Goal: Communication & Community: Answer question/provide support

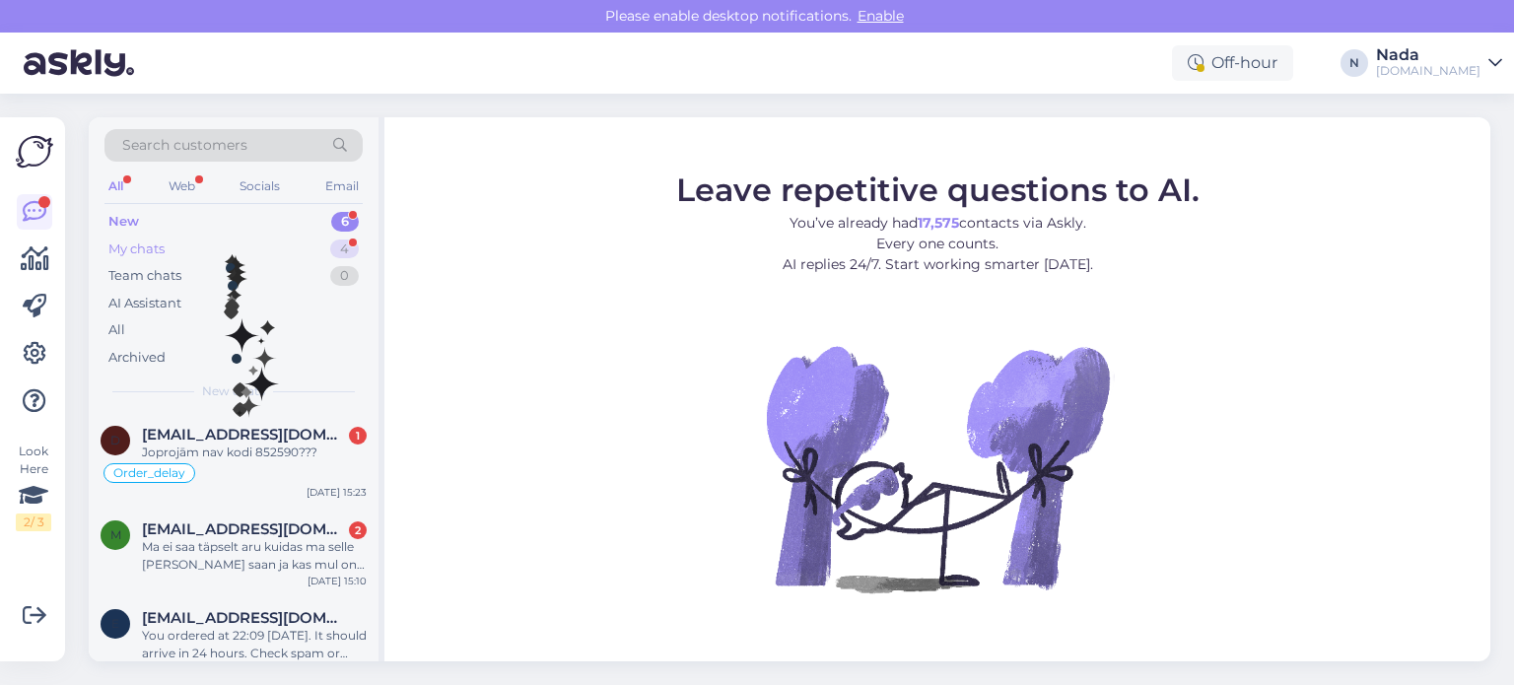
click at [225, 249] on div "My chats 4" at bounding box center [233, 250] width 258 height 28
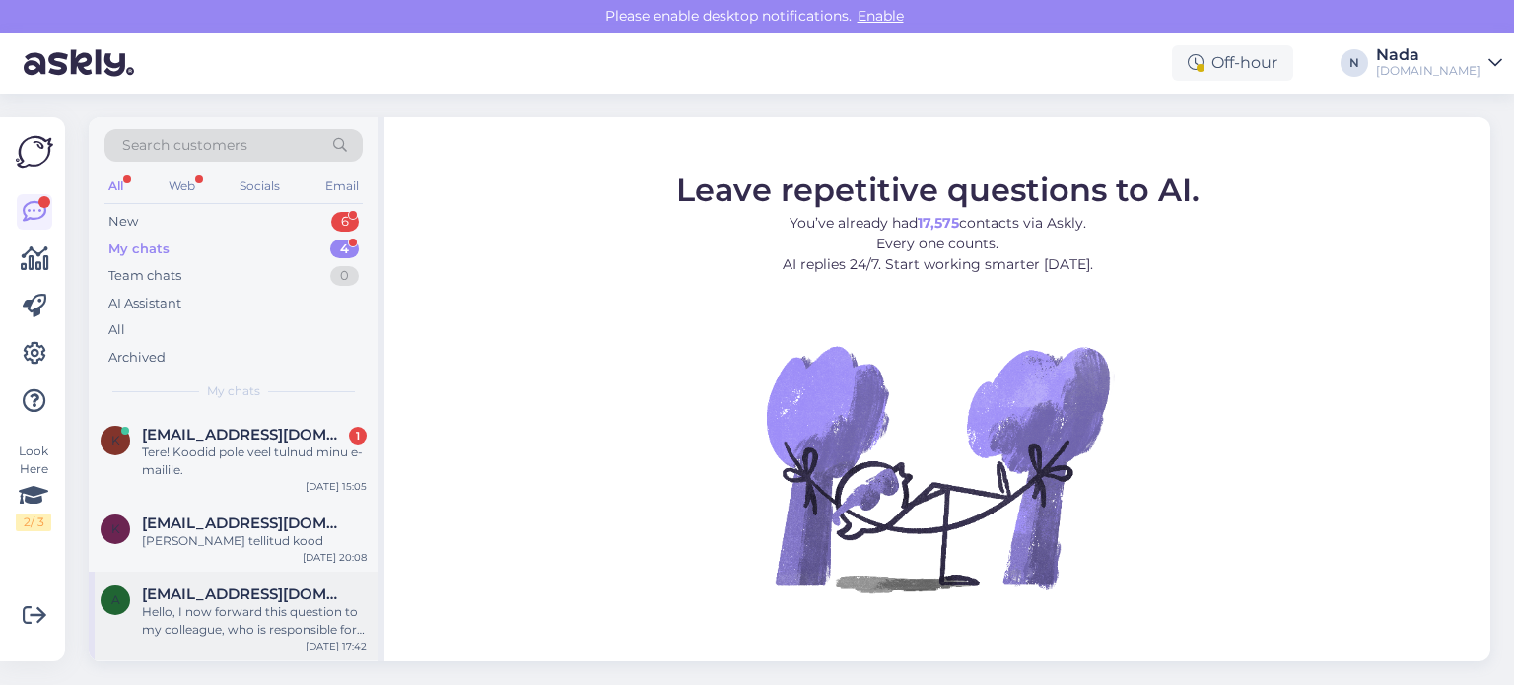
click at [213, 611] on div "Hello, I now forward this question to my colleague, who is responsible for this…" at bounding box center [254, 620] width 225 height 35
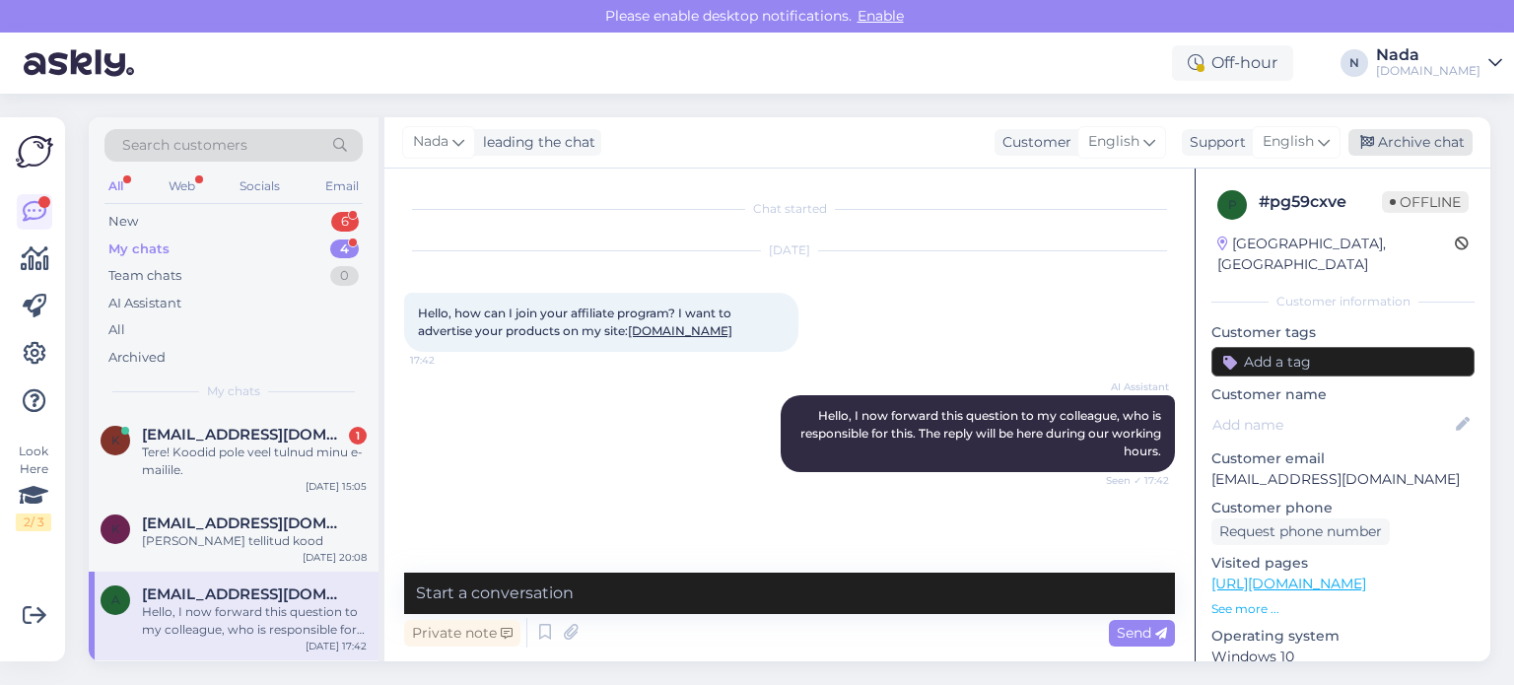
click at [1427, 150] on div "Archive chat" at bounding box center [1410, 142] width 124 height 27
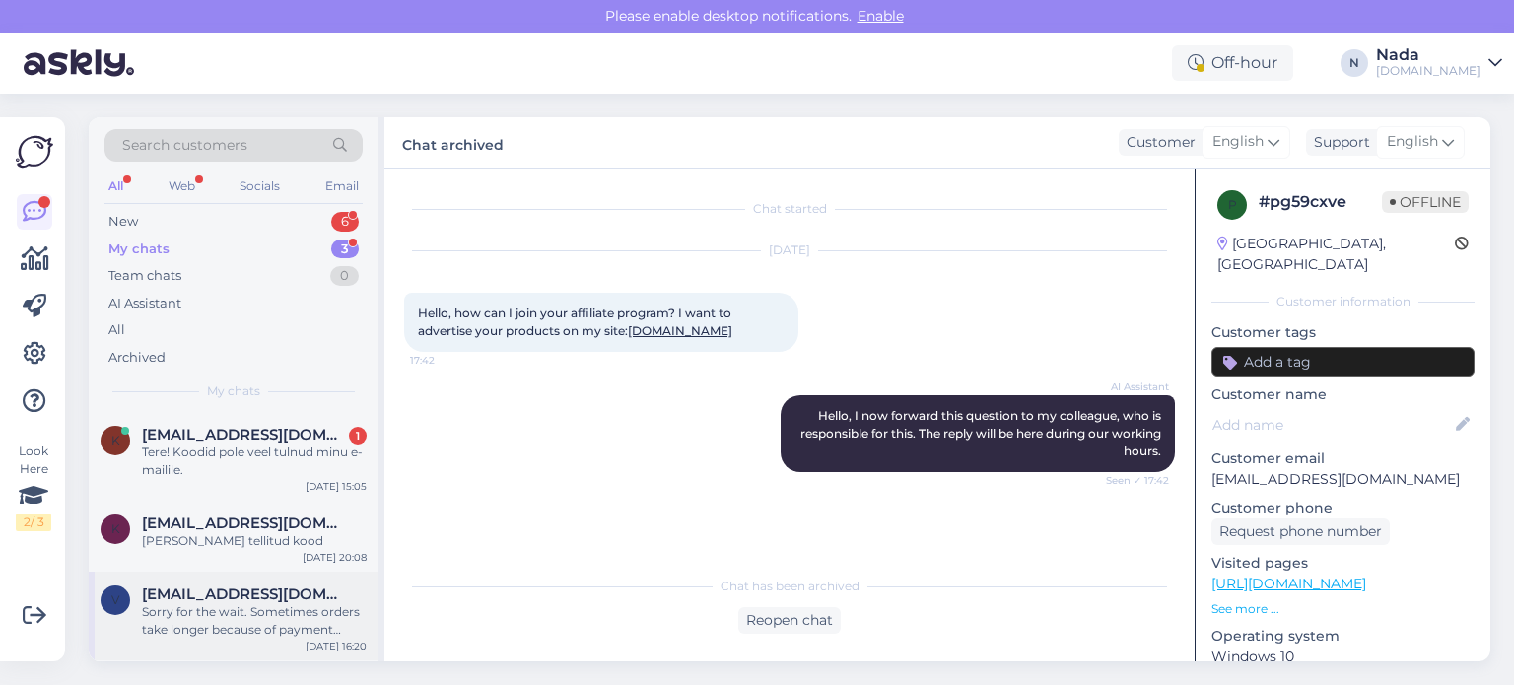
click at [194, 619] on div "Sorry for the wait. Sometimes orders take longer because of payment processing …" at bounding box center [254, 620] width 225 height 35
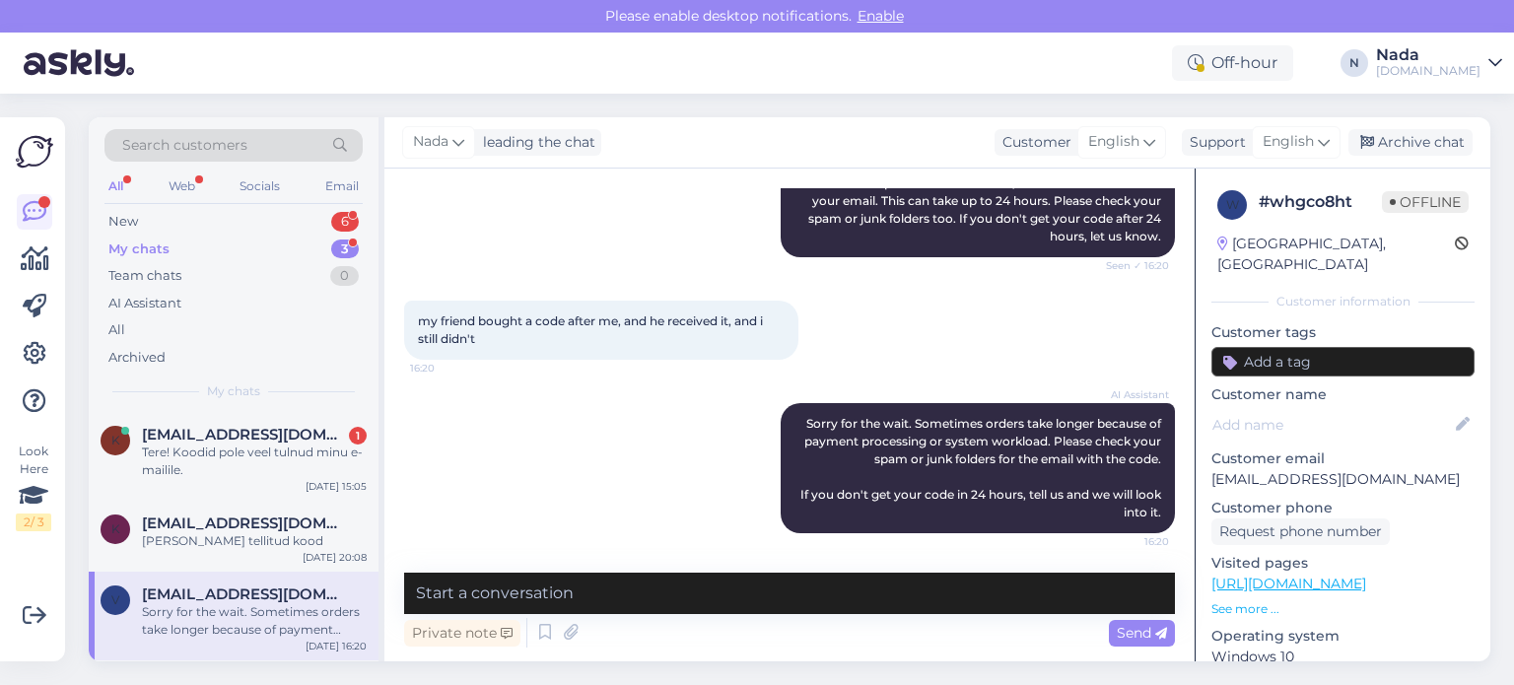
click at [192, 249] on div "My chats 3" at bounding box center [233, 250] width 258 height 28
click at [206, 600] on span "vbend17@gmail.com" at bounding box center [244, 594] width 205 height 18
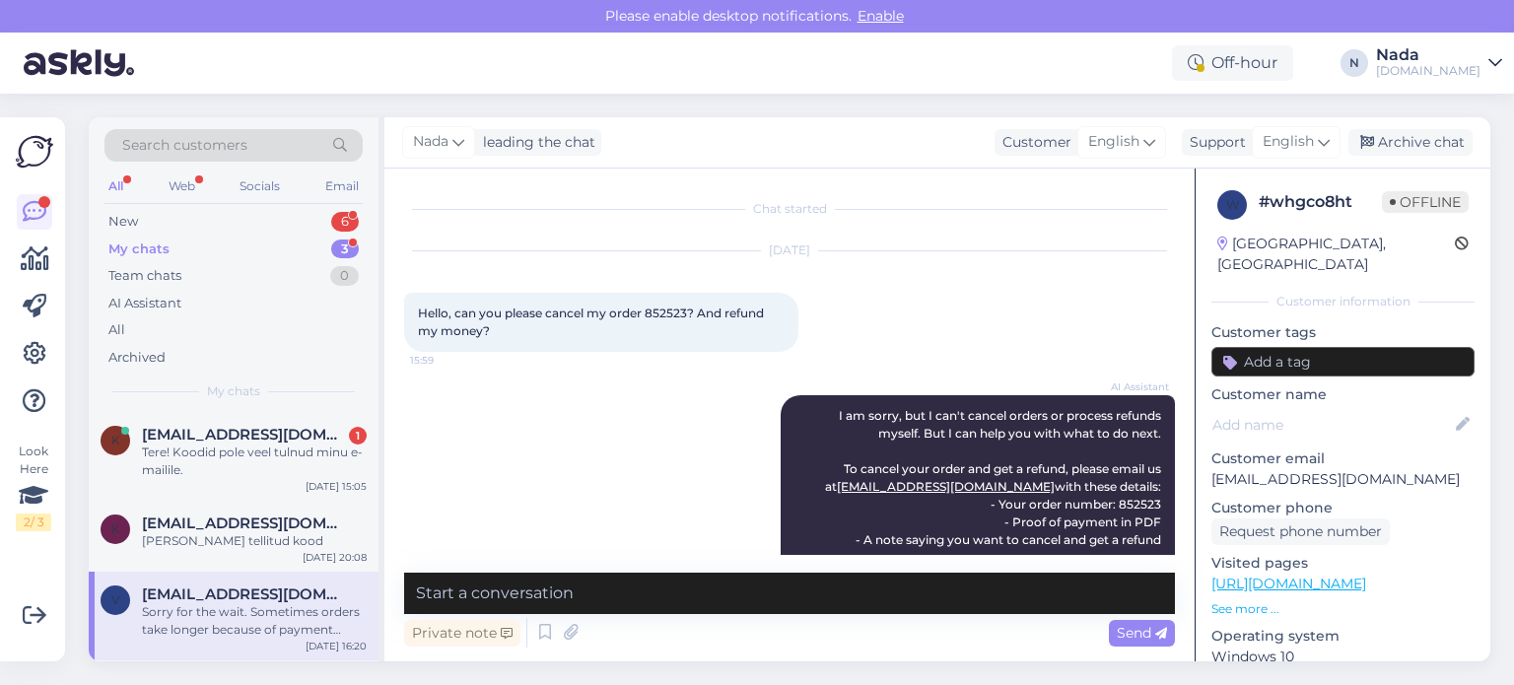
click at [209, 631] on div "Sorry for the wait. Sometimes orders take longer because of payment processing …" at bounding box center [254, 620] width 225 height 35
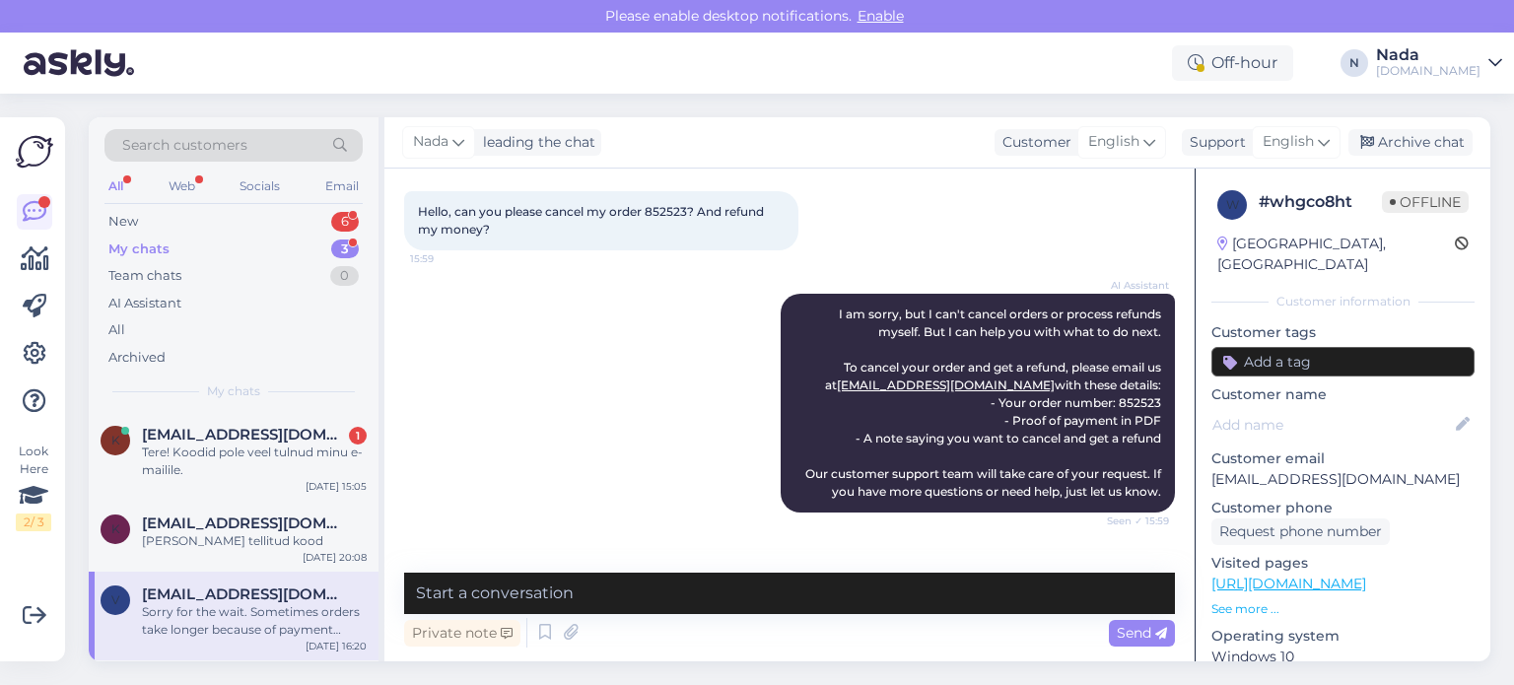
scroll to position [88, 0]
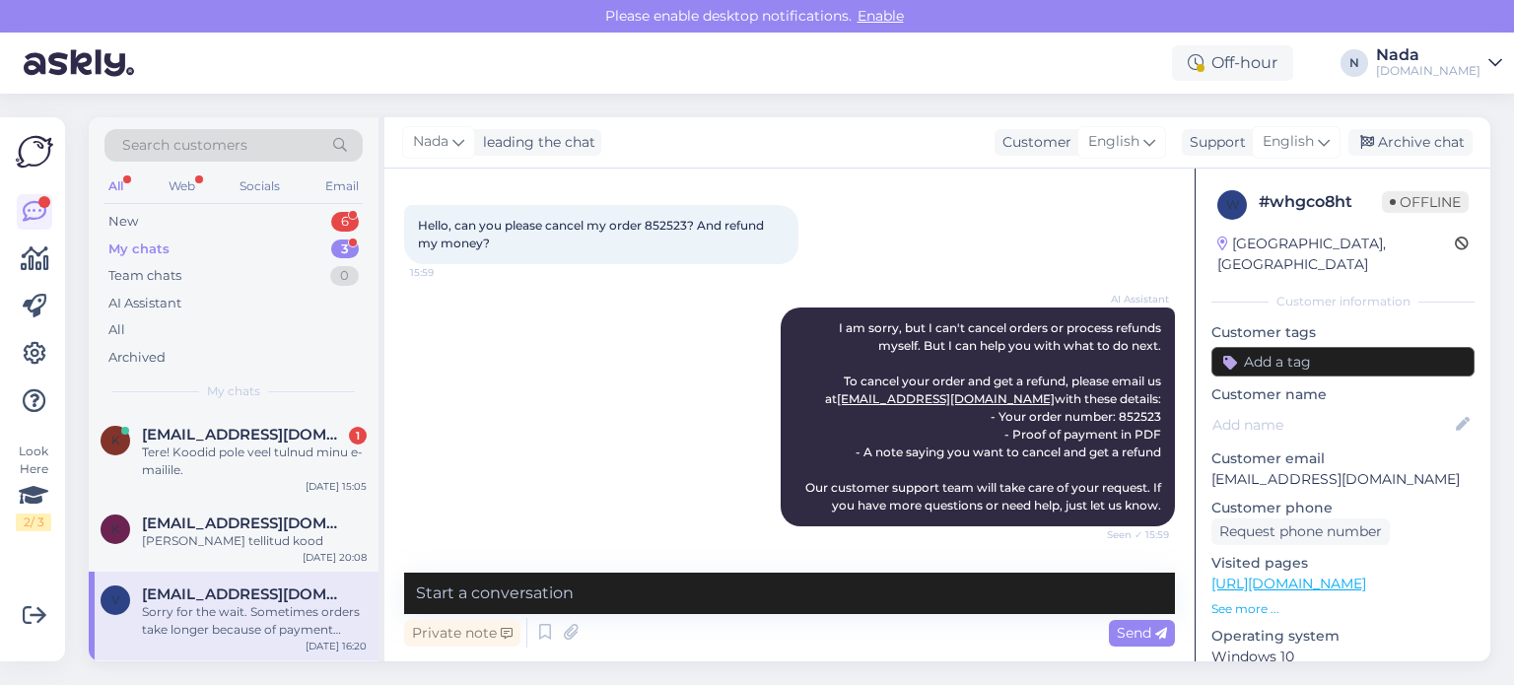
click at [663, 224] on span "Hello, can you please cancel my order 852523? And refund my money?" at bounding box center [592, 234] width 349 height 33
click at [663, 223] on span "Hello, can you please cancel my order 852523? And refund my money?" at bounding box center [592, 234] width 349 height 33
copy span "852523"
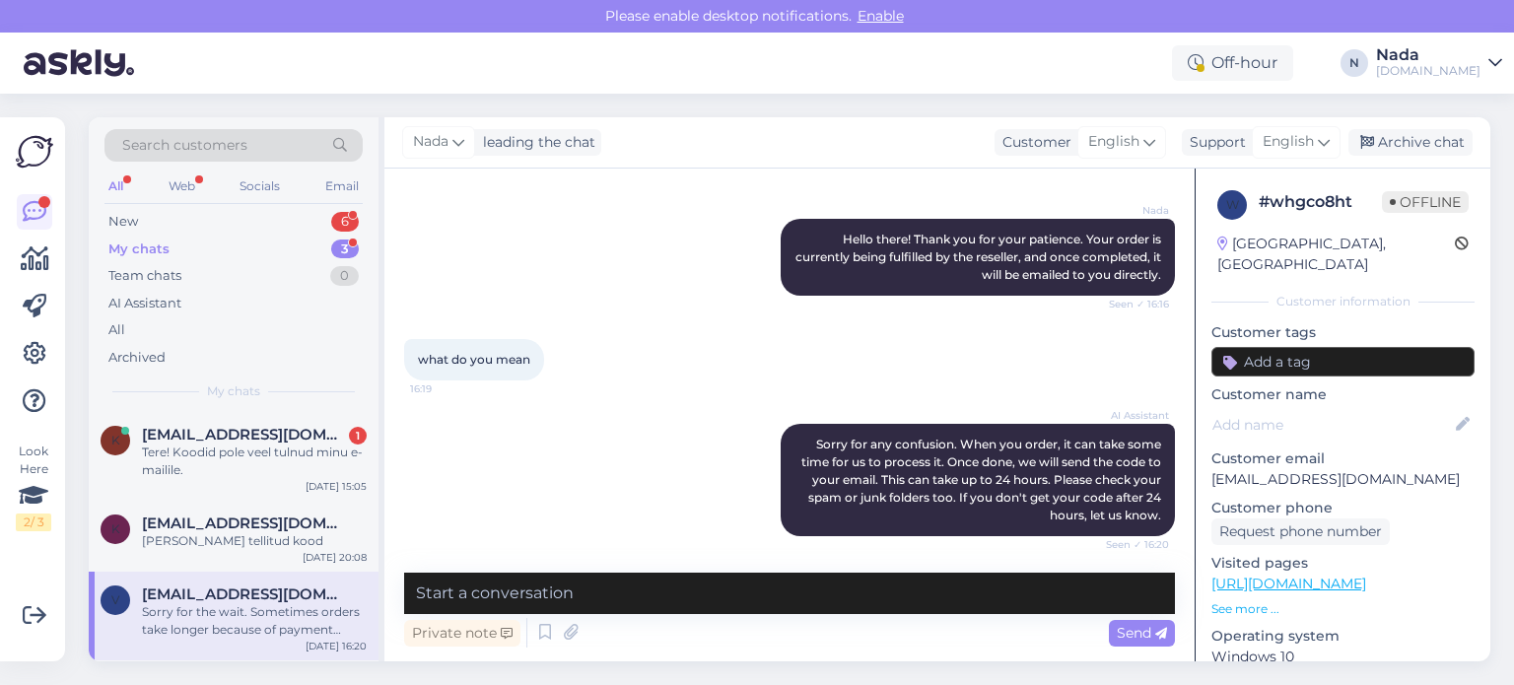
scroll to position [975, 0]
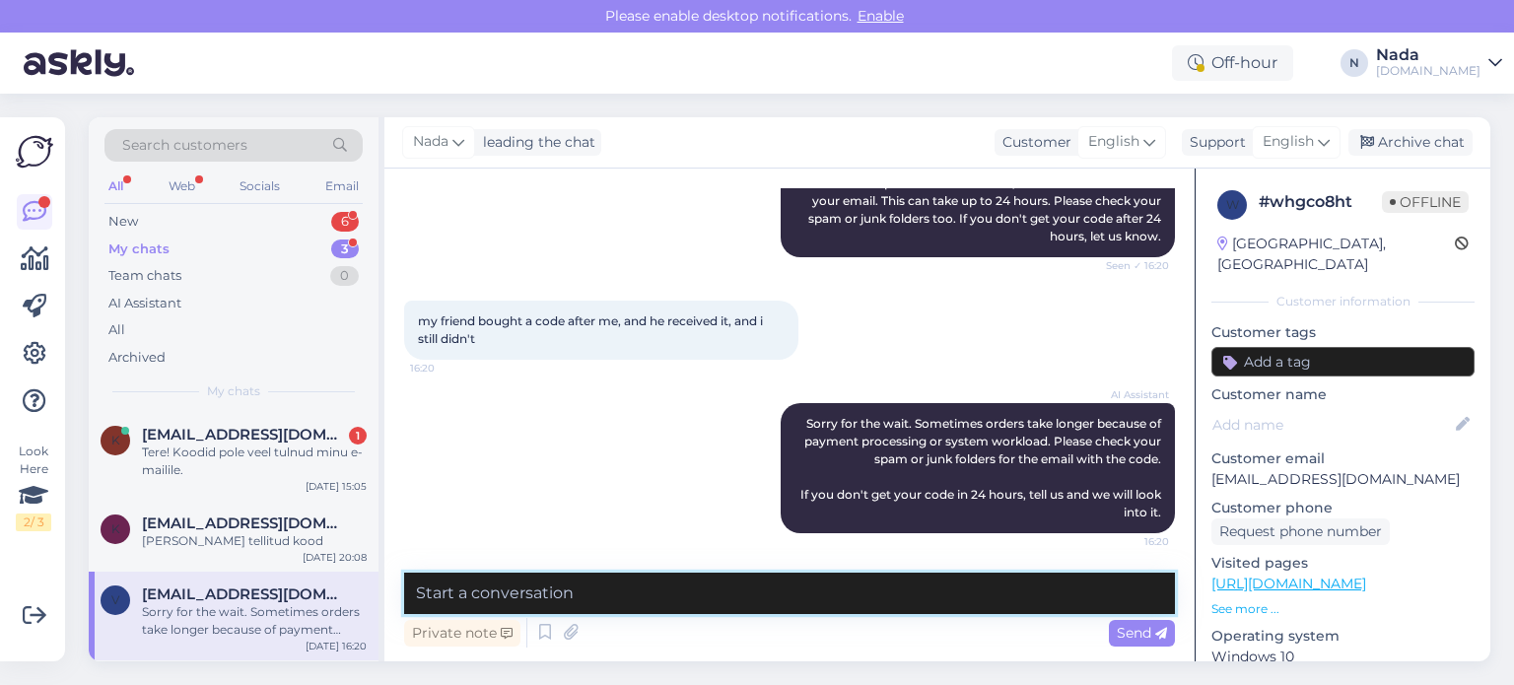
click at [654, 591] on textarea at bounding box center [789, 593] width 771 height 41
paste textarea "Thank you for your patience. It looks like your order is completed and emailed …"
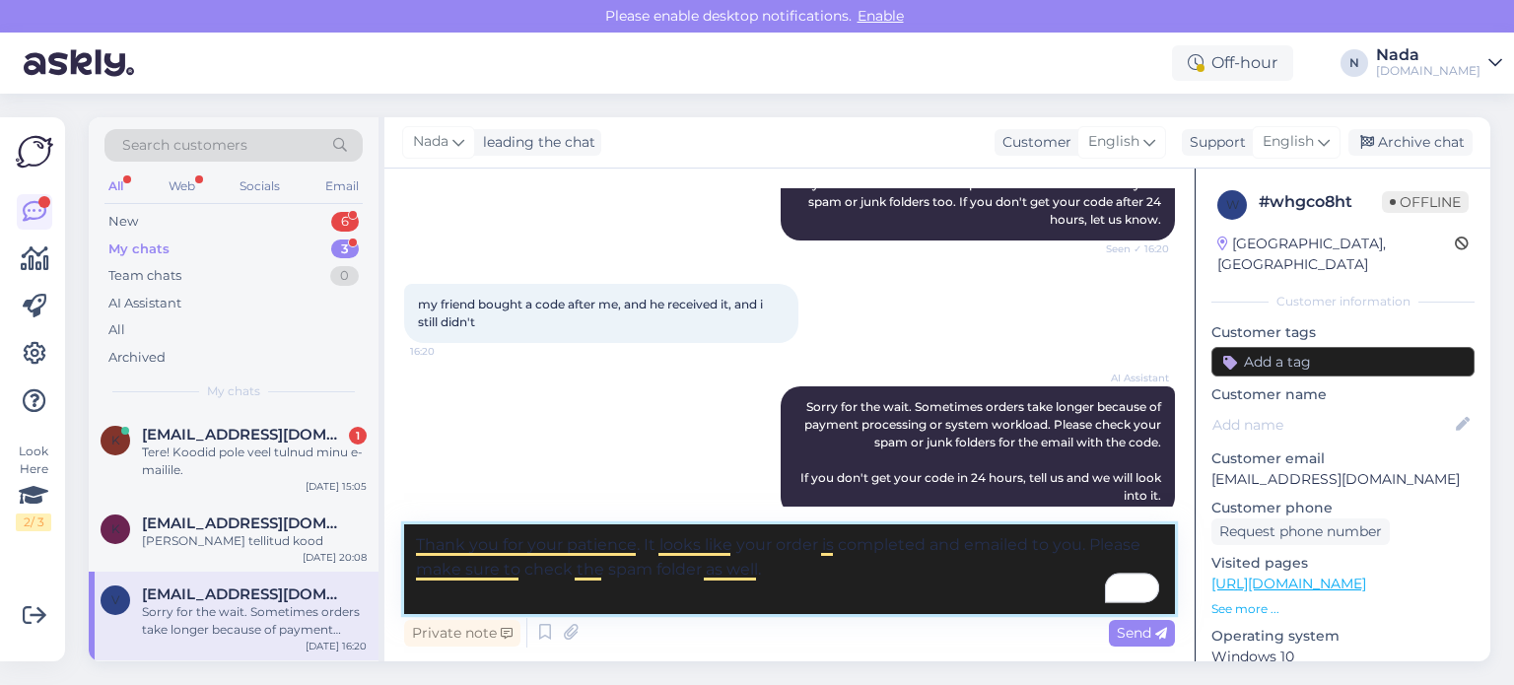
click at [852, 606] on textarea "Thank you for your patience. It looks like your order is completed and emailed …" at bounding box center [789, 569] width 771 height 90
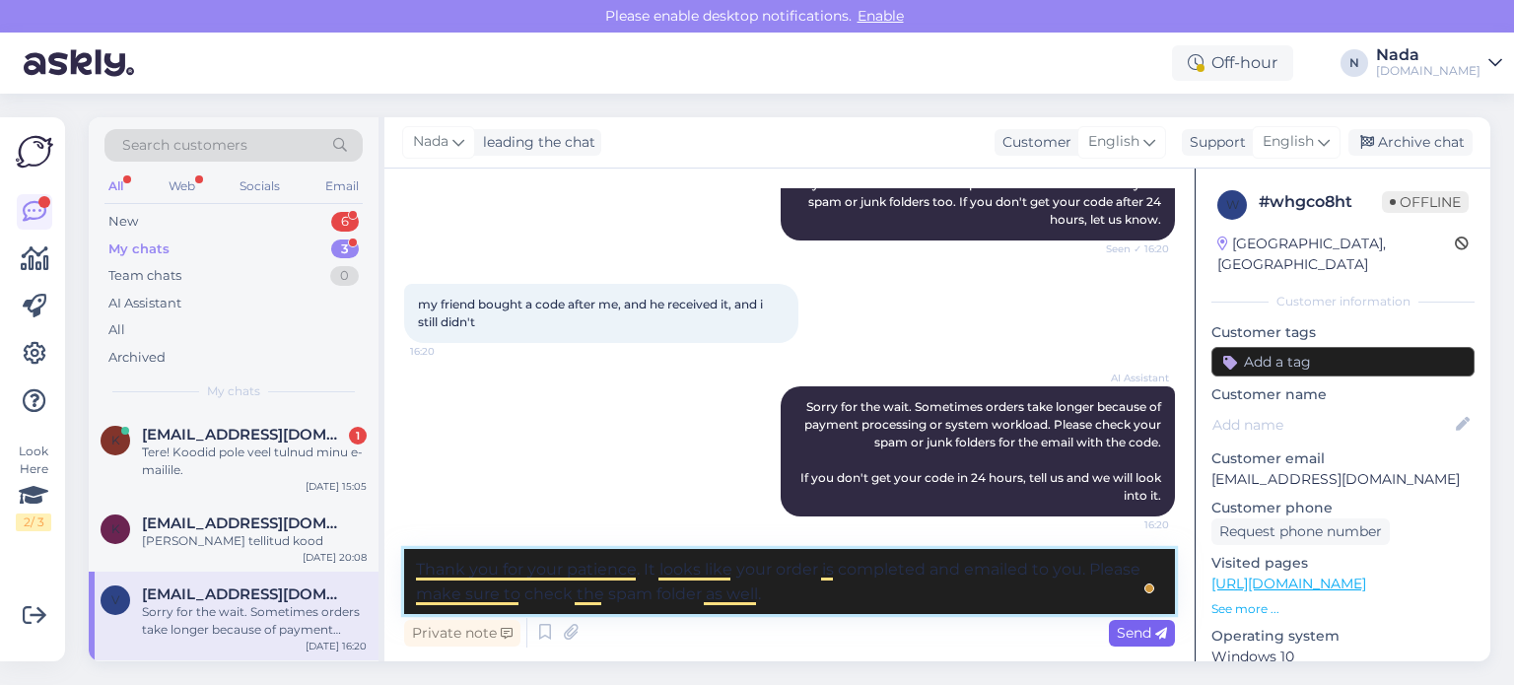
type textarea "Thank you for your patience. It looks like your order is completed and emailed …"
click at [1144, 622] on div "Send" at bounding box center [1142, 633] width 66 height 27
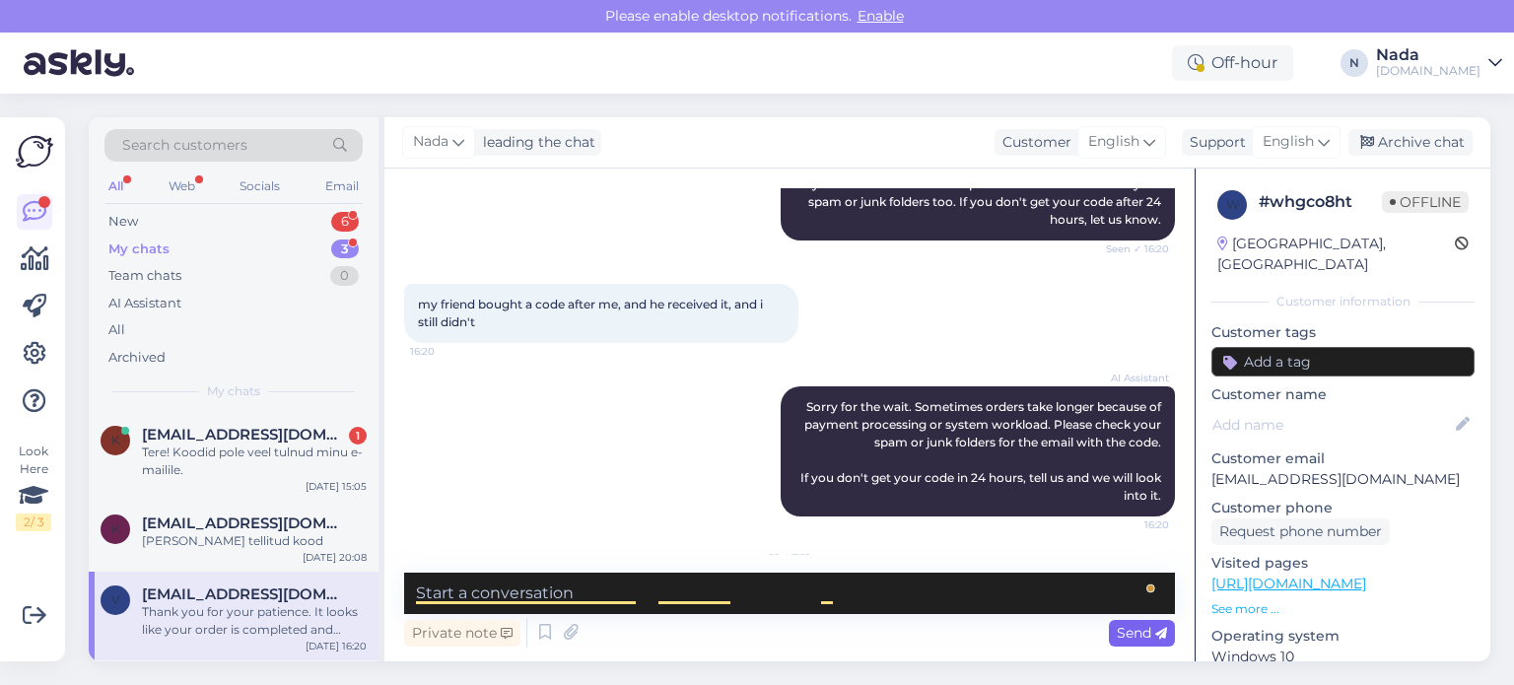
scroll to position [1137, 0]
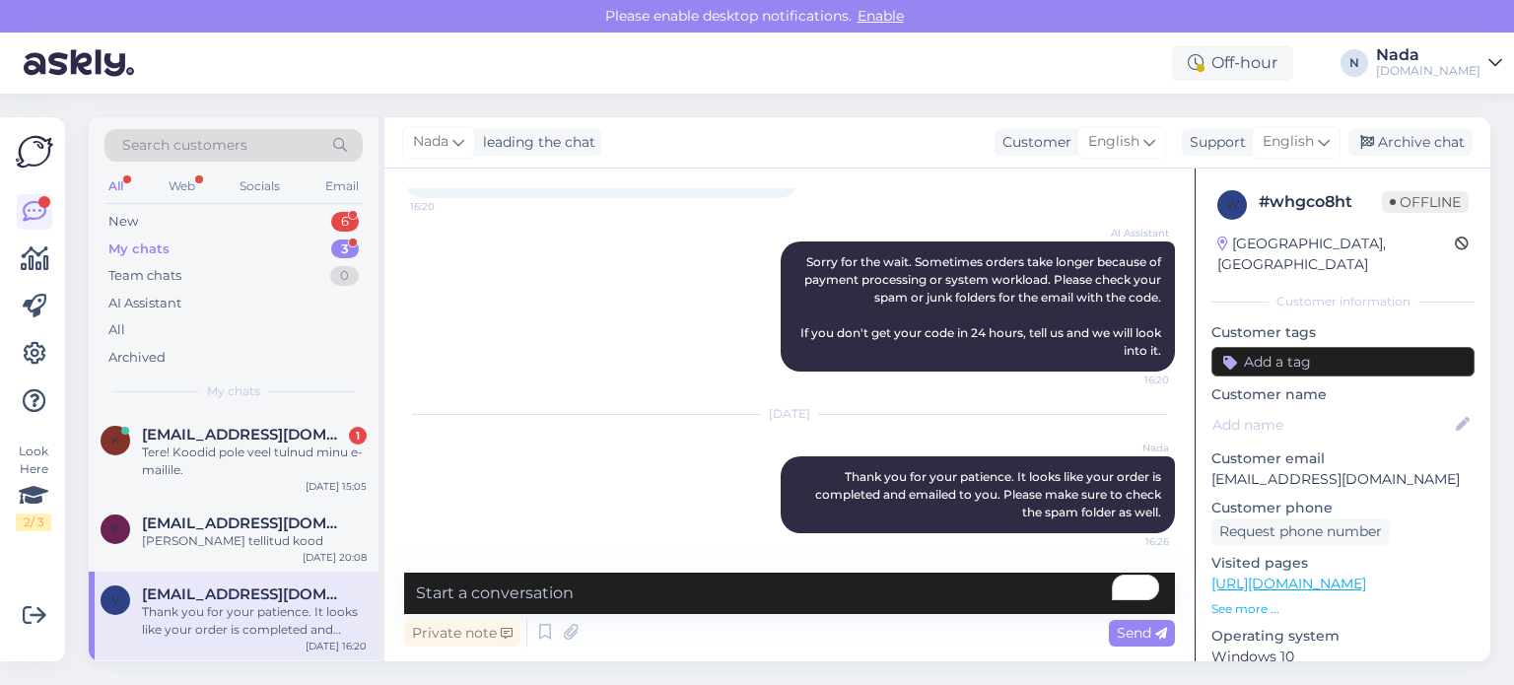
click at [1414, 128] on div "Nada leading the chat Customer English Support English Archive chat" at bounding box center [937, 142] width 1106 height 51
click at [1399, 140] on div "Archive chat" at bounding box center [1410, 142] width 124 height 27
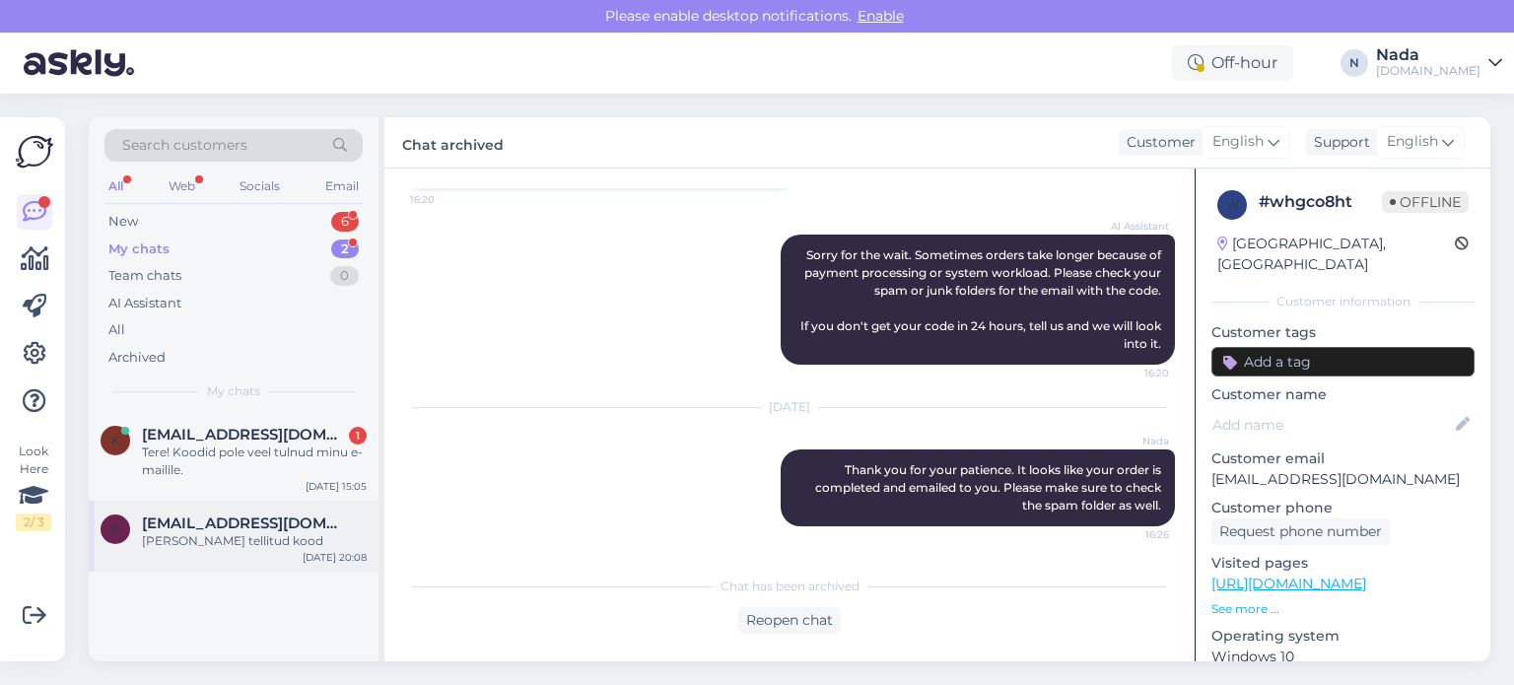
click at [289, 539] on div "millal saabub tellitud kood" at bounding box center [254, 541] width 225 height 18
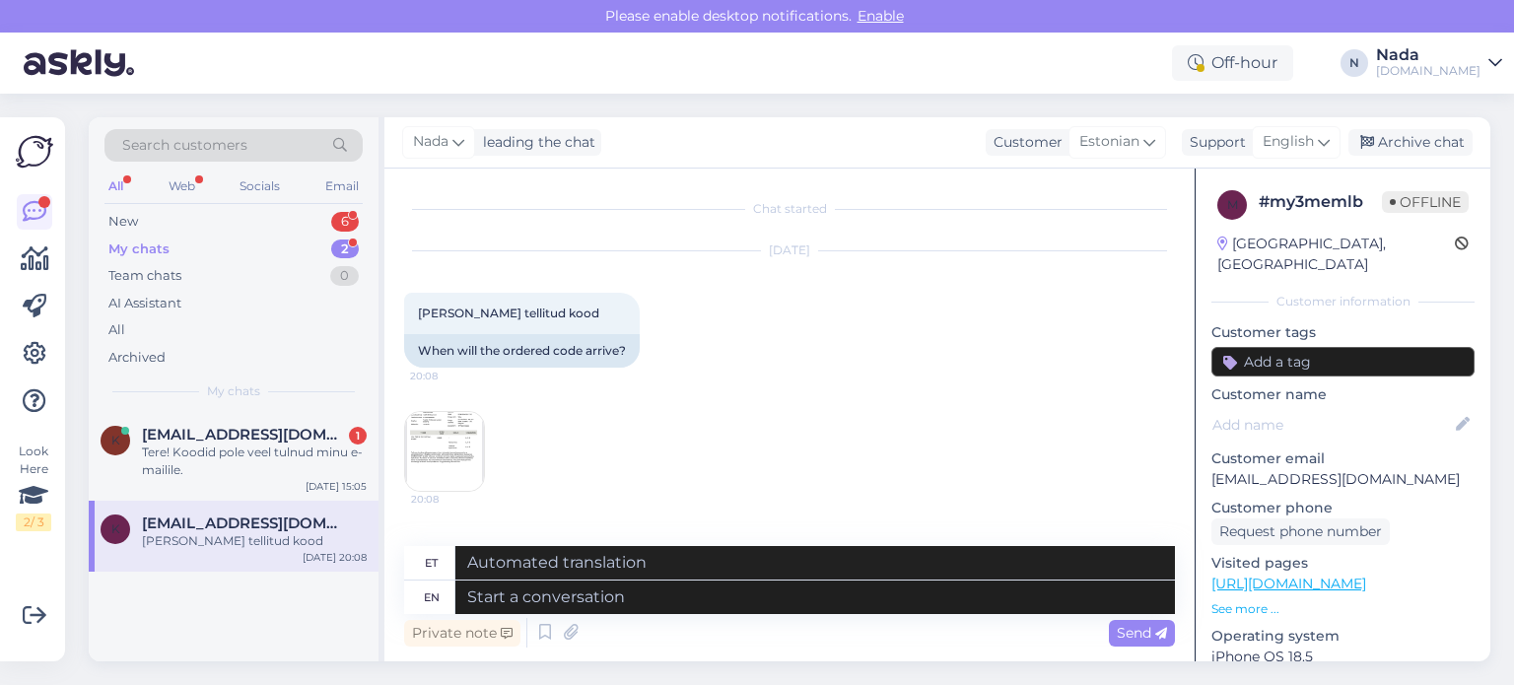
click at [465, 449] on img at bounding box center [444, 451] width 79 height 79
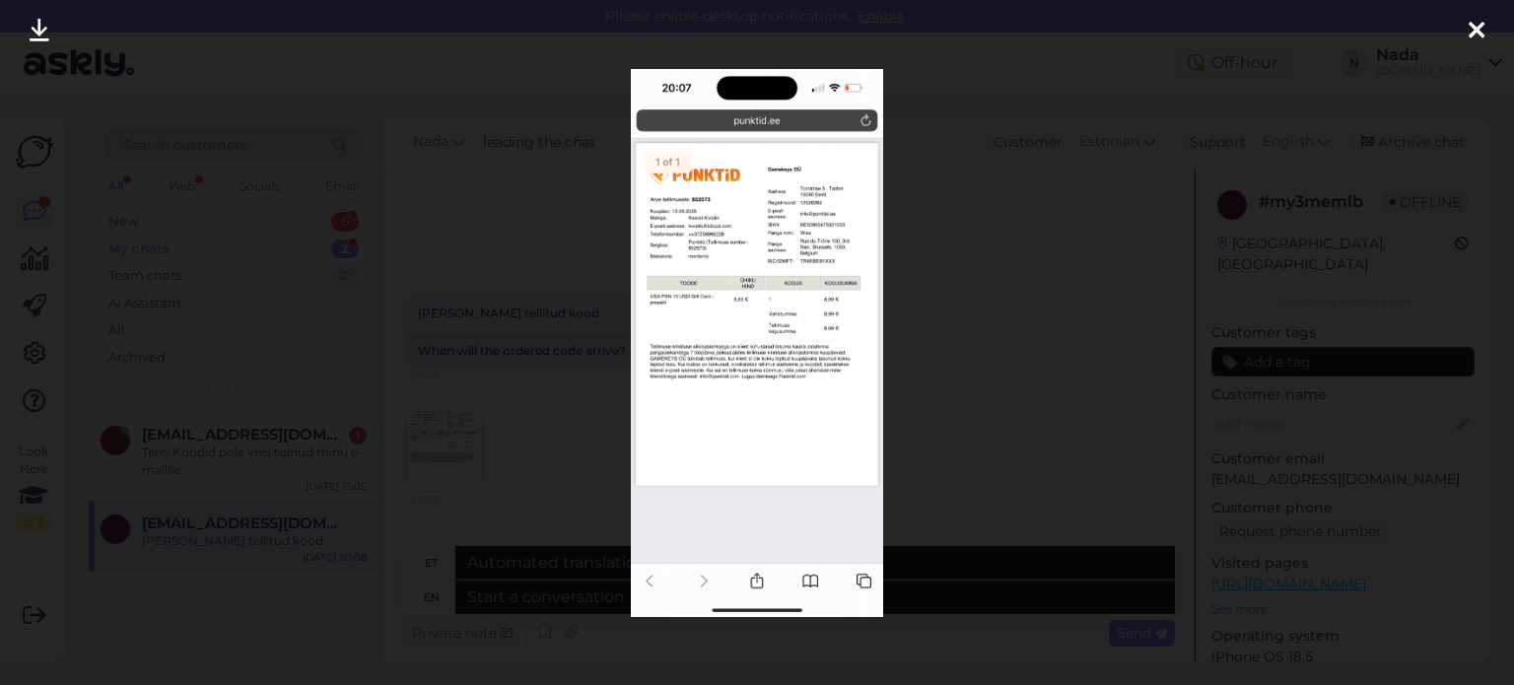
click at [800, 276] on img at bounding box center [757, 343] width 252 height 548
click at [906, 287] on div at bounding box center [757, 342] width 1514 height 685
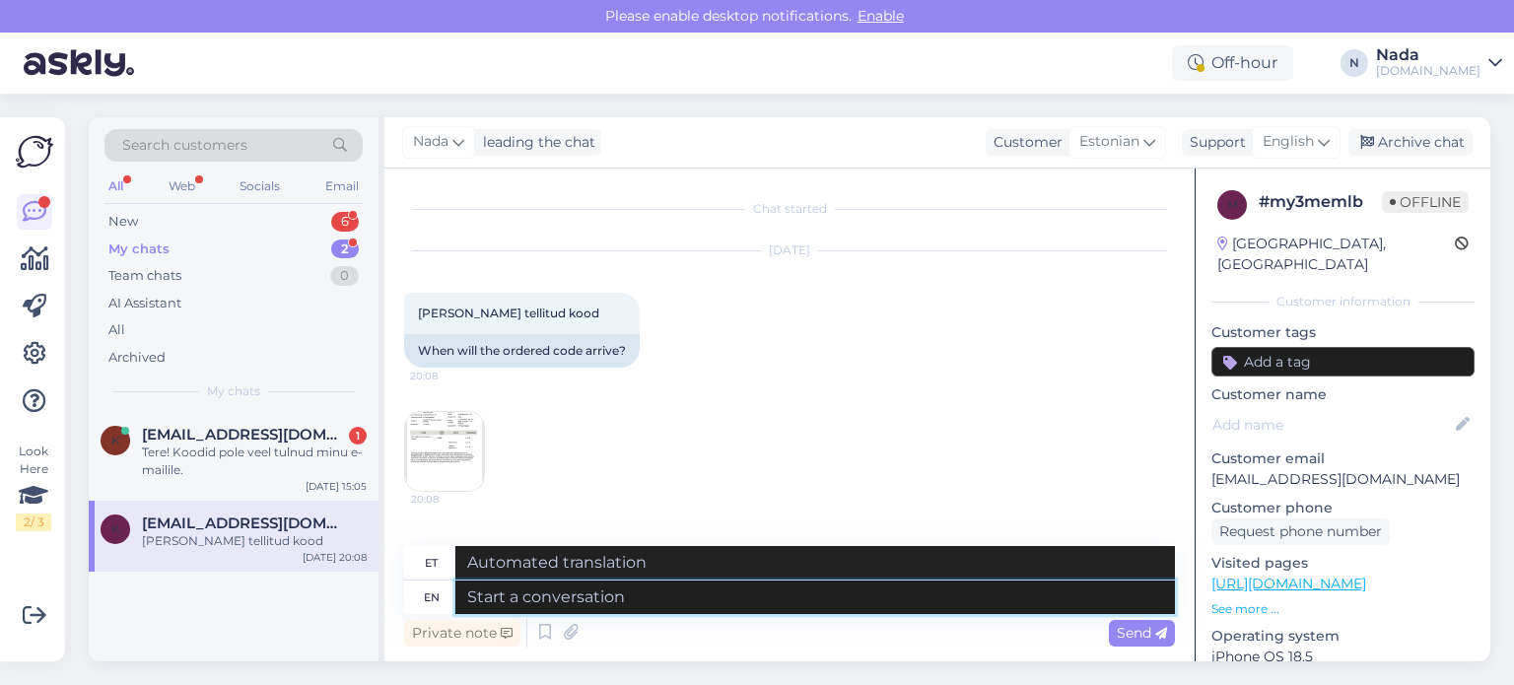
click at [691, 603] on textarea at bounding box center [815, 598] width 720 height 34
paste textarea "Thank you for your patience. It looks like your order is completed and emailed …"
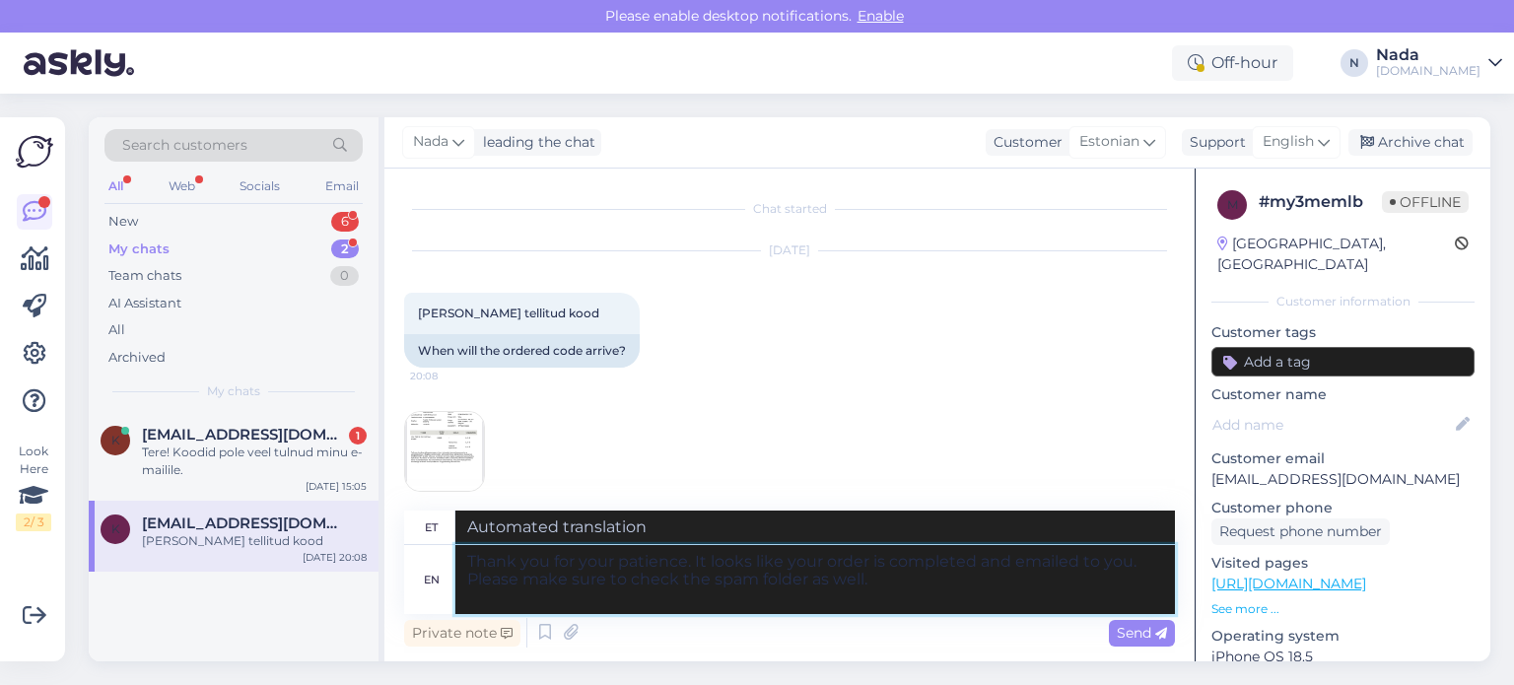
type textarea "Thank you for your patience. It looks like your order is completed and emailed …"
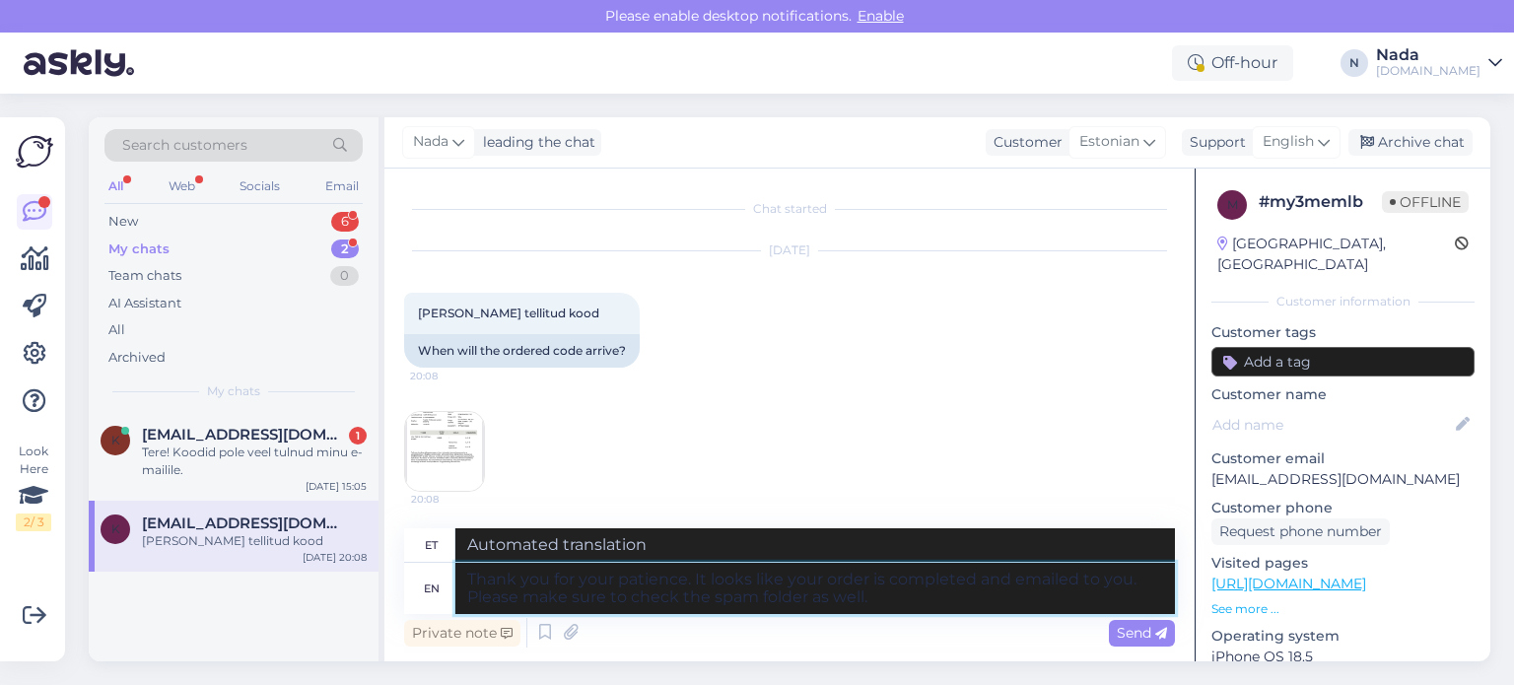
type textarea "Täname kannatlikkuse eest. Paistab, et teie tellimus on esitatud ja teile e-pos…"
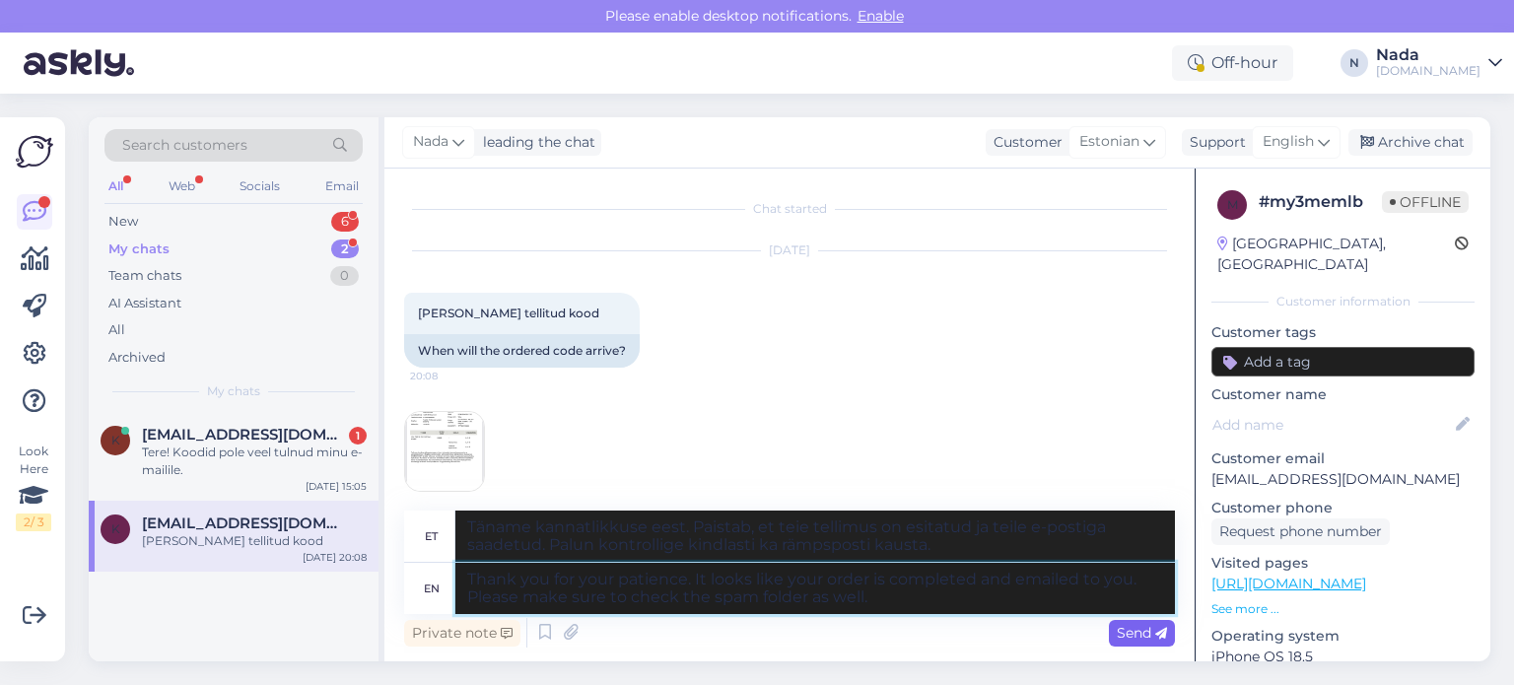
type textarea "Thank you for your patience. It looks like your order is completed and emailed …"
click at [1122, 626] on span "Send" at bounding box center [1142, 633] width 50 height 18
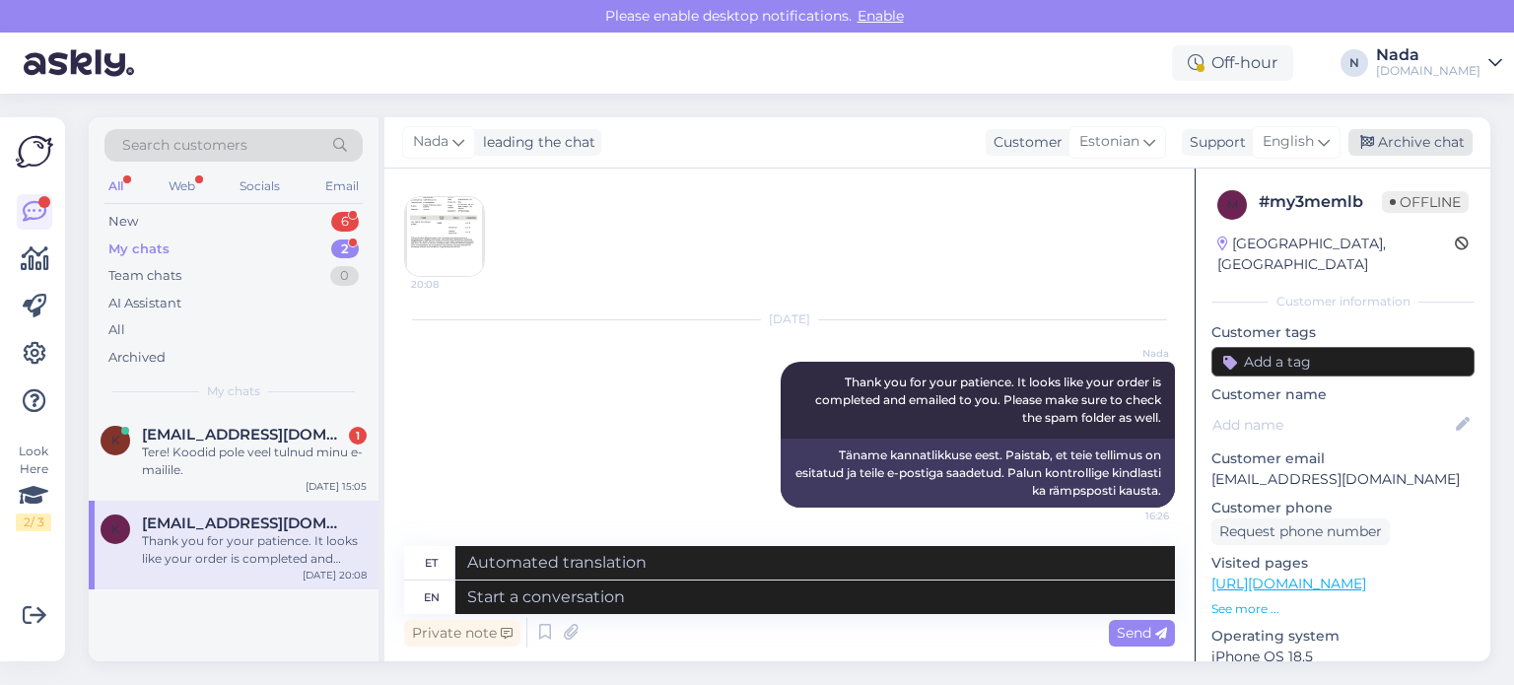
click at [1404, 148] on div "Archive chat" at bounding box center [1410, 142] width 124 height 27
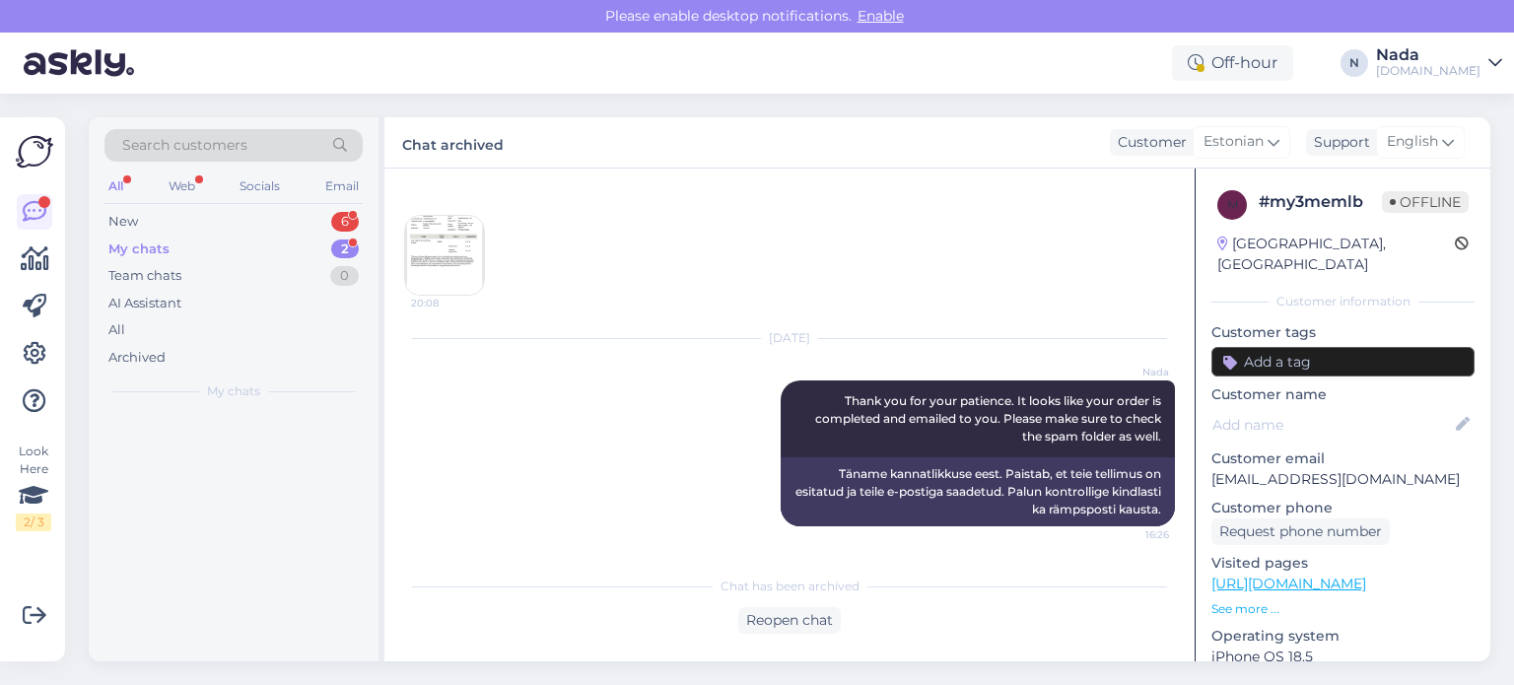
scroll to position [195, 0]
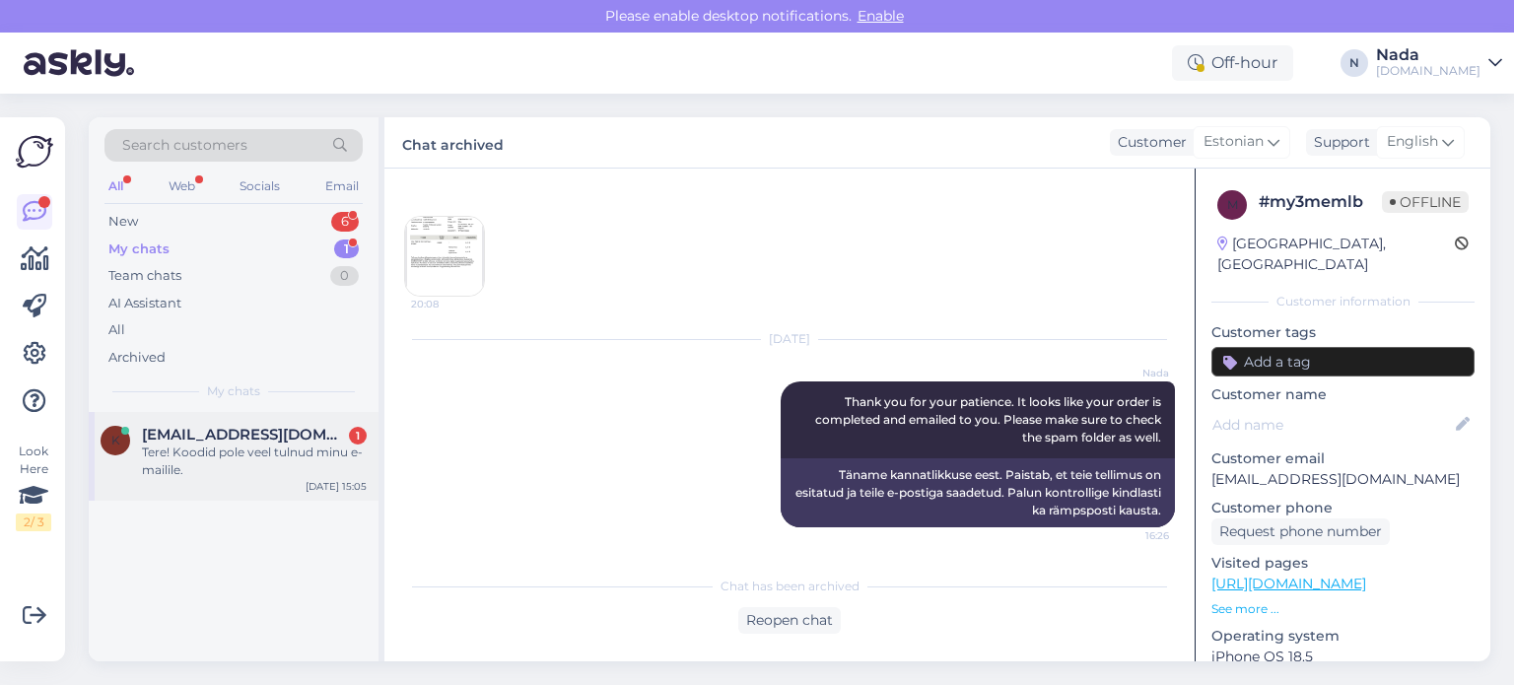
click at [130, 442] on div "k kaltsik@hot.ee 1 Tere! Koodid pole veel tulnud minu e-mailile." at bounding box center [234, 452] width 266 height 53
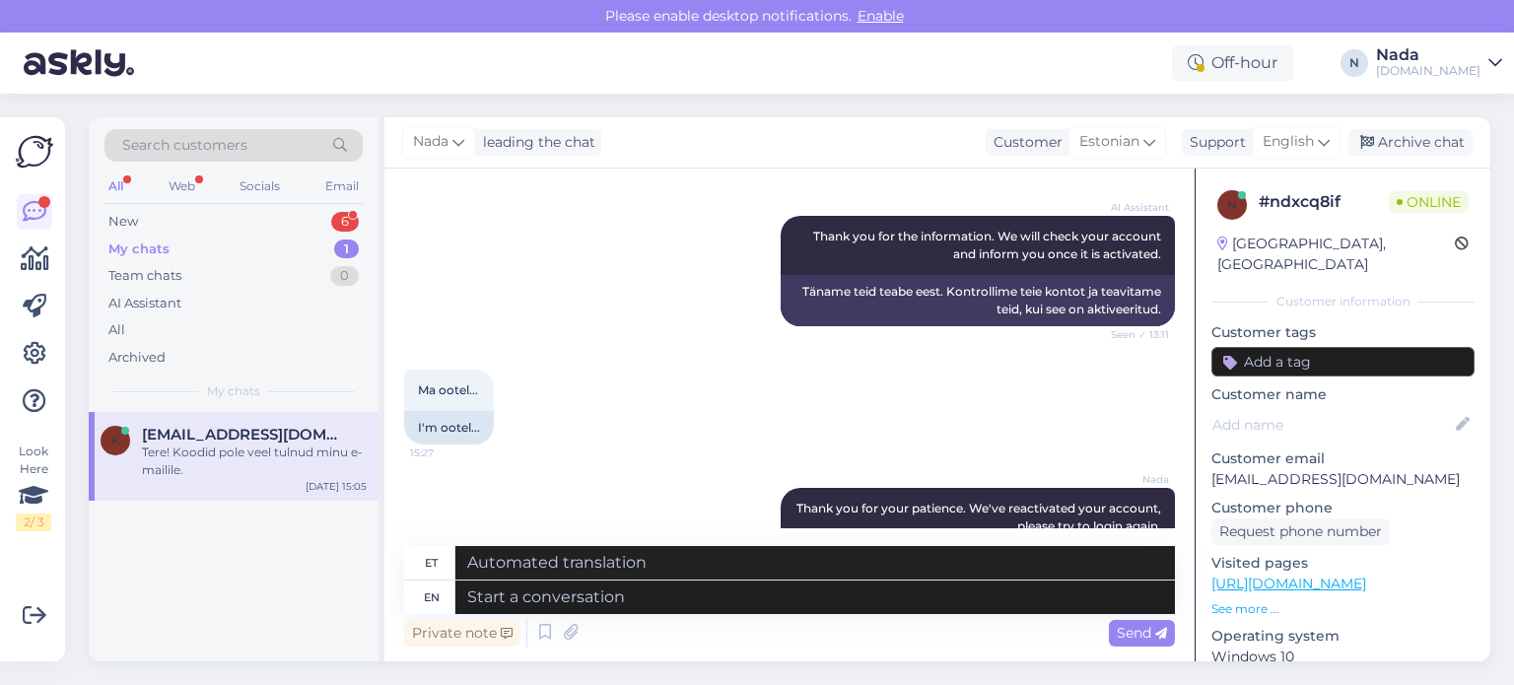
scroll to position [1676, 0]
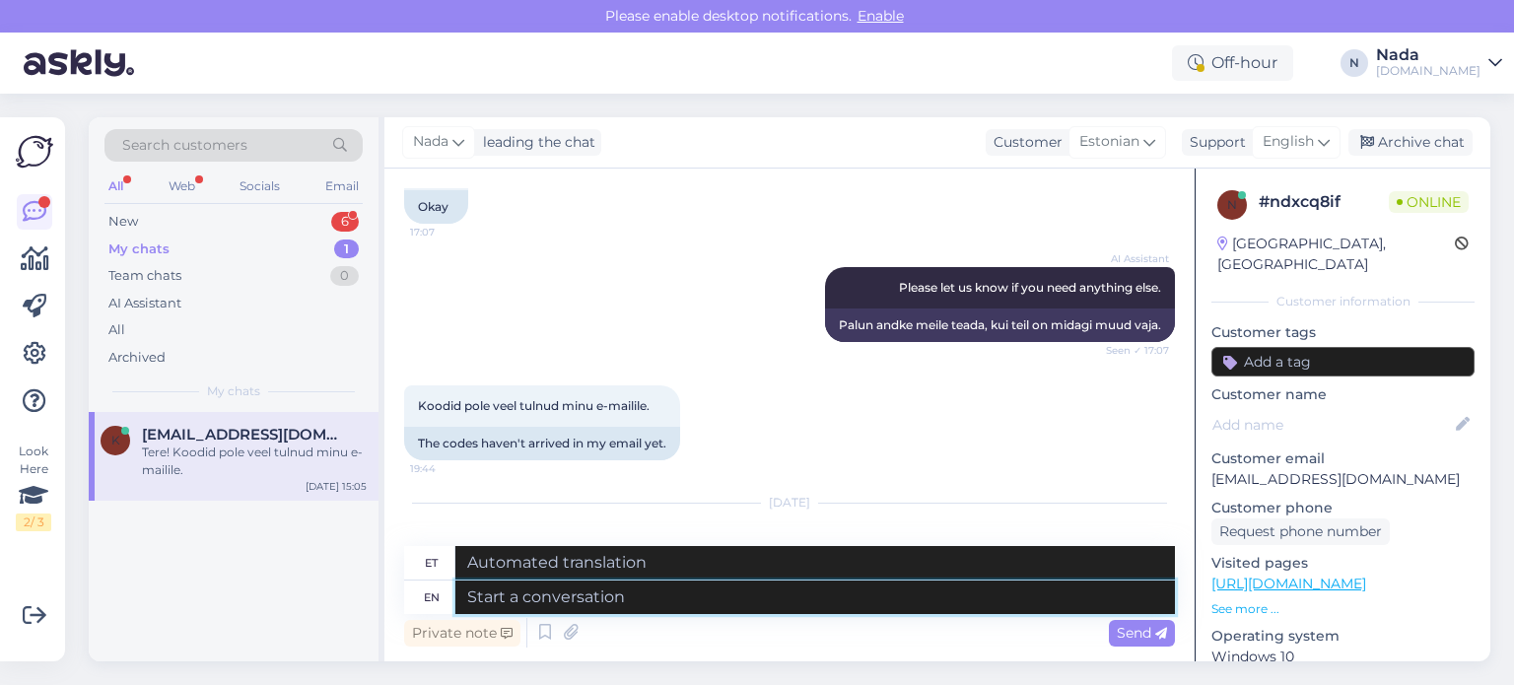
click at [745, 586] on textarea at bounding box center [815, 598] width 720 height 34
paste textarea "Please share with us your order number if you still haven't received it."
type textarea "Please share with us your order number if you still haven't received it."
type textarea "Palun jagage meiega oma tellimuse numbrit, kui te pole seda ikka veel kätte saa…"
type textarea "Please share with us your order number if you still haven't received it."
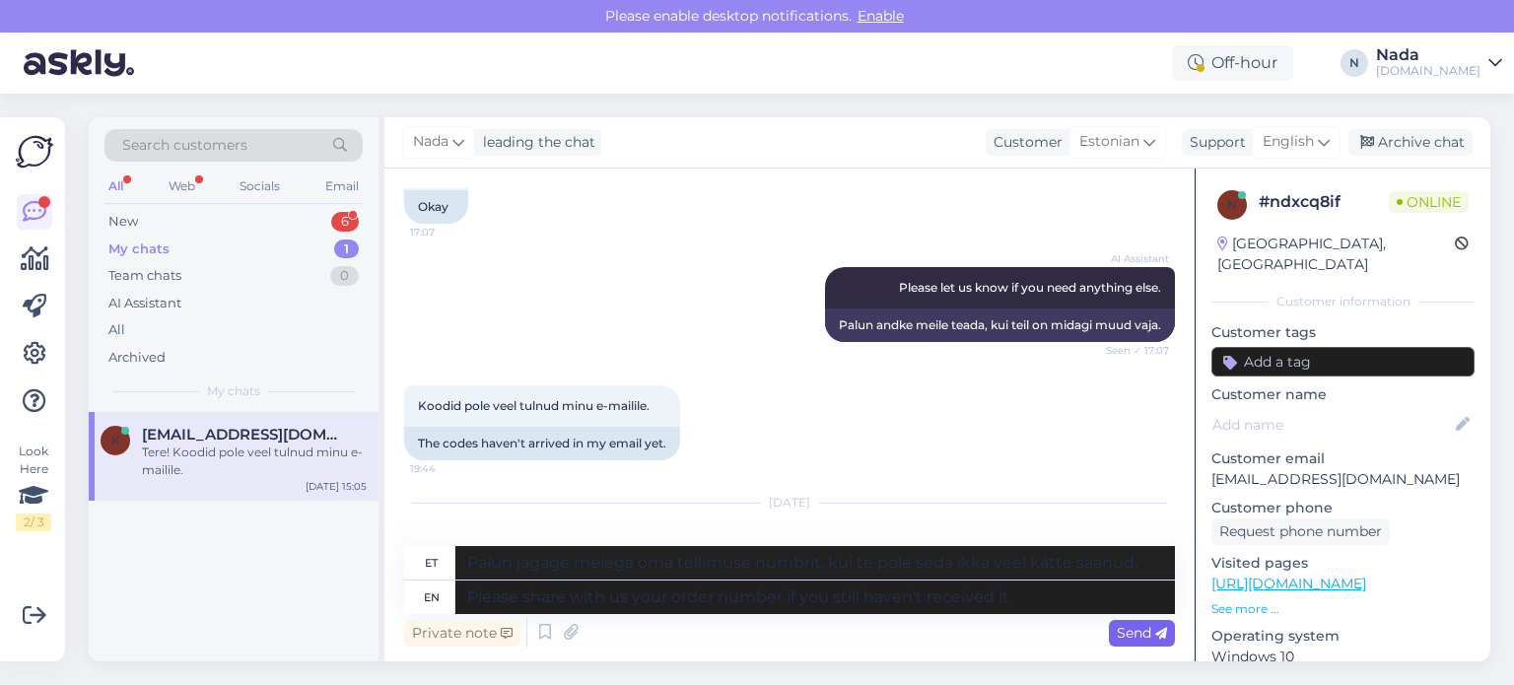
click at [1123, 626] on span "Send" at bounding box center [1142, 633] width 50 height 18
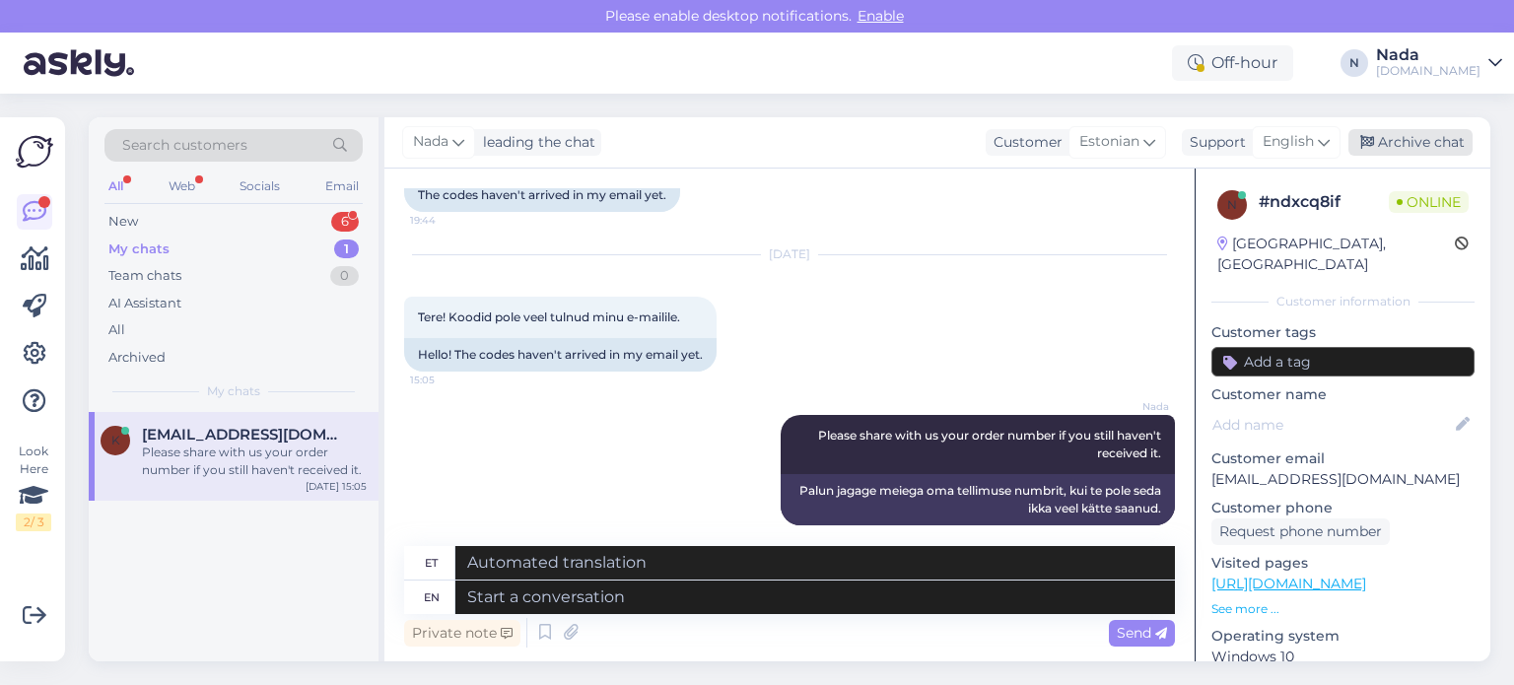
click at [1443, 153] on div "Archive chat" at bounding box center [1410, 142] width 124 height 27
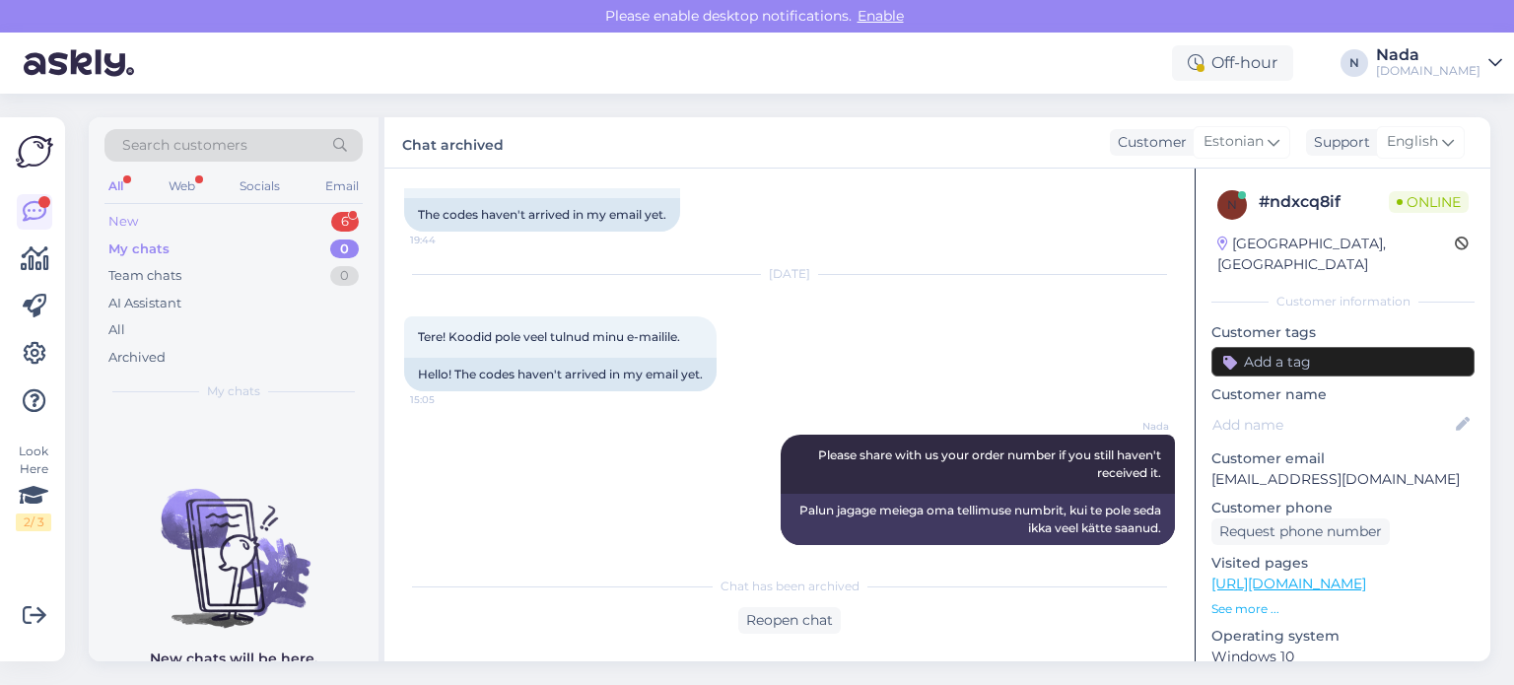
click at [169, 214] on div "New 6" at bounding box center [233, 222] width 258 height 28
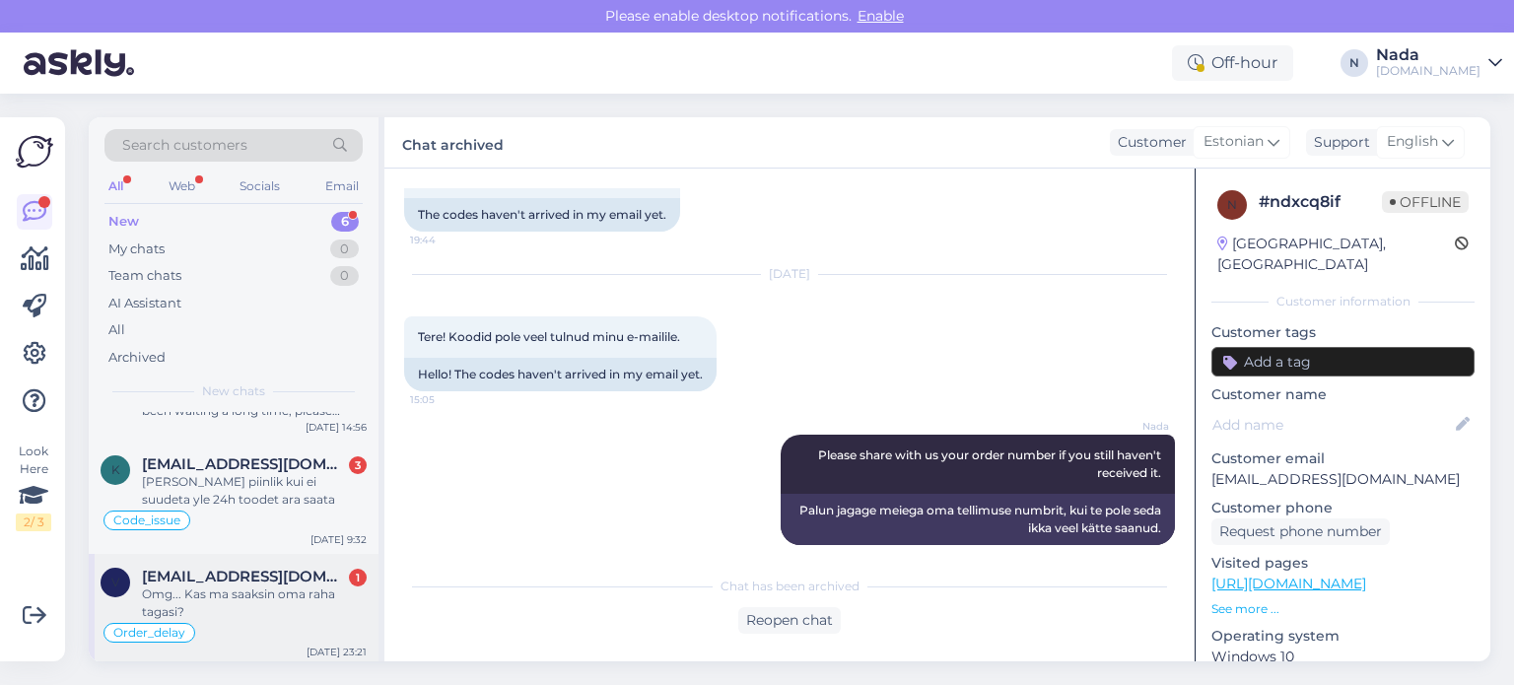
scroll to position [357, 0]
click at [279, 605] on div "Omg... Kas ma saaksin oma raha tagasi?" at bounding box center [254, 601] width 225 height 35
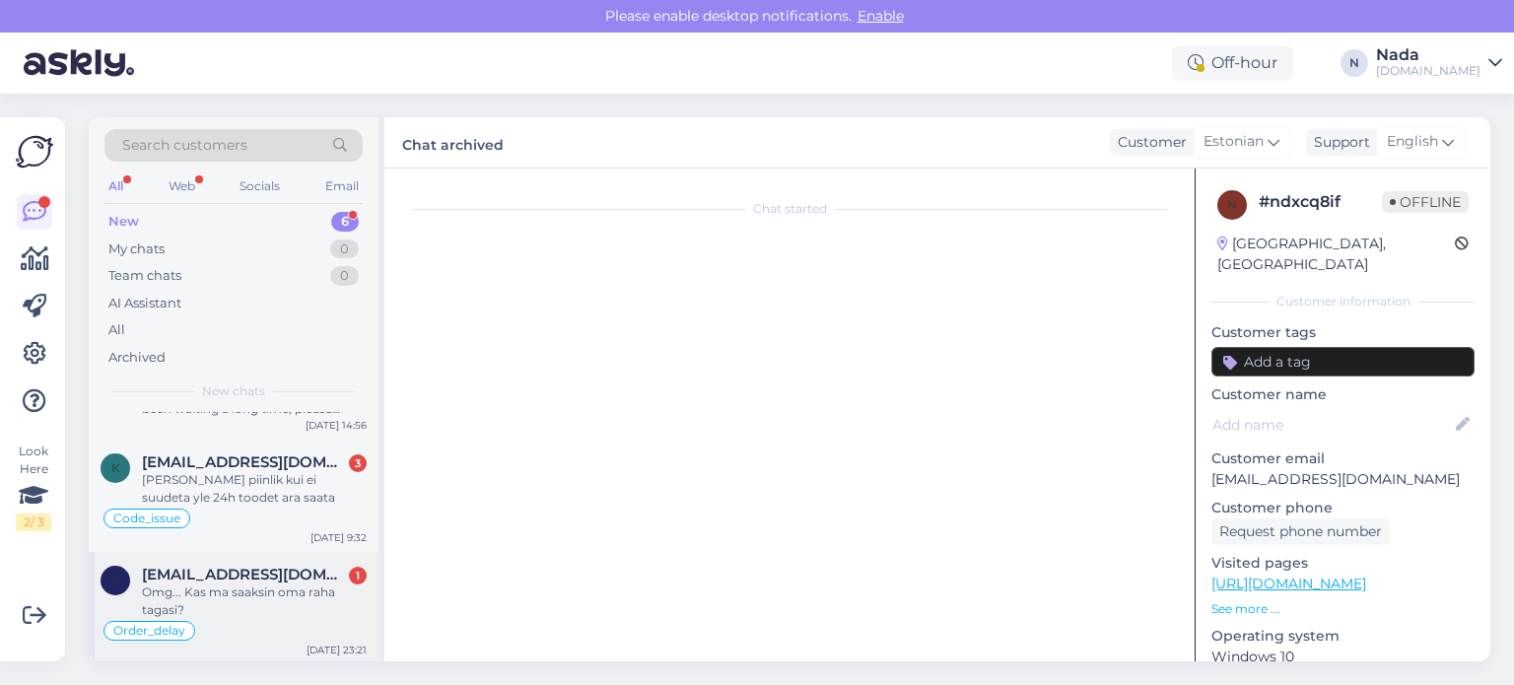
scroll to position [0, 0]
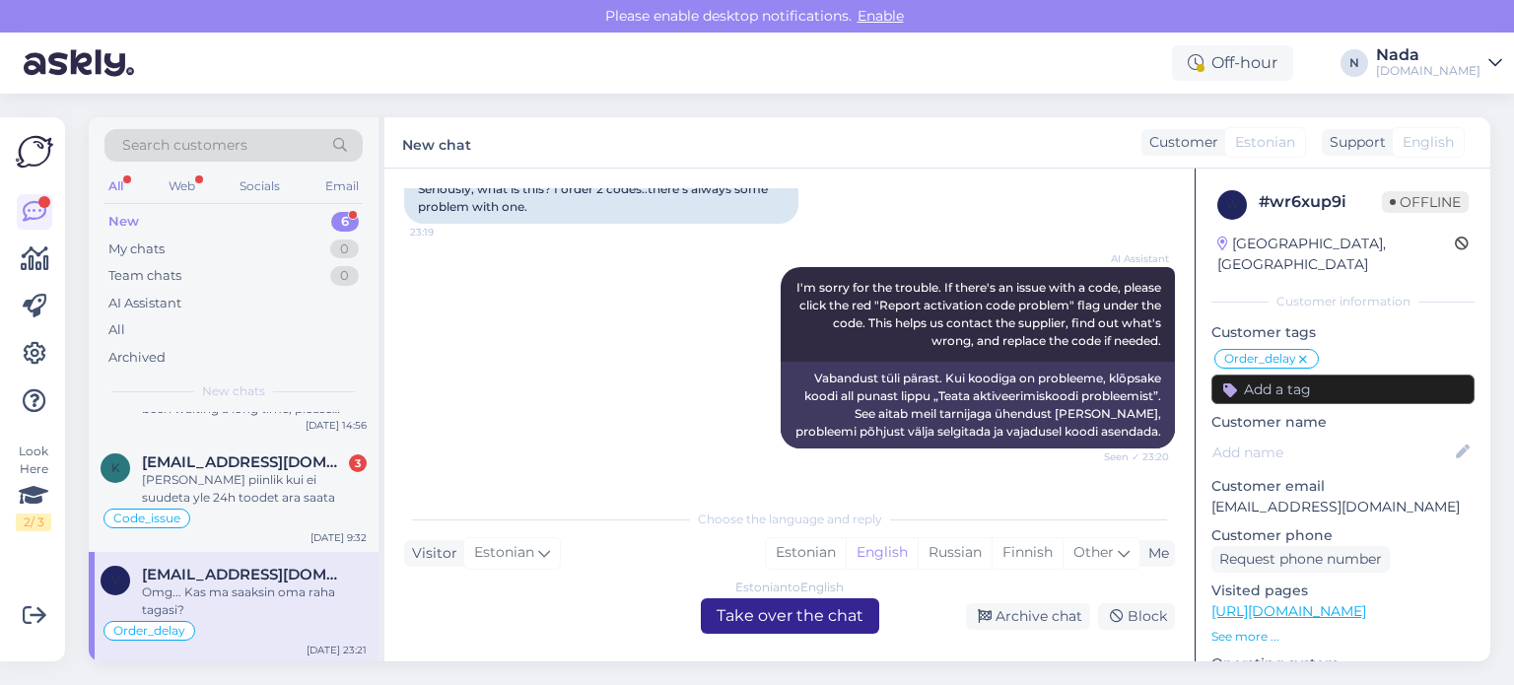
click at [800, 611] on div "Estonian to English Take over the chat" at bounding box center [790, 615] width 178 height 35
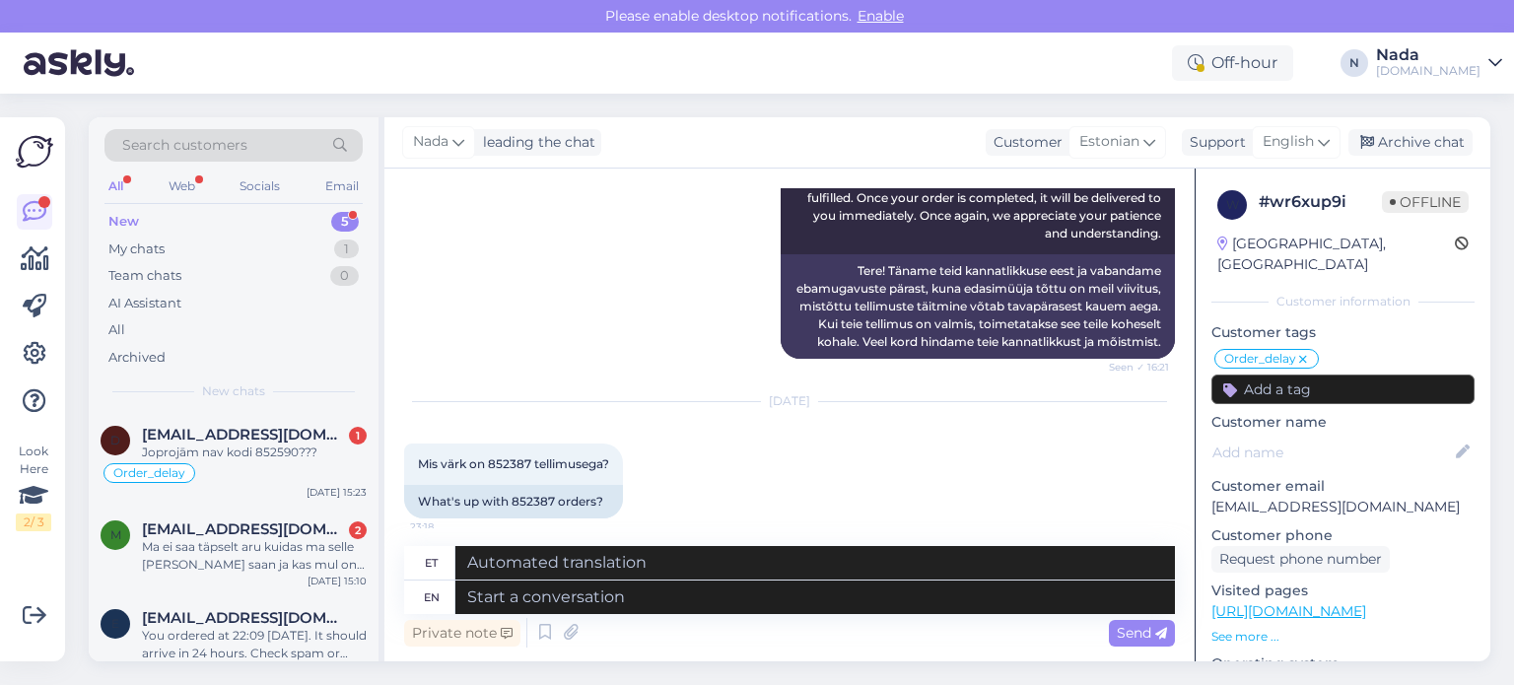
scroll to position [6638, 0]
click at [536, 486] on div "What's up with 852387 orders?" at bounding box center [513, 503] width 219 height 34
copy div "852387"
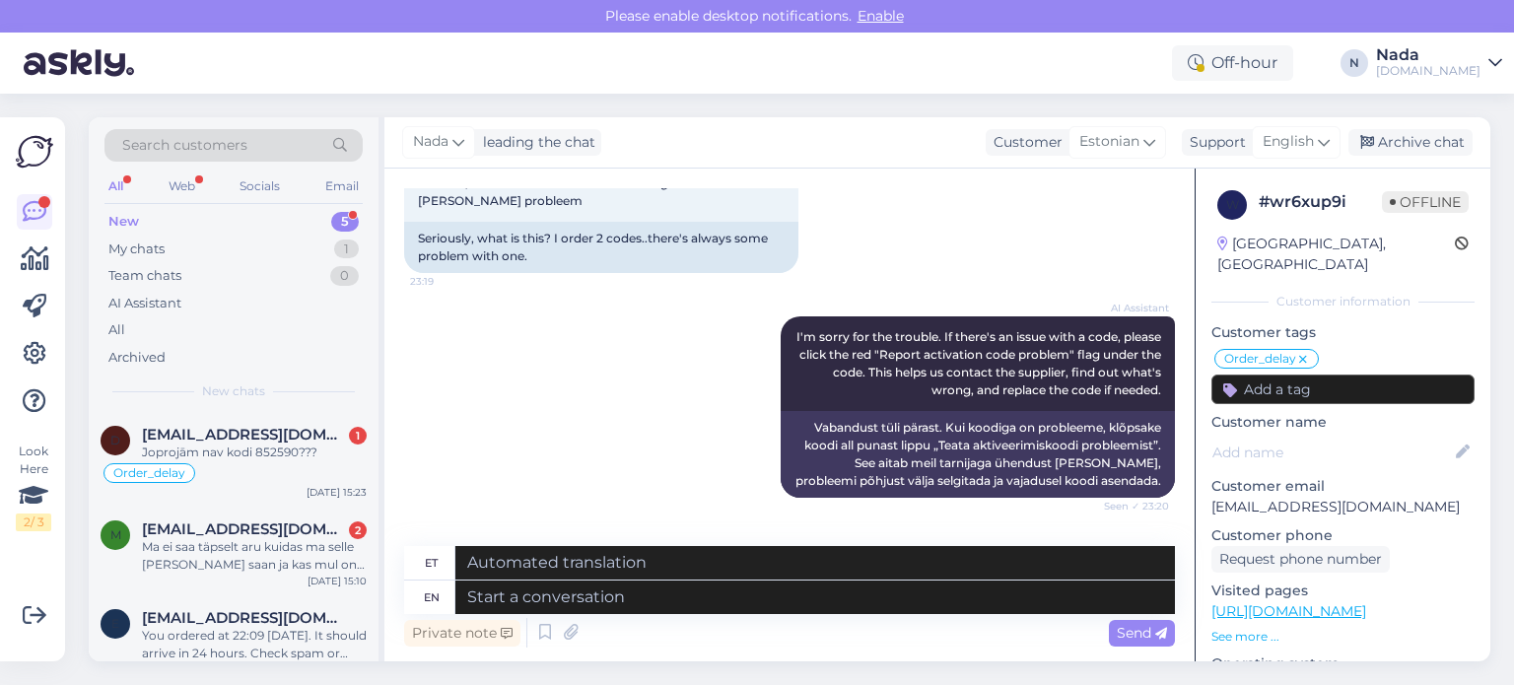
scroll to position [7229, 0]
click at [686, 599] on textarea at bounding box center [815, 598] width 720 height 34
click at [702, 598] on textarea at bounding box center [815, 598] width 720 height 34
paste textarea "Hello there! Your order is currently being reviewed by the higher team and the …"
type textarea "Hello there! Your order is currently being reviewed by the higher team and the …"
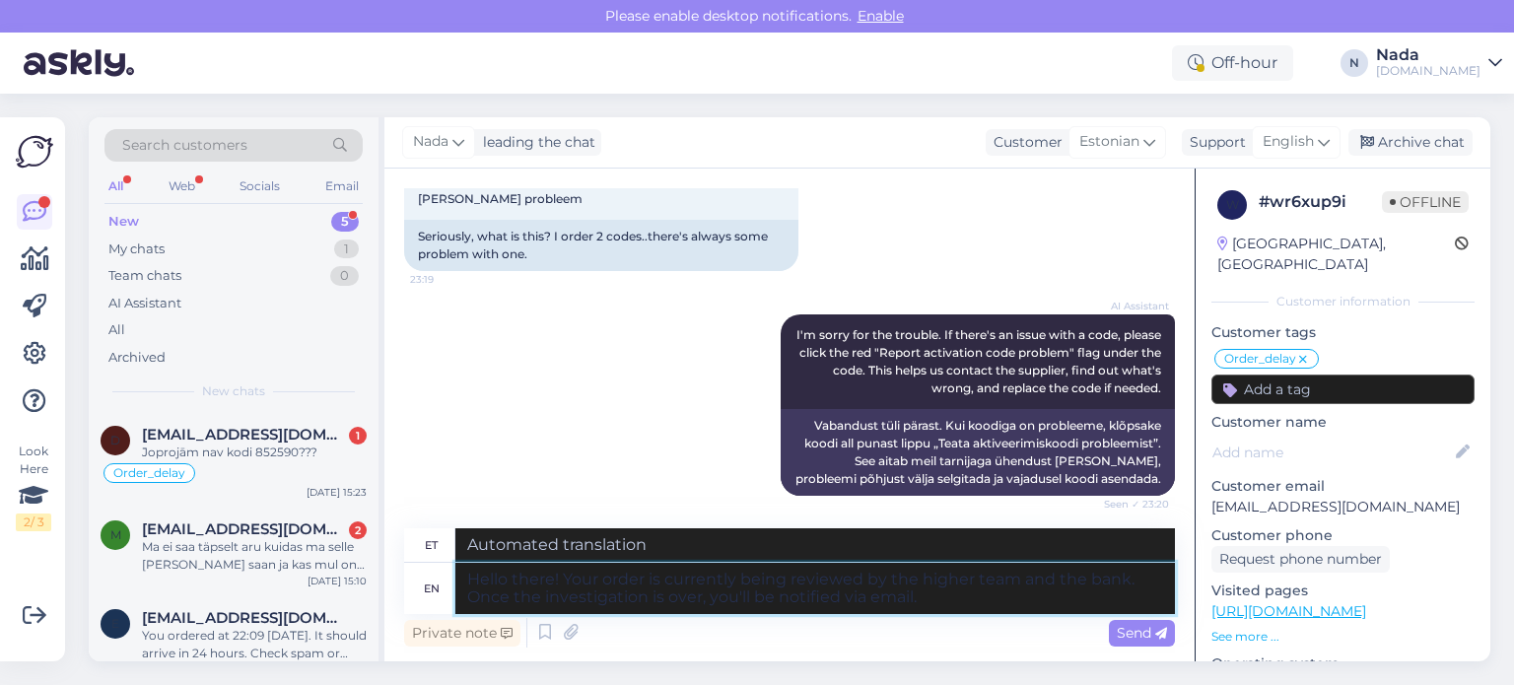
type textarea "Tere! Teie tellimust vaatavad praegu üle kõrgem meeskond ja pank. Kui uurimine …"
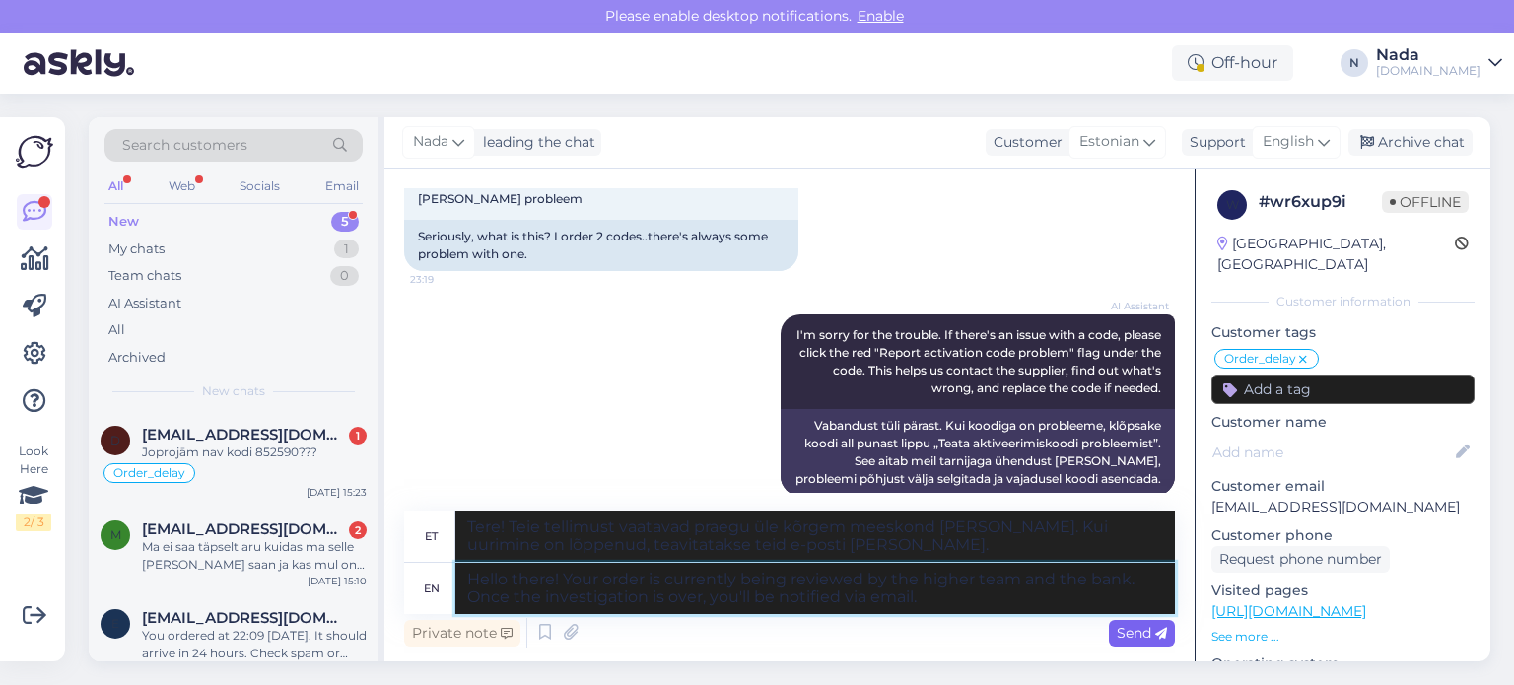
type textarea "Hello there! Your order is currently being reviewed by the higher team and the …"
click at [1136, 626] on span "Send" at bounding box center [1142, 633] width 50 height 18
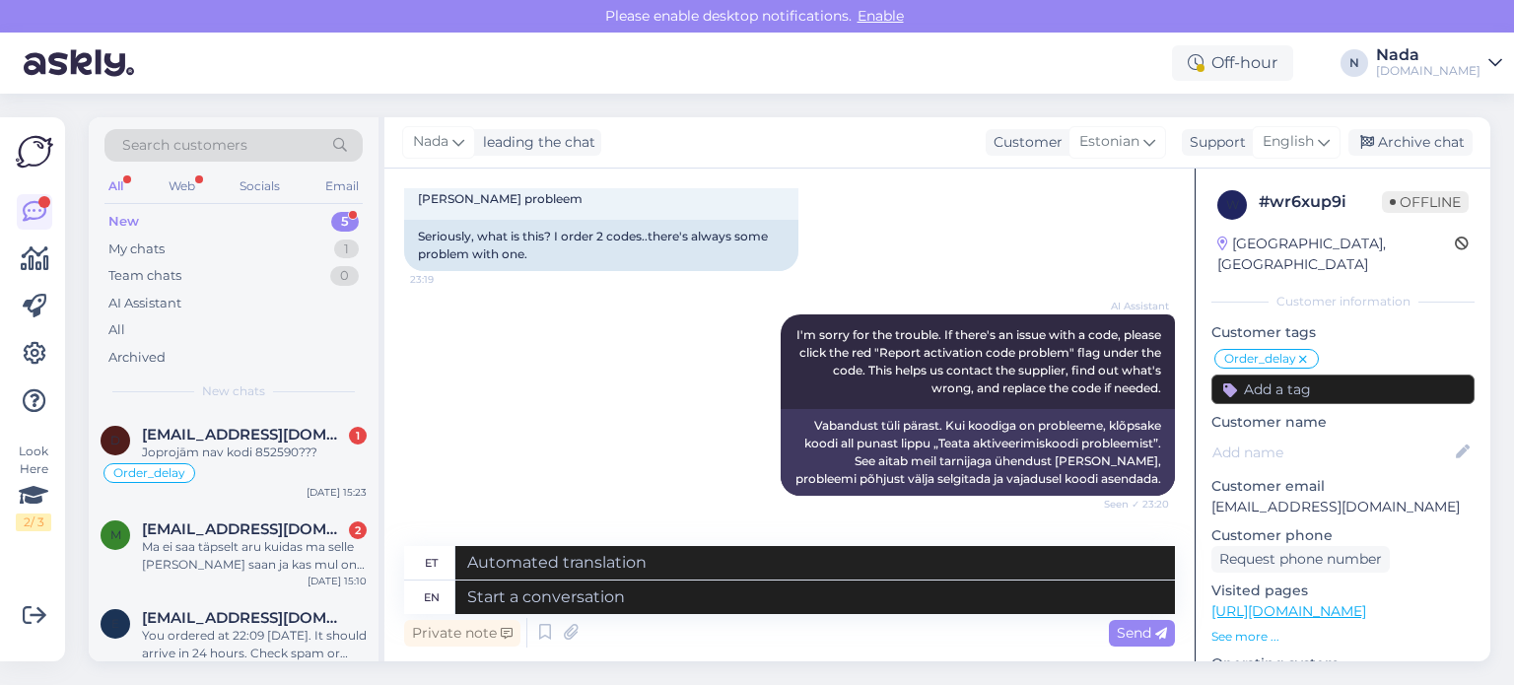
scroll to position [7460, 0]
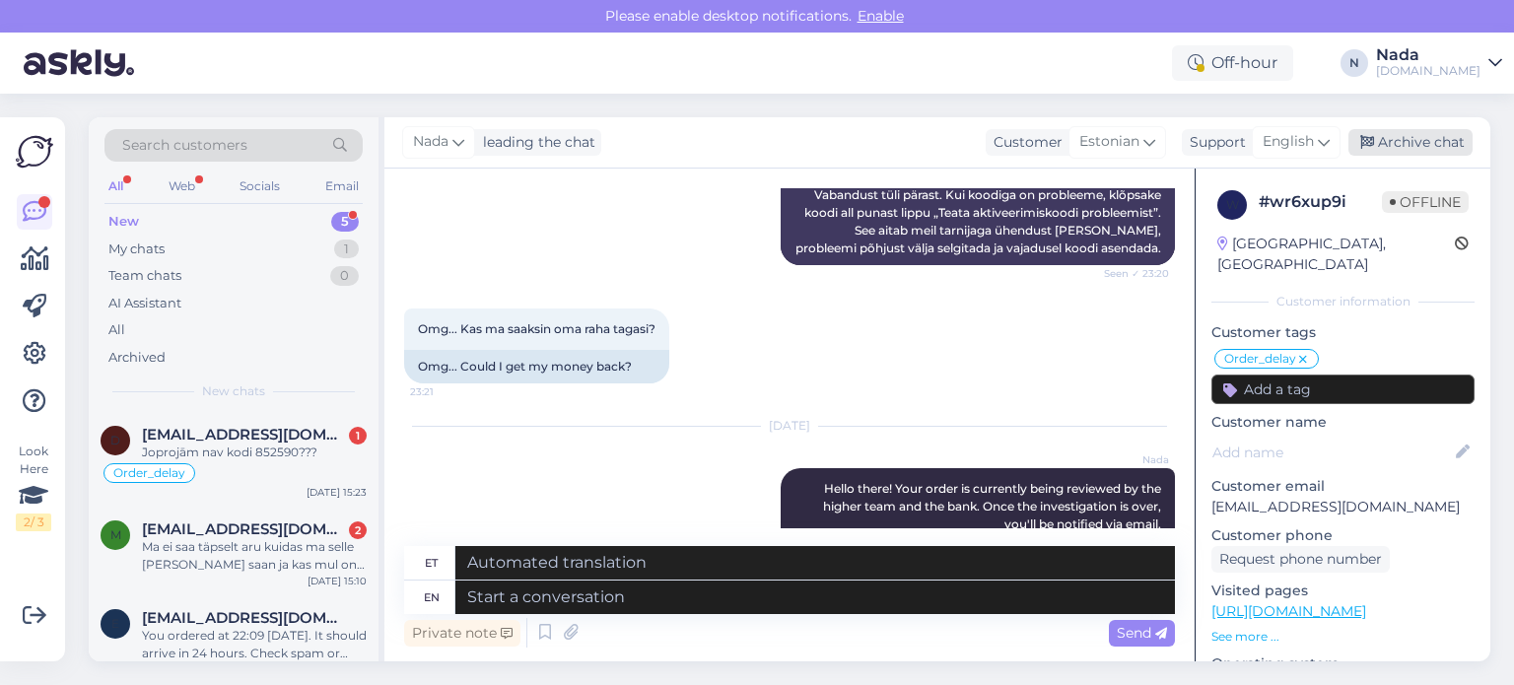
click at [1430, 140] on div "Archive chat" at bounding box center [1410, 142] width 124 height 27
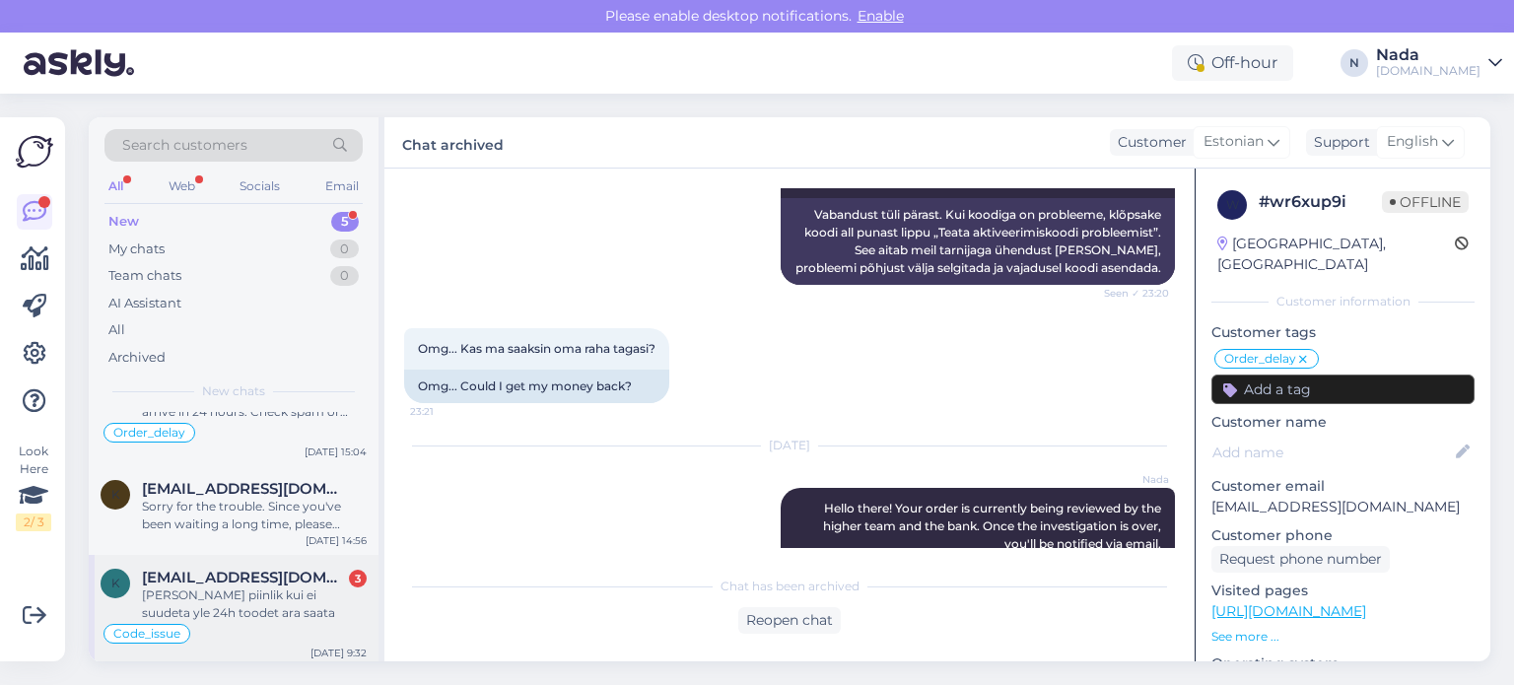
scroll to position [244, 0]
click at [303, 589] on div "Lowkey piinlik kui ei suudeta yle 24h toodet ara saata" at bounding box center [254, 601] width 225 height 35
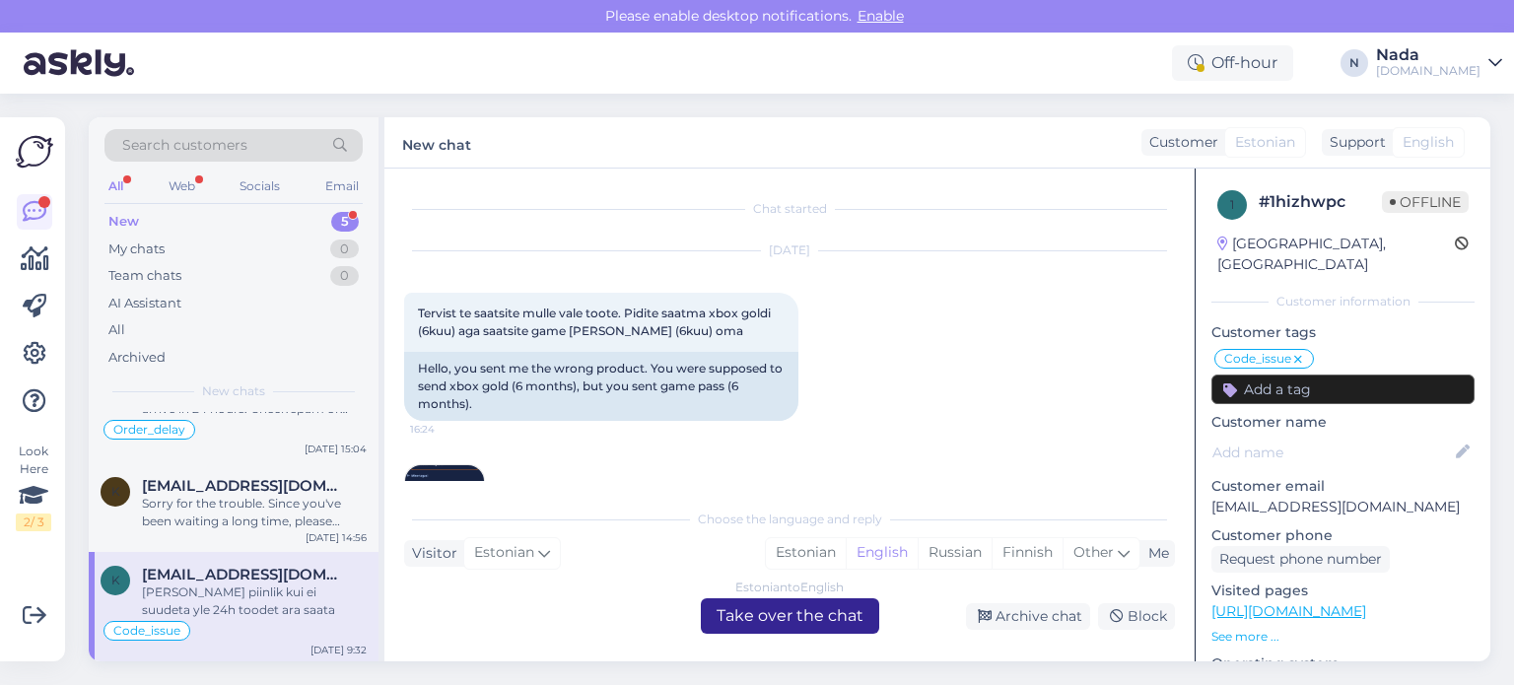
scroll to position [2444, 0]
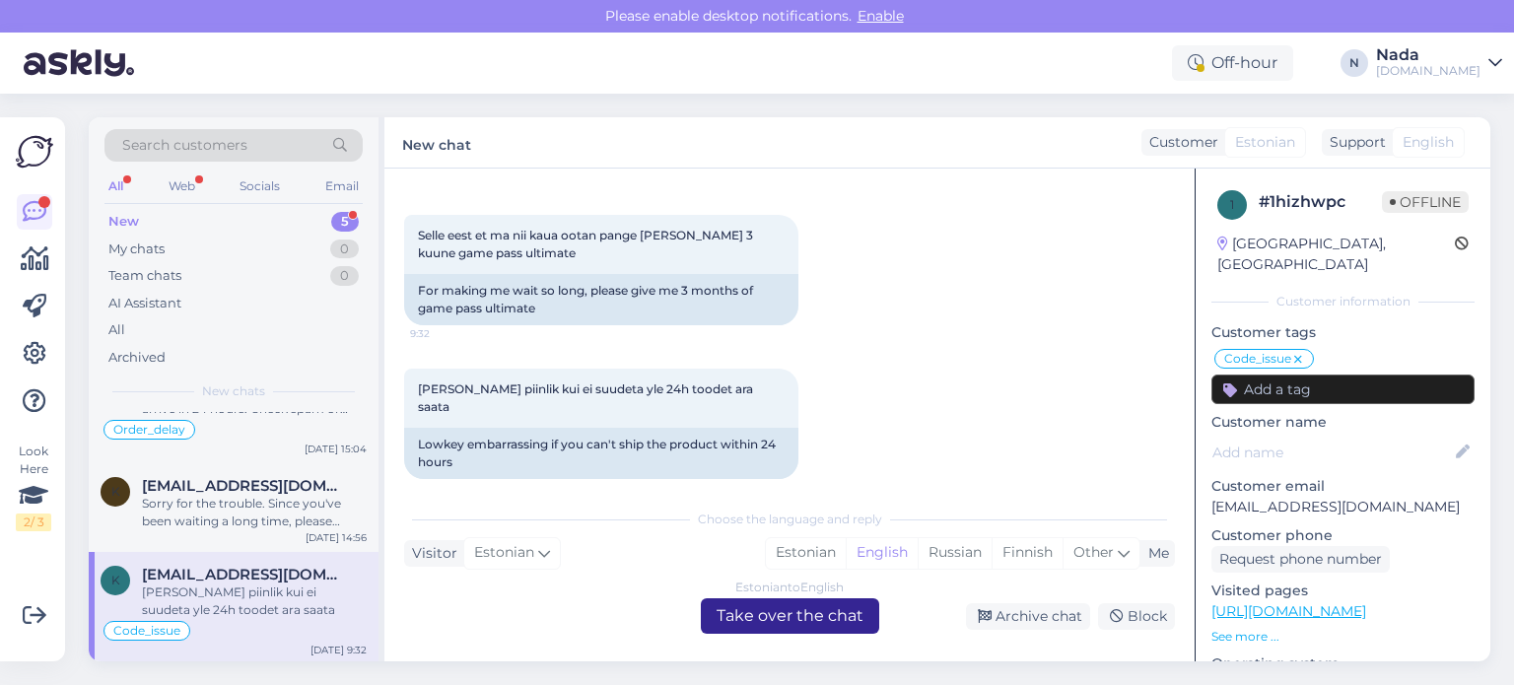
click at [723, 608] on div "Estonian to English Take over the chat" at bounding box center [790, 615] width 178 height 35
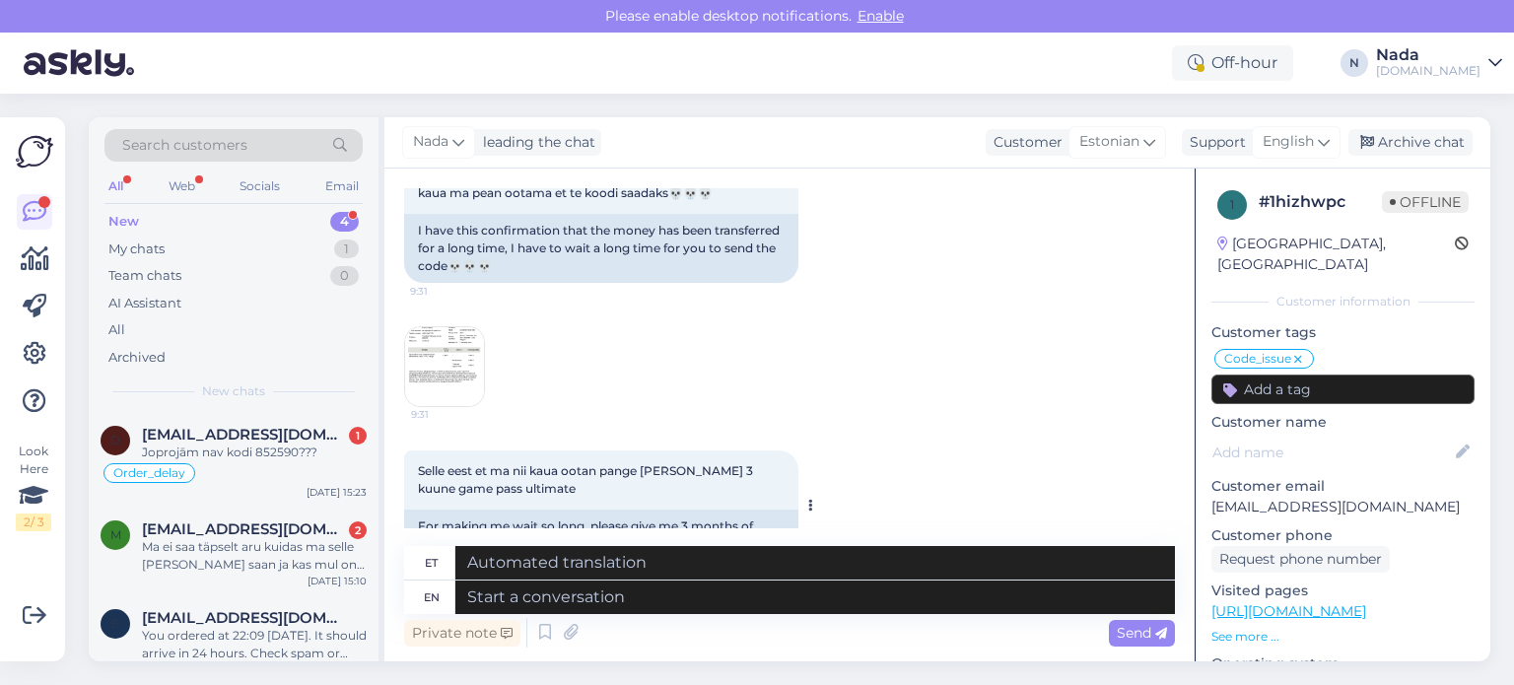
scroll to position [2198, 0]
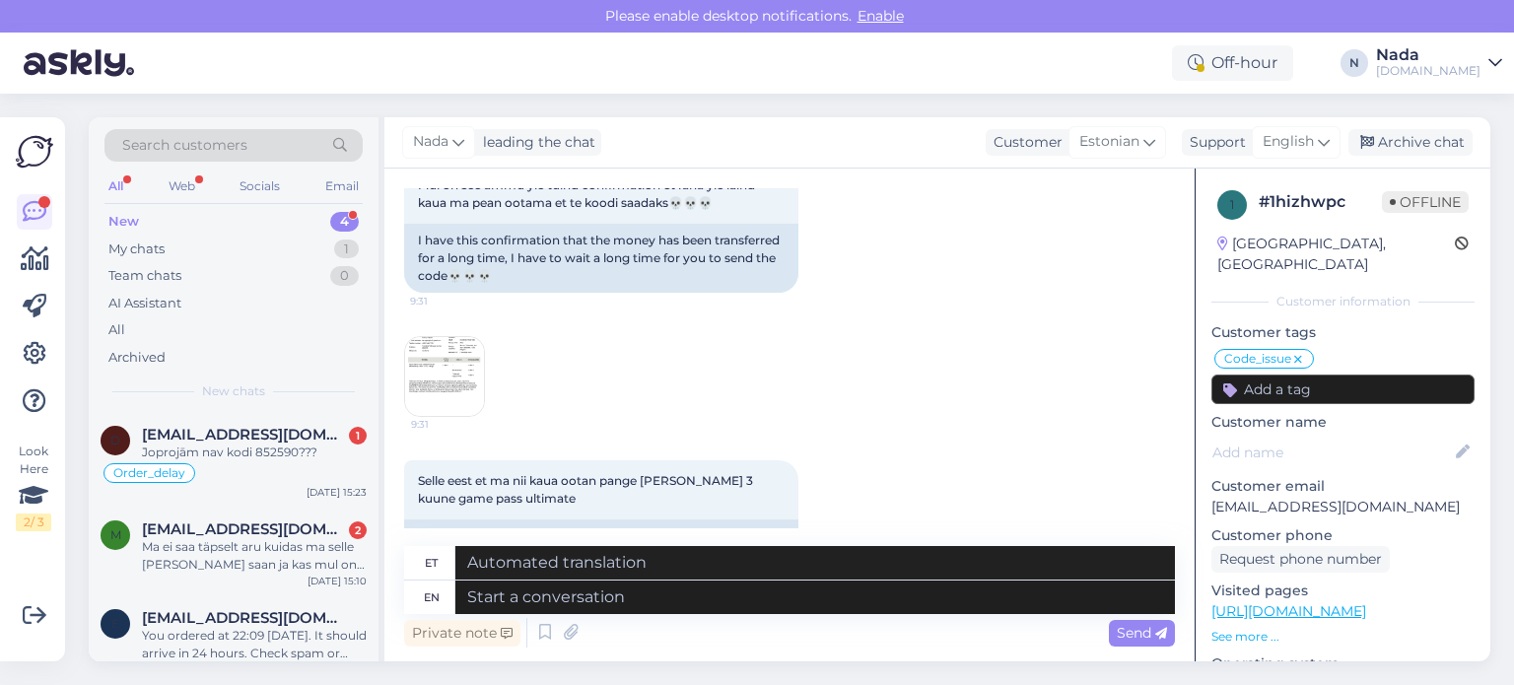
click at [467, 381] on img at bounding box center [444, 376] width 79 height 79
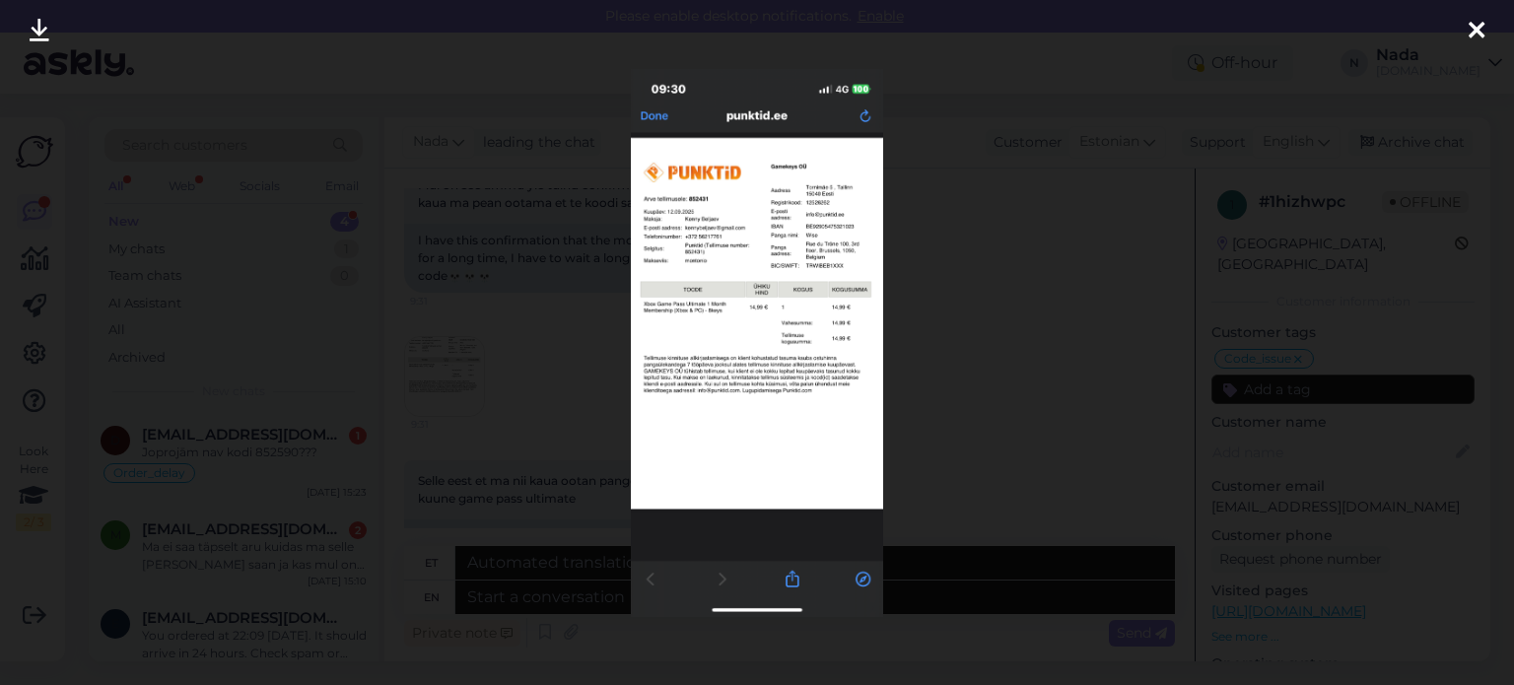
click at [513, 375] on div at bounding box center [757, 342] width 1514 height 685
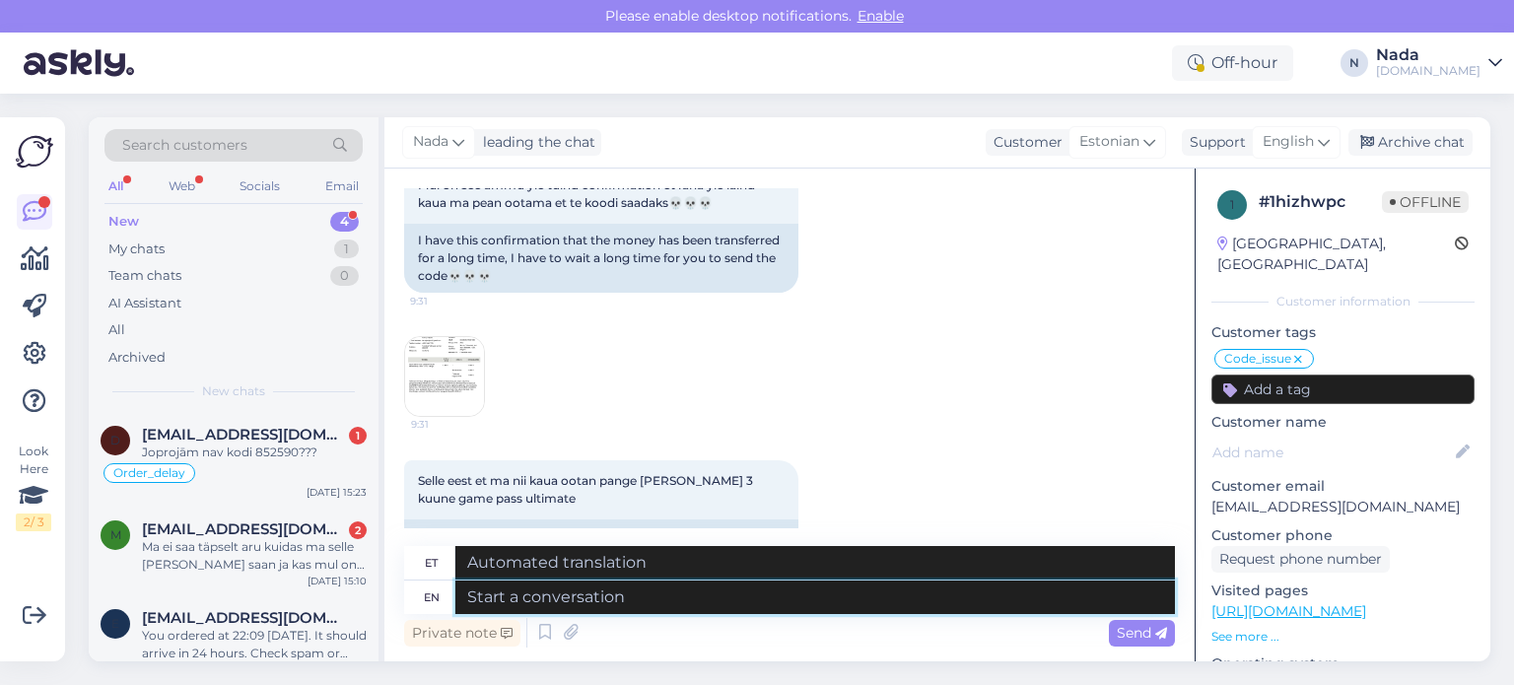
click at [837, 613] on textarea at bounding box center [815, 598] width 720 height 34
paste textarea "Hello there! Your order is currently being reviewed by the higher team and the …"
type textarea "Hello there! Your order is currently being reviewed by the higher team and the …"
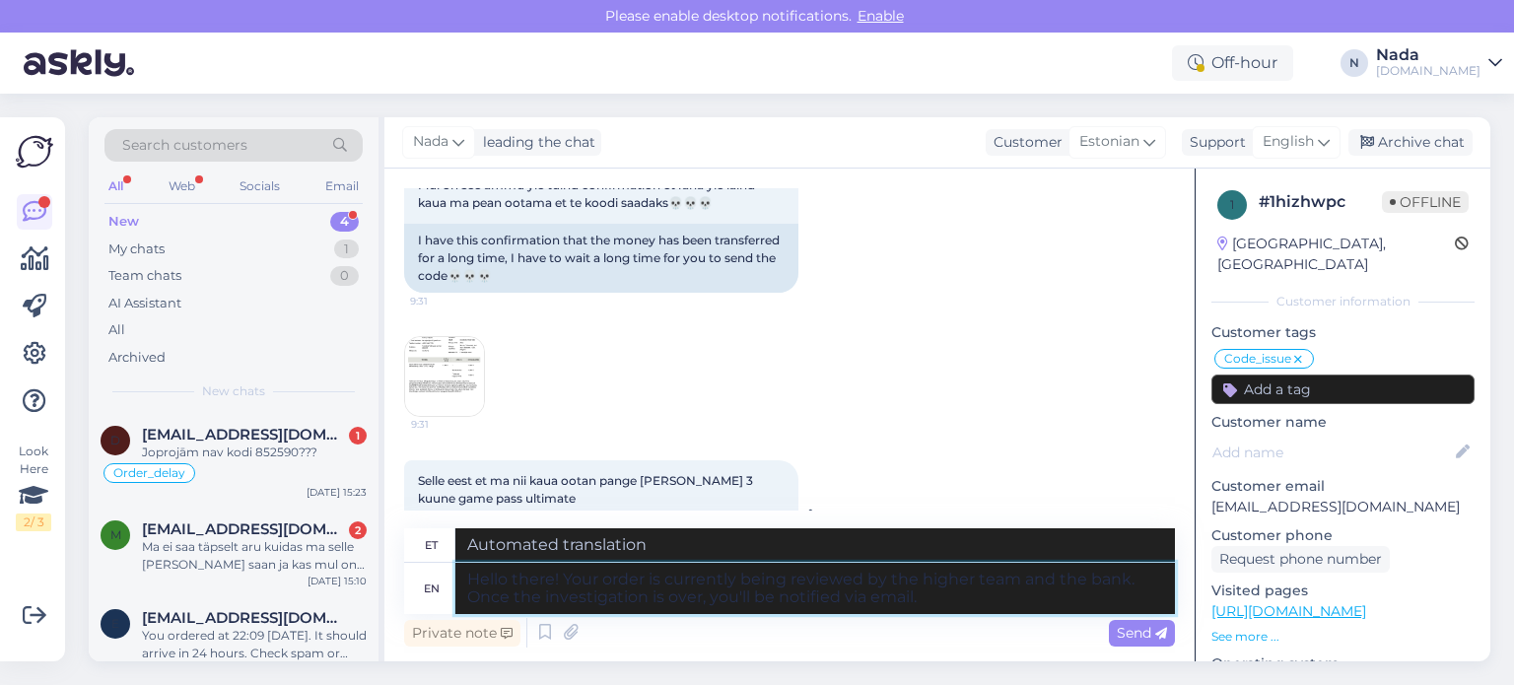
type textarea "Tere! Teie tellimust vaatavad praegu üle kõrgem meeskond ja pank. Kui uurimine …"
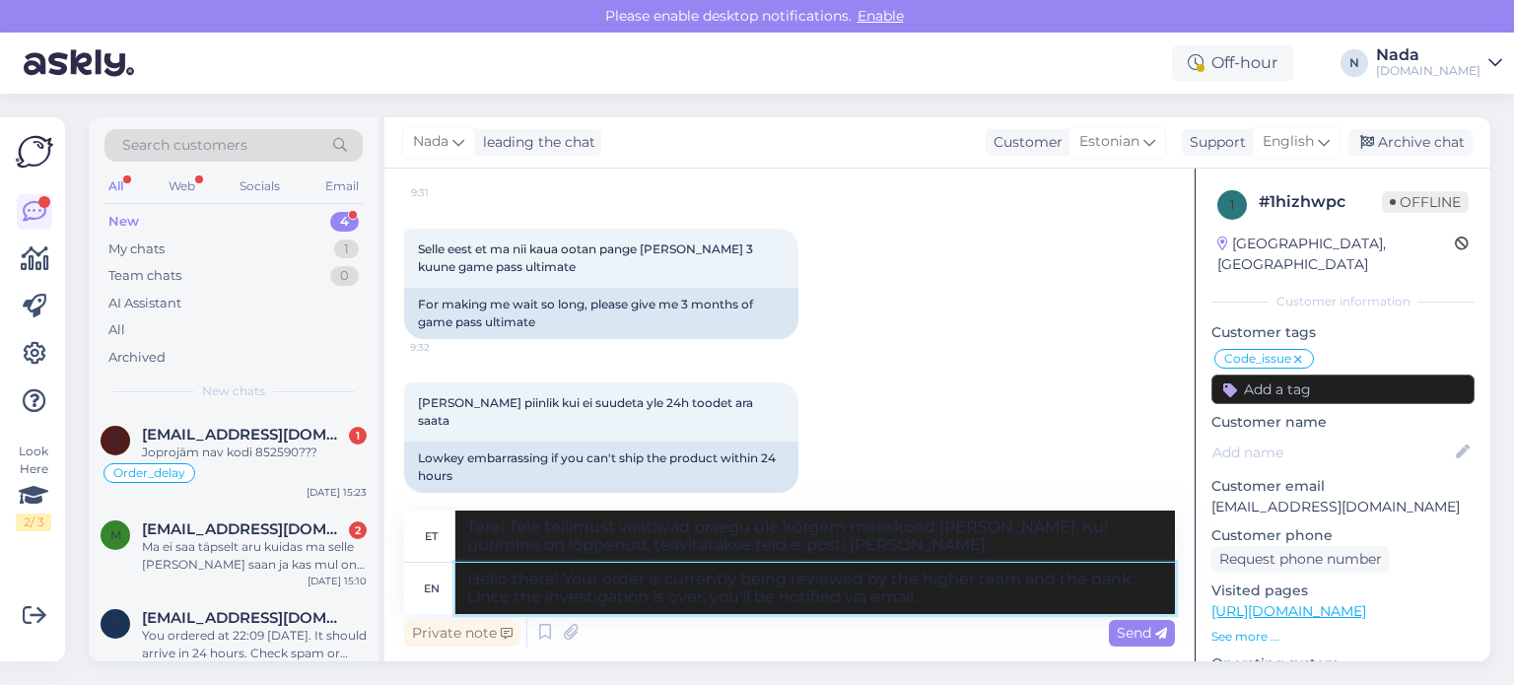
scroll to position [2431, 0]
type textarea "Hello there! Your order is currently being reviewed by the higher team and the …"
click at [1132, 623] on div "Send" at bounding box center [1142, 633] width 66 height 27
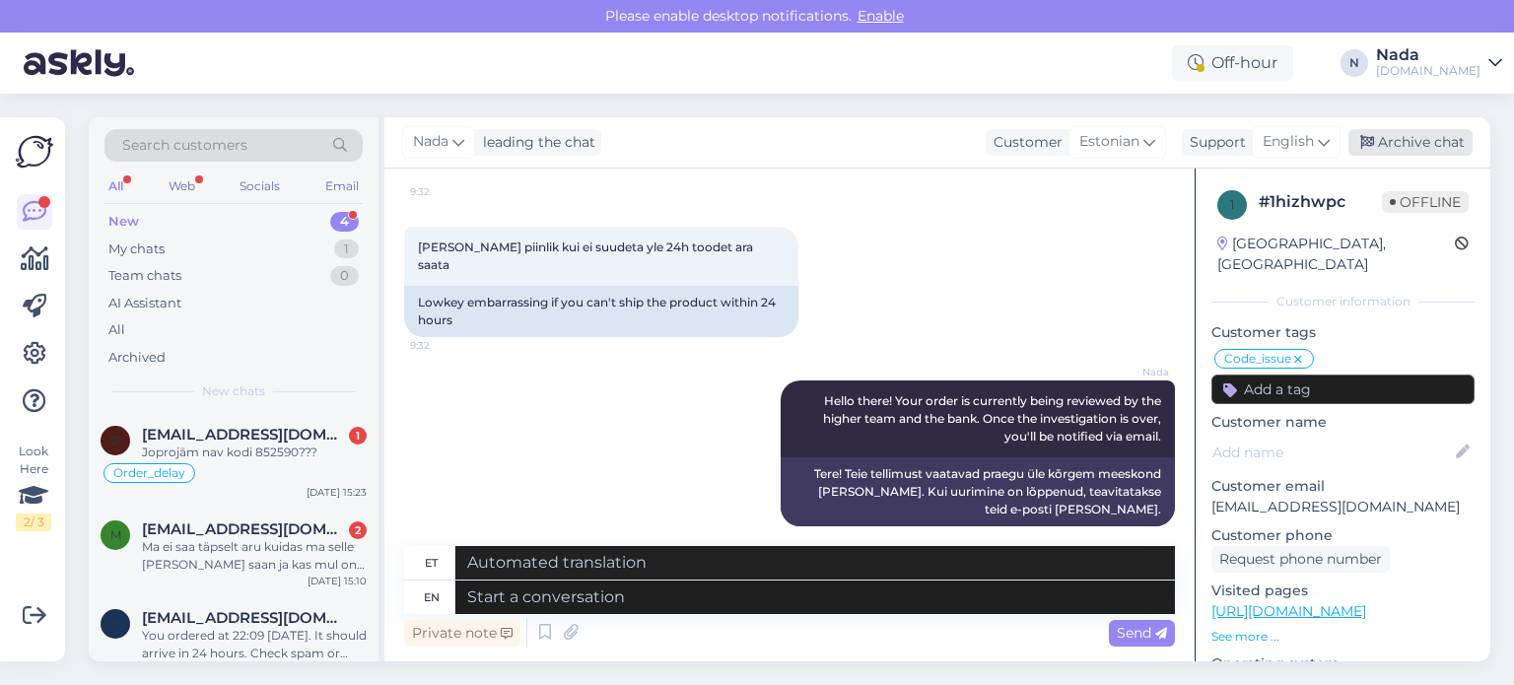
click at [1459, 141] on div "Archive chat" at bounding box center [1410, 142] width 124 height 27
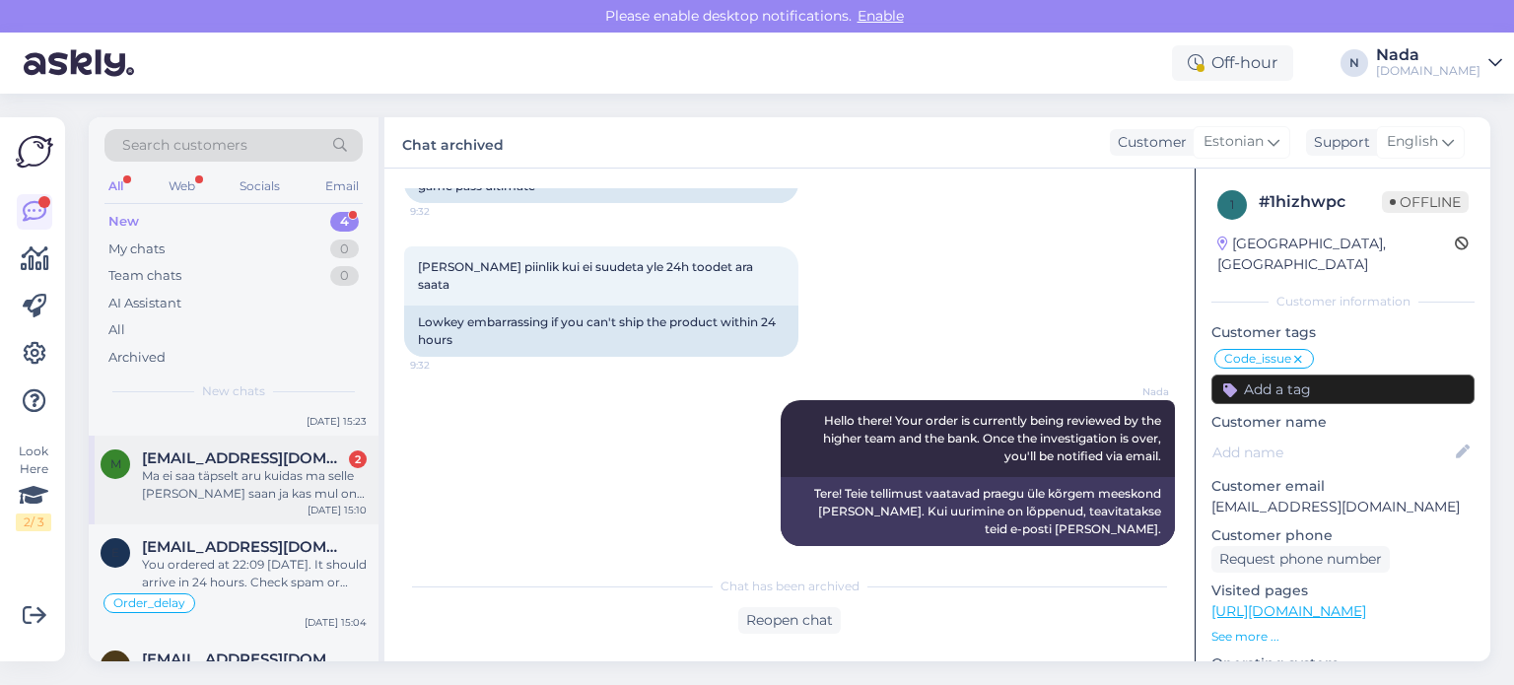
scroll to position [133, 0]
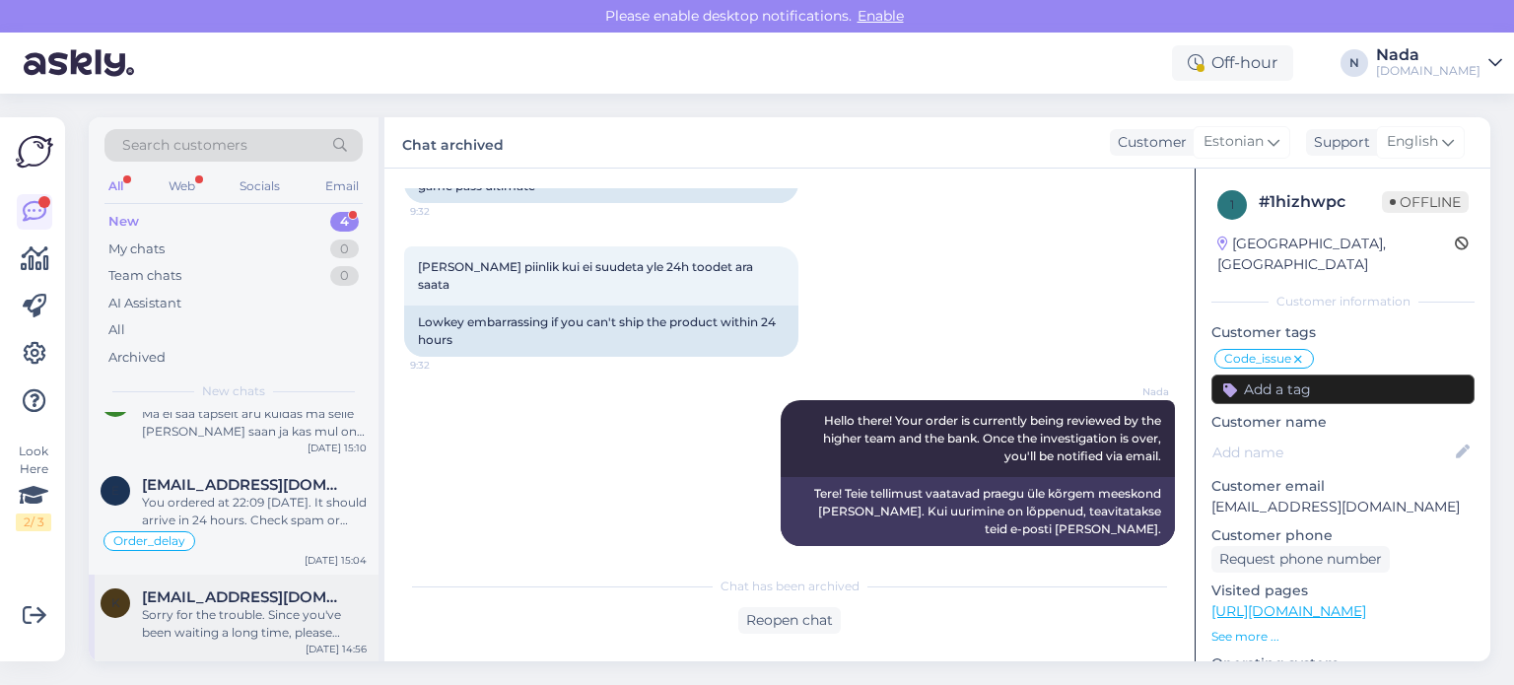
click at [244, 629] on div "Sorry for the trouble. Since you've been waiting a long time, please check your…" at bounding box center [254, 623] width 225 height 35
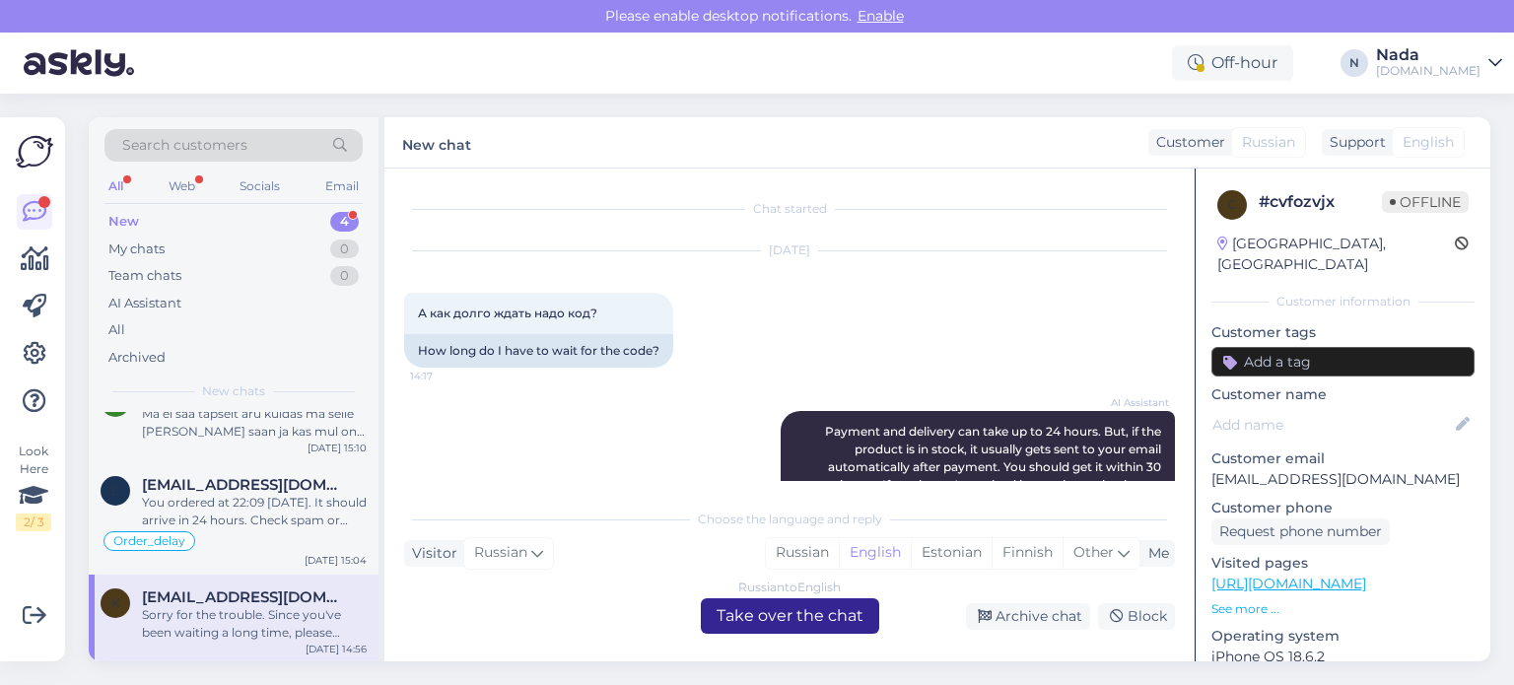
scroll to position [960, 0]
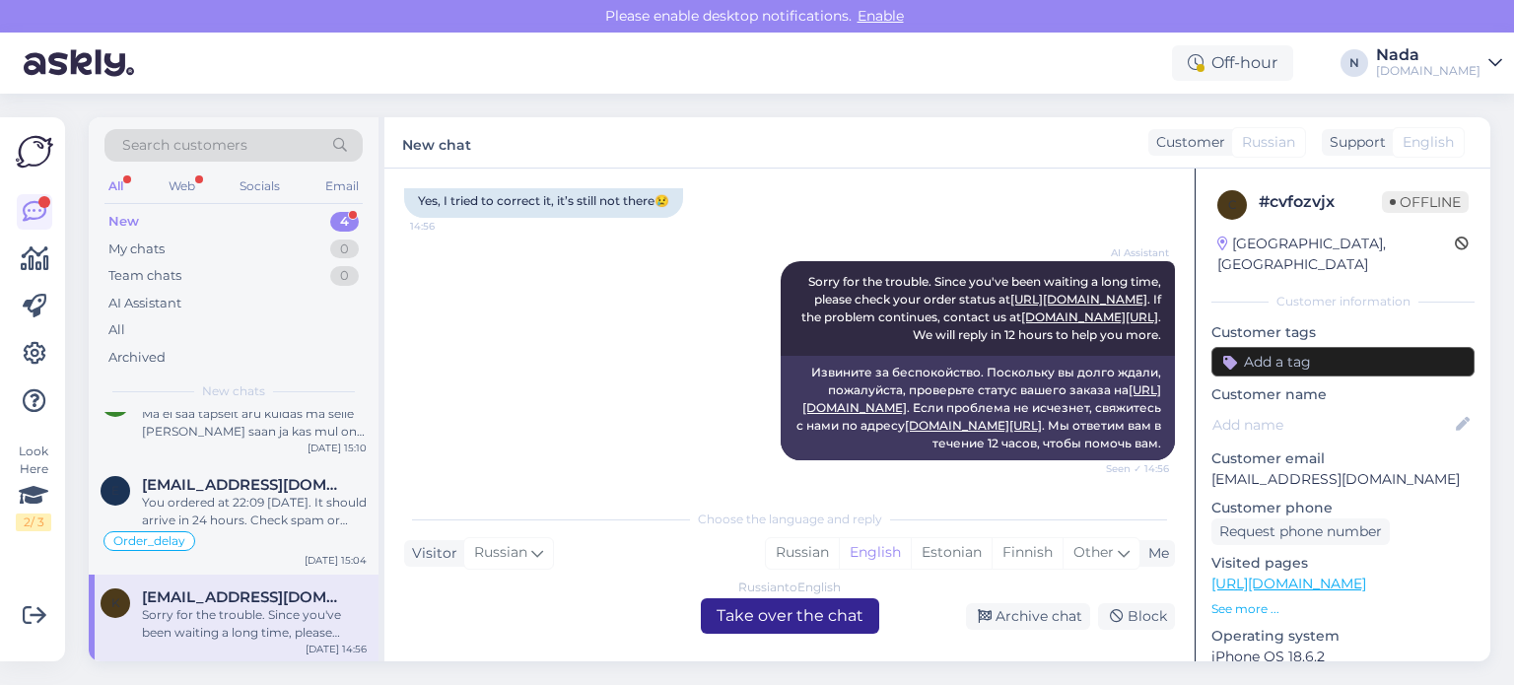
click at [808, 621] on div "Russian to English Take over the chat" at bounding box center [790, 615] width 178 height 35
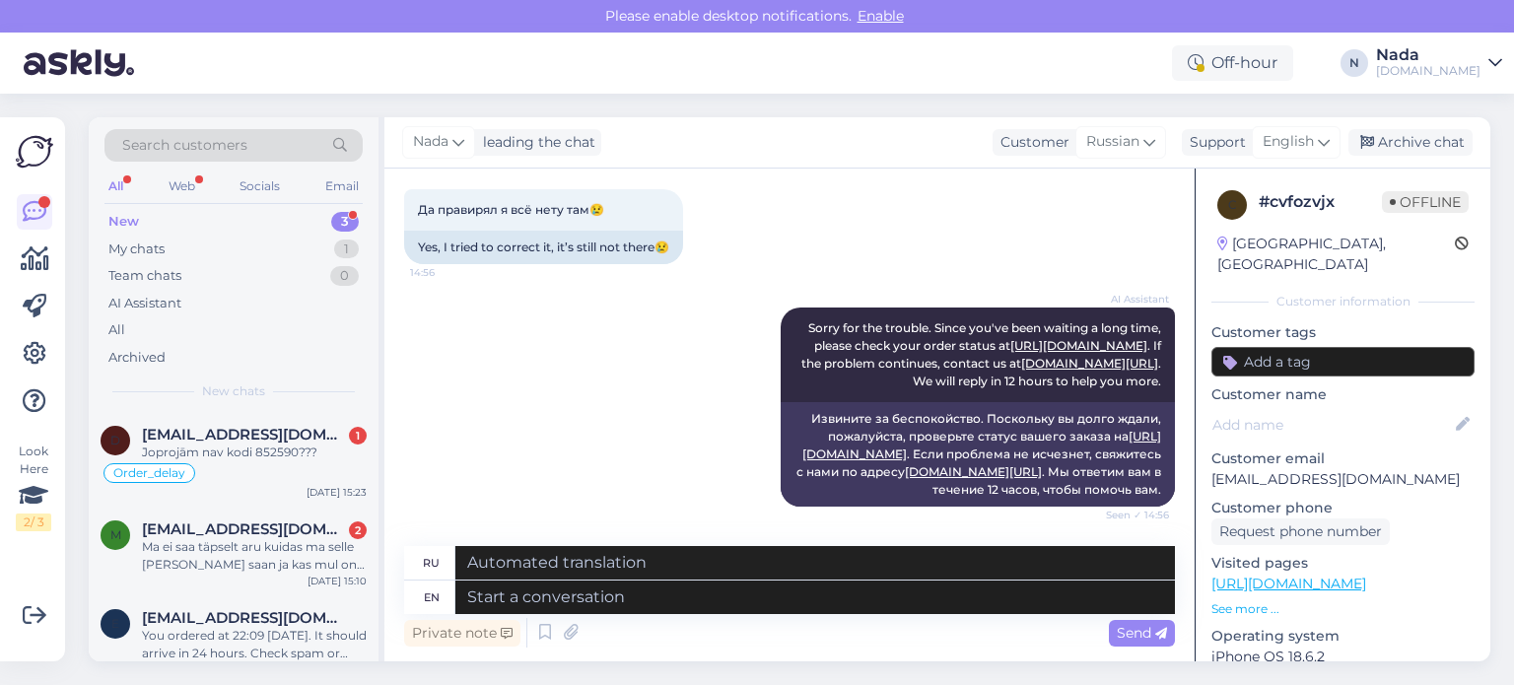
scroll to position [930, 0]
click at [643, 604] on textarea at bounding box center [815, 598] width 720 height 34
paste textarea "Please share with us your order number if you still haven't received it."
type textarea "Please share with us your order number if you still haven't received it."
type textarea "Если вы все еще не получили свой заказ, сообщите нам его номер."
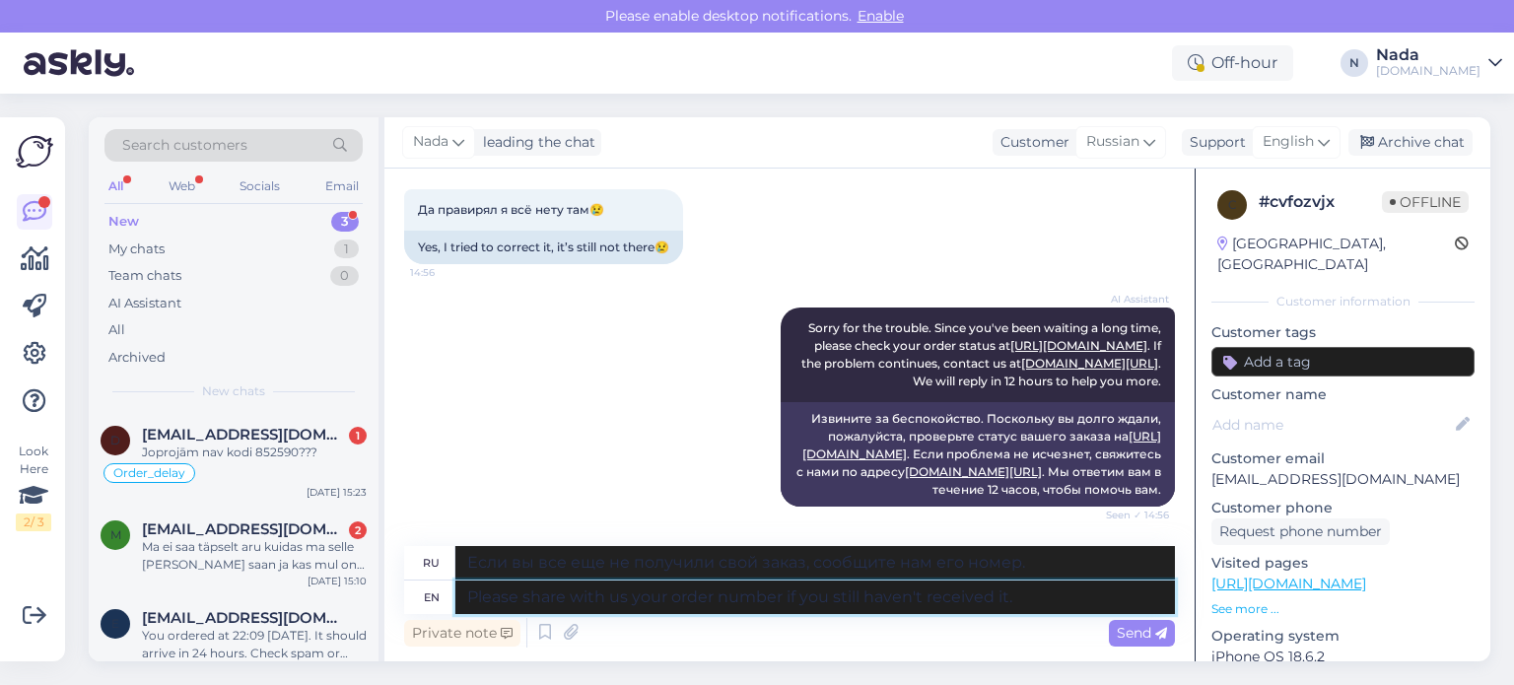
type textarea "Please share with us your order number if you still haven't received it."
click at [1143, 628] on span "Send" at bounding box center [1142, 633] width 50 height 18
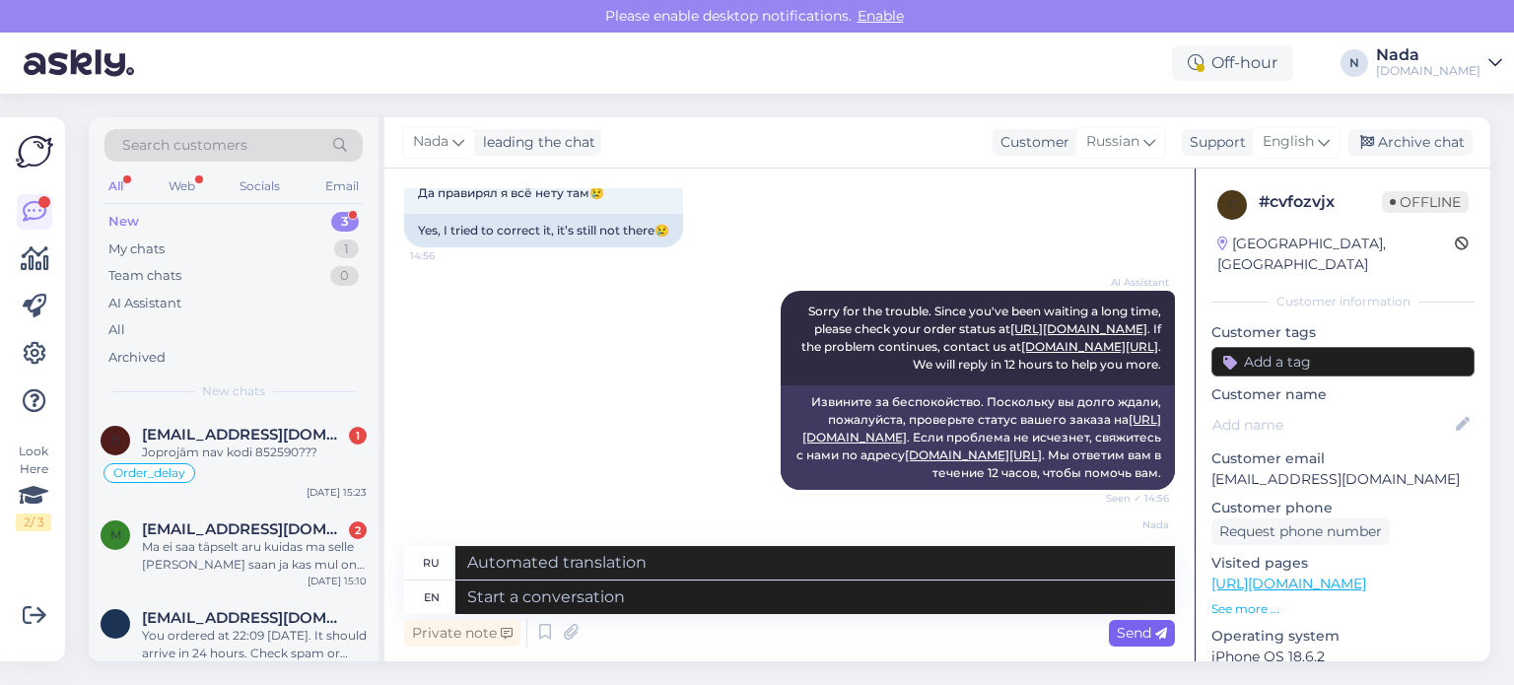
scroll to position [1084, 0]
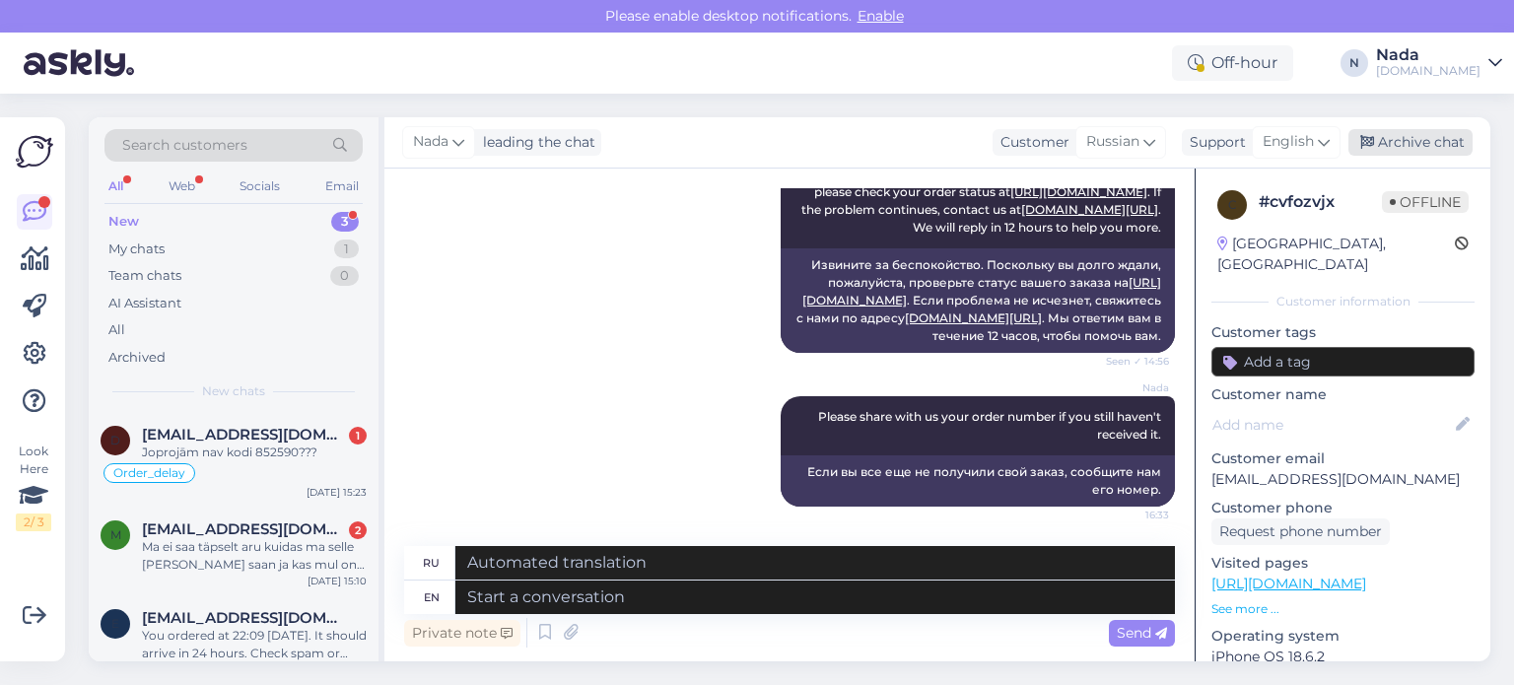
click at [1416, 145] on div "Archive chat" at bounding box center [1410, 142] width 124 height 27
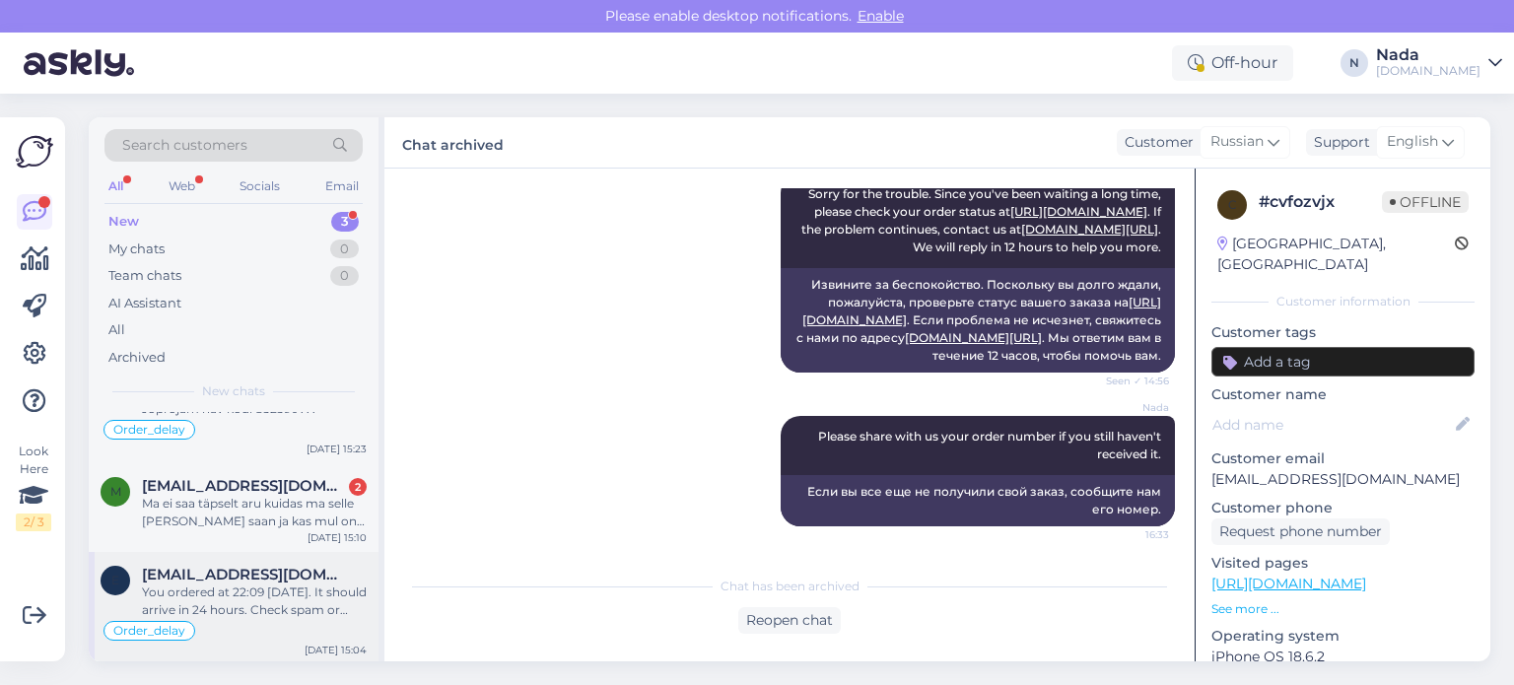
scroll to position [44, 0]
click at [283, 592] on div "You ordered at 22:09 yesterday. It should arrive in 24 hours. Check spam or jun…" at bounding box center [254, 600] width 225 height 35
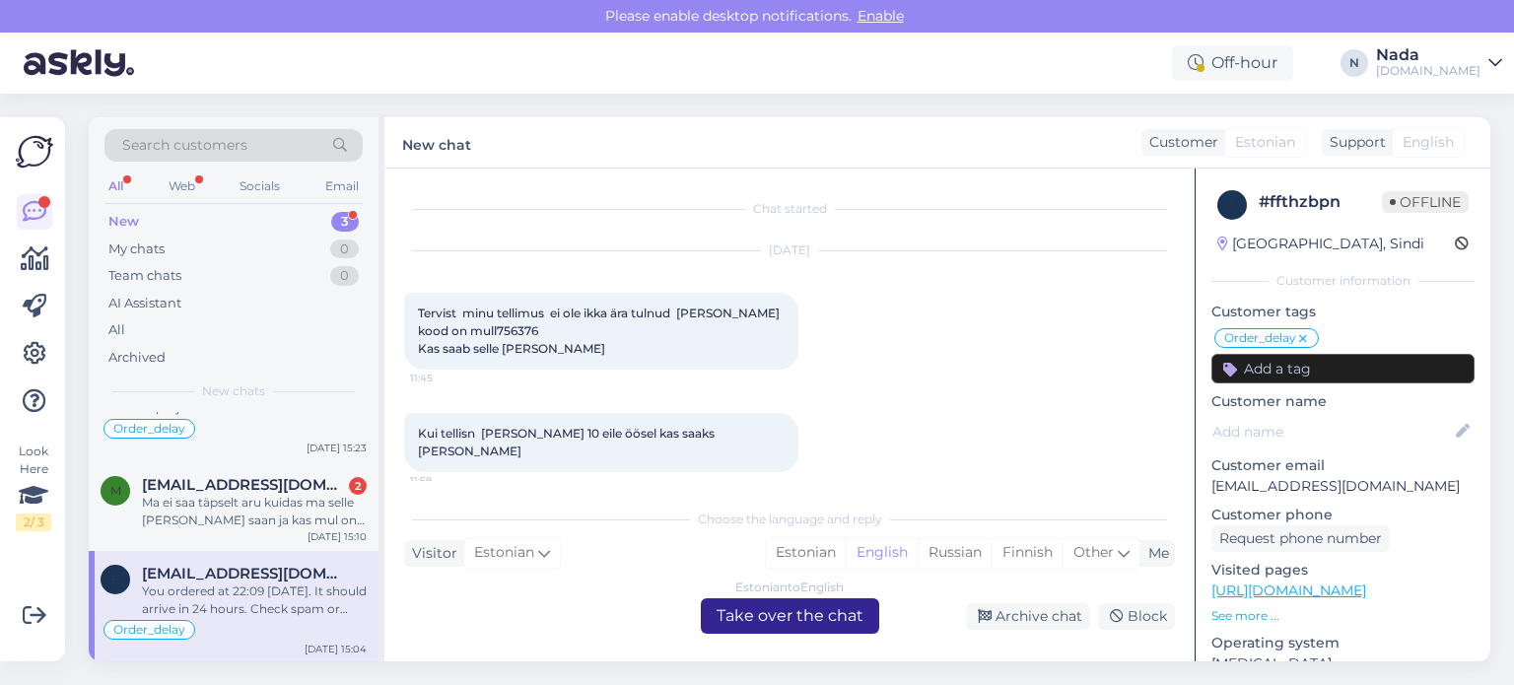
scroll to position [1676, 0]
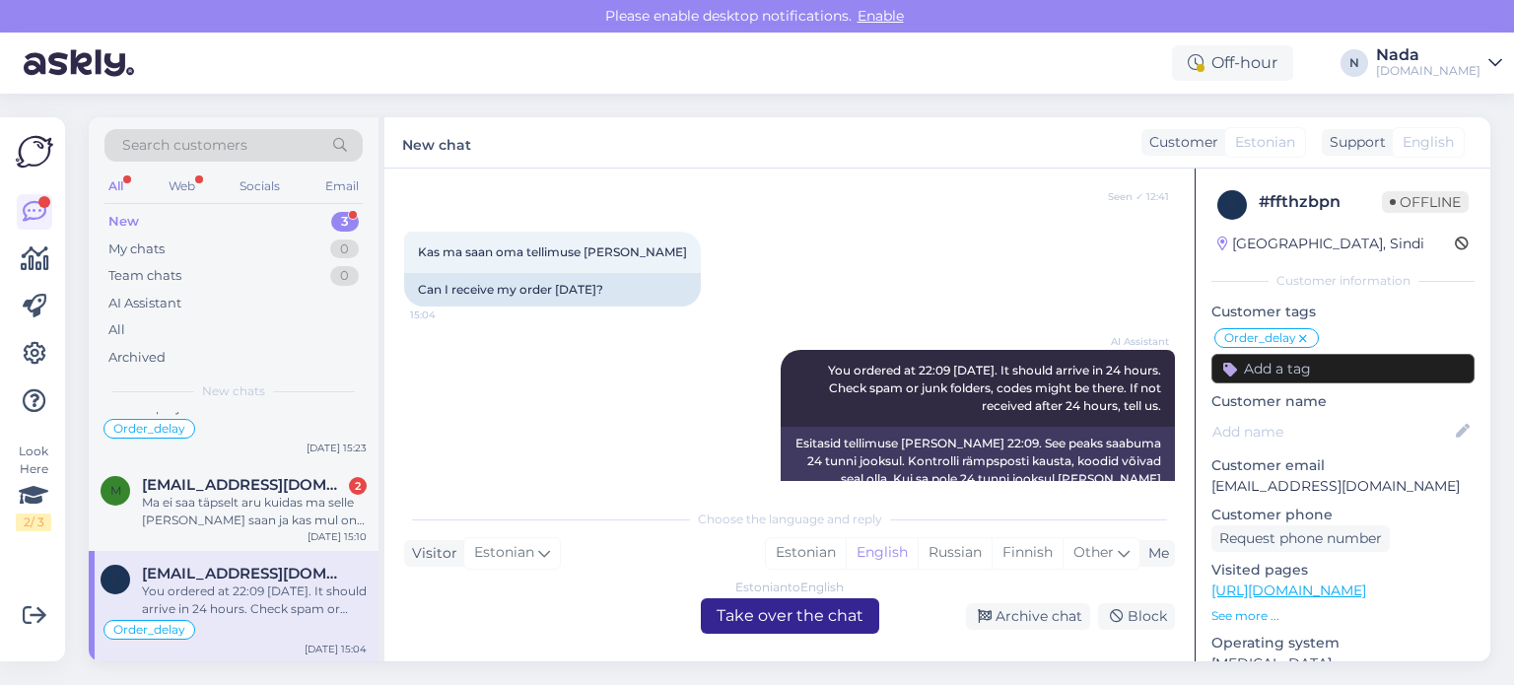
click at [757, 621] on div "Estonian to English Take over the chat" at bounding box center [790, 615] width 178 height 35
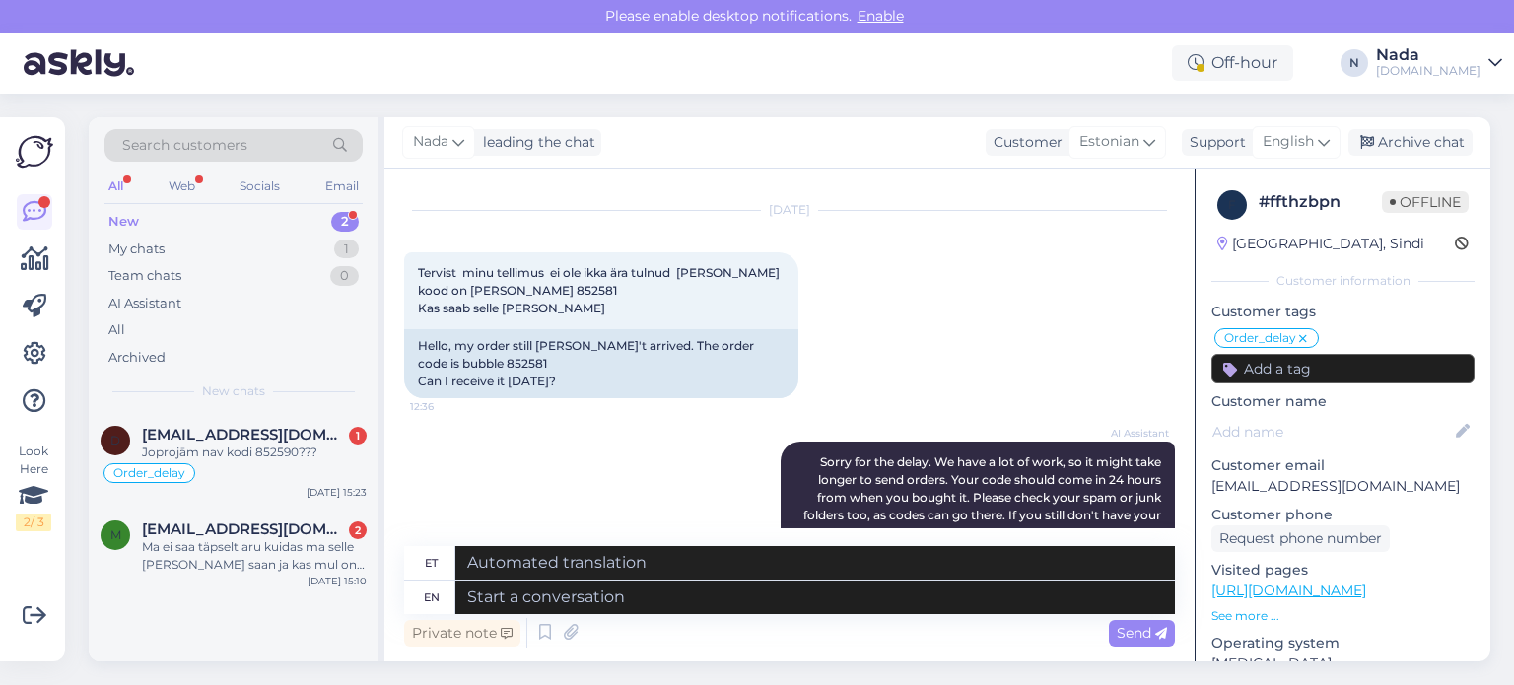
scroll to position [483, 0]
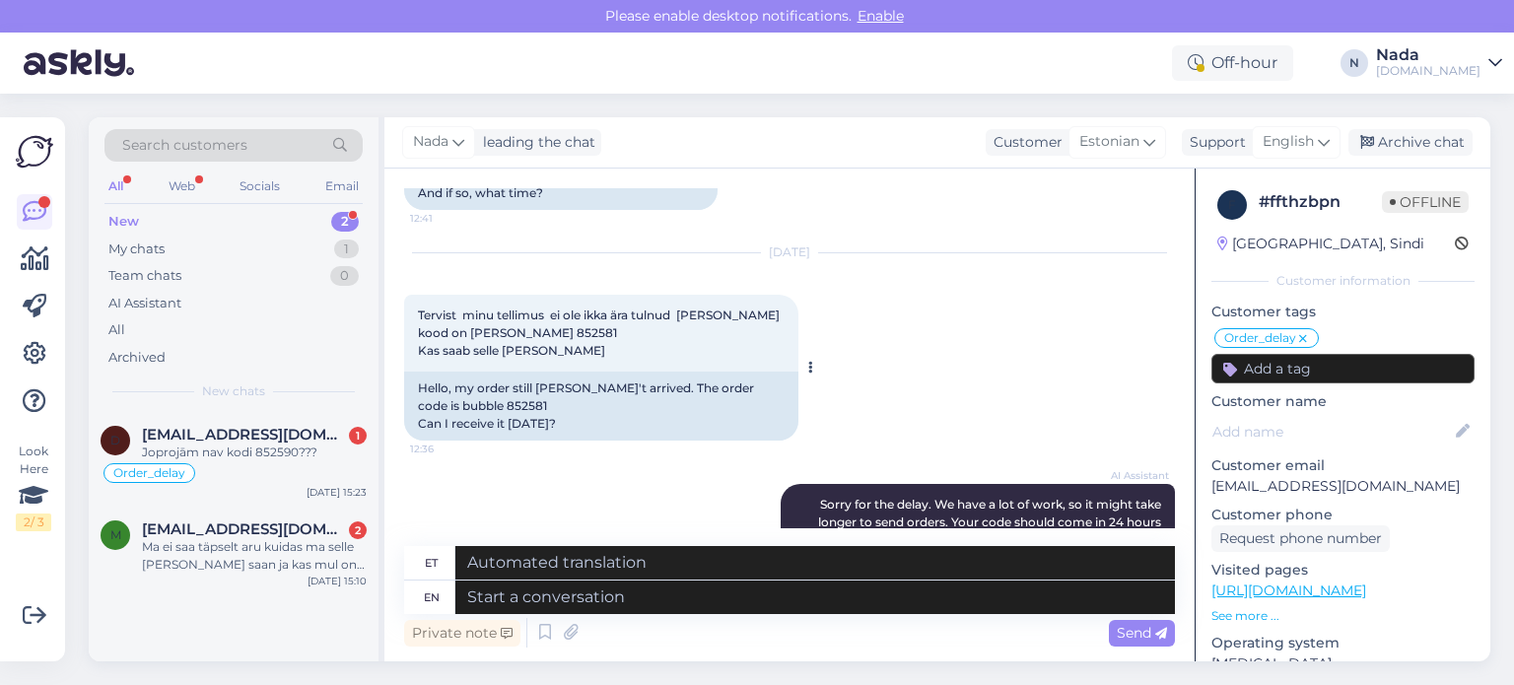
click at [435, 380] on div "Hello, my order still hasn't arrived. The order code is bubble 852581 Can I rec…" at bounding box center [601, 406] width 394 height 69
click at [435, 379] on div "Hello, my order still hasn't arrived. The order code is bubble 852581 Can I rec…" at bounding box center [601, 406] width 394 height 69
click at [433, 384] on div "Hello, my order still hasn't arrived. The order code is bubble 852581 Can I rec…" at bounding box center [601, 406] width 394 height 69
click at [433, 383] on div "Hello, my order still hasn't arrived. The order code is bubble 852581 Can I rec…" at bounding box center [601, 406] width 394 height 69
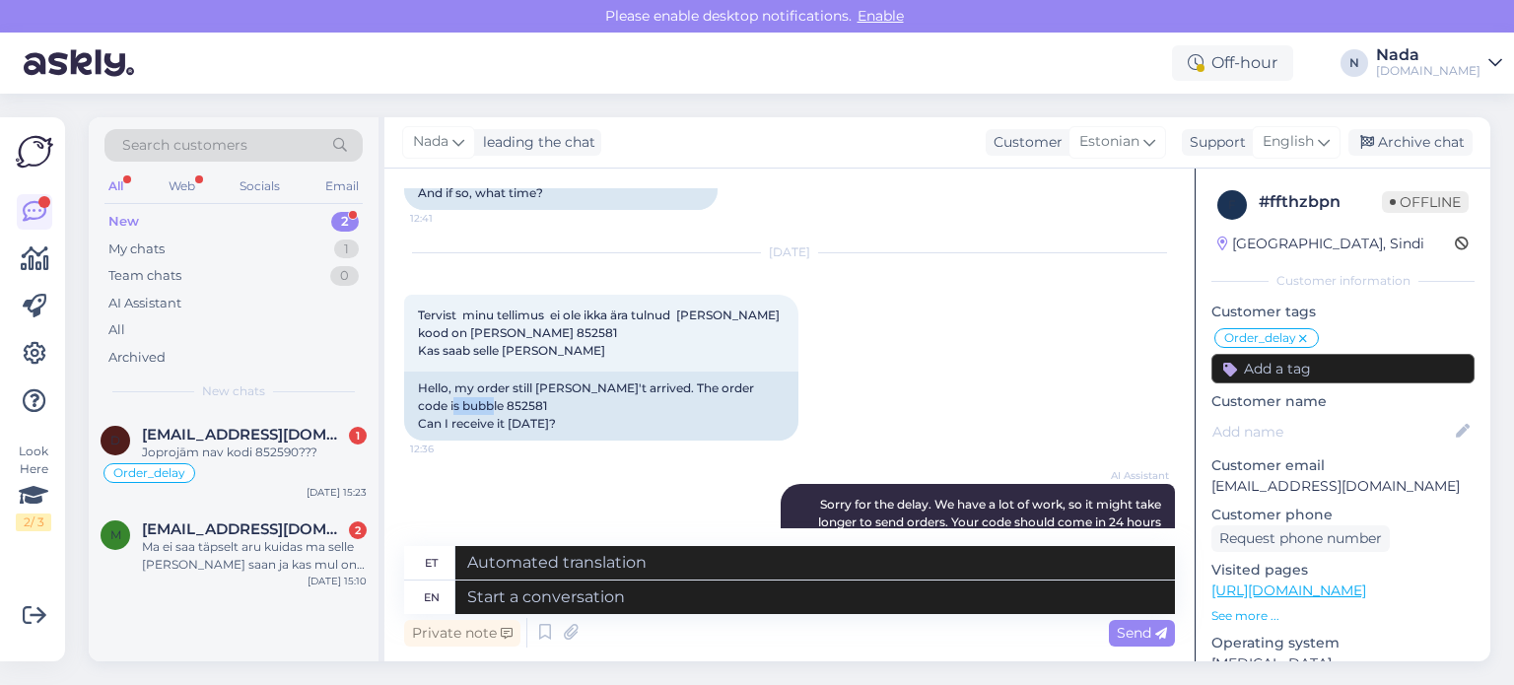
copy div "852581"
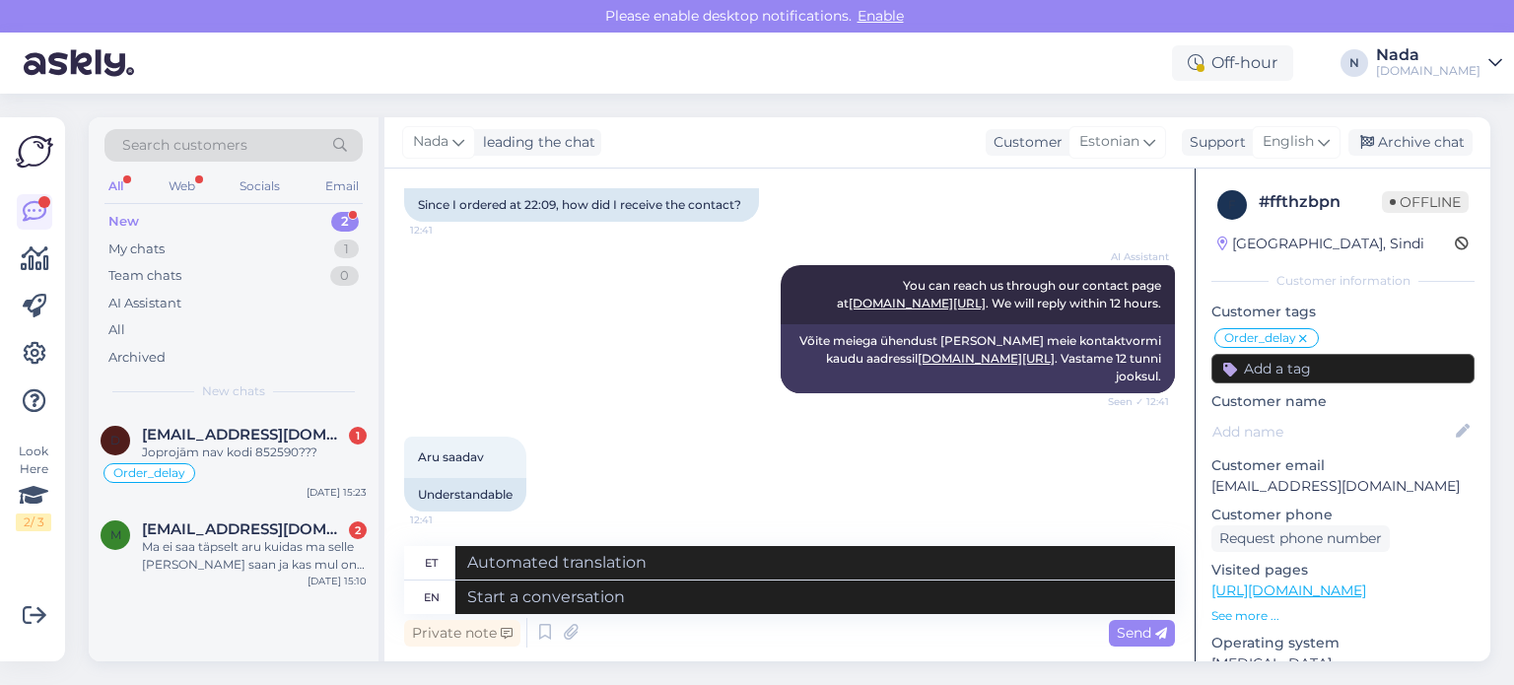
scroll to position [1764, 0]
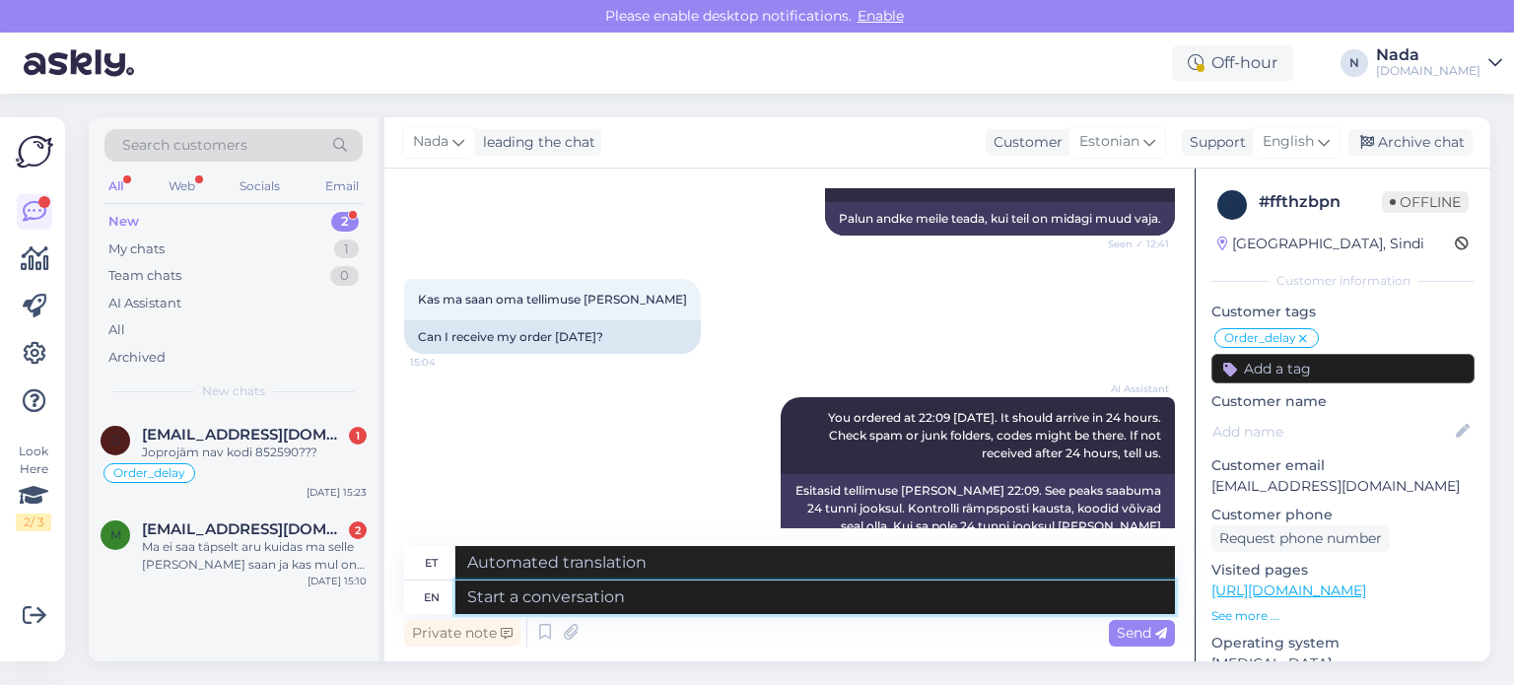
click at [720, 595] on textarea at bounding box center [815, 598] width 720 height 34
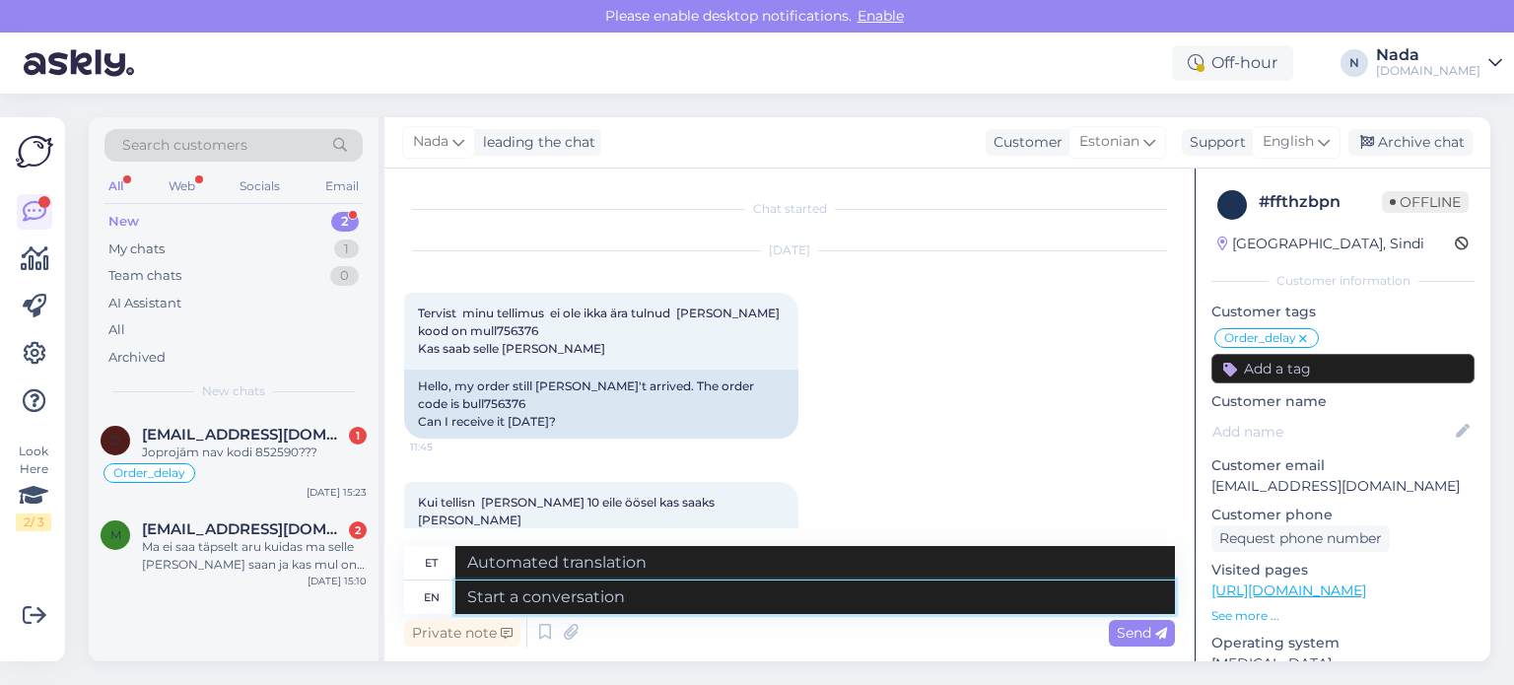
scroll to position [394, 0]
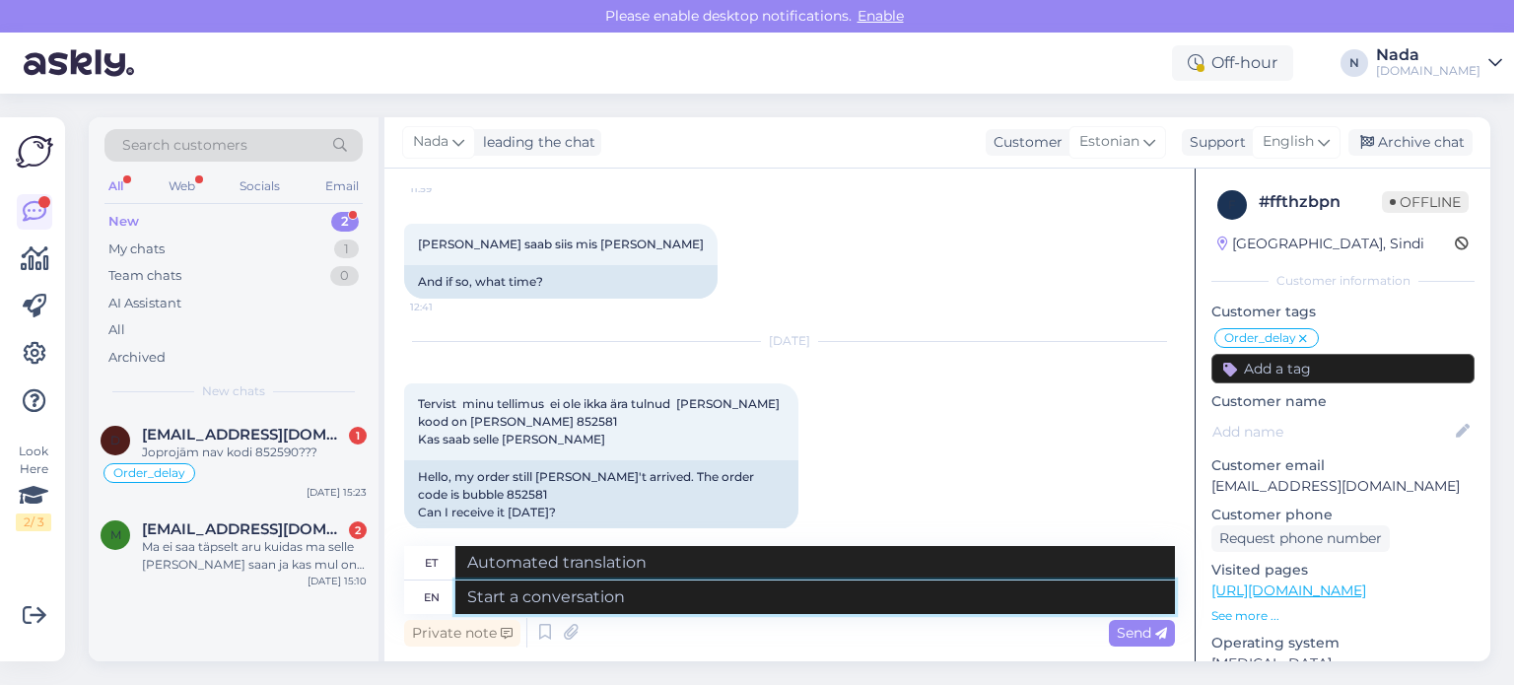
click at [856, 599] on textarea at bounding box center [815, 598] width 720 height 34
paste textarea "Hello there! Thank you for your patience and we apologize for this inconvenienc…"
type textarea "Hello there! Thank you for your patience and we apologize for this inconvenienc…"
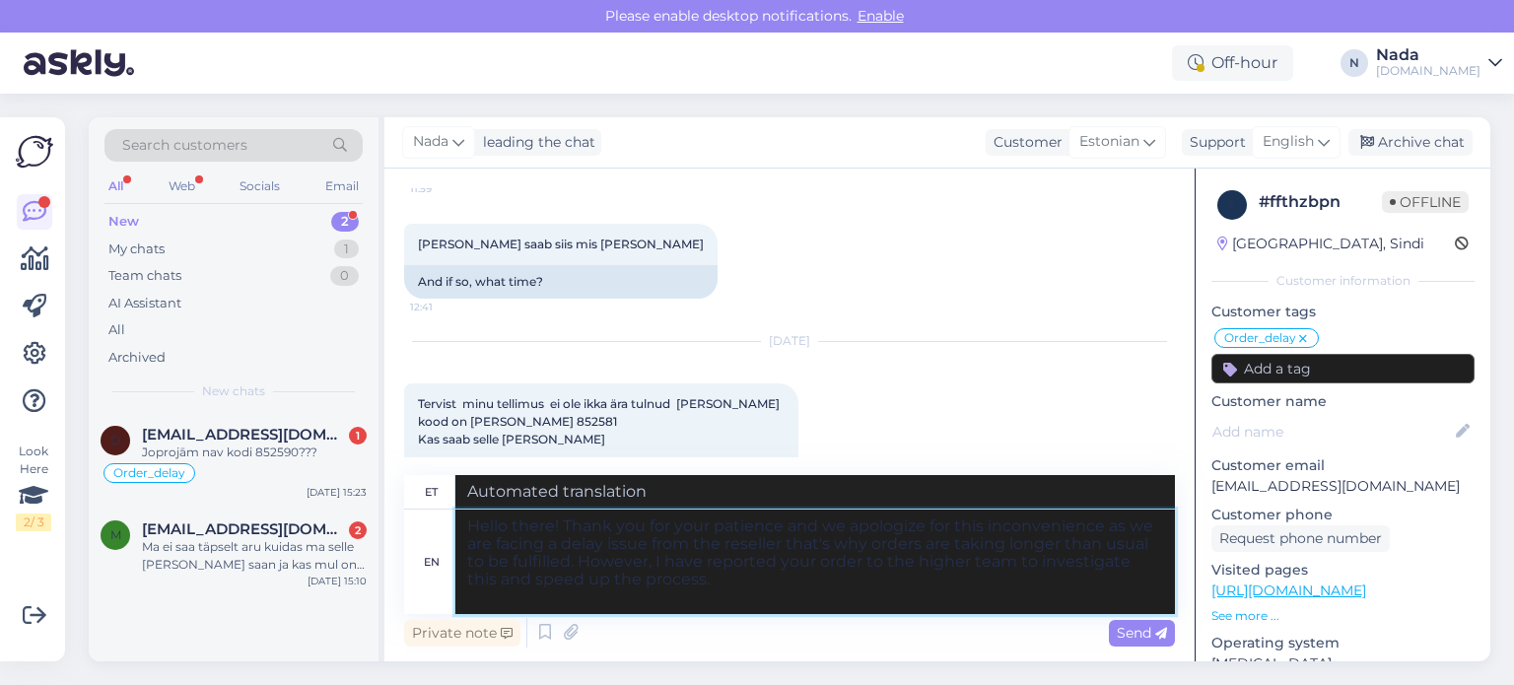
type textarea "Tere! Täname teid kannatlikkuse eest ja vabandame ebamugavuste pärast, kuna eda…"
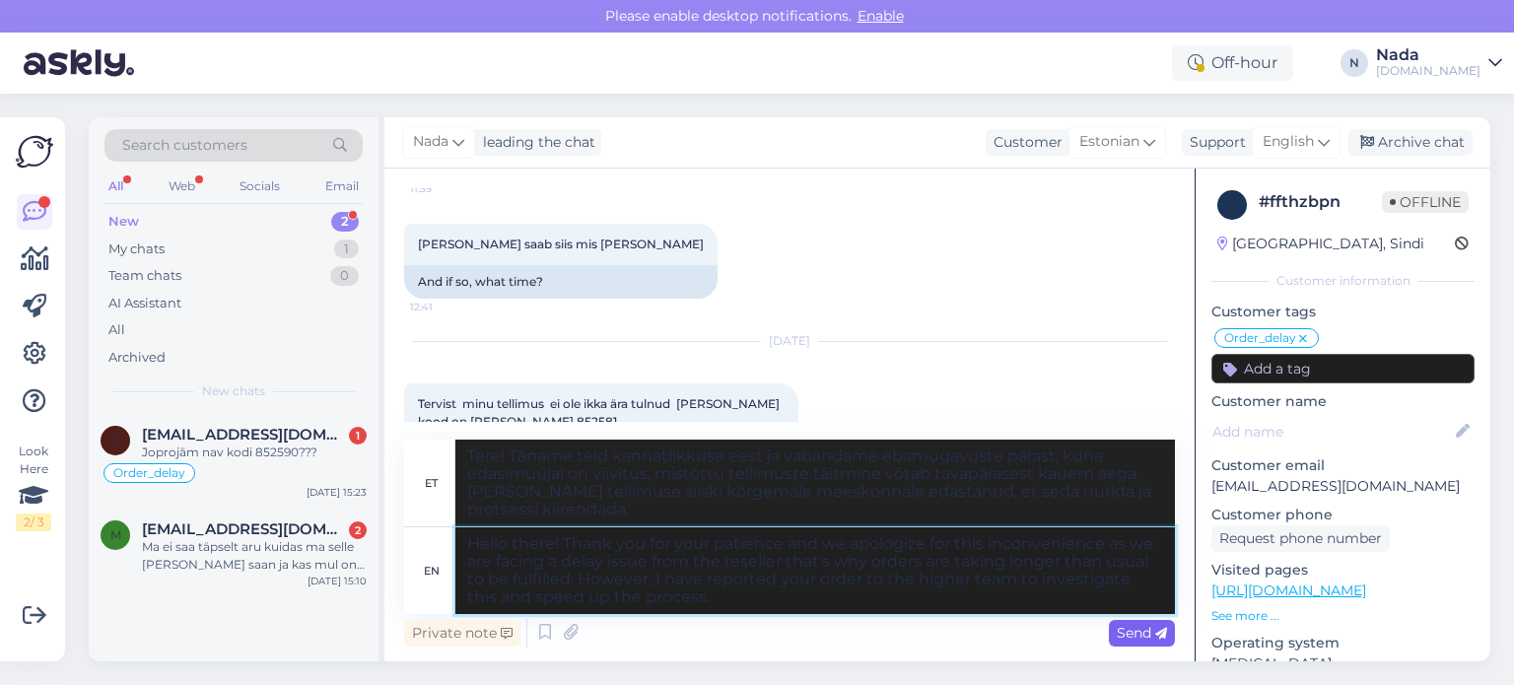
type textarea "Hello there! Thank you for your patience and we apologize for this inconvenienc…"
click at [1134, 640] on span "Send" at bounding box center [1142, 633] width 50 height 18
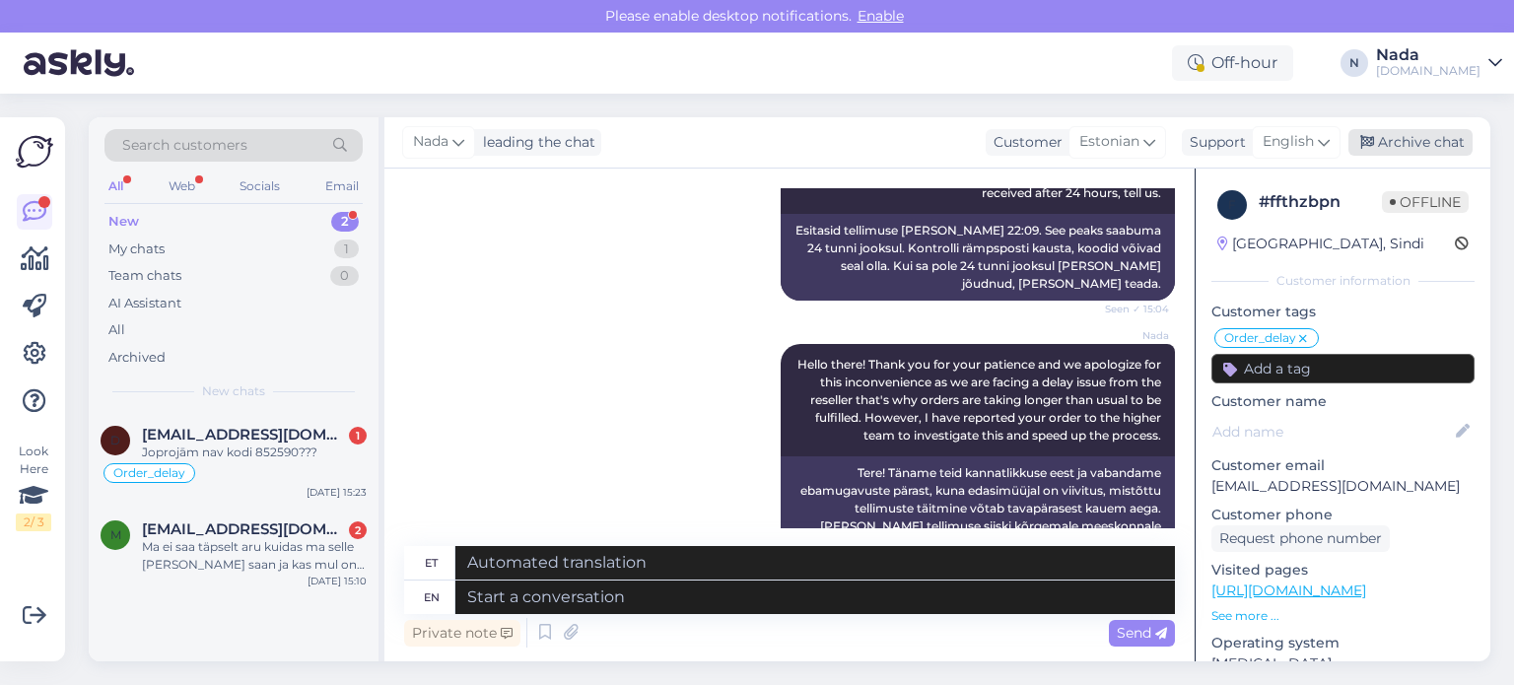
click at [1443, 155] on div "[PERSON_NAME] leading the chat Customer Estonian Support English Archive chat" at bounding box center [937, 142] width 1106 height 51
click at [1421, 144] on div "Archive chat" at bounding box center [1410, 142] width 124 height 27
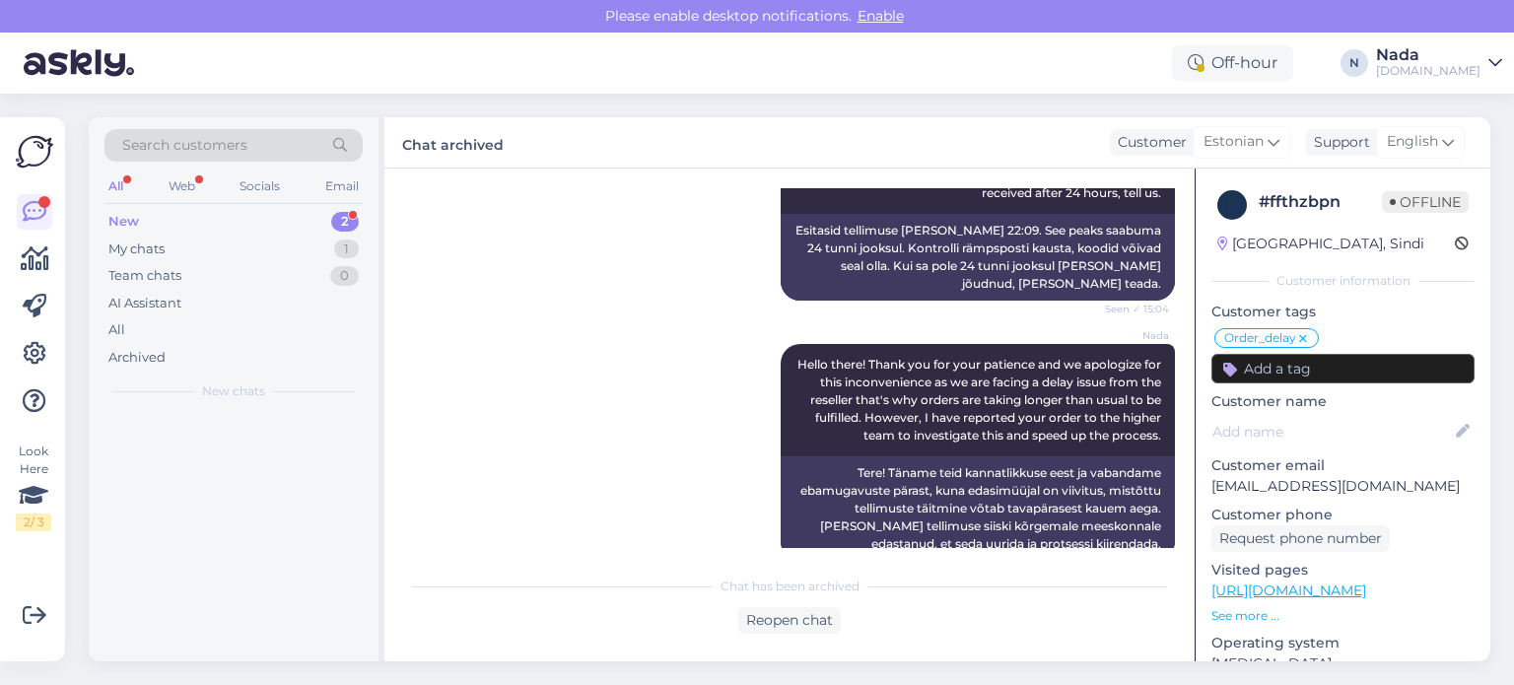
scroll to position [2005, 0]
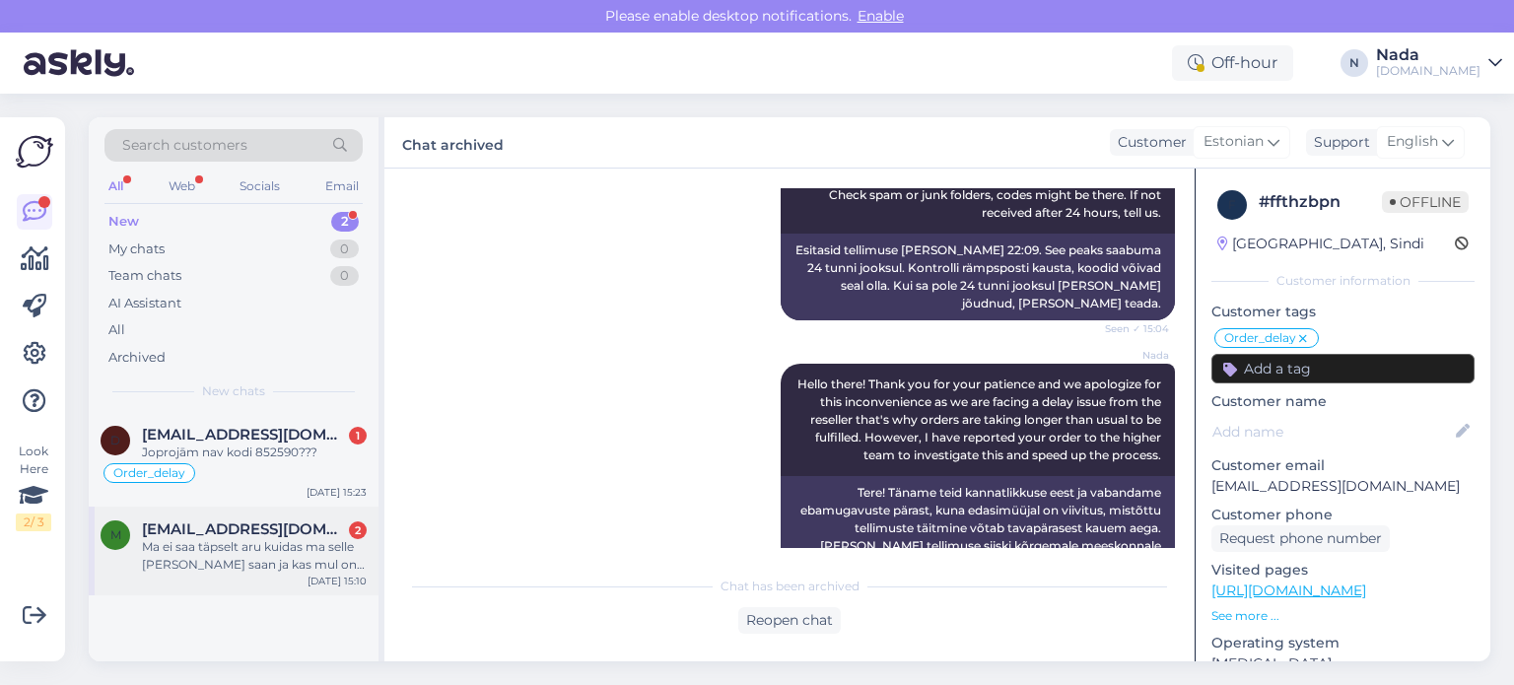
click at [266, 553] on div "Ma ei saa täpselt aru kuidas ma selle mängu kätte saan ja kas mul on midagi teg…" at bounding box center [254, 555] width 225 height 35
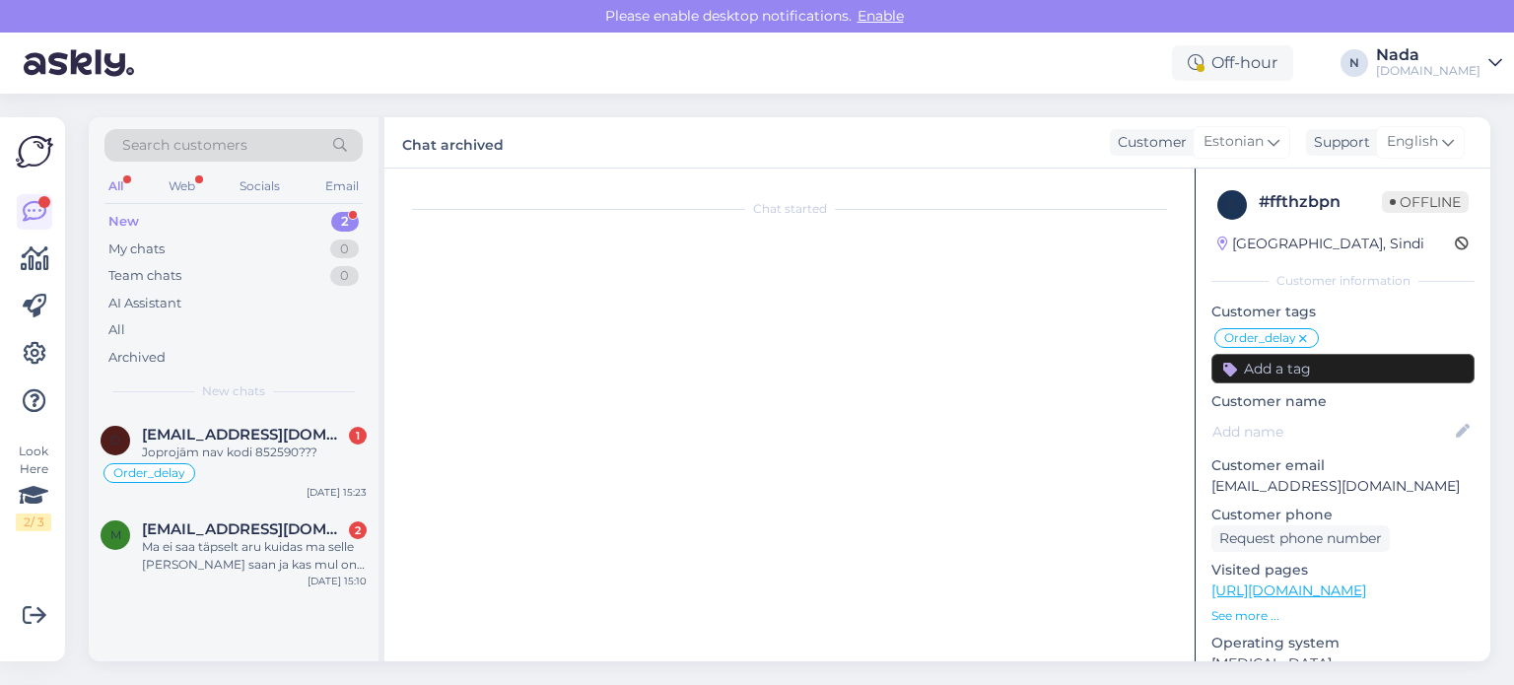
scroll to position [3752, 0]
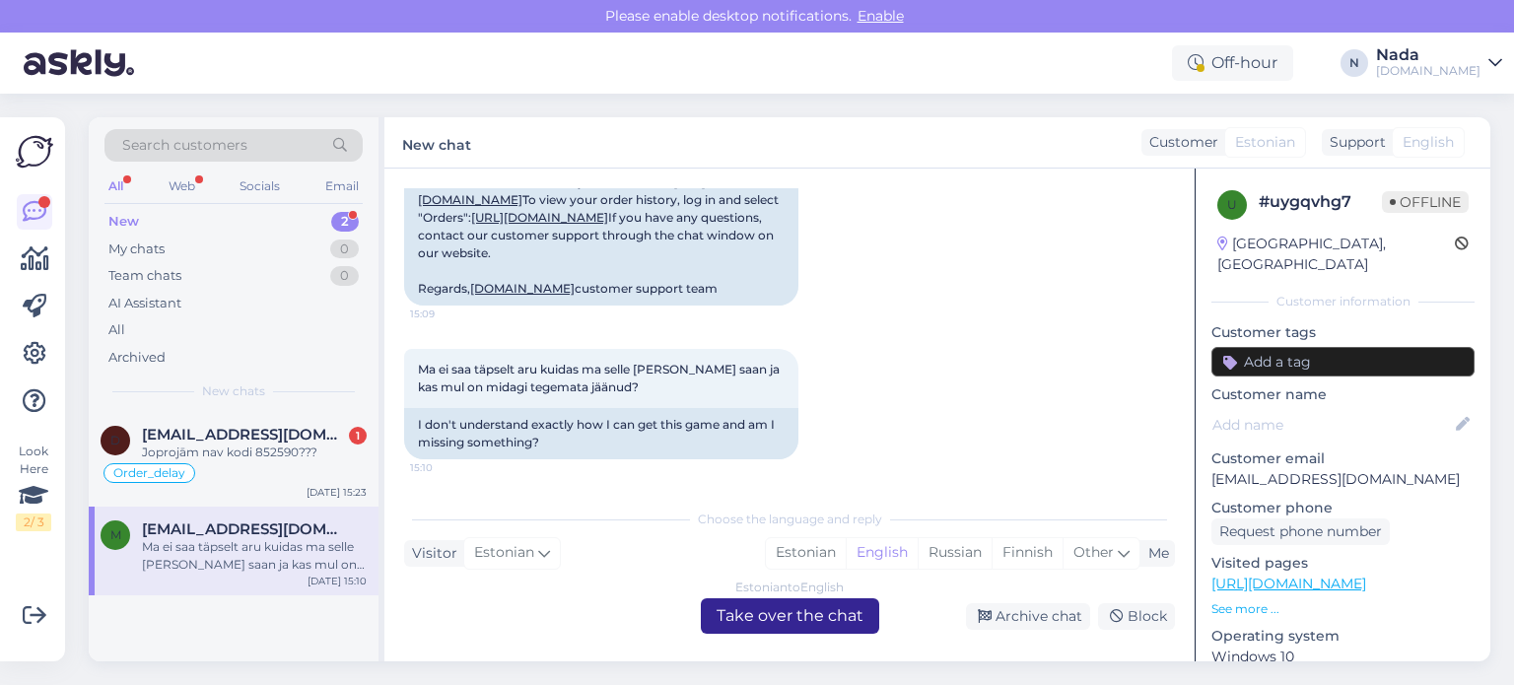
click at [785, 622] on div "Estonian to English Take over the chat" at bounding box center [790, 615] width 178 height 35
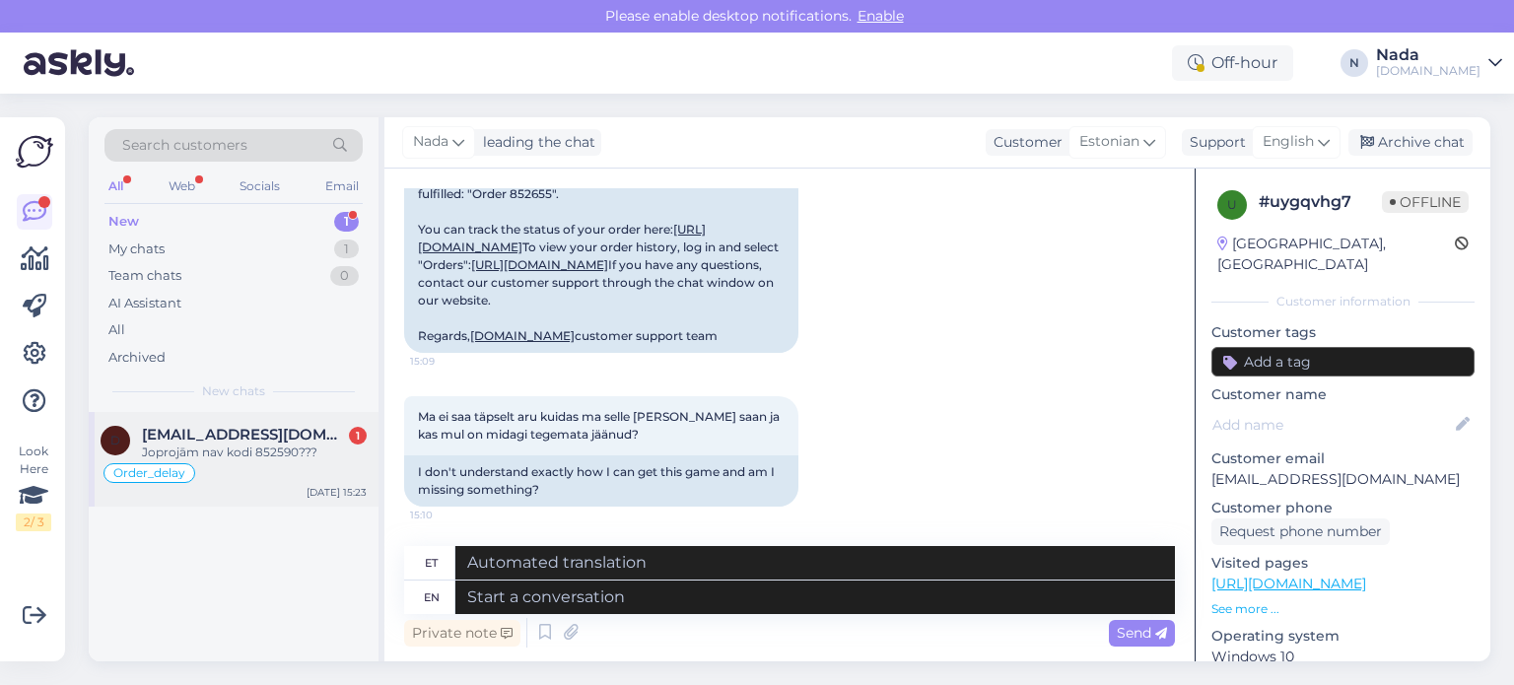
click at [266, 464] on div "Order_delay" at bounding box center [234, 473] width 266 height 24
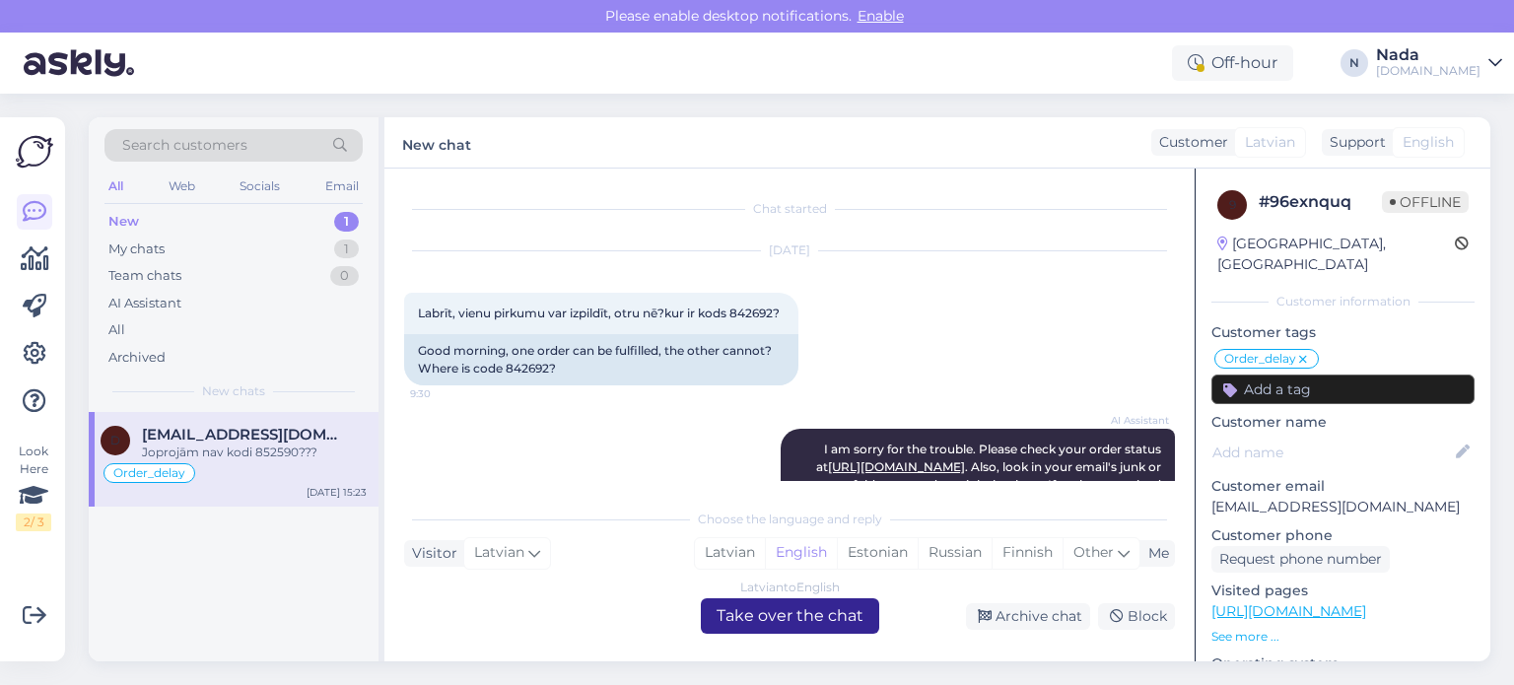
scroll to position [17411, 0]
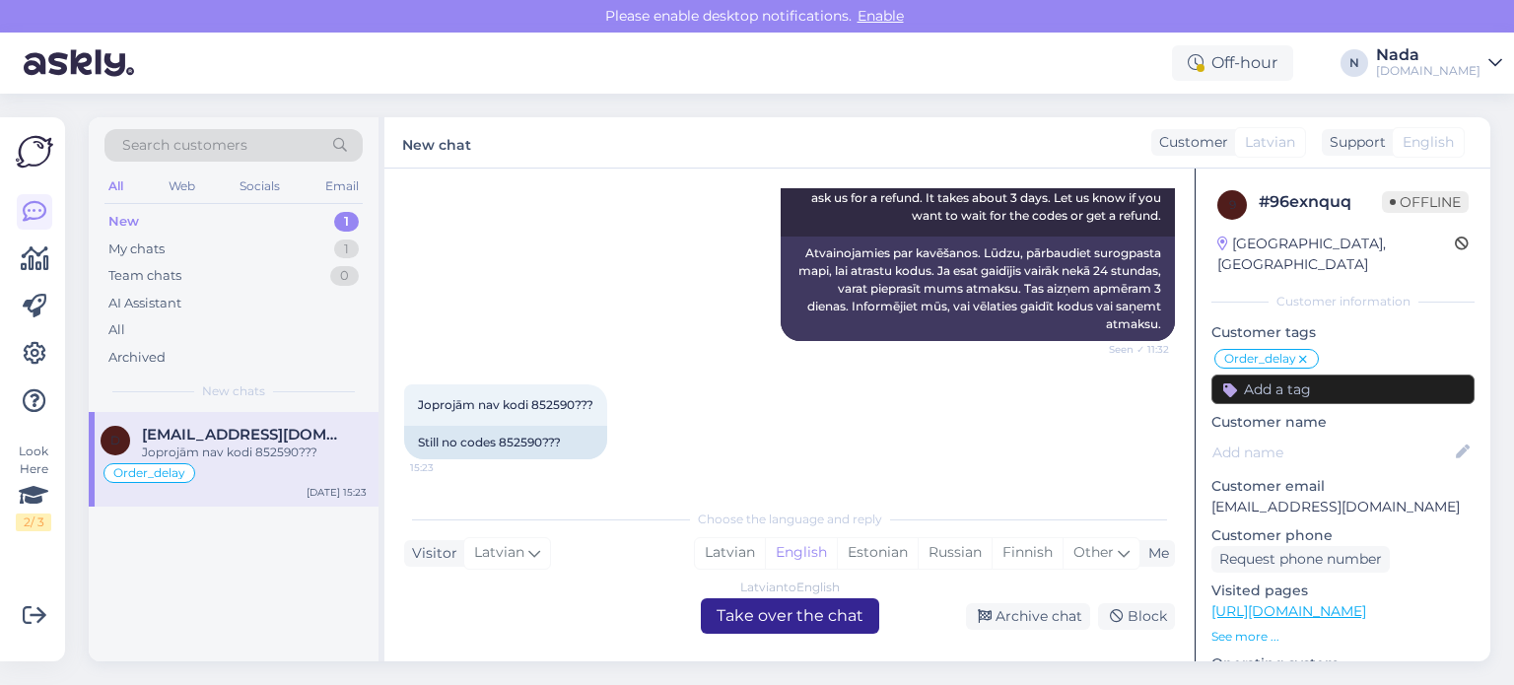
drag, startPoint x: 807, startPoint y: 614, endPoint x: 797, endPoint y: 616, distance: 10.1
click at [807, 615] on div "Latvian to English Take over the chat" at bounding box center [790, 615] width 178 height 35
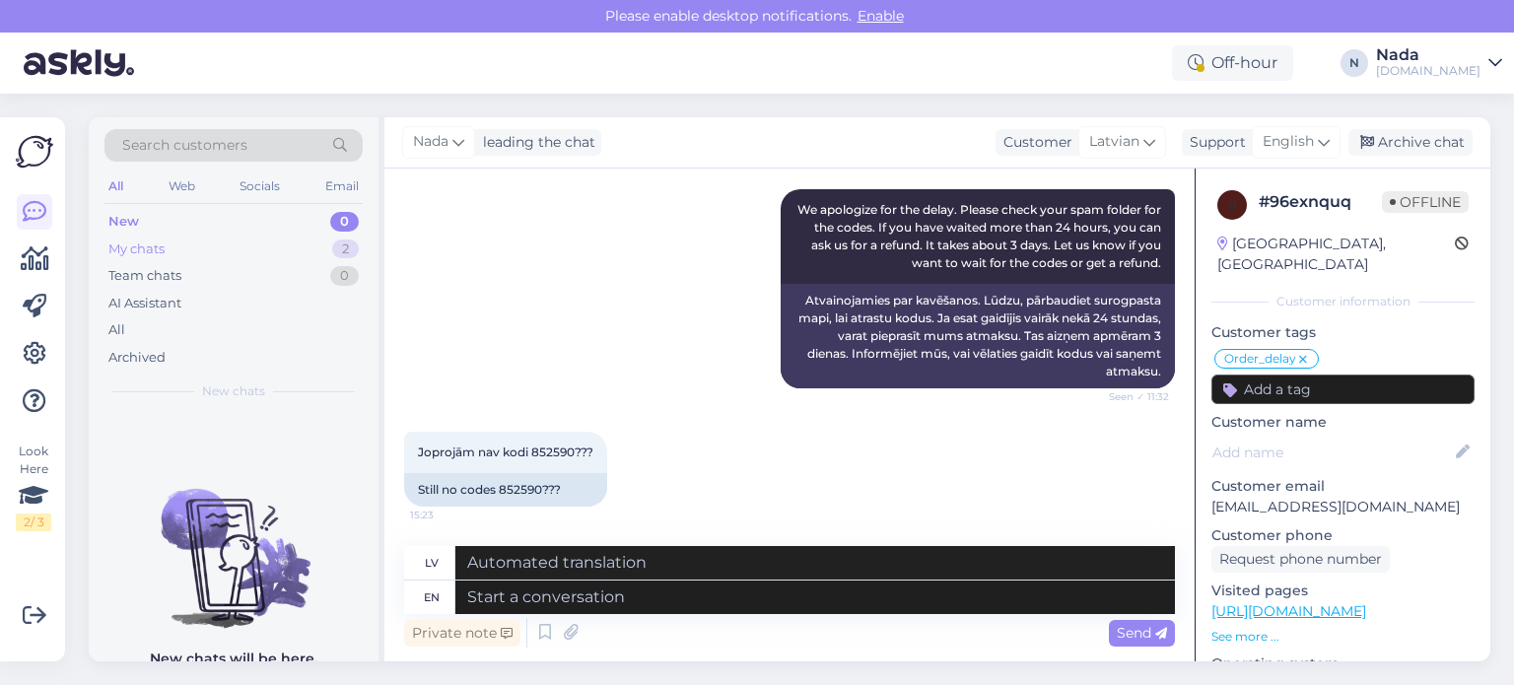
click at [175, 250] on div "My chats 2" at bounding box center [233, 250] width 258 height 28
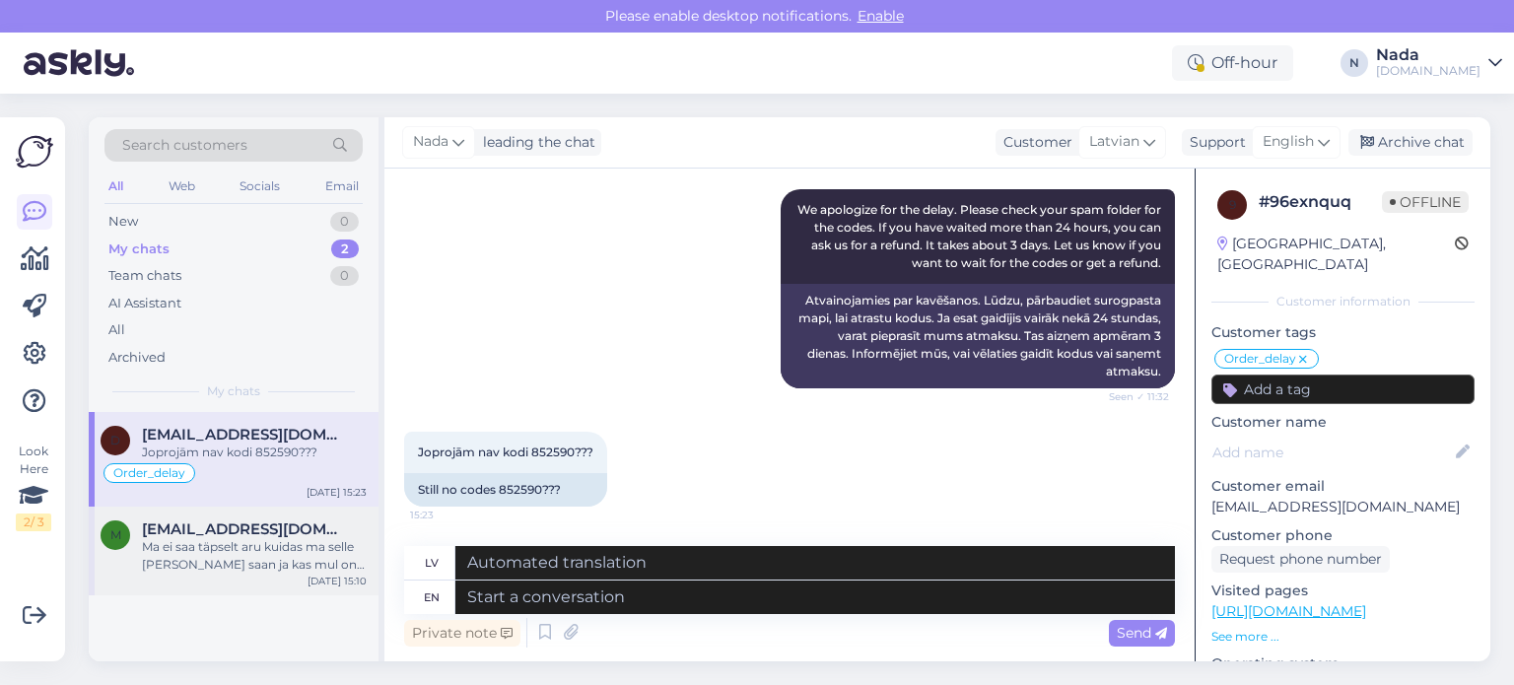
click at [205, 549] on div "Ma ei saa täpselt aru kuidas ma selle mängu kätte saan ja kas mul on midagi teg…" at bounding box center [254, 555] width 225 height 35
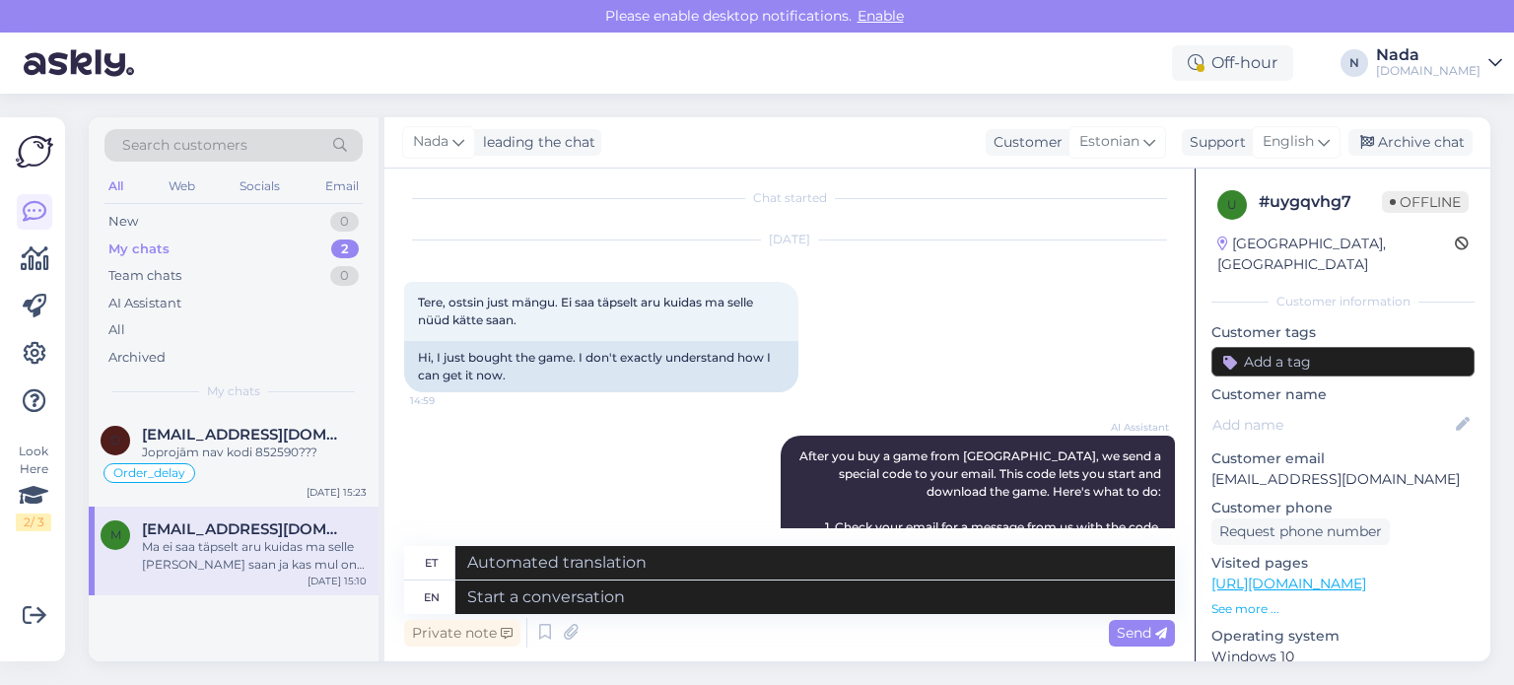
scroll to position [0, 0]
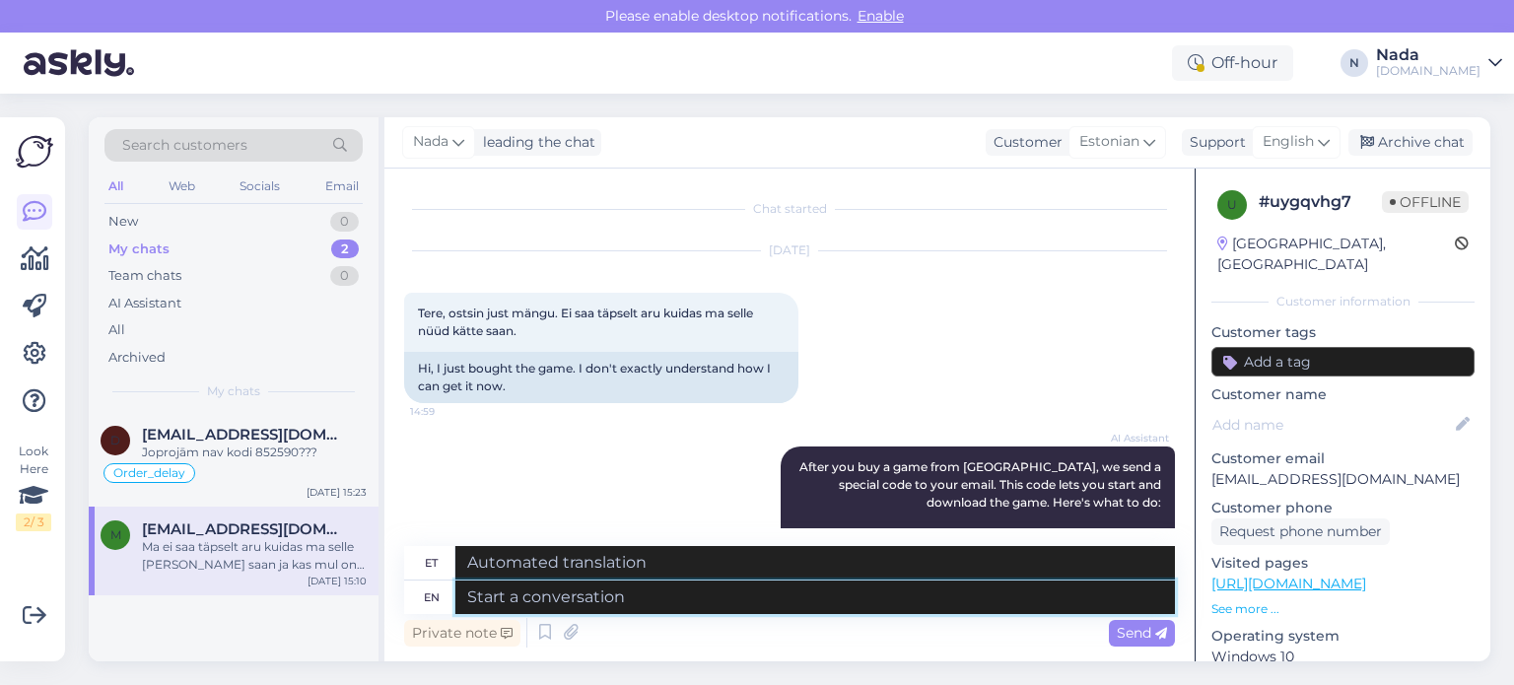
click at [690, 599] on textarea at bounding box center [815, 598] width 720 height 34
type textarea "w"
type textarea "Please sha"
type textarea "Palun"
type textarea "Please share wit"
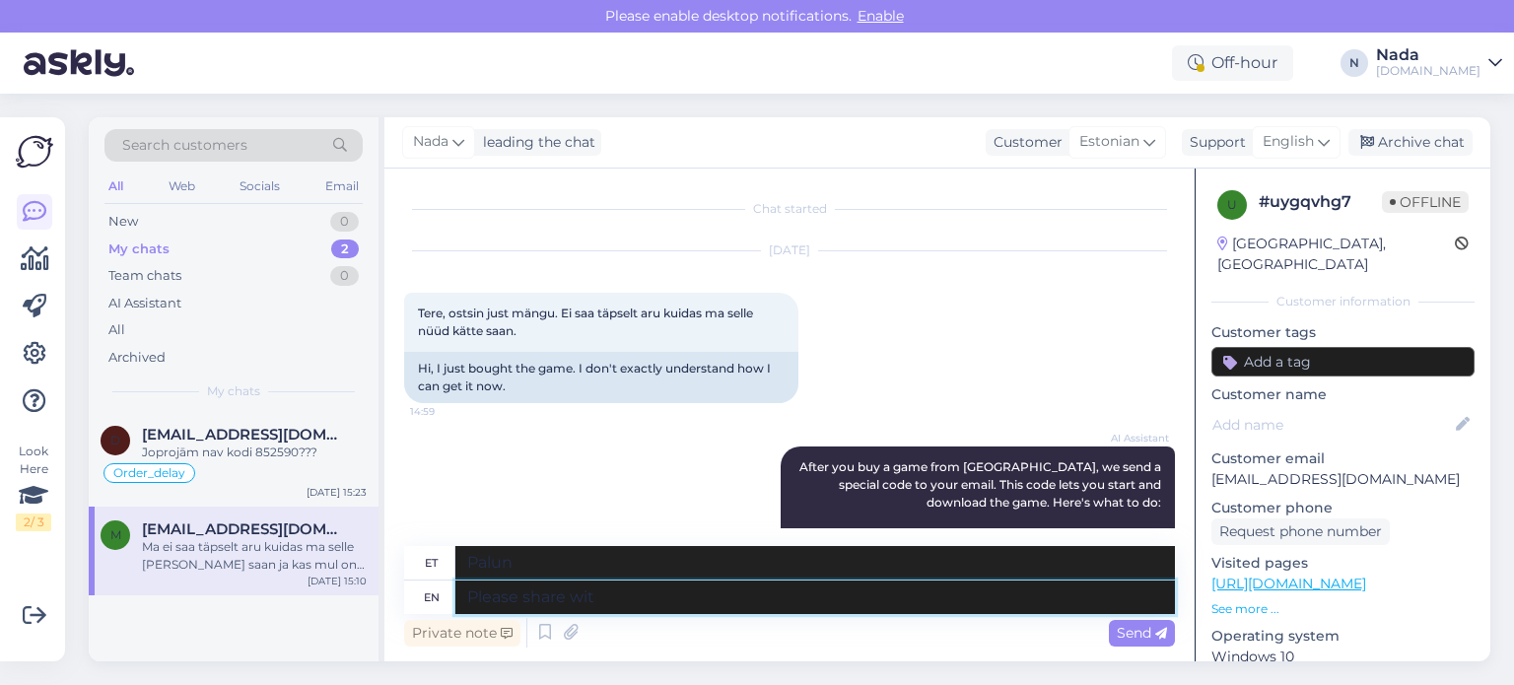
type textarea "Palun jaga"
type textarea "Please share with"
type textarea "Palun jagage"
type textarea "Please share with me the"
type textarea "Palun jaga minuga"
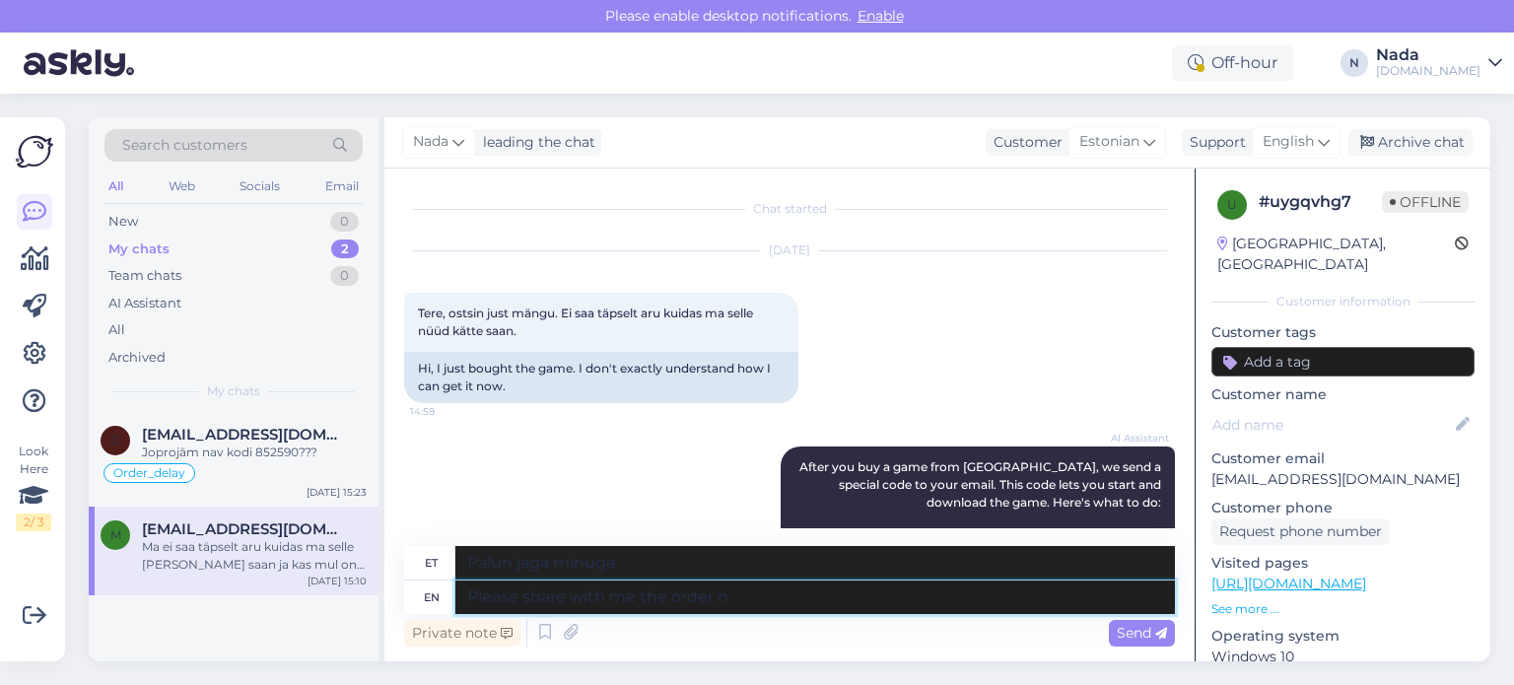
type textarea "Please share with me the order nu"
type textarea "Palun jaga minuga tellimust"
type textarea "Please share with me the order number so I"
type textarea "Palun jaga minuga tellimuse numbrit"
type textarea "Please share with me the order number so I c"
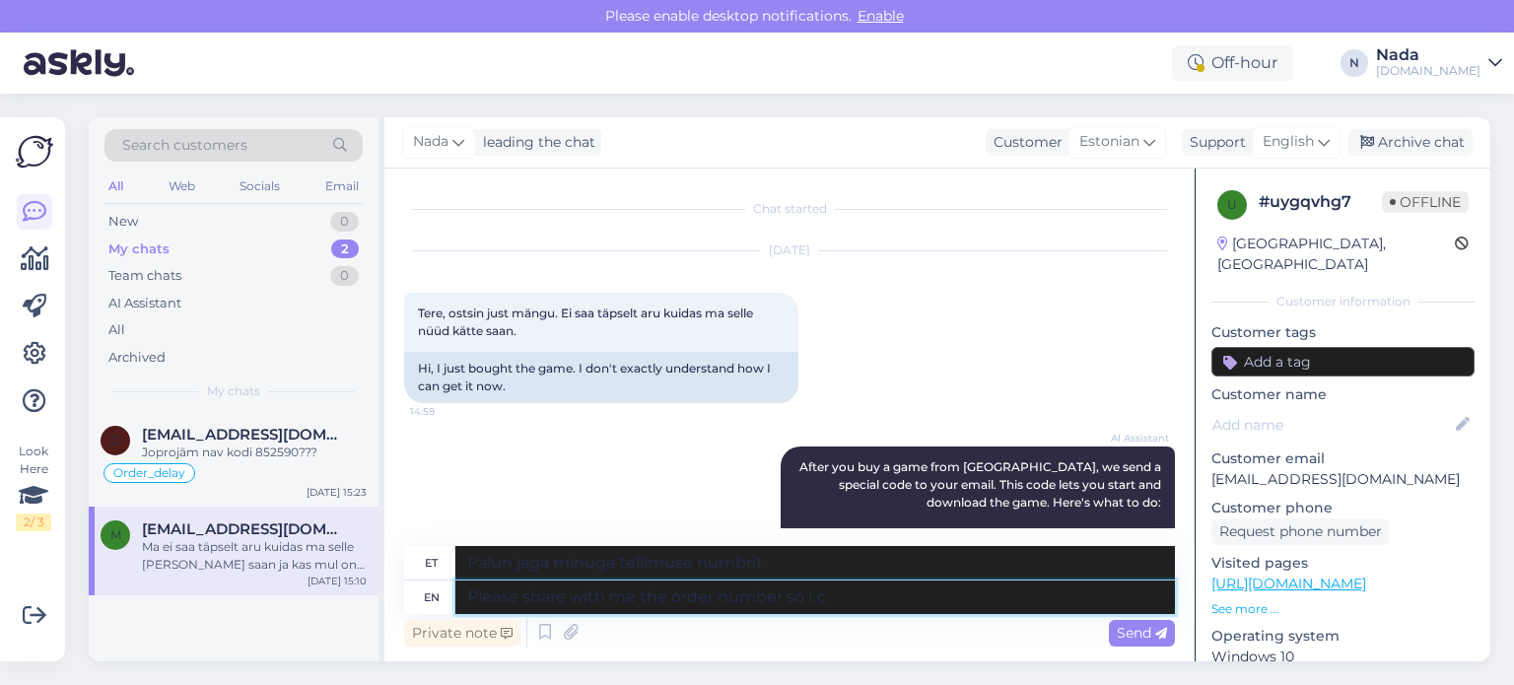
type textarea "Palun jaga minuga tellimuse numbrit, et"
type textarea "Please share with me the order number so I ca"
type textarea "Palun jaga minuga tellimuse numbrit, et saaksin"
type textarea "Please share with me the order number so I can"
type textarea "Palun jagage minuga tellimuse numbrit, et saaksin teada"
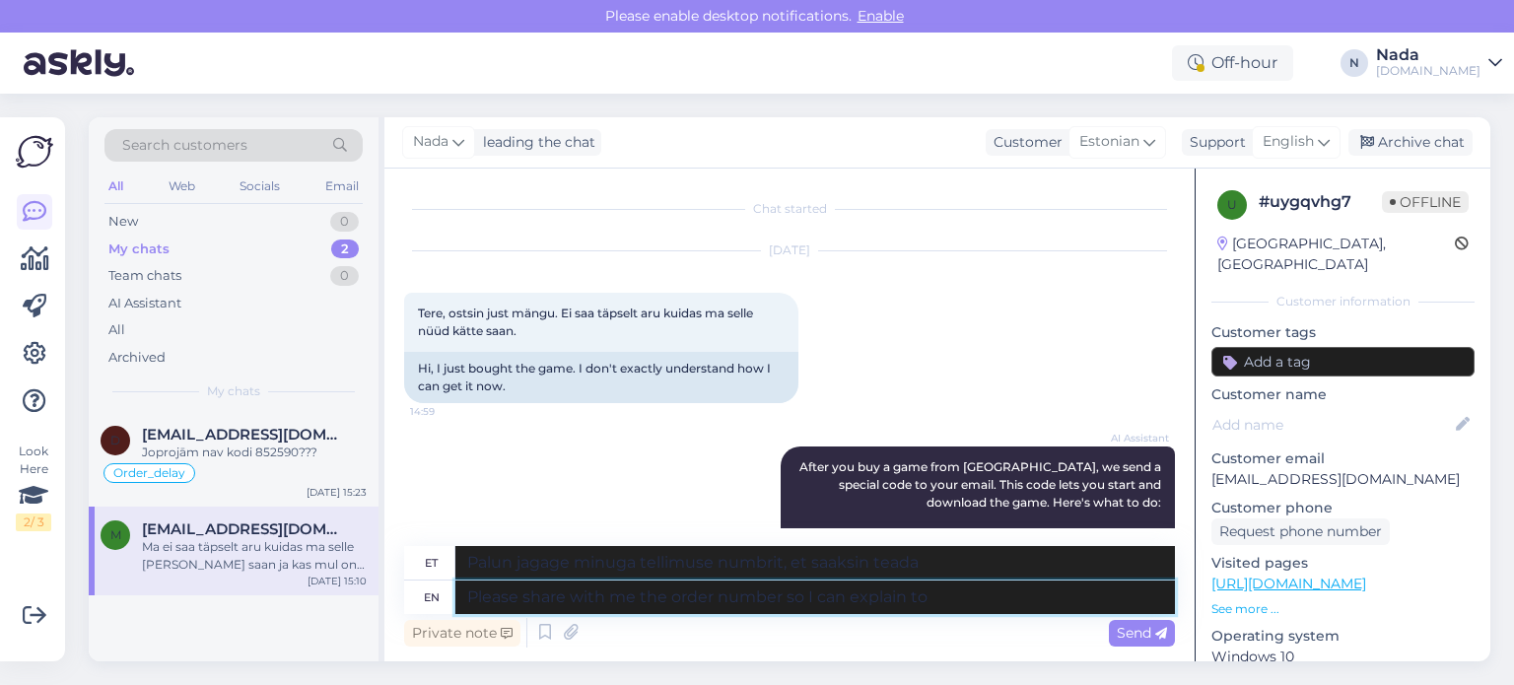
type textarea "Please share with me the order number so I can explain to y"
type textarea "Palun jaga minuga tellimuse numbrit, et saaksin selgitada"
type textarea "Please share with me the order number so I can explain to you"
type textarea "Palun jagage minuga tellimuse numbrit, et saaksin selgitada"
type textarea "Please share with me the order number so I can explain to you"
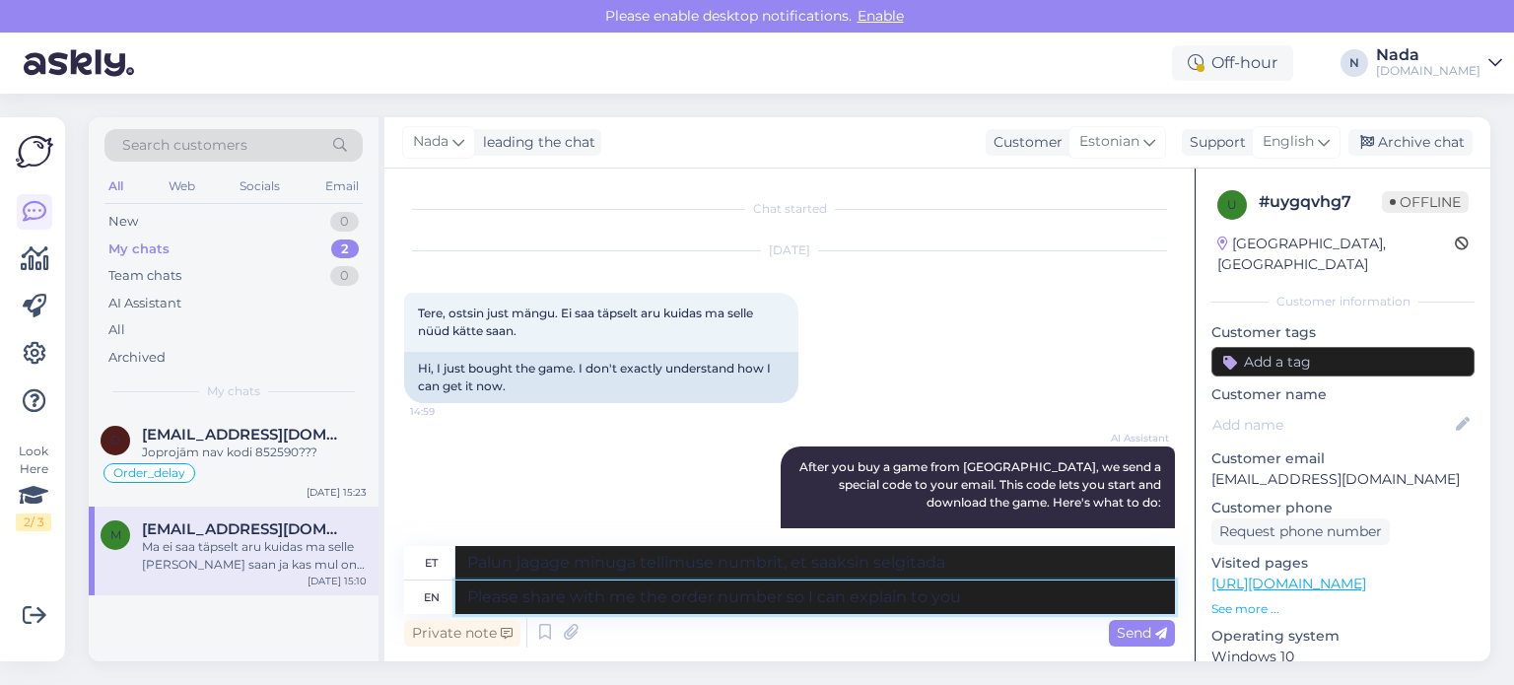
type textarea "Palun jaga minuga tellimuse numbrit, et saaksin sulle selgitada"
type textarea "Please share with me the order number so I can e"
type textarea "Palun jagage minuga tellimuse numbrit, et saaksin selgitada"
type textarea "Please share with me the order number so I can check it from my end and"
type textarea "Palun jaga minuga tellimuse numbrit, et saaksin selgitada"
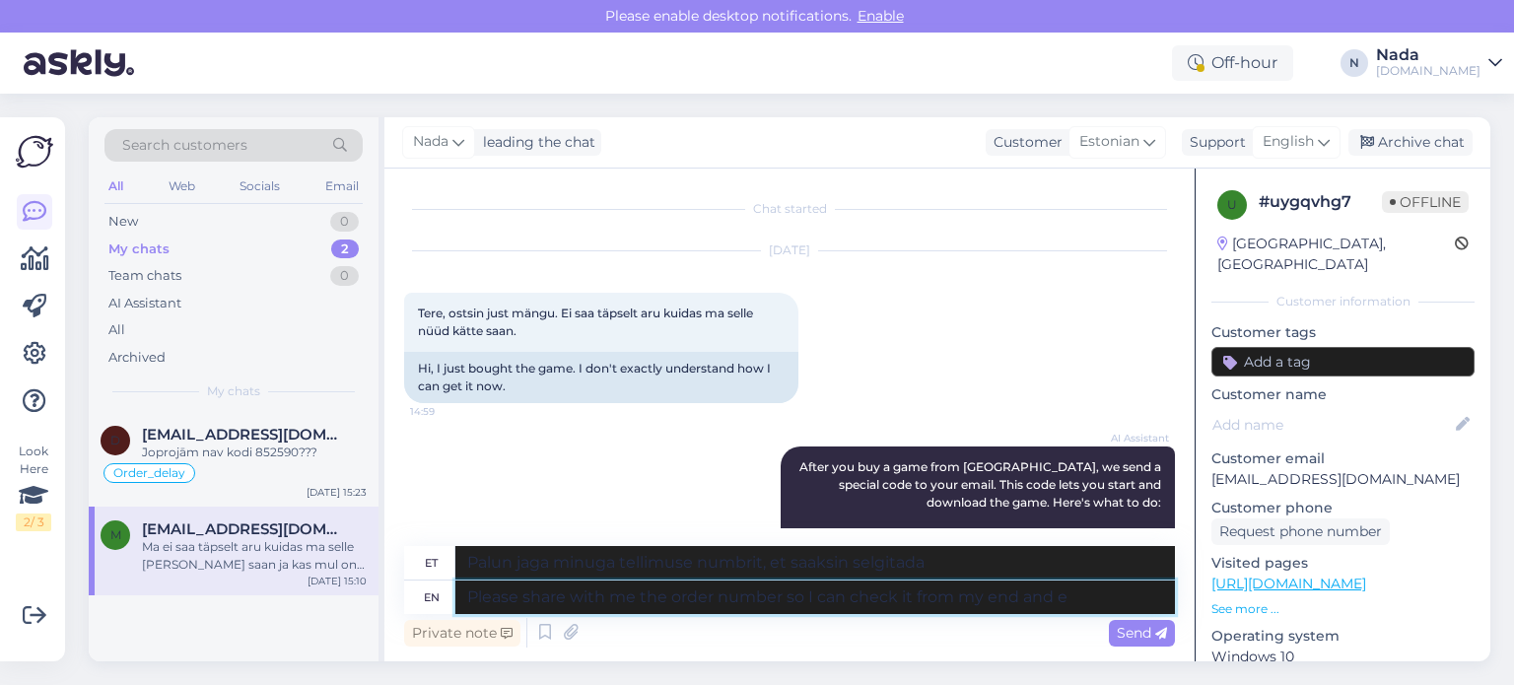
type textarea "Please share with me the order number so I can check it from my end and ex"
type textarea "Palun jaga minuga tellimuse numbrit, et saaksin kontrollida"
type textarea "Please share with me the order number so I can check it from my end and expla"
type textarea "Palun jagage minuga tellimuse numbrit, et saaksin seda kontrollida"
type textarea "Please share with me the order number so I can check it from my end and explain…"
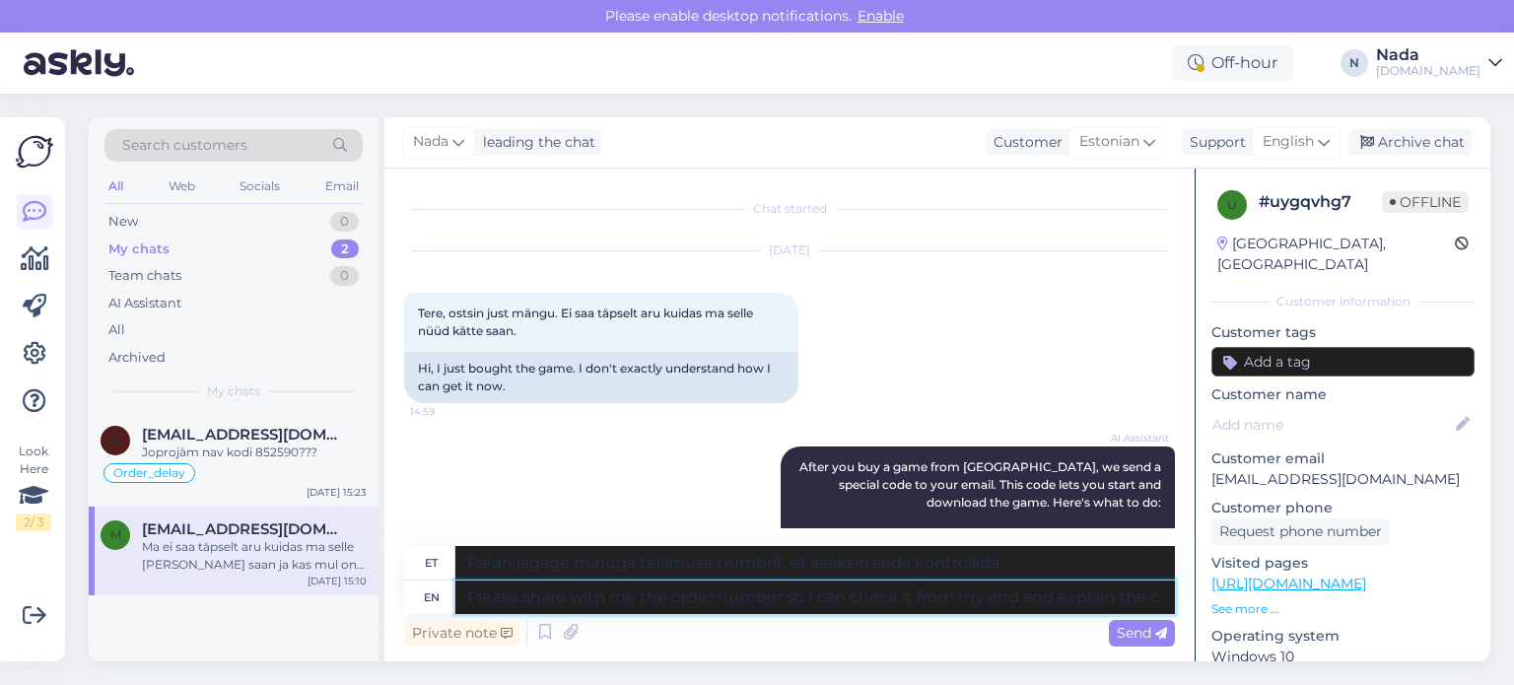
type textarea "Palun jagage minuga tellimuse numbrit, et saaksin seda oma poolt kontrollida ja"
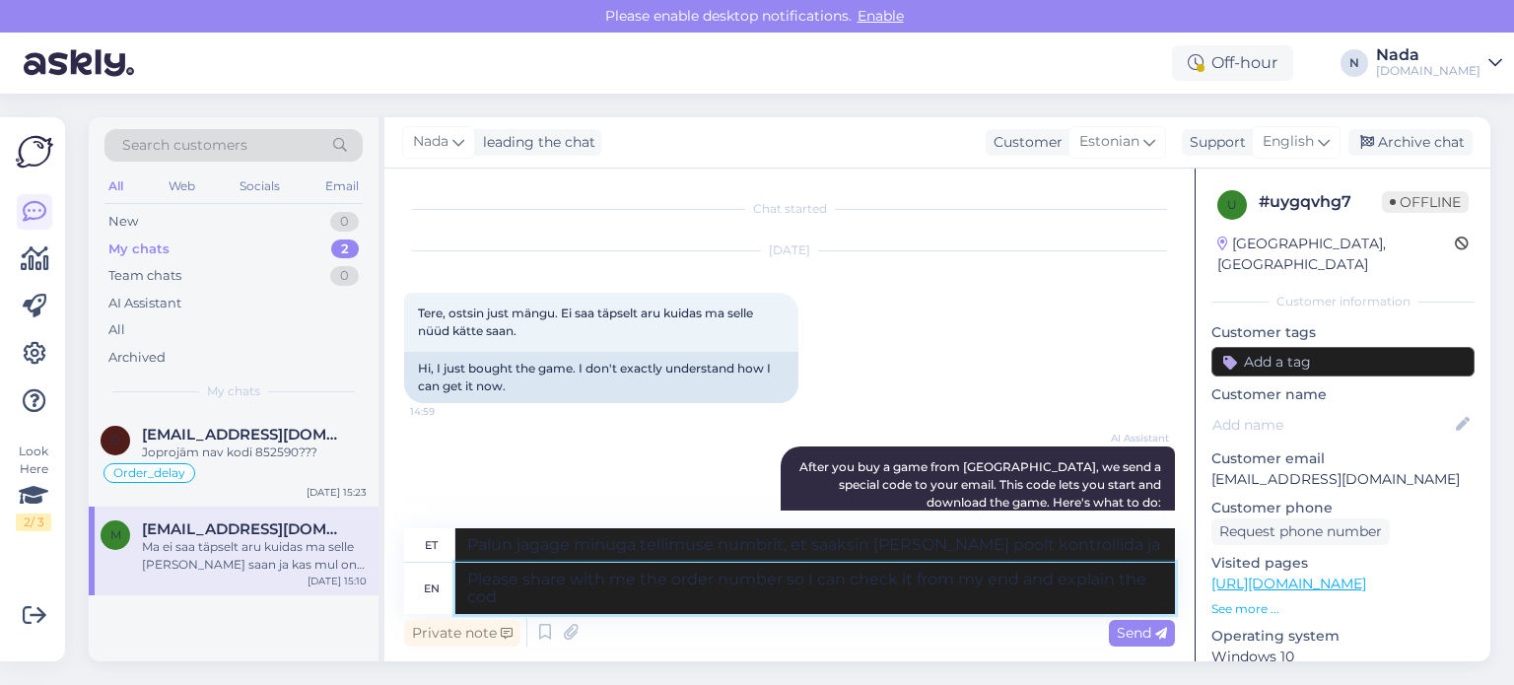
type textarea "Please share with me the order number so I can check it from my end and explain…"
type textarea "Palun jagage minuga tellimuse numbrit, et saaksin seda oma poolt kontrollida ja…"
type textarea "Please share with me the order number so I can check it from my end and explain…"
type textarea "Palun jagage minuga tellimuse numbrit, et saaksin seda oma poolt kontrollida ja…"
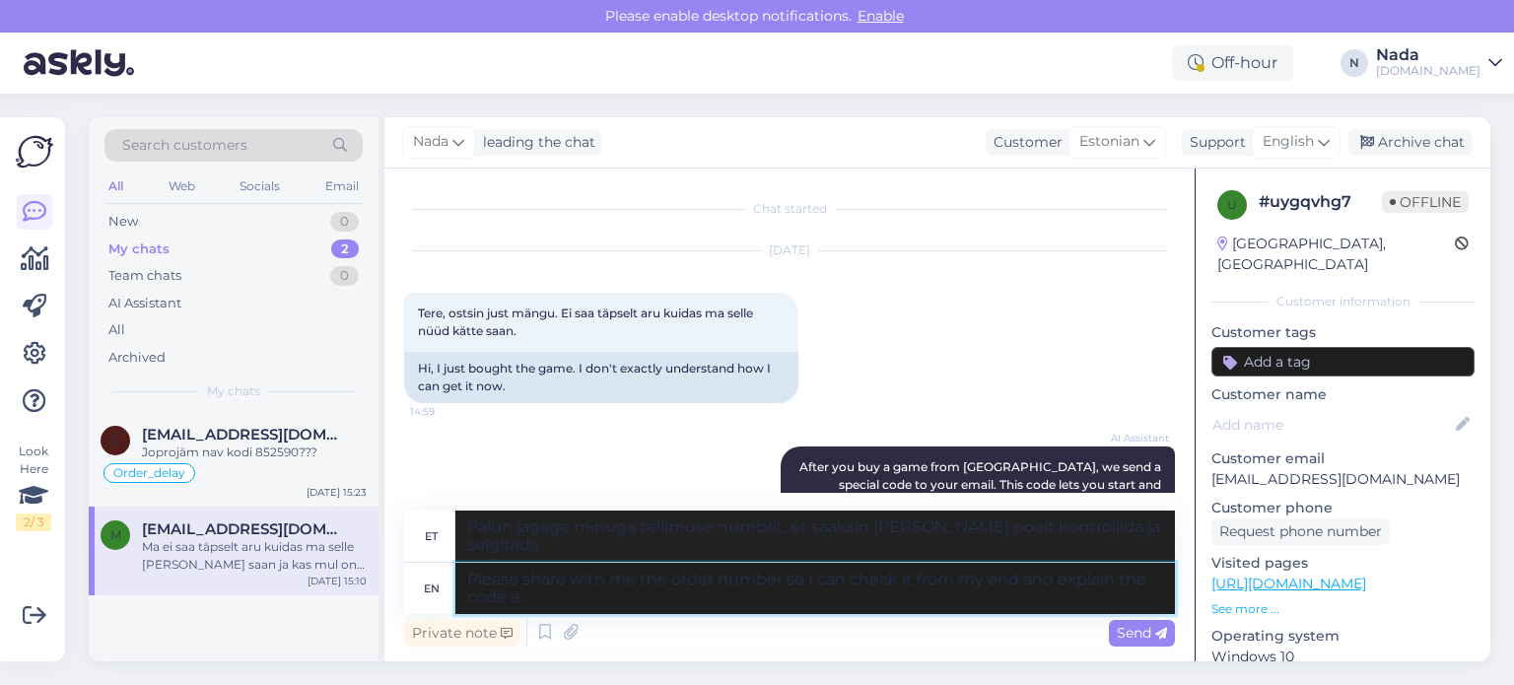
type textarea "Please share with me the order number so I can check it from my end and explain…"
type textarea "Palun jaga minuga tellimuse numbrit, et saaksin seda oma poolt kontrollida ja k…"
type textarea "Please share with me the order number so I can check it from my end and explain…"
type textarea "Palun jagage minuga tellimuse numbrit, et saaksin seda oma poolt kontrollida ja…"
type textarea "Please share with me the order number so I can check it from my end and explain…"
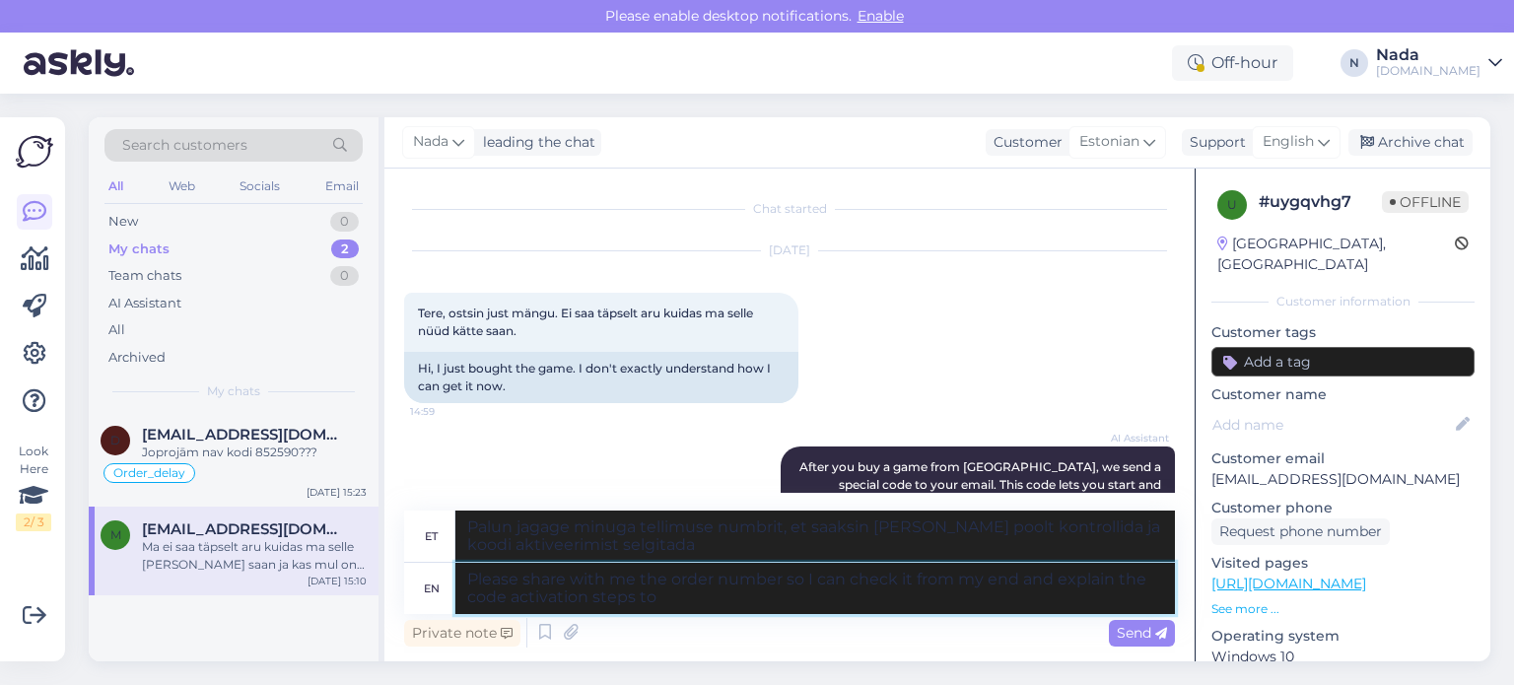
type textarea "Palun jaga minuga tellimuse numbrit, et saaksin seda oma poolt kontrollida ja k…"
type textarea "Please share with me the order number so I can check it from my end and explain…"
type textarea "Palun jaga minuga tellimuse numbrit, et saaksin seda oma poolt kontrollida ja s…"
type textarea "Please share with me the order number so I can check it from my end and explain…"
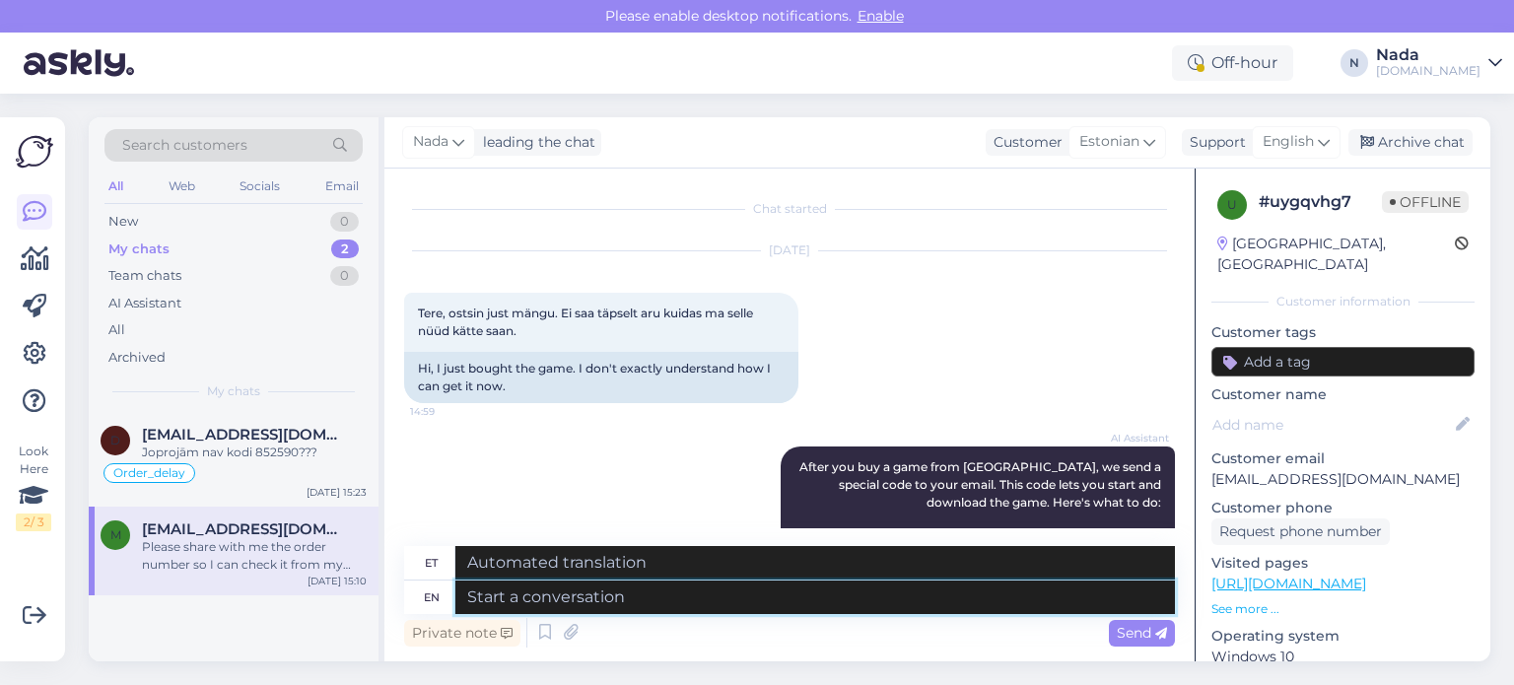
scroll to position [3876, 0]
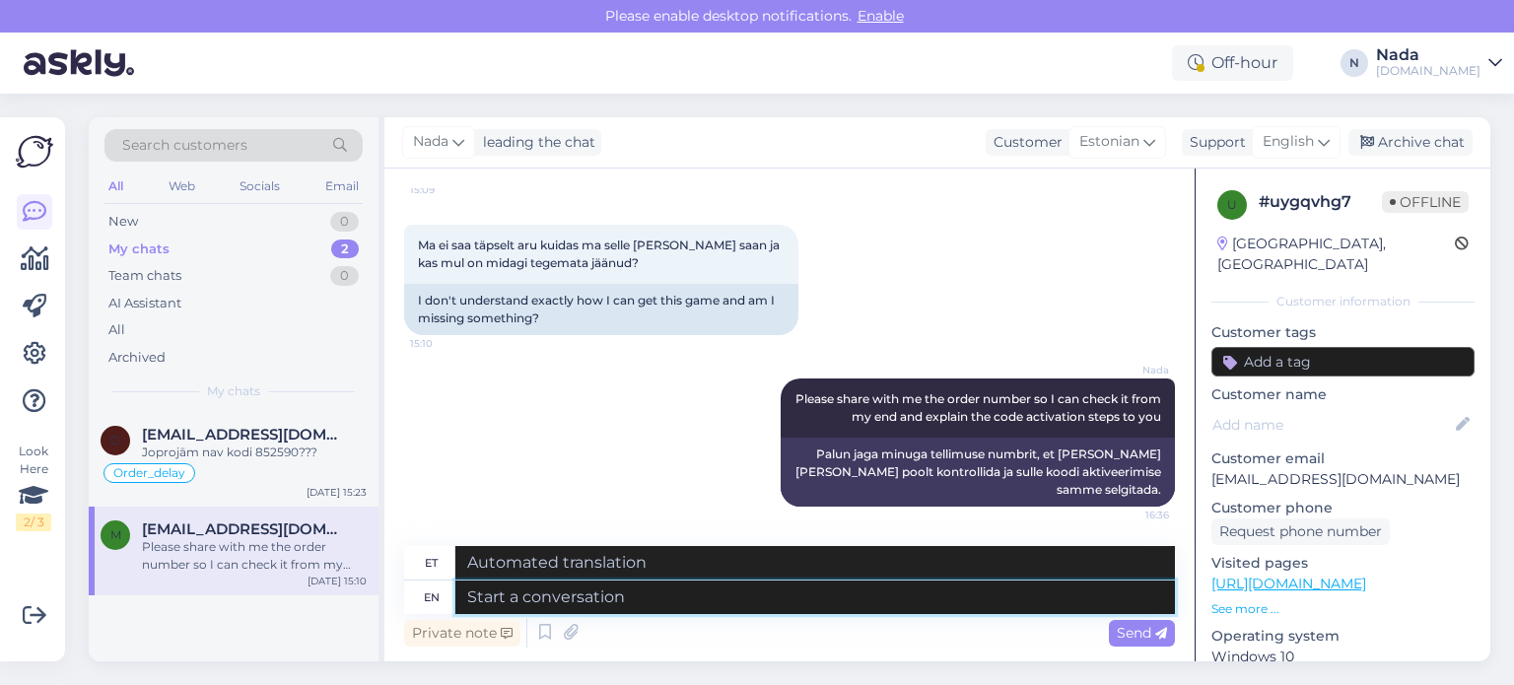
type textarea "Palun jaga minuga tellimuse numbrit, et saaksin seda oma poolt kontrollida ja s…"
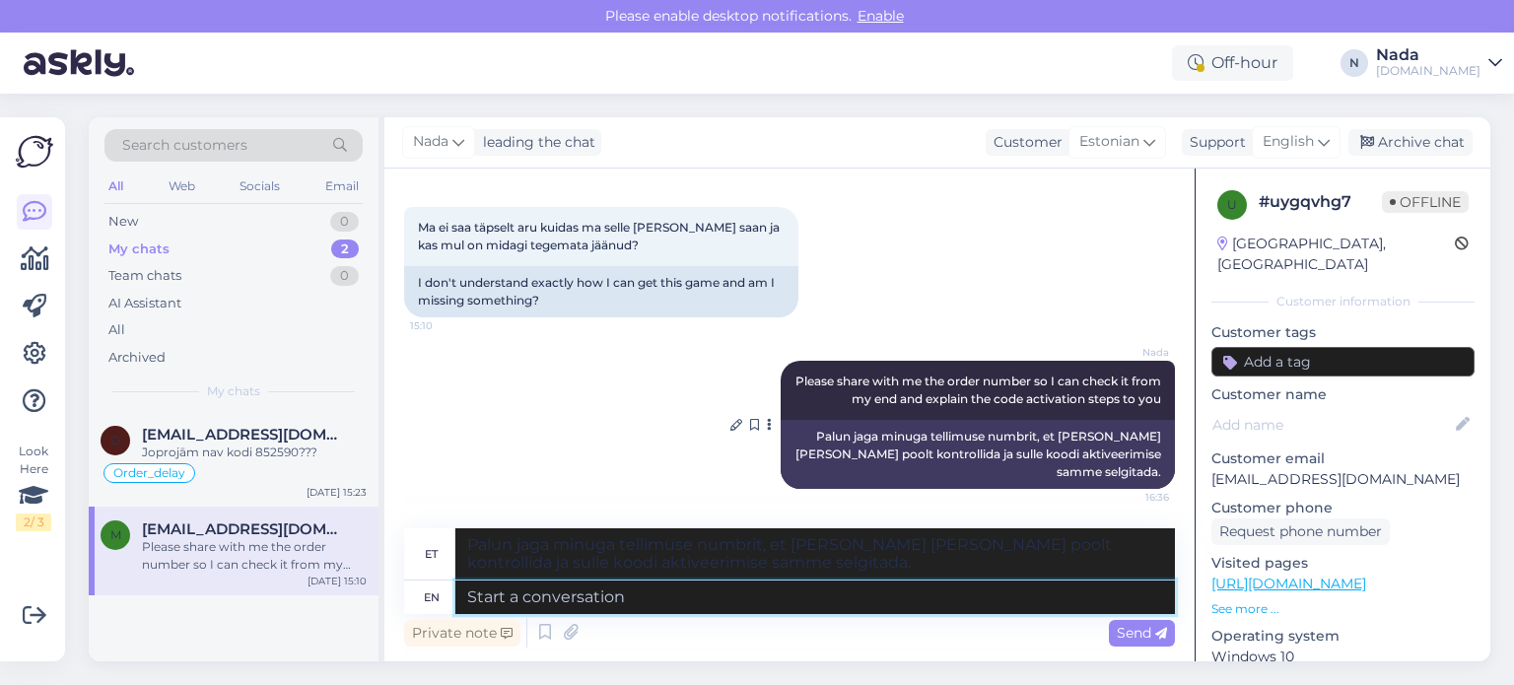
scroll to position [3893, 0]
click at [1451, 144] on div "Archive chat" at bounding box center [1410, 142] width 124 height 27
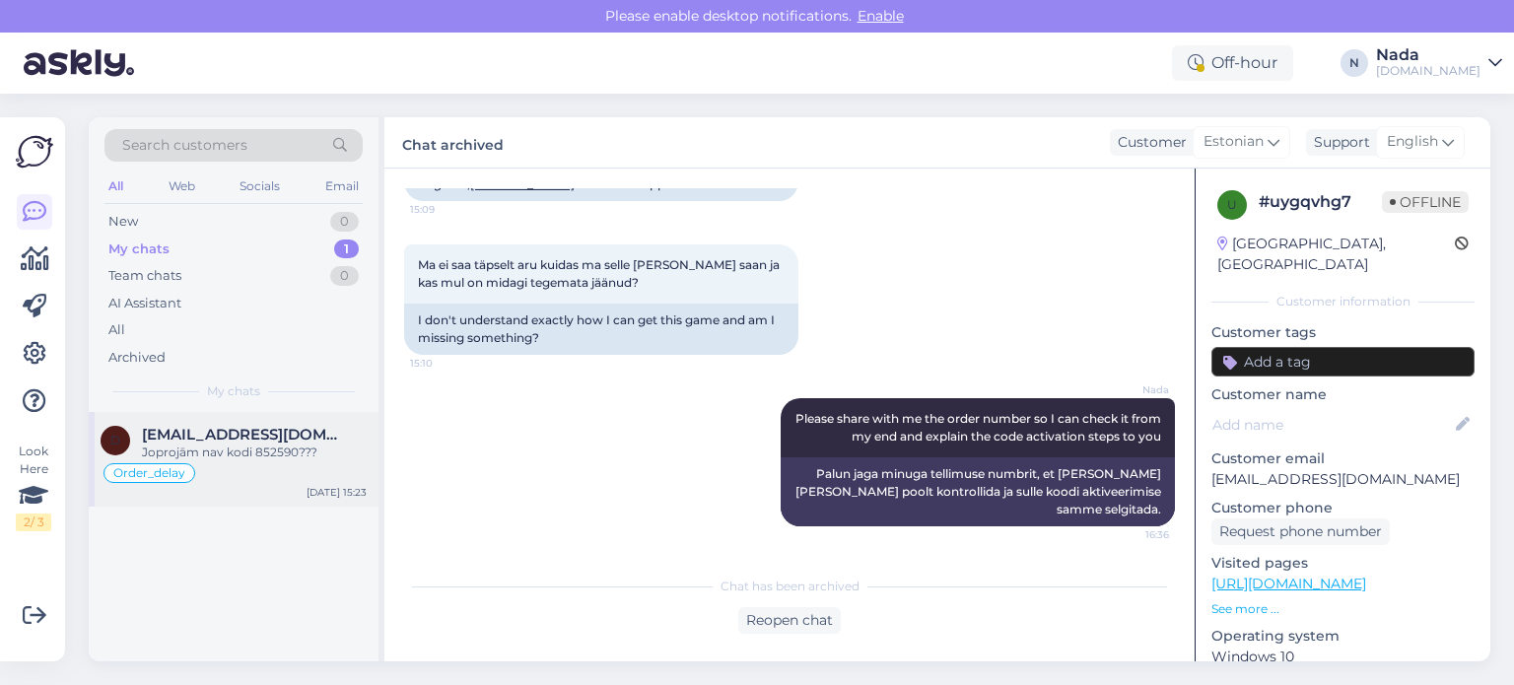
click at [278, 445] on div "Joprojām nav kodi 852590???" at bounding box center [254, 453] width 225 height 18
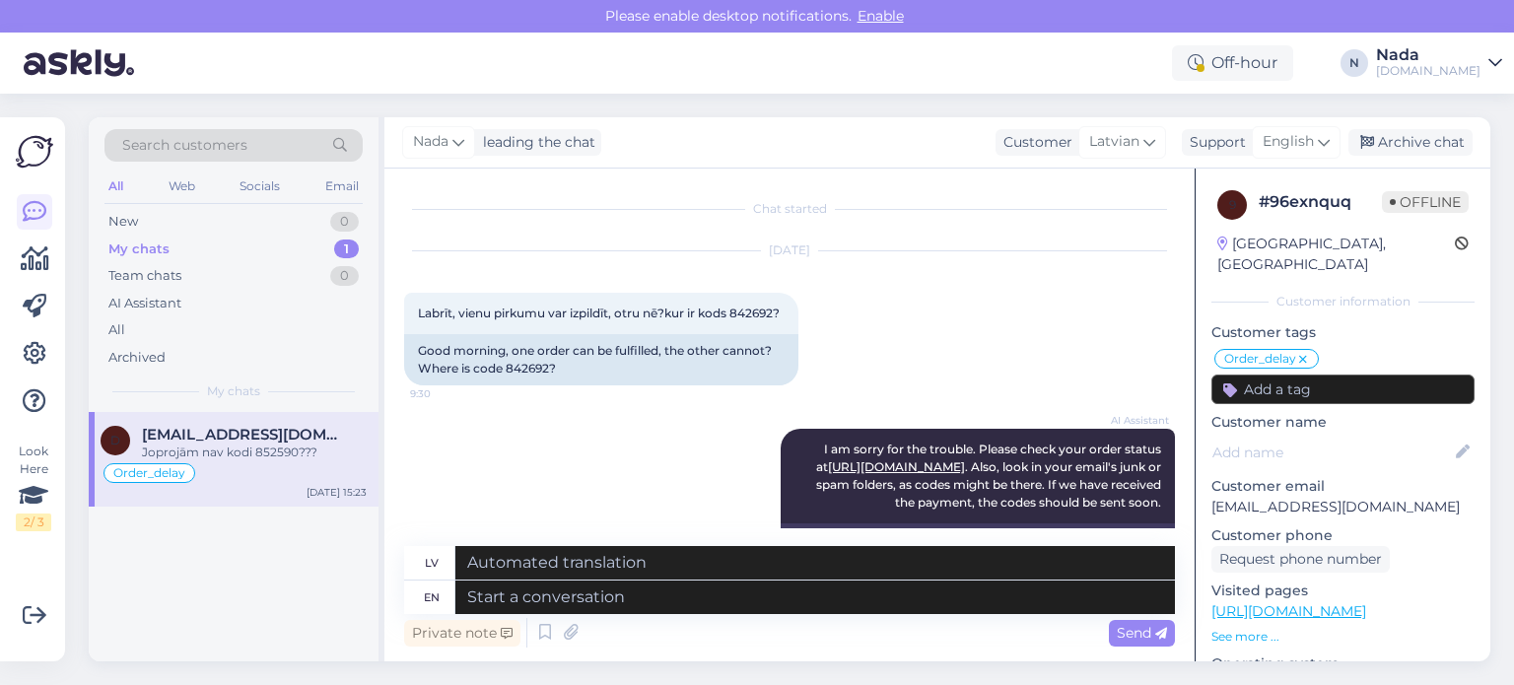
scroll to position [17364, 0]
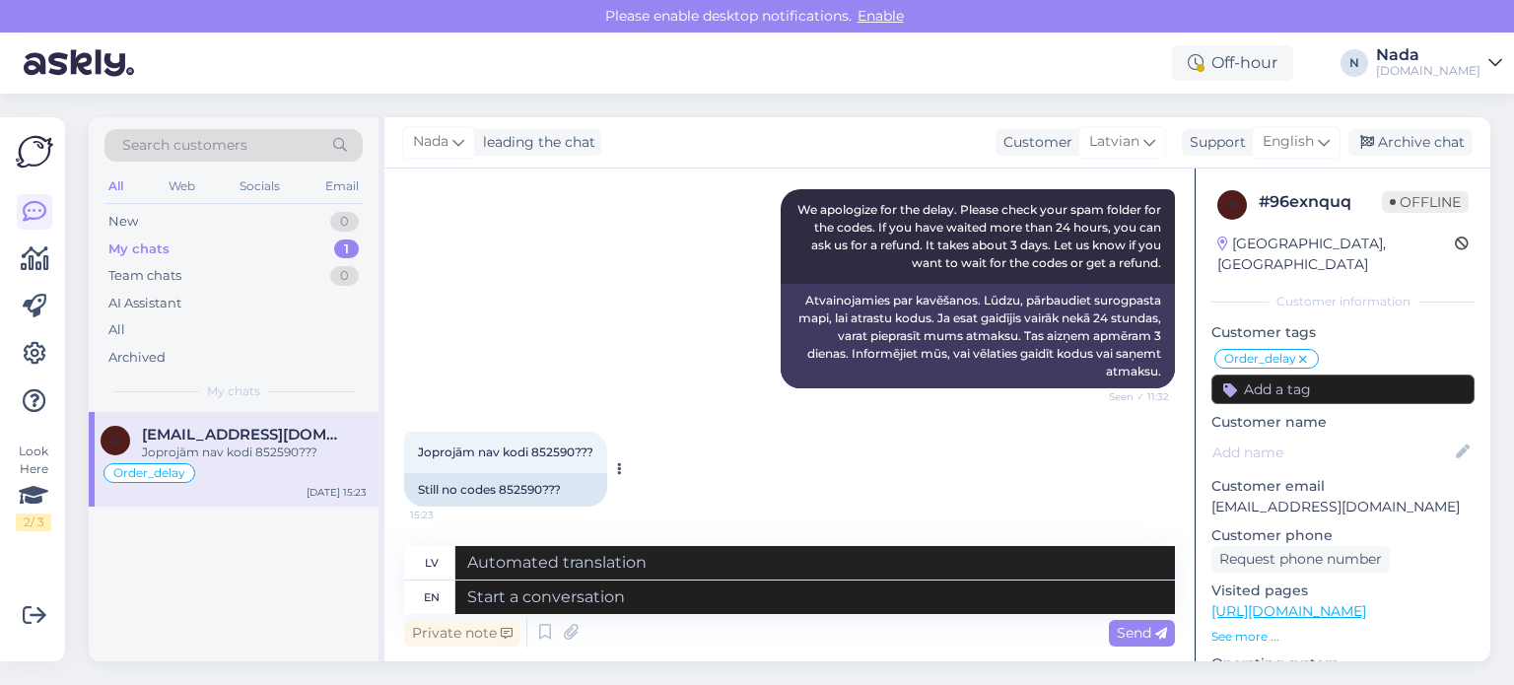
click at [516, 488] on div "Still no codes 852590???" at bounding box center [505, 490] width 203 height 34
copy div "852590"
click at [586, 595] on textarea at bounding box center [815, 598] width 720 height 34
paste textarea "Hello there! Your order is currently being reviewed by the higher team and the …"
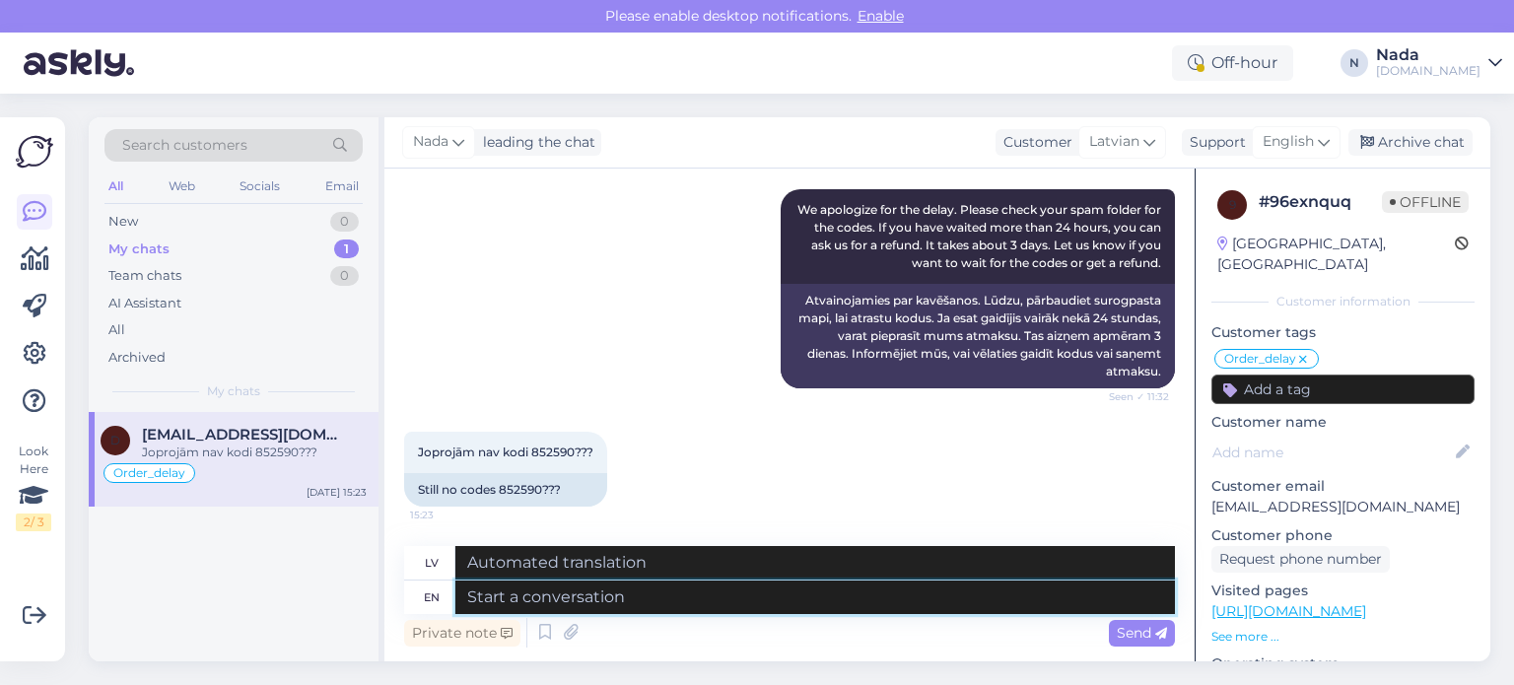
type textarea "Hello there! Your order is currently being reviewed by the higher team and the …"
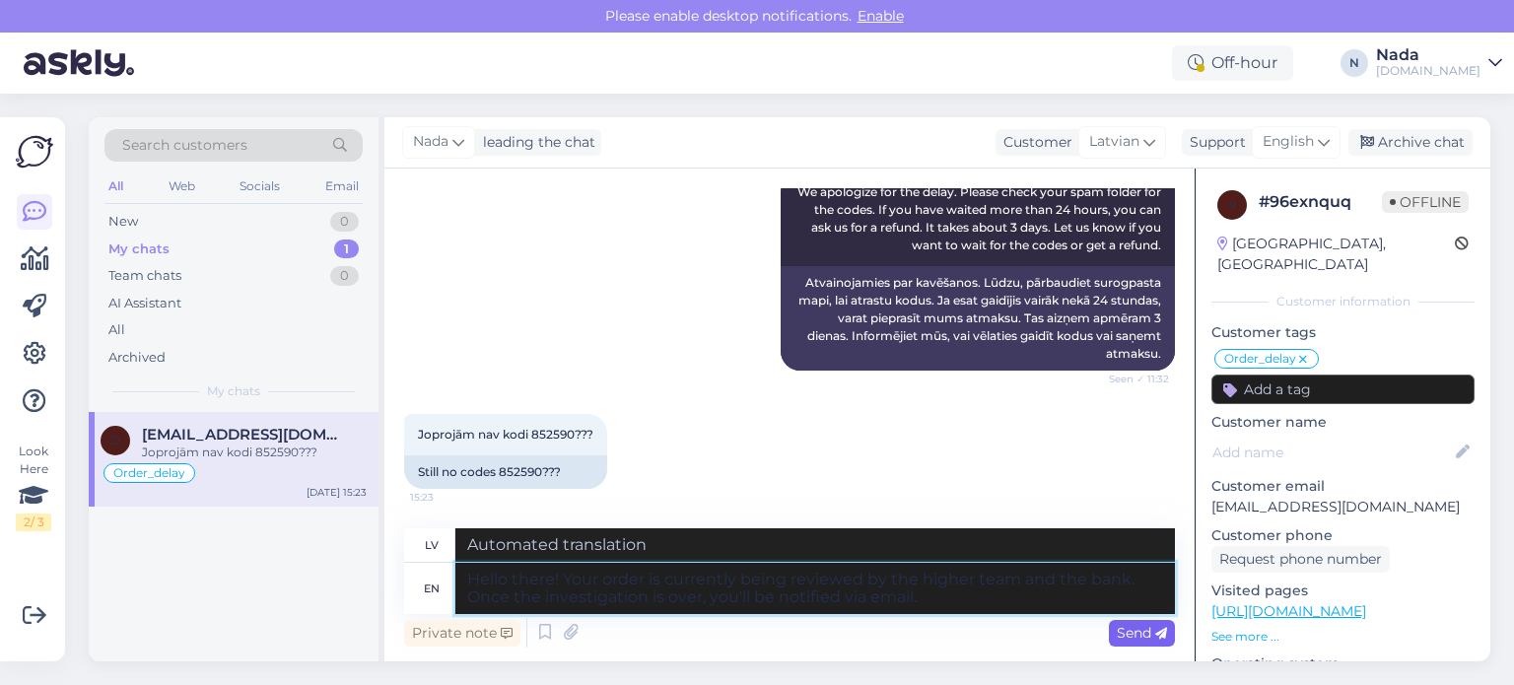
type textarea "Sveiki! Jūsu pasūtījumu pašlaik pārskata augstākā komanda un banka. Kad izmeklē…"
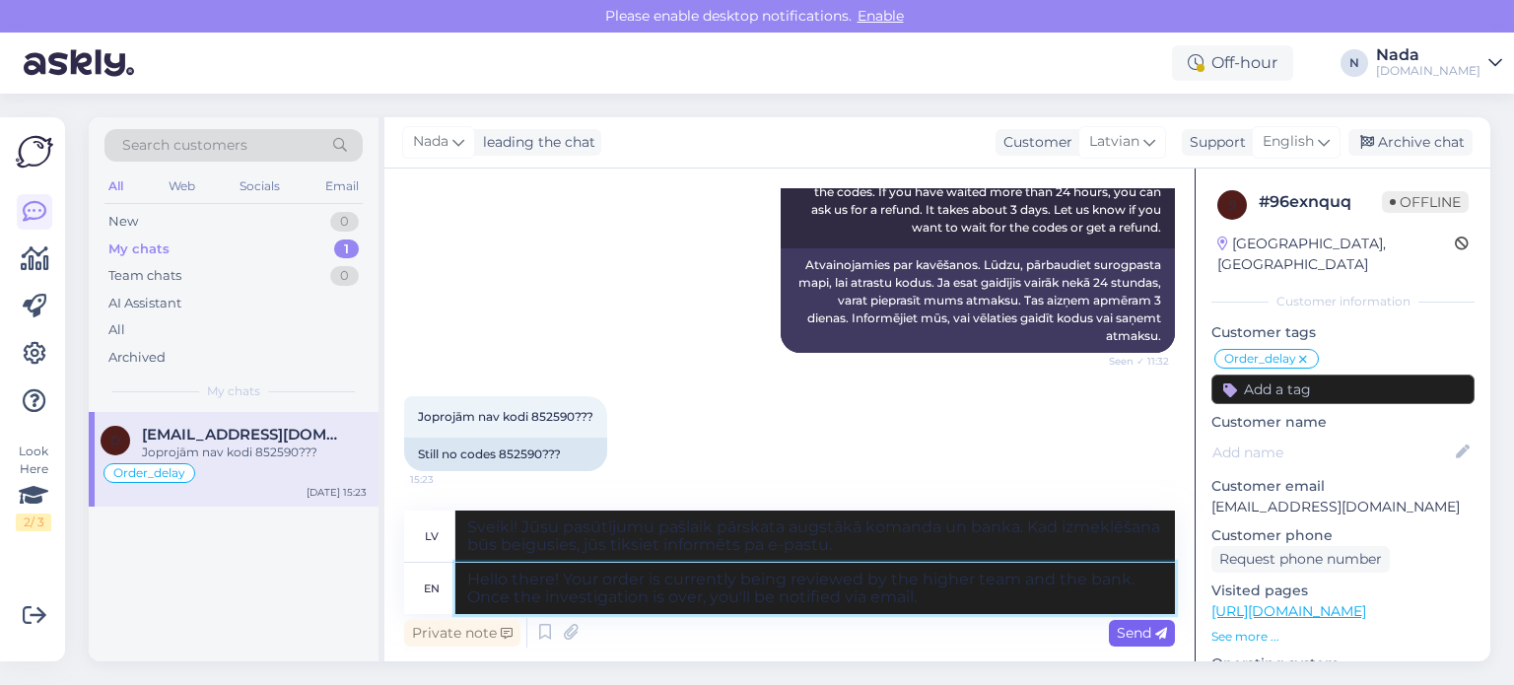
type textarea "Hello there! Your order is currently being reviewed by the higher team and the …"
click at [1150, 637] on span "Send" at bounding box center [1142, 633] width 50 height 18
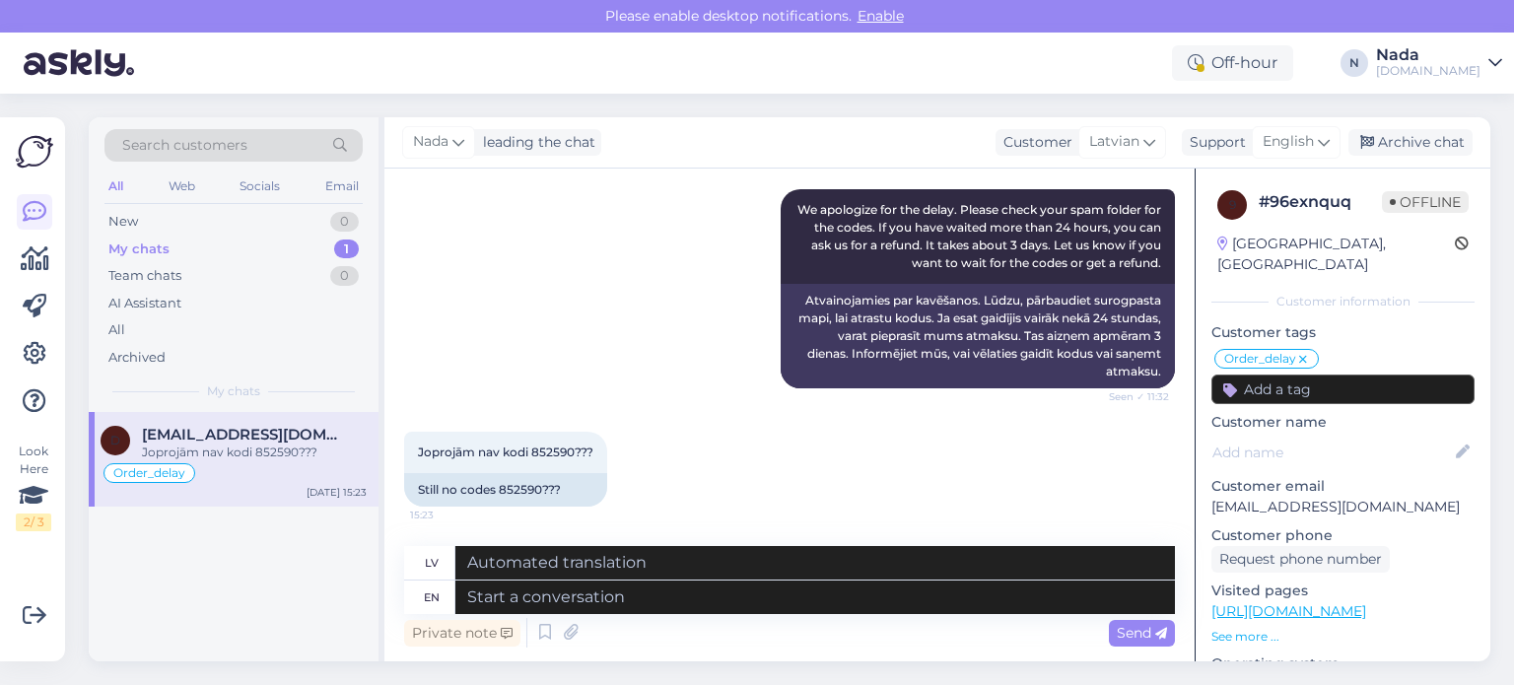
scroll to position [17553, 0]
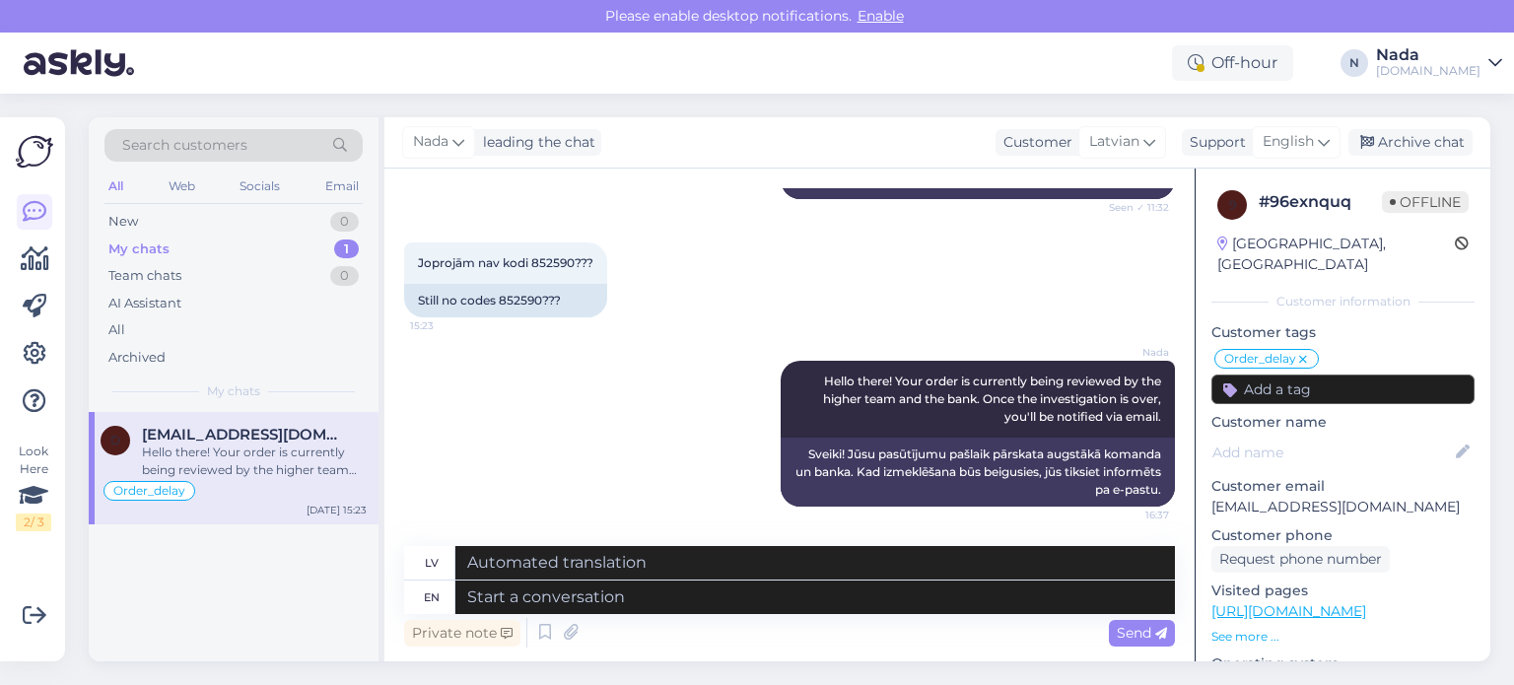
click at [1439, 127] on div "Nada leading the chat Customer Latvian Support English Archive chat" at bounding box center [937, 142] width 1106 height 51
click at [1431, 133] on div "Archive chat" at bounding box center [1410, 142] width 124 height 27
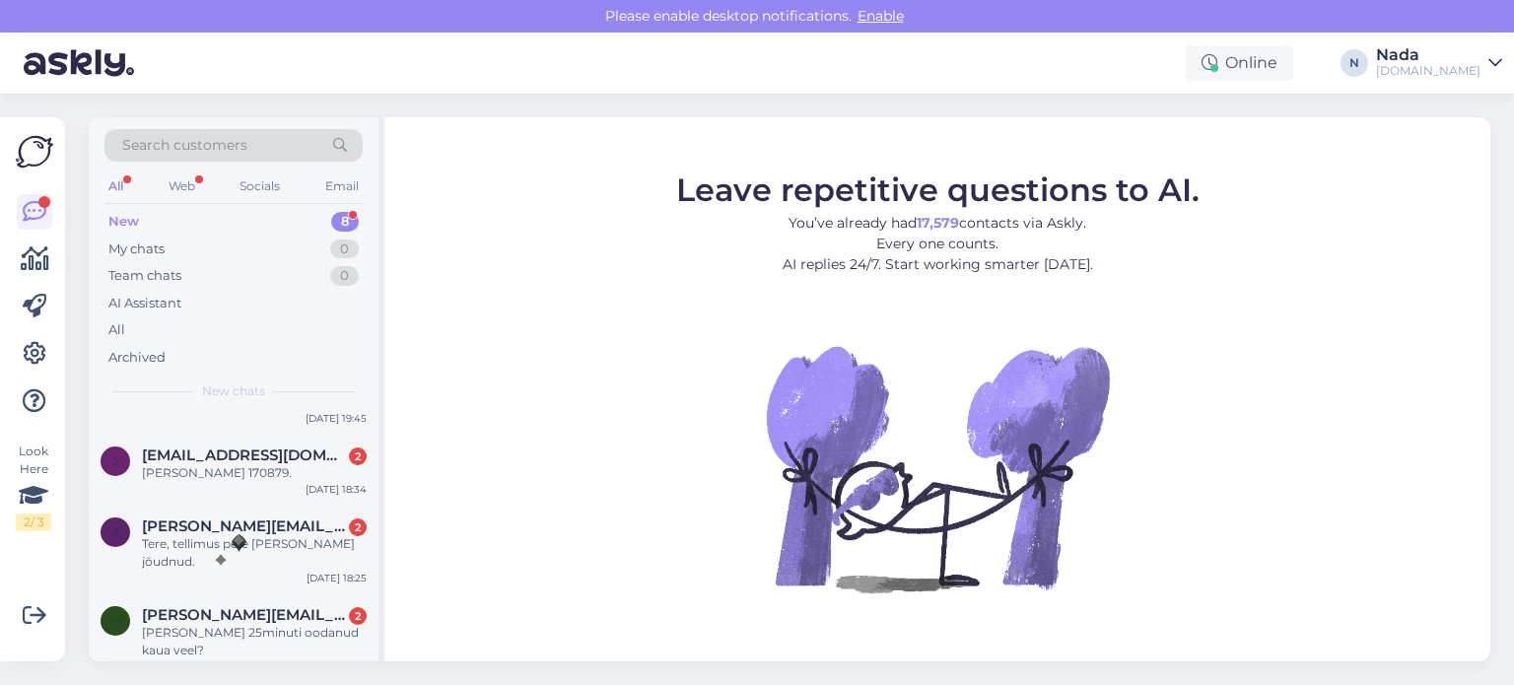
scroll to position [447, 0]
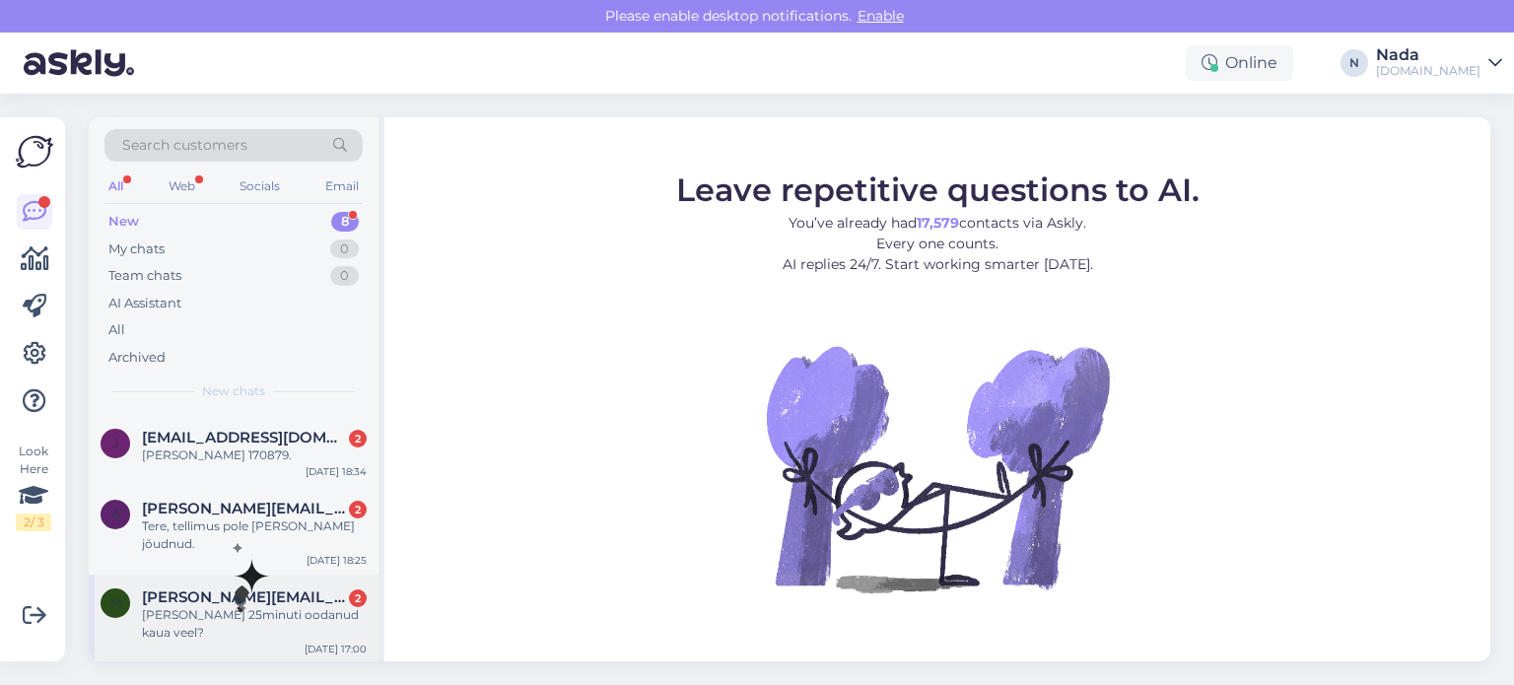
click at [237, 594] on span "[PERSON_NAME][EMAIL_ADDRESS][DOMAIN_NAME]" at bounding box center [244, 597] width 205 height 18
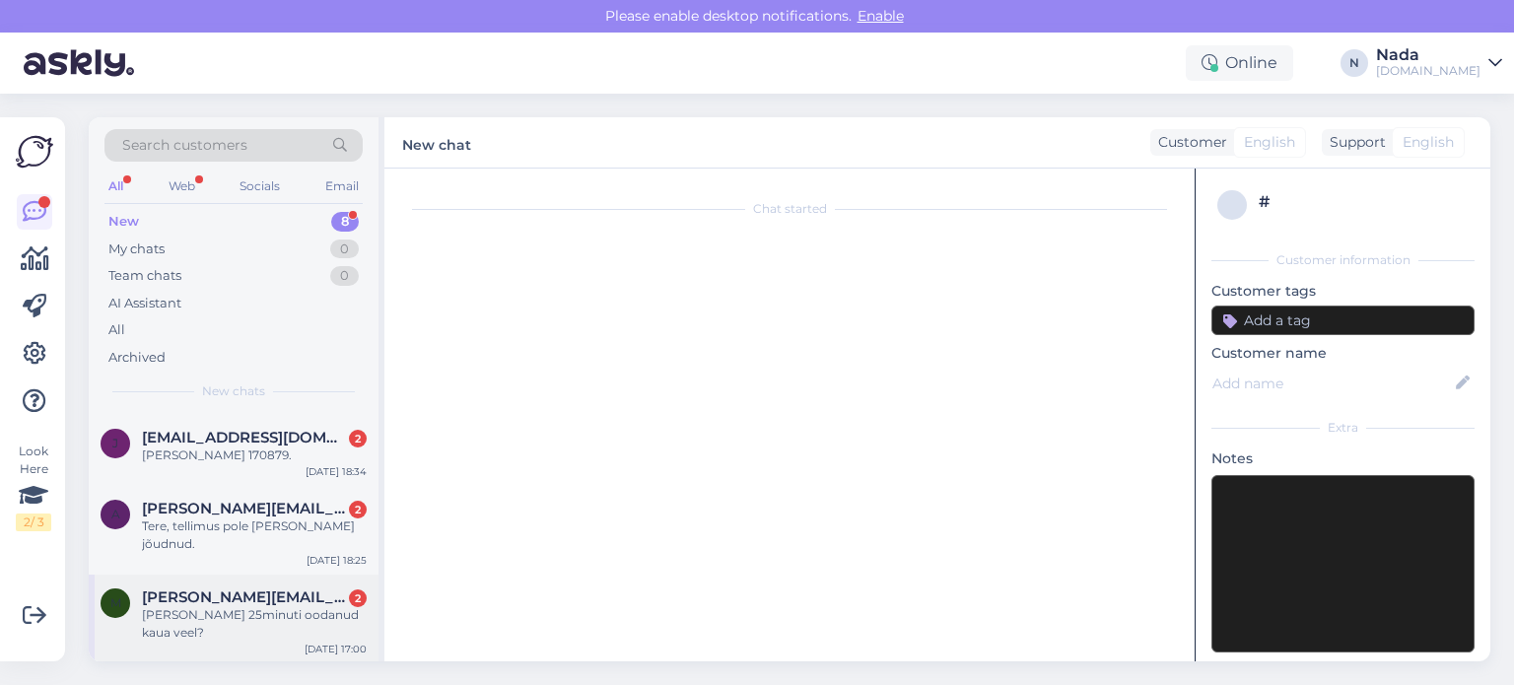
scroll to position [765, 0]
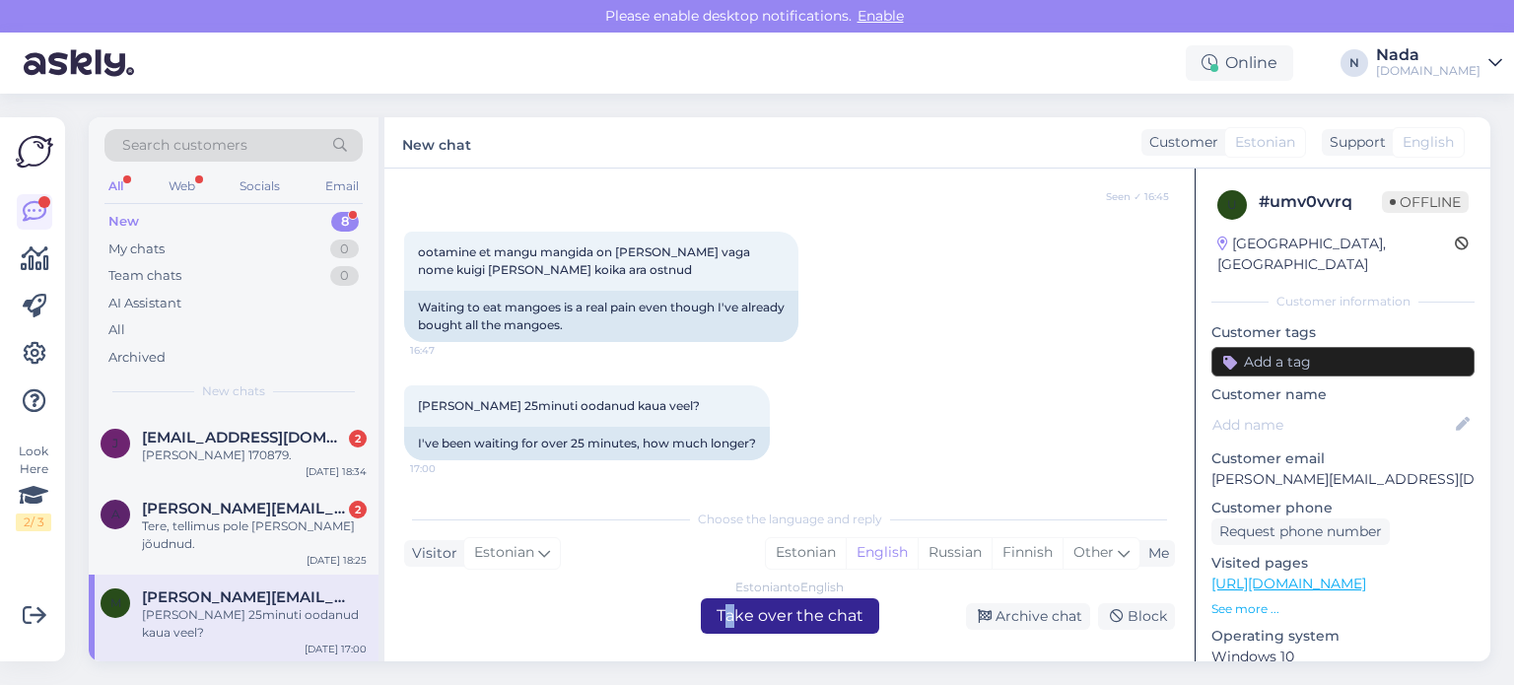
drag, startPoint x: 730, startPoint y: 612, endPoint x: 639, endPoint y: 633, distance: 94.0
click at [731, 613] on div "Estonian to English Take over the chat" at bounding box center [790, 615] width 178 height 35
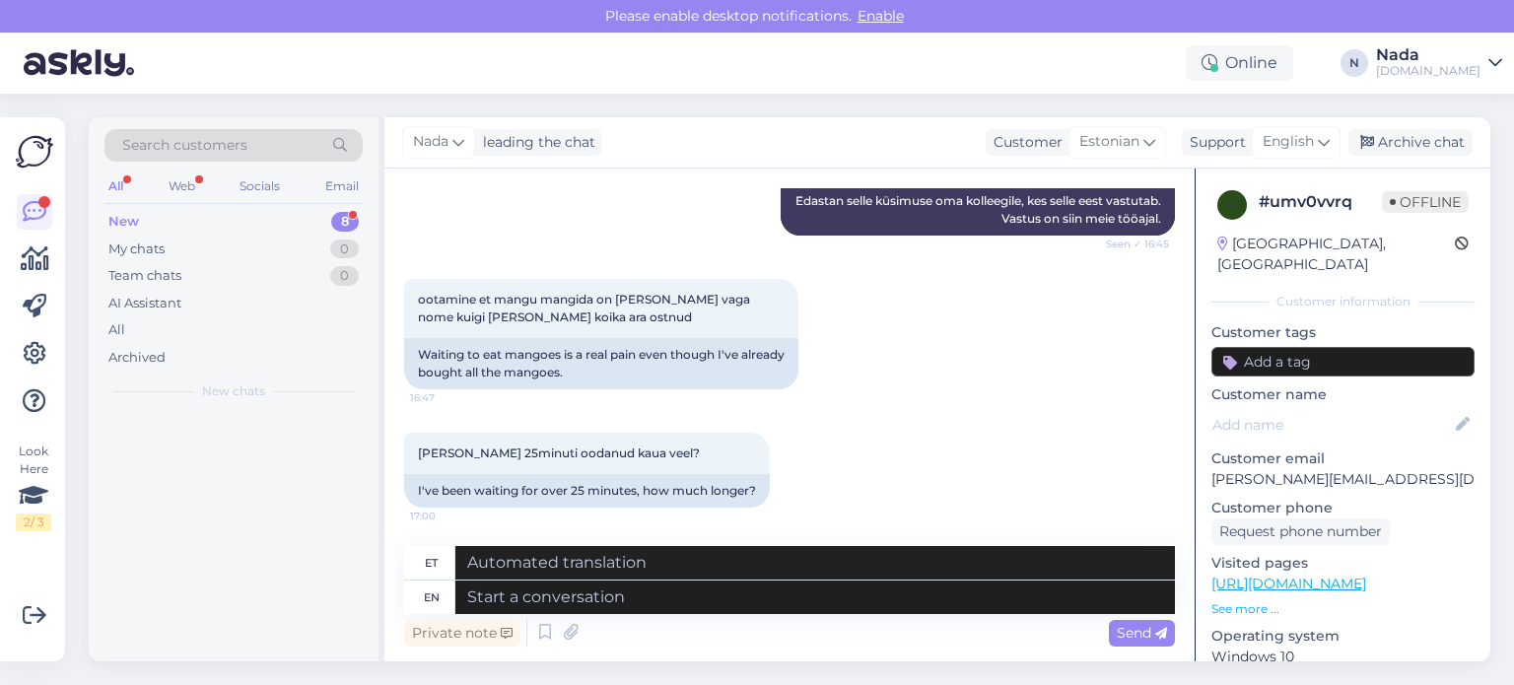
click at [180, 225] on div "New 8" at bounding box center [233, 222] width 258 height 28
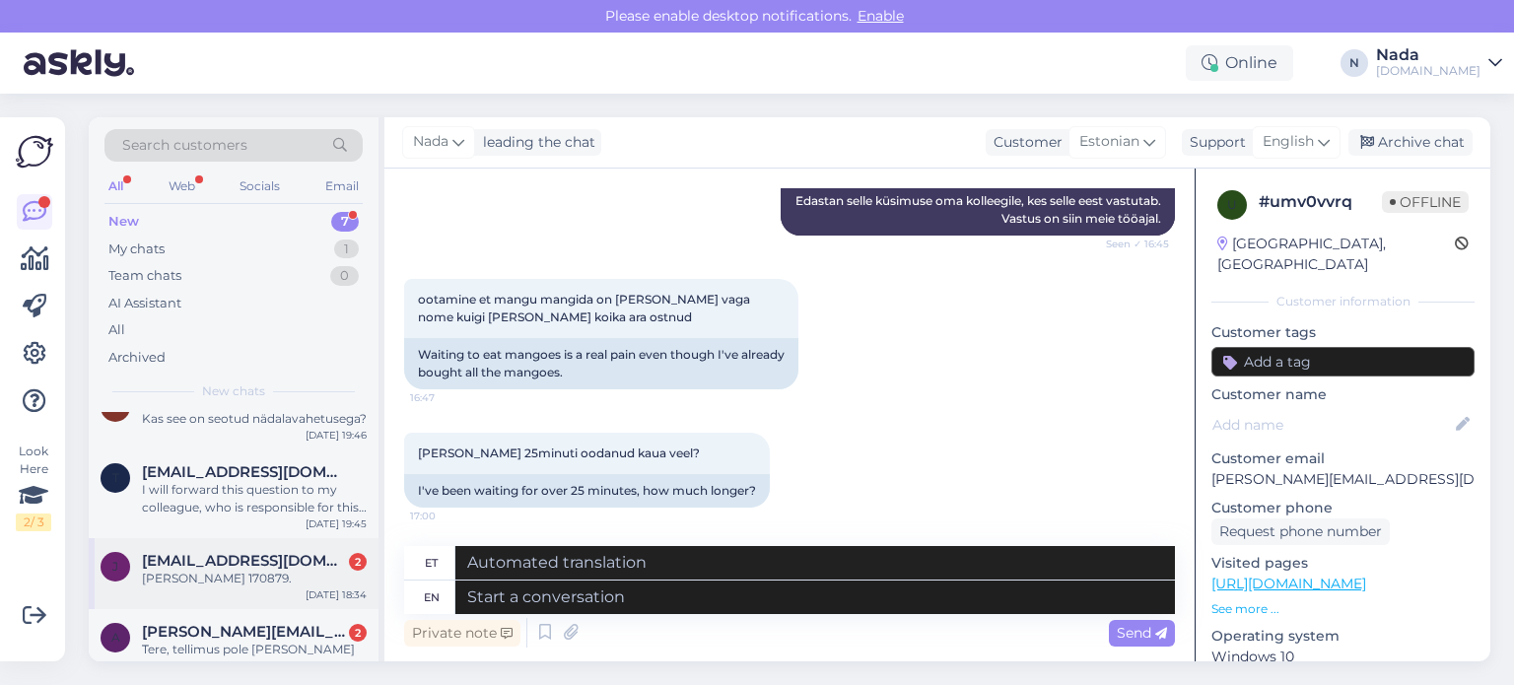
scroll to position [359, 0]
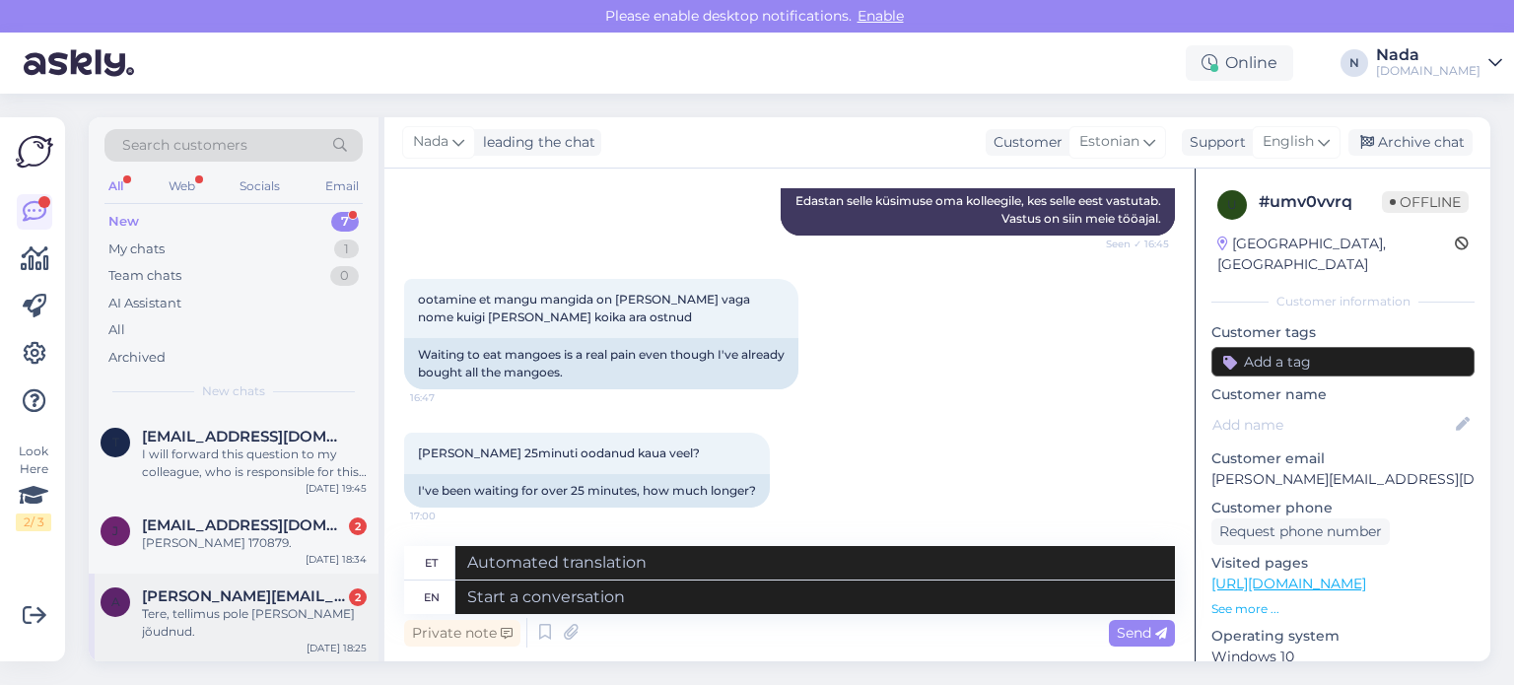
click at [266, 632] on div "Tere, tellimus pole [PERSON_NAME] jõudnud." at bounding box center [254, 622] width 225 height 35
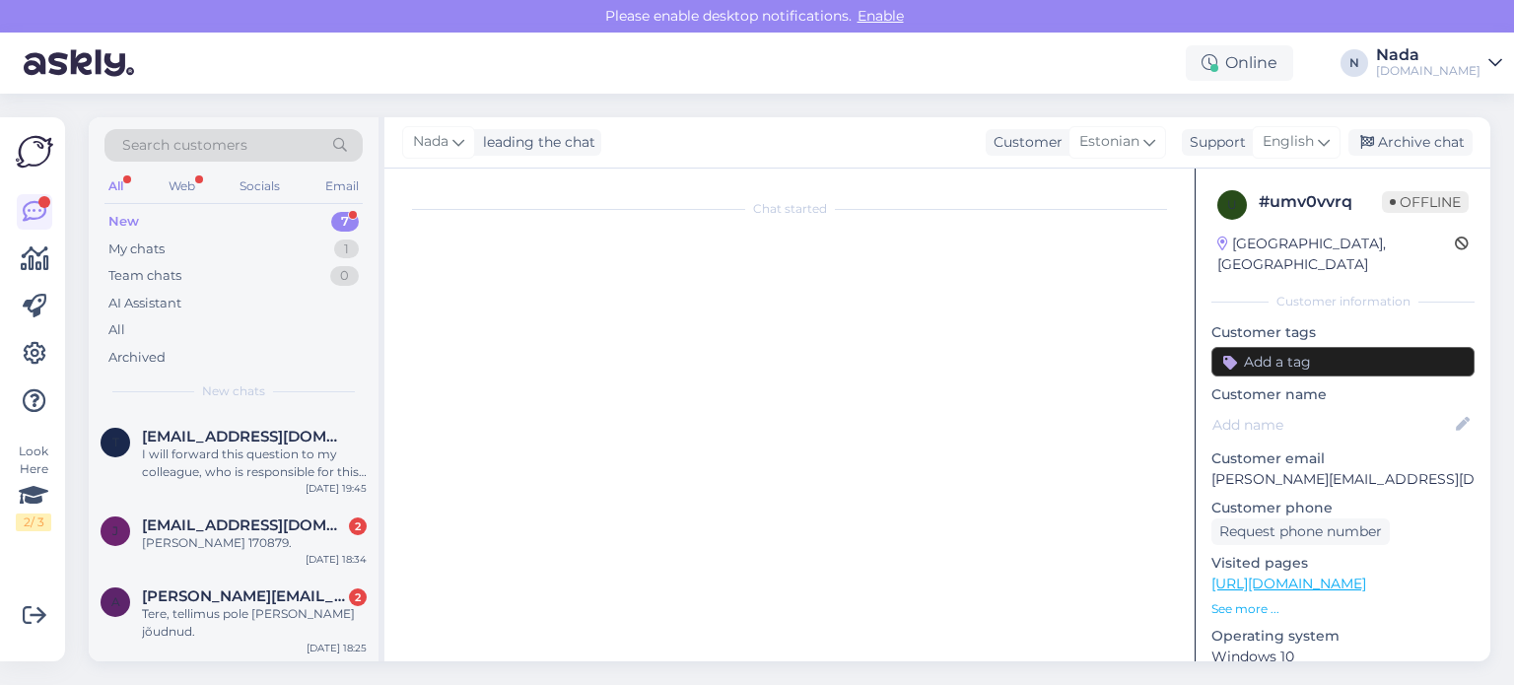
scroll to position [0, 0]
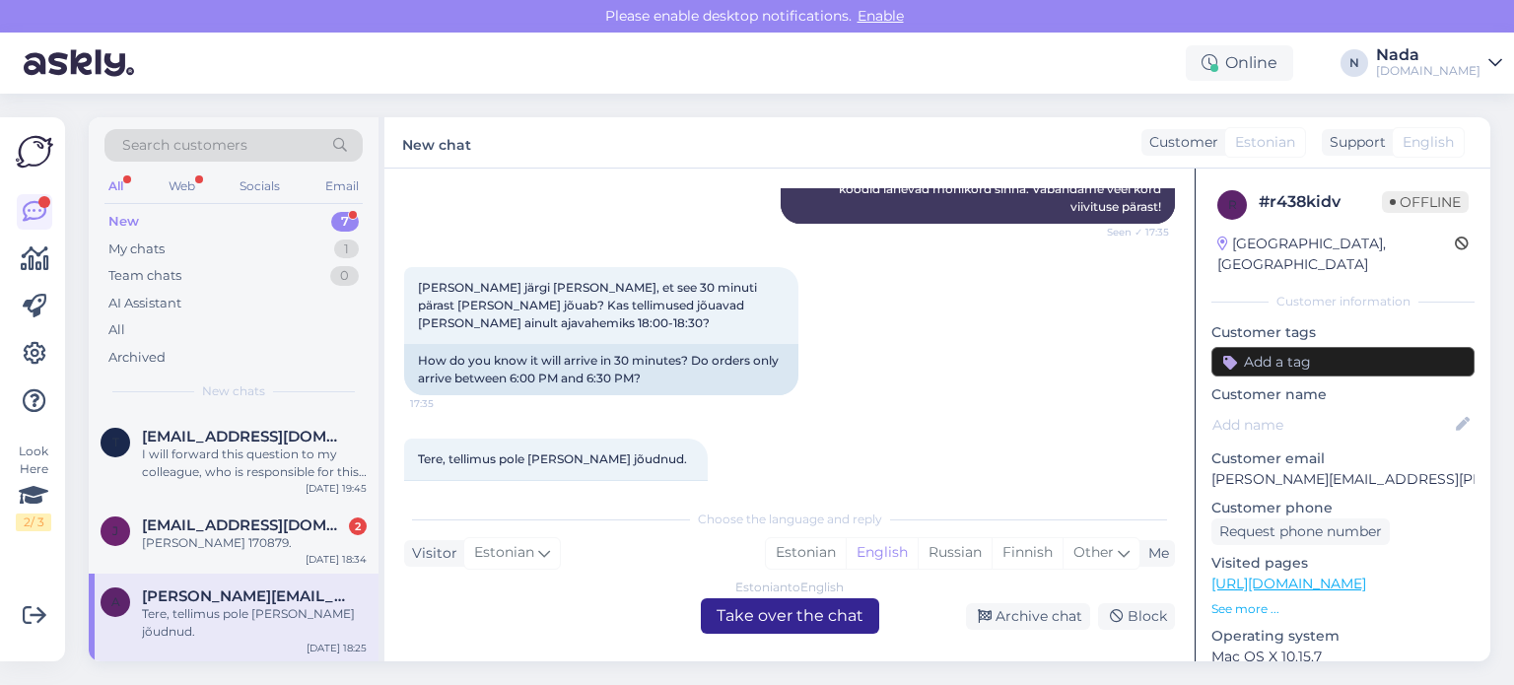
click at [725, 621] on div "Estonian to English Take over the chat" at bounding box center [790, 615] width 178 height 35
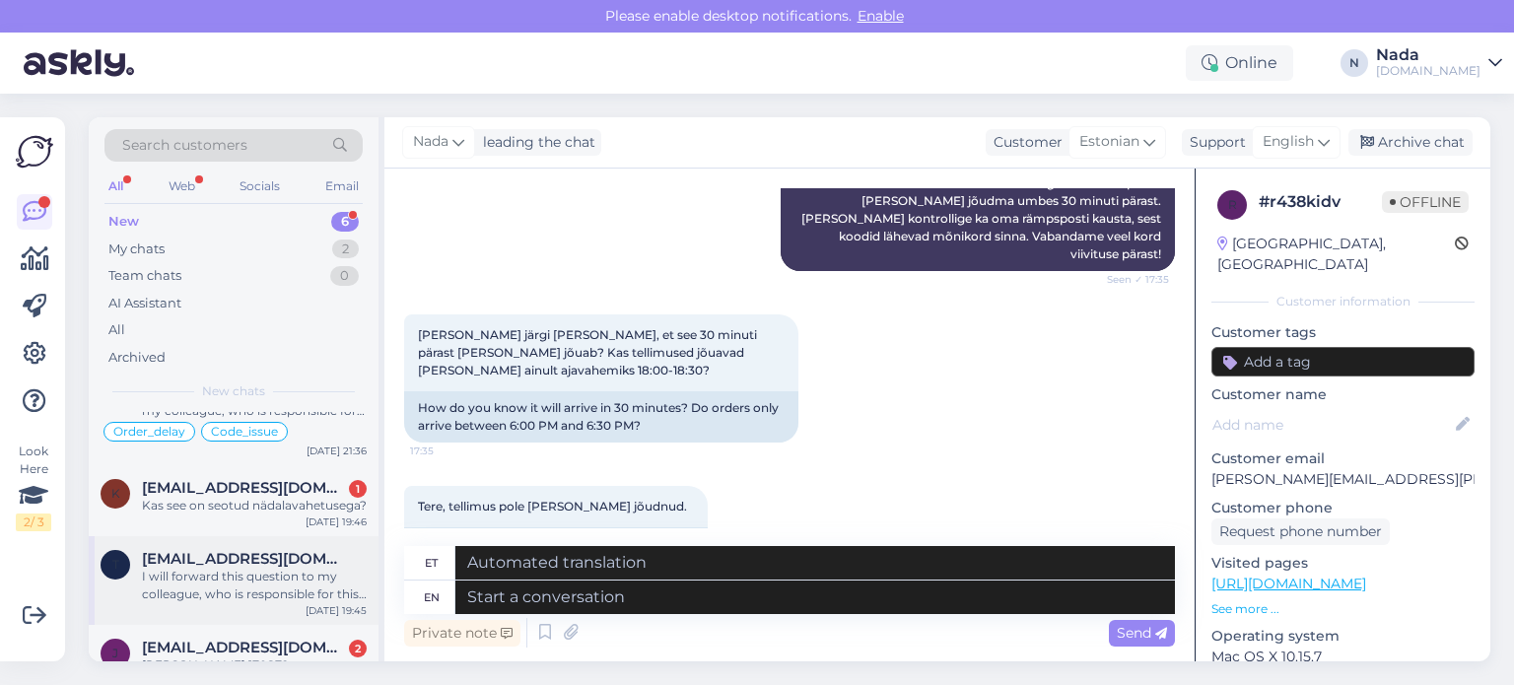
scroll to position [269, 0]
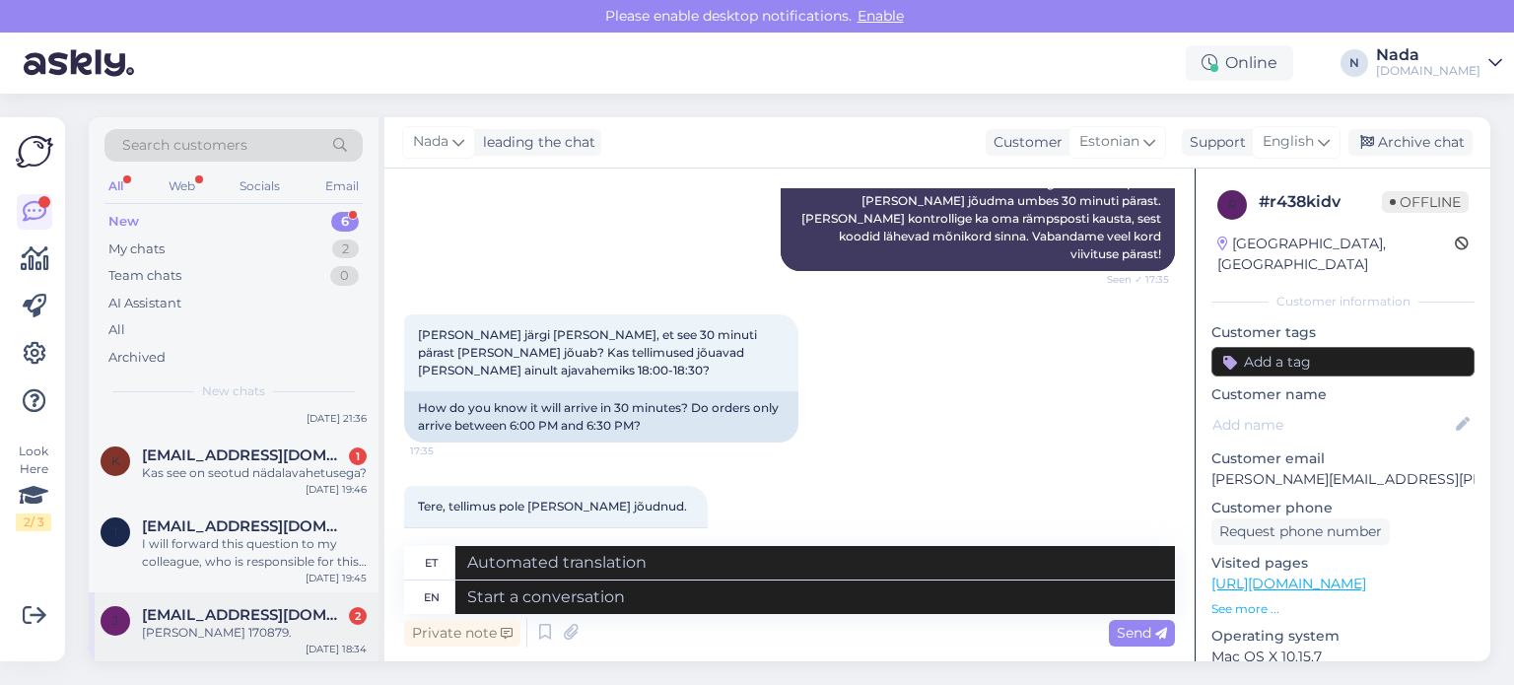
drag, startPoint x: 238, startPoint y: 611, endPoint x: 334, endPoint y: 607, distance: 96.7
click at [238, 612] on span "[EMAIL_ADDRESS][DOMAIN_NAME]" at bounding box center [244, 615] width 205 height 18
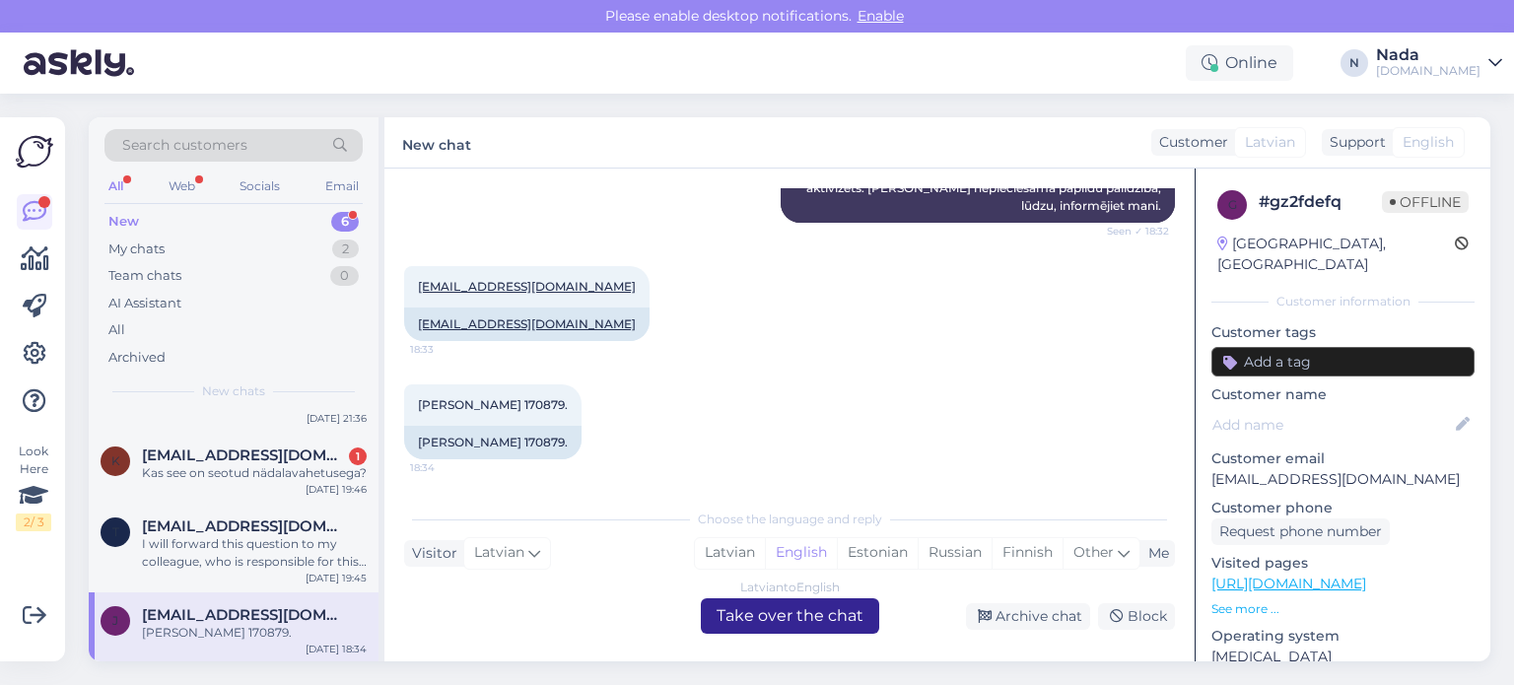
click at [733, 618] on div "Latvian to English Take over the chat" at bounding box center [790, 615] width 178 height 35
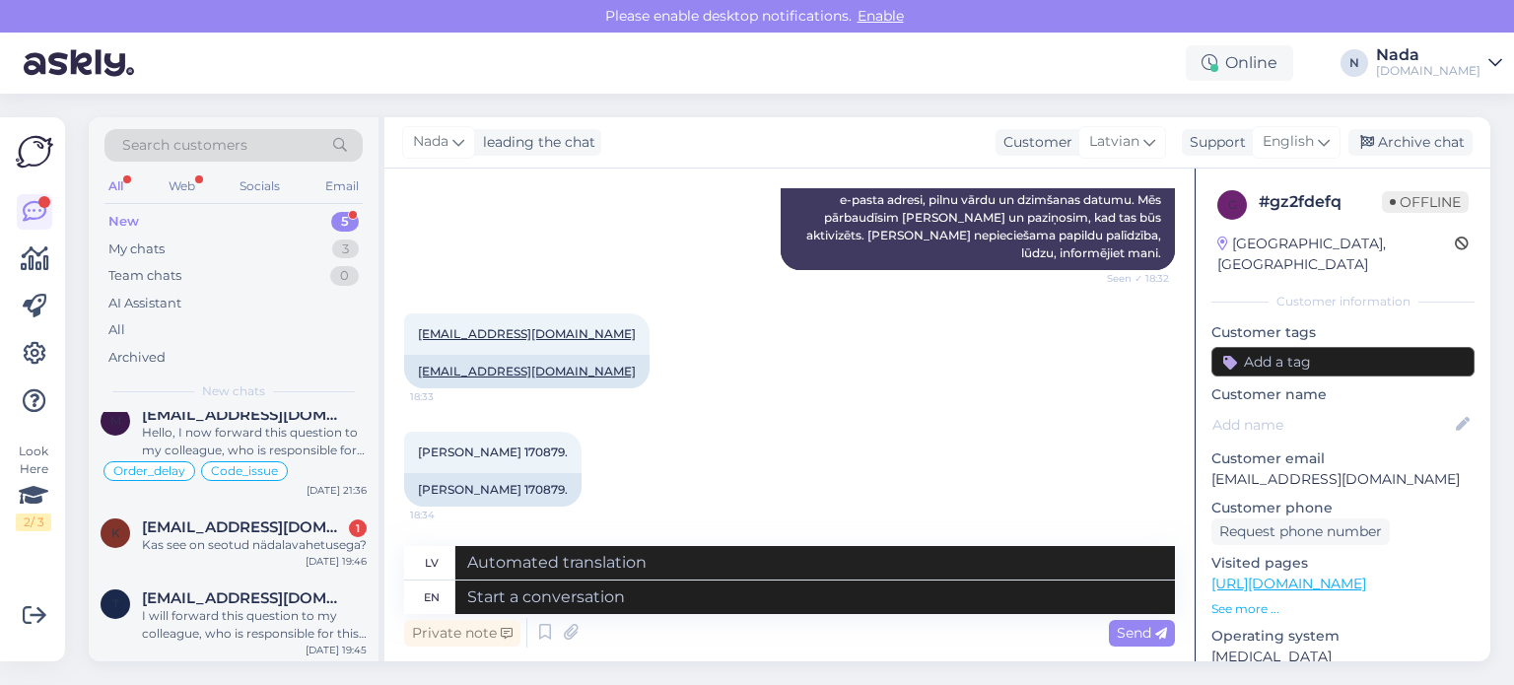
scroll to position [198, 0]
click at [200, 591] on span "[EMAIL_ADDRESS][DOMAIN_NAME]" at bounding box center [244, 597] width 205 height 18
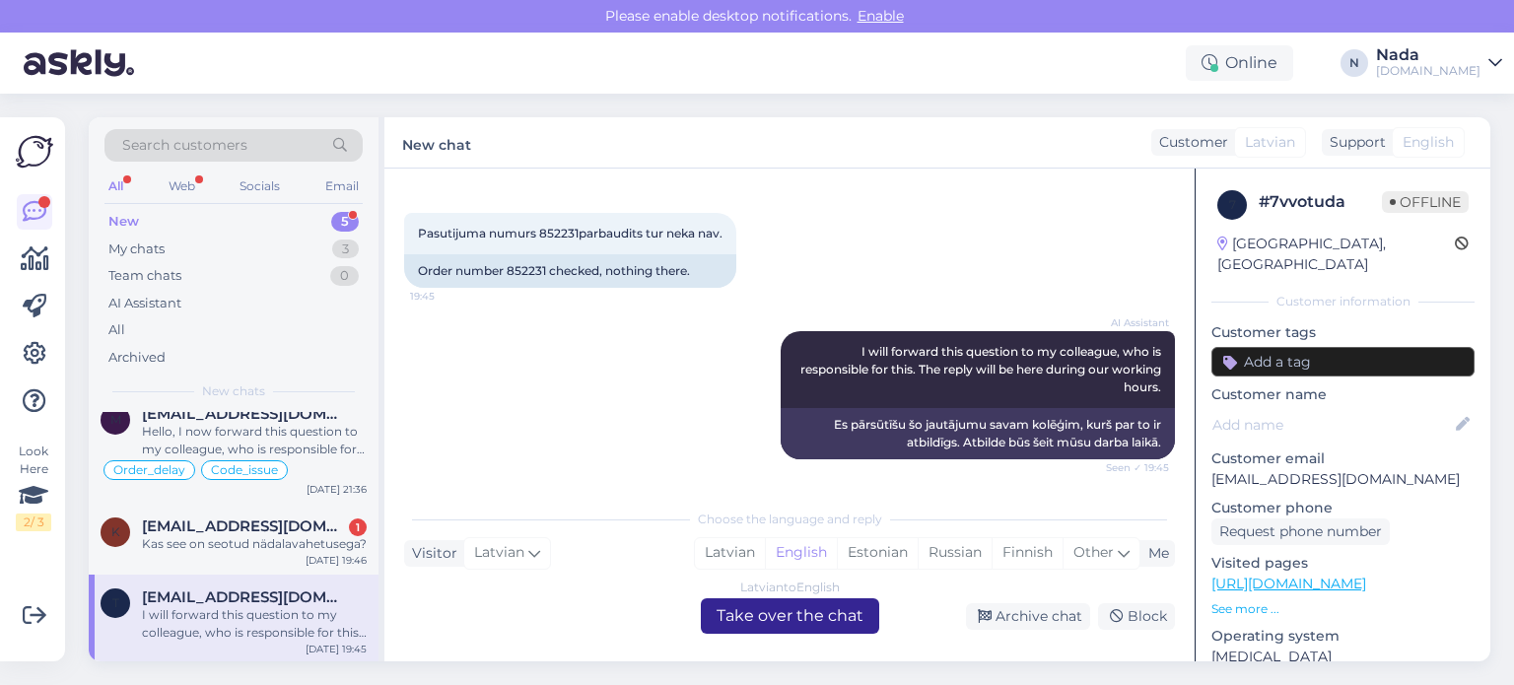
click at [755, 610] on div "Latvian to English Take over the chat" at bounding box center [790, 615] width 178 height 35
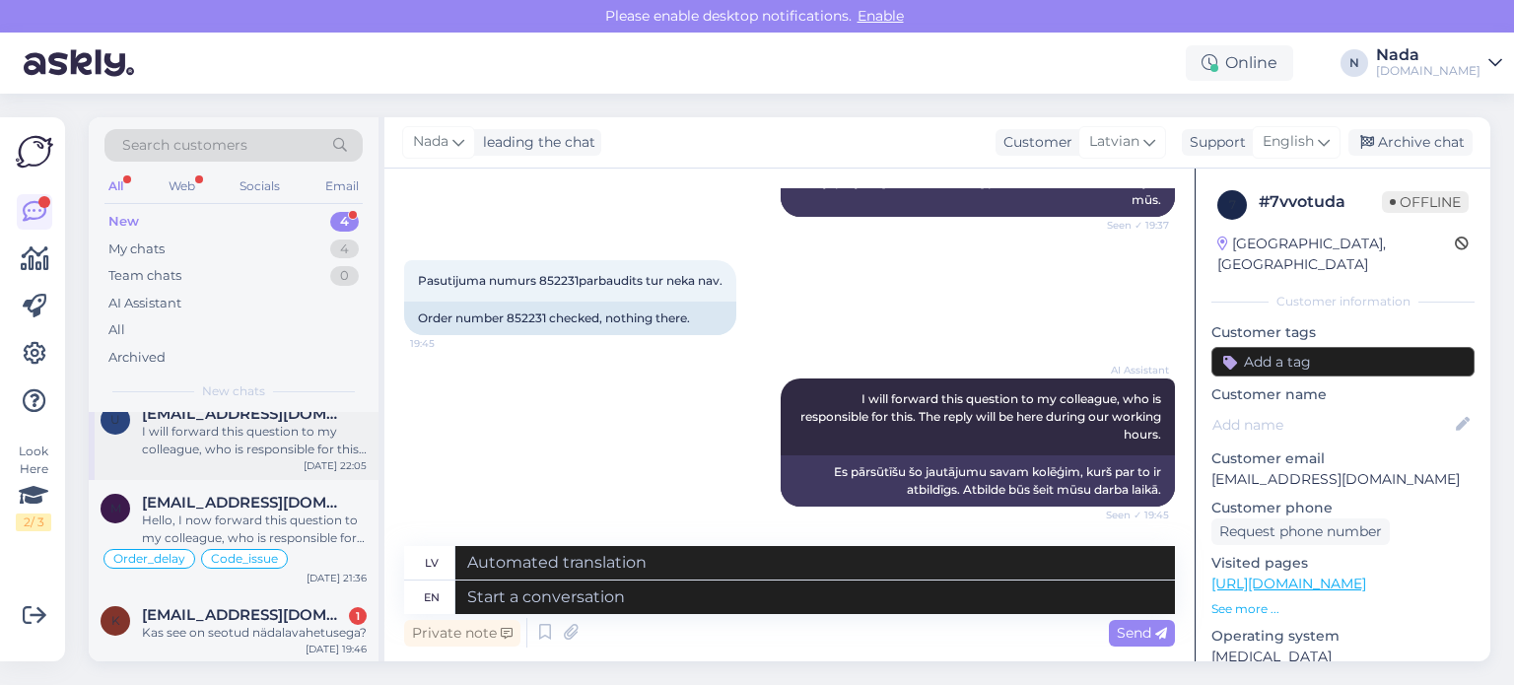
scroll to position [110, 0]
click at [194, 616] on span "[EMAIL_ADDRESS][DOMAIN_NAME]" at bounding box center [244, 614] width 205 height 18
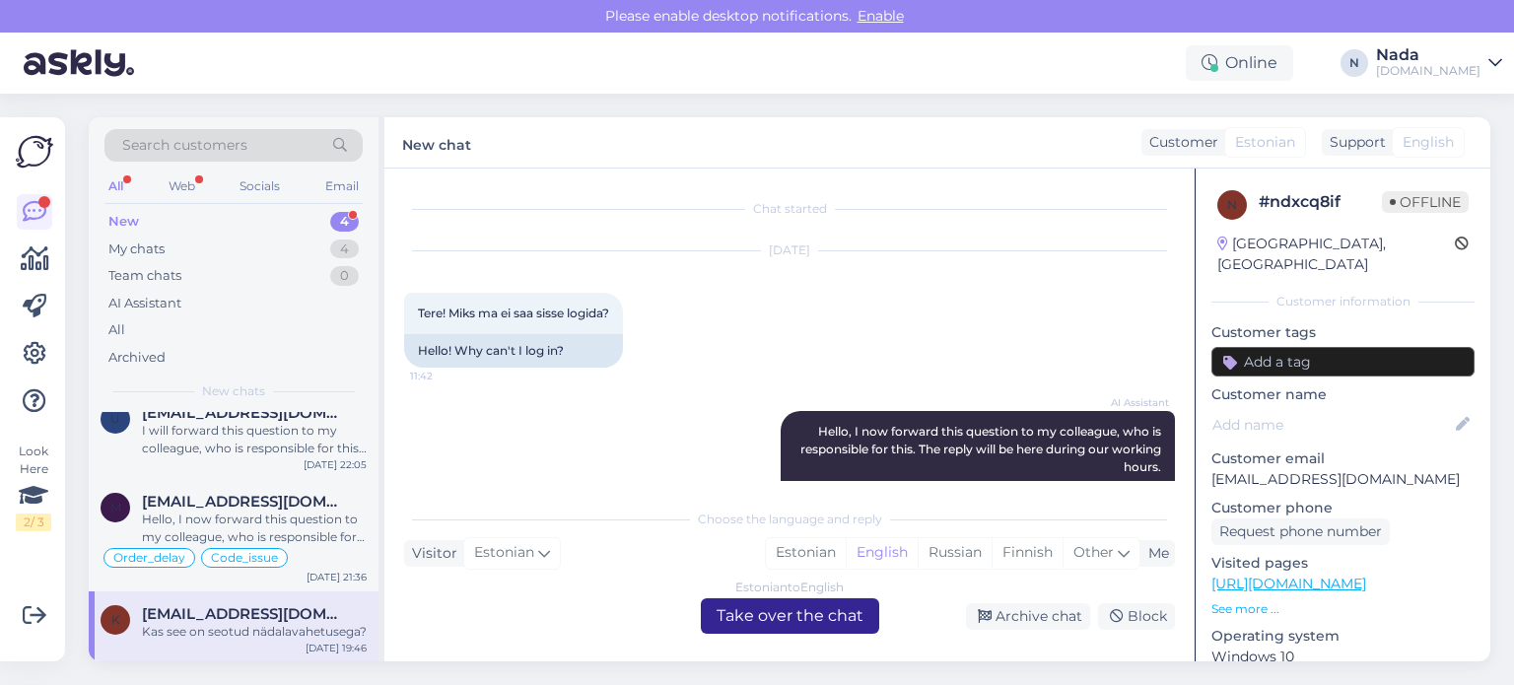
scroll to position [2776, 0]
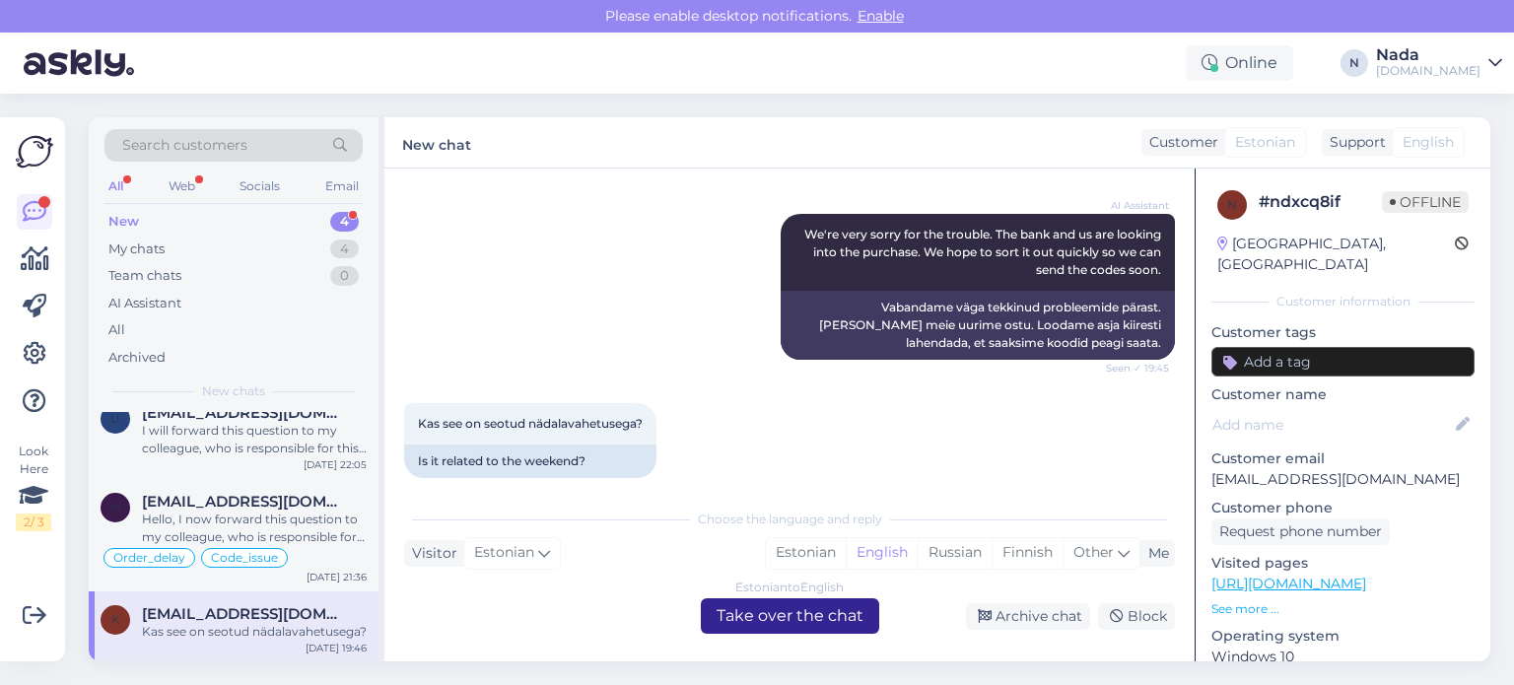
click at [802, 619] on div "Estonian to English Take over the chat" at bounding box center [790, 615] width 178 height 35
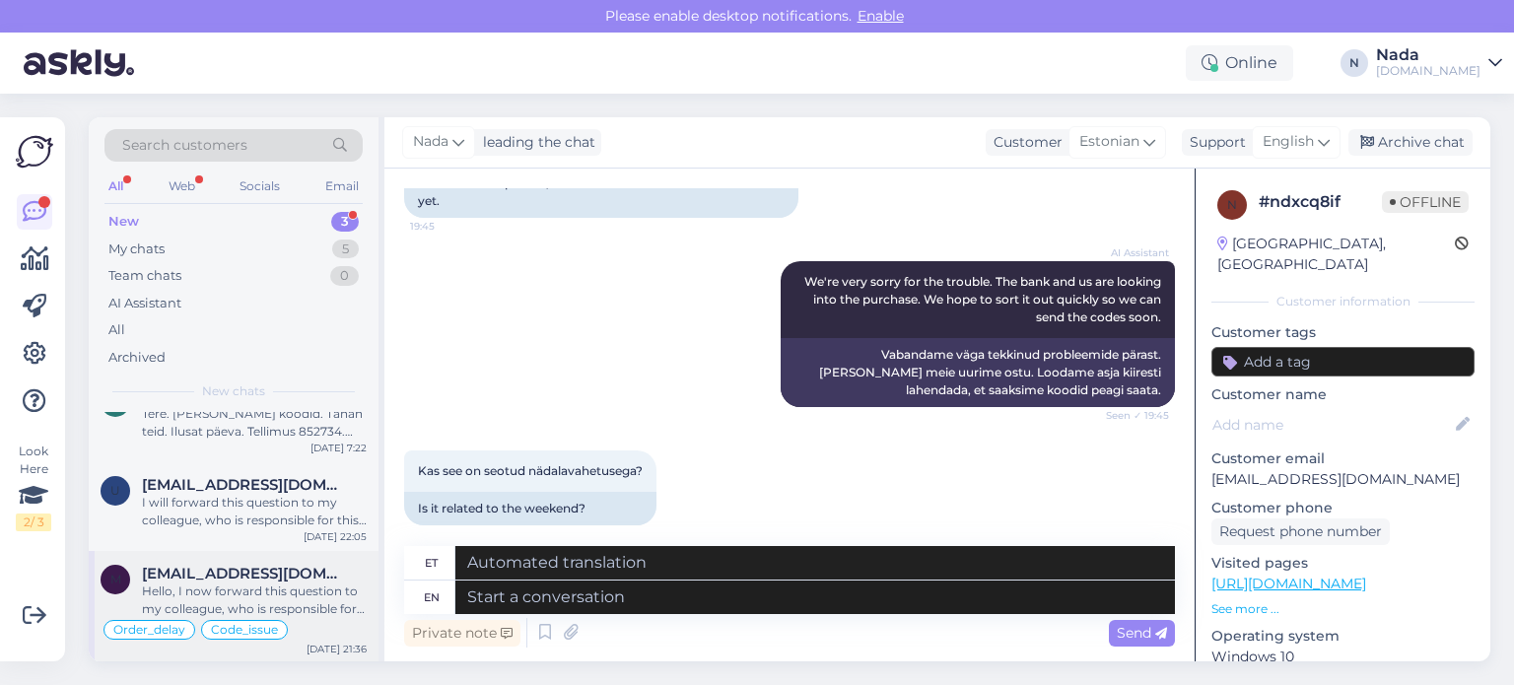
scroll to position [39, 0]
click at [311, 598] on div "Hello, I now forward this question to my colleague, who is responsible for this…" at bounding box center [254, 599] width 225 height 35
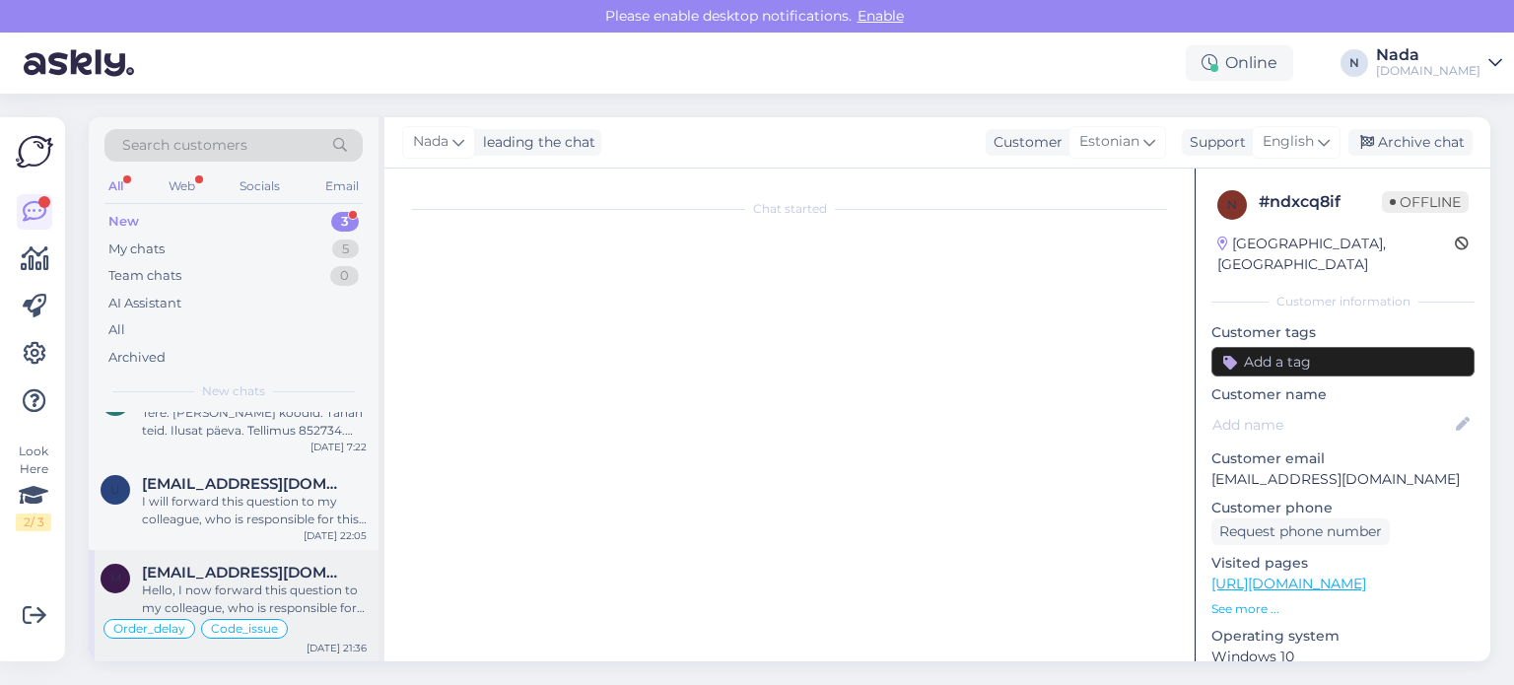
scroll to position [0, 0]
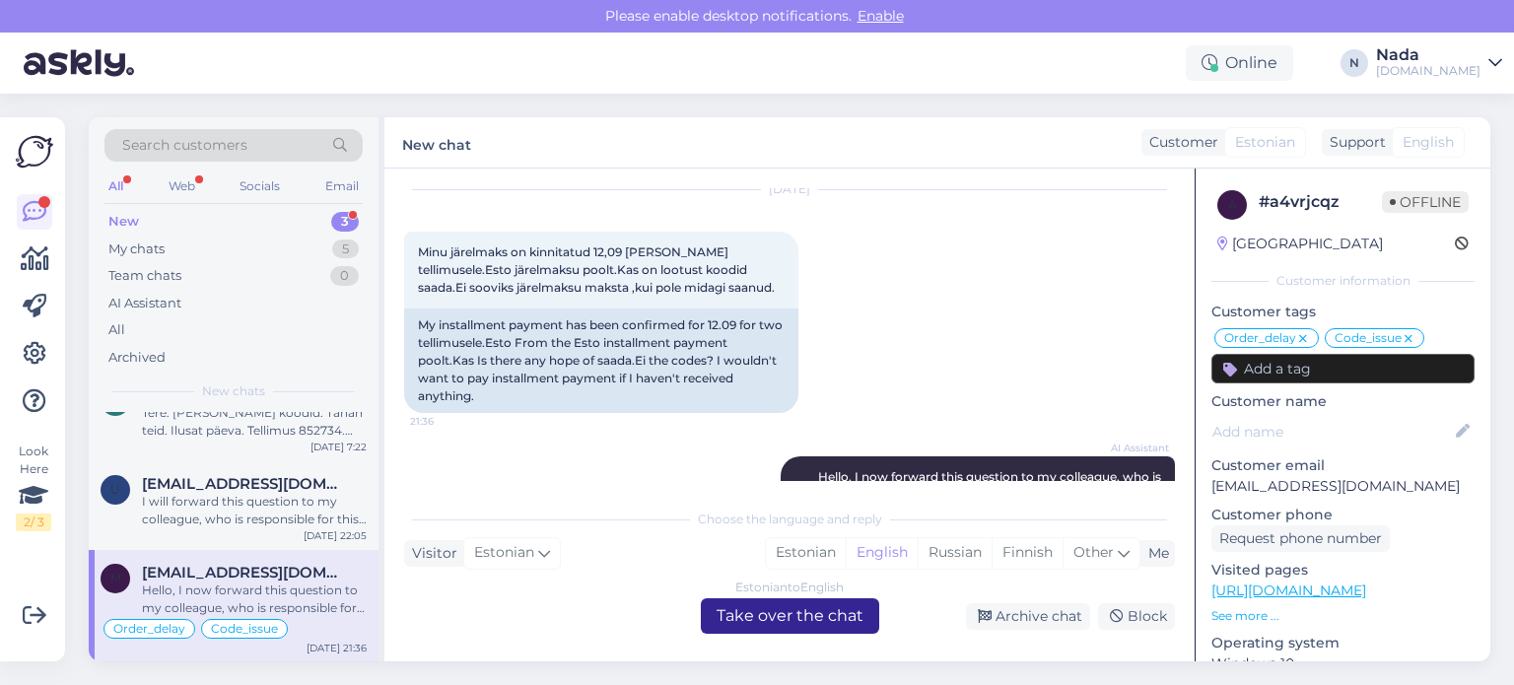
click at [729, 619] on div "Estonian to English Take over the chat" at bounding box center [790, 615] width 178 height 35
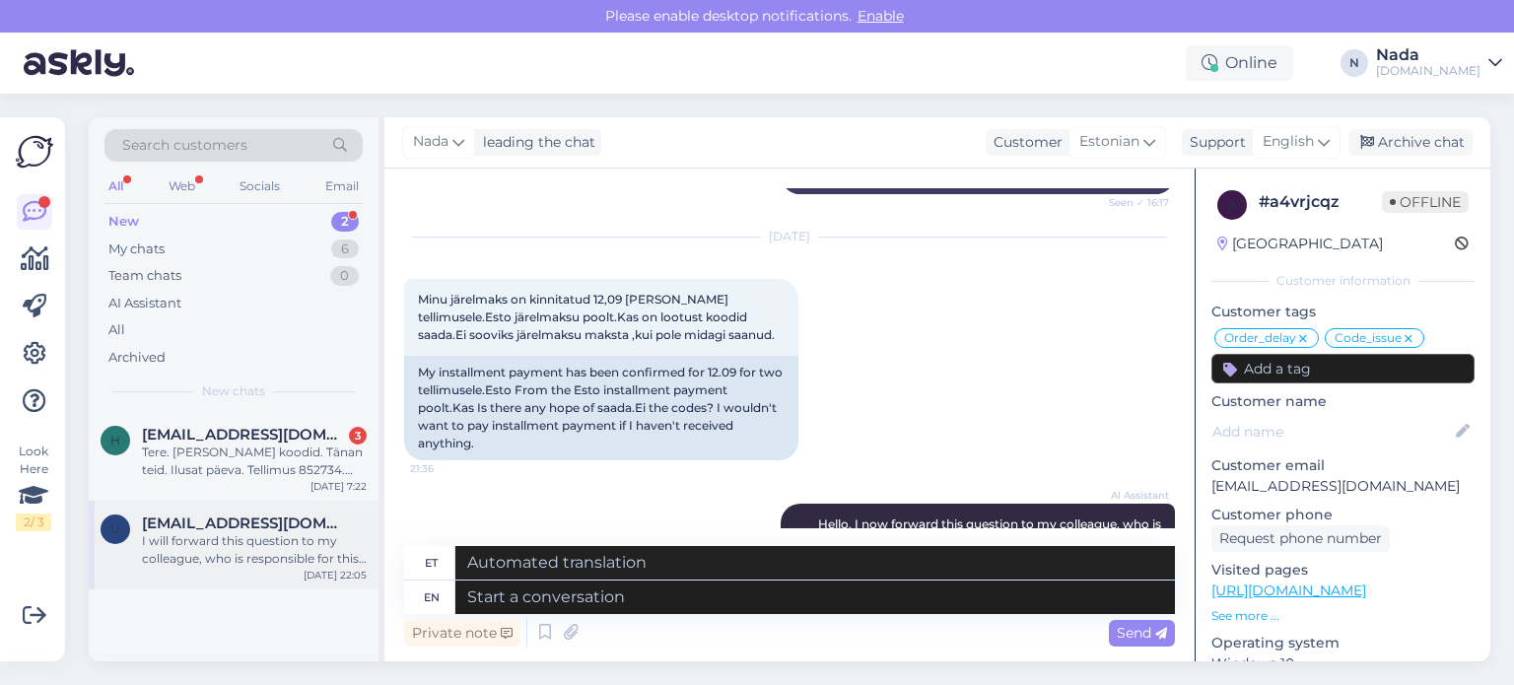
drag, startPoint x: 248, startPoint y: 551, endPoint x: 287, endPoint y: 552, distance: 38.5
click at [250, 551] on div "I will forward this question to my colleague, who is responsible for this. The …" at bounding box center [254, 549] width 225 height 35
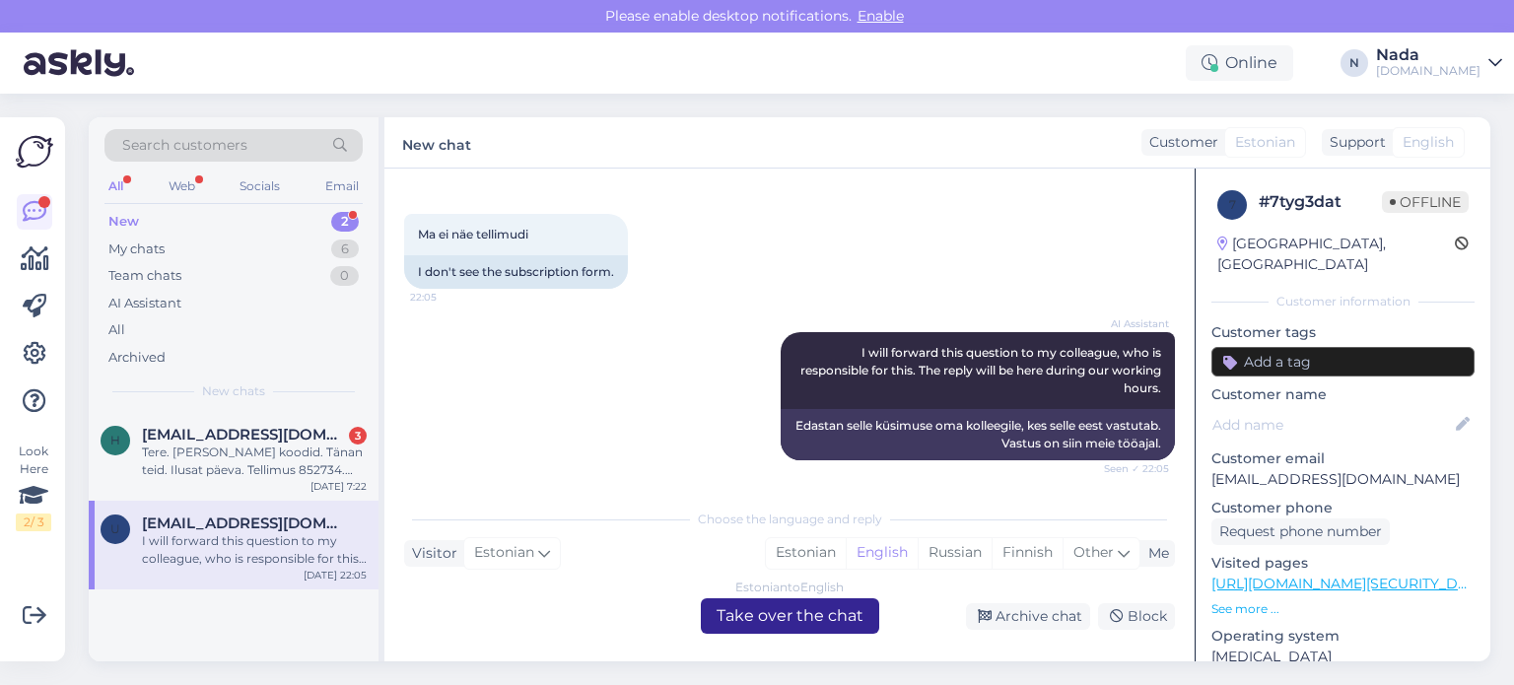
drag, startPoint x: 838, startPoint y: 622, endPoint x: 792, endPoint y: 630, distance: 46.0
click at [838, 622] on div "Estonian to English Take over the chat" at bounding box center [790, 615] width 178 height 35
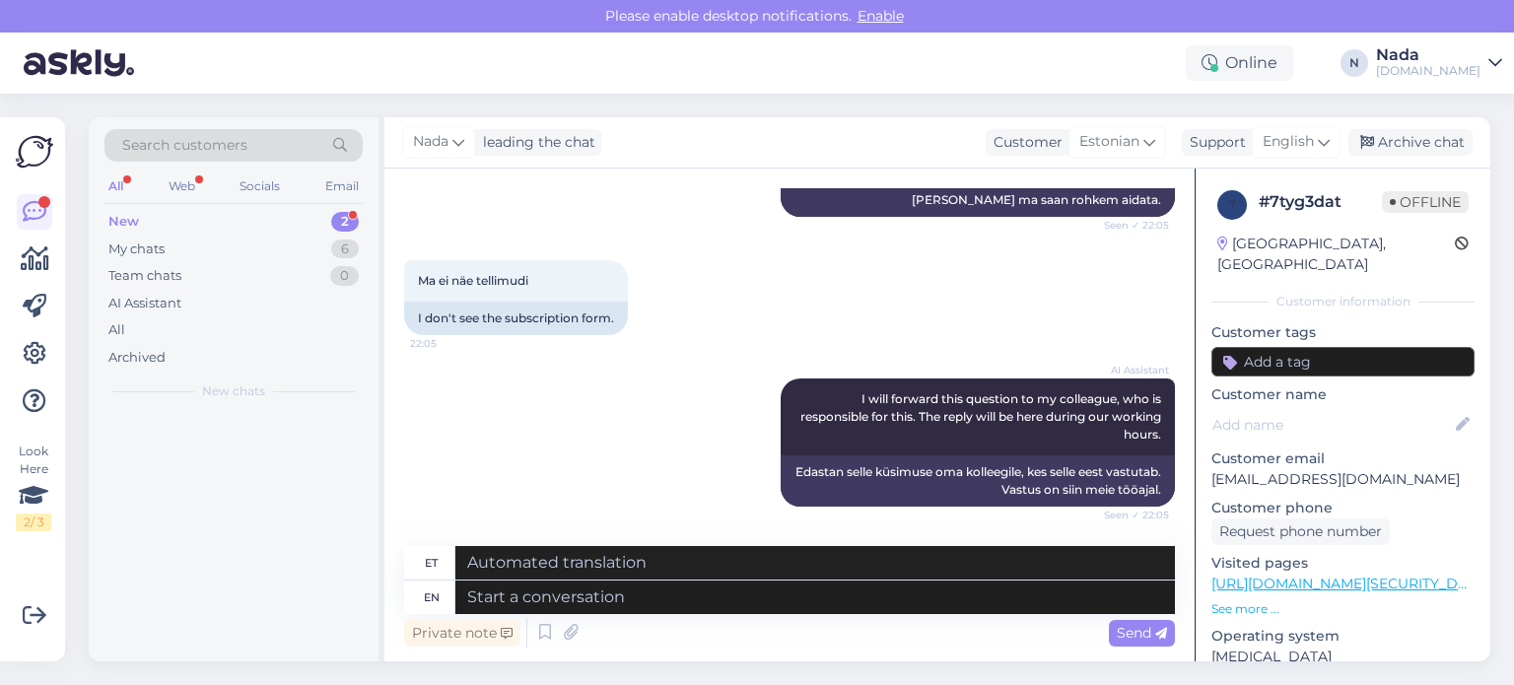
scroll to position [1463, 0]
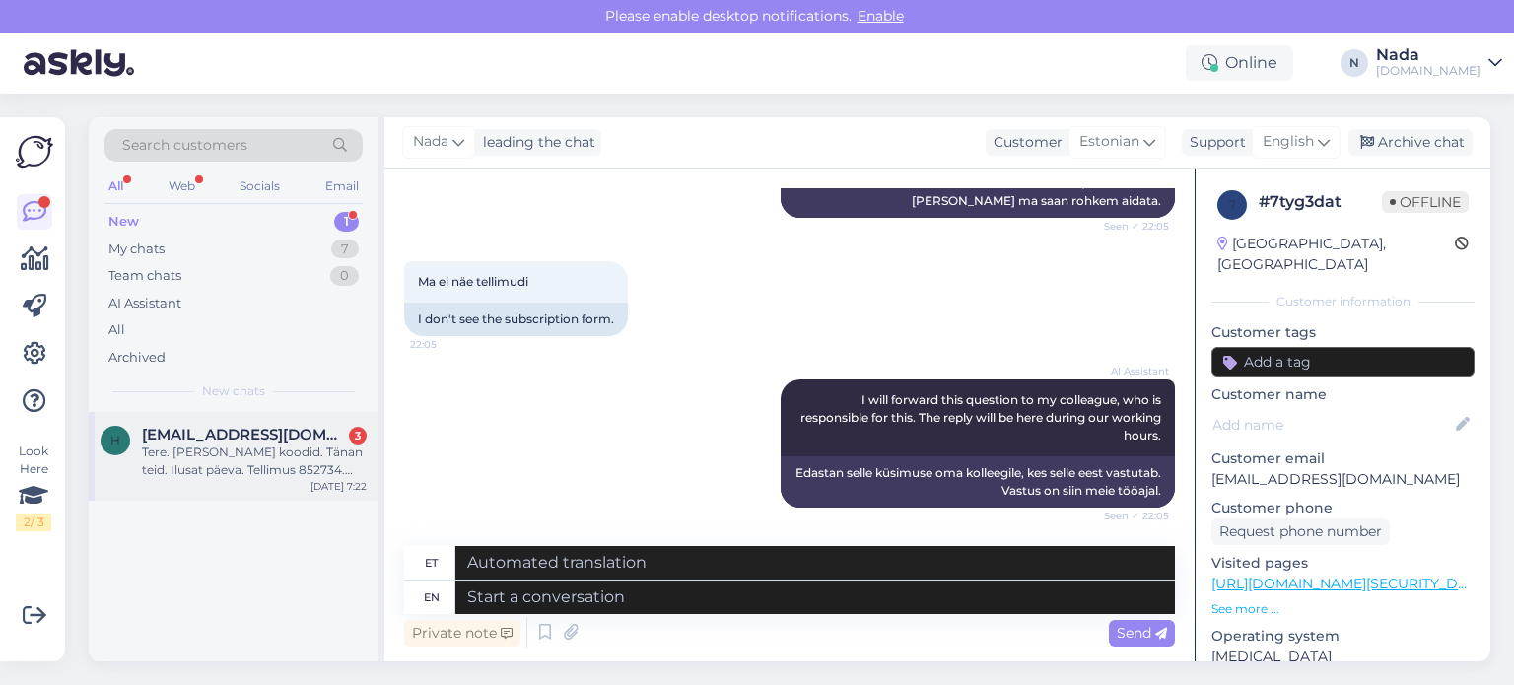
click at [257, 482] on div "h [EMAIL_ADDRESS][DOMAIN_NAME] 3 Tere. [PERSON_NAME] koodid. Tänan teid. Ilusat…" at bounding box center [234, 456] width 290 height 89
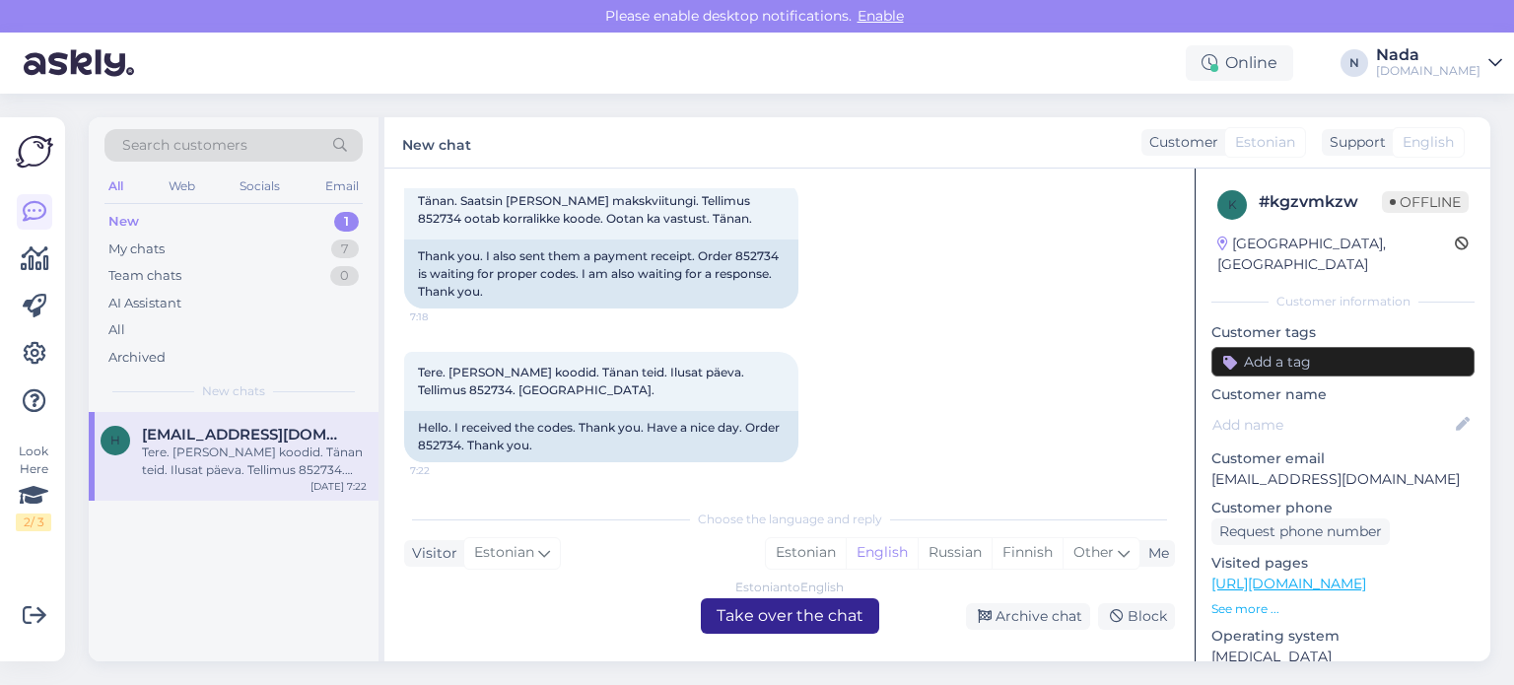
click at [749, 617] on div "Estonian to English Take over the chat" at bounding box center [790, 615] width 178 height 35
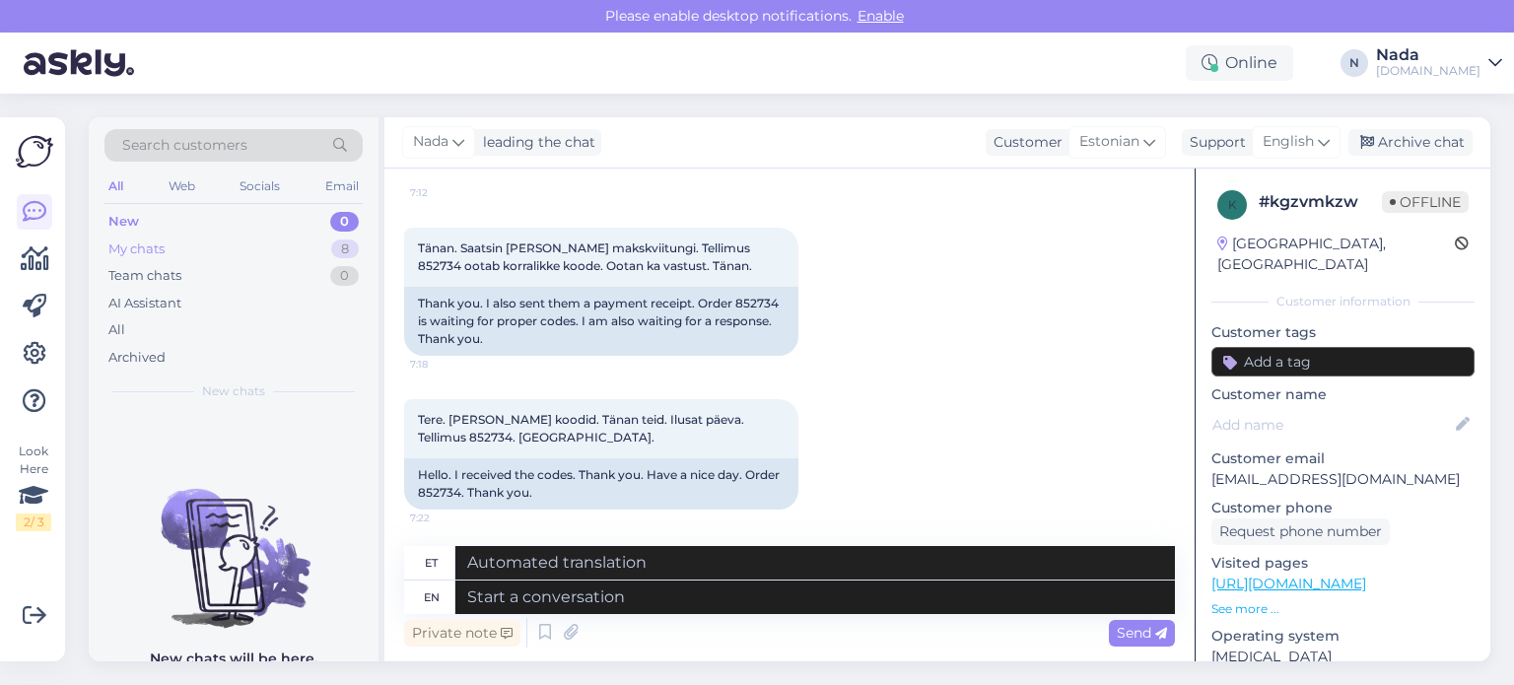
click at [160, 242] on div "My chats" at bounding box center [136, 250] width 56 height 20
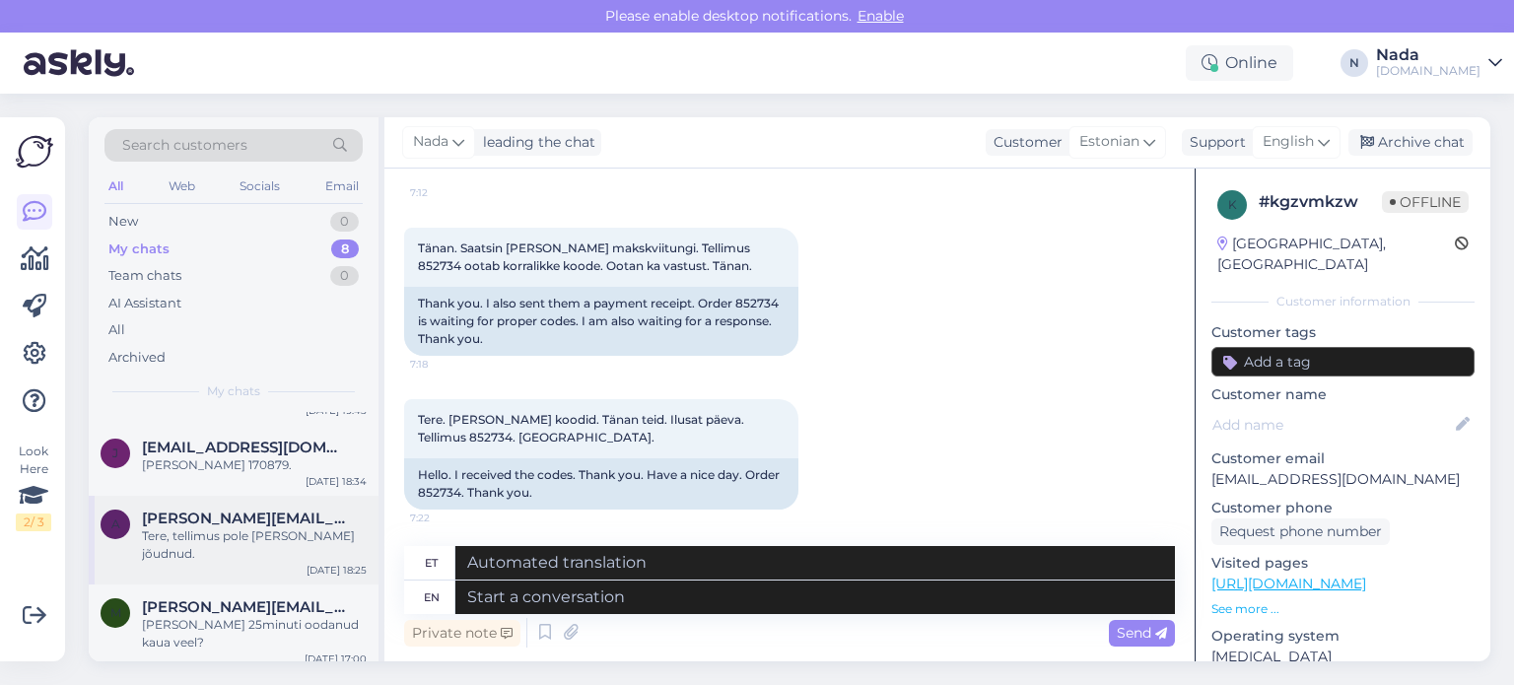
scroll to position [0, 0]
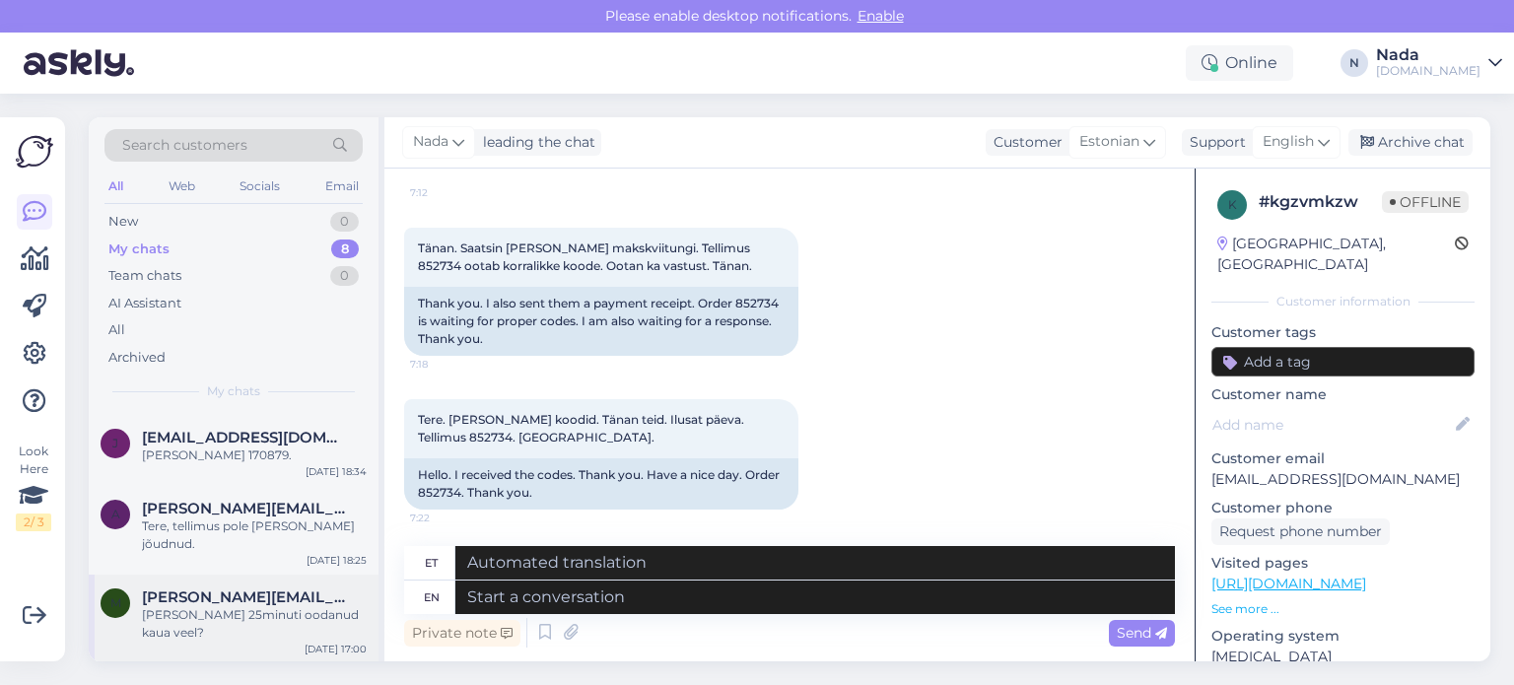
click at [230, 610] on div "[PERSON_NAME] 25minuti oodanud kaua veel?" at bounding box center [254, 623] width 225 height 35
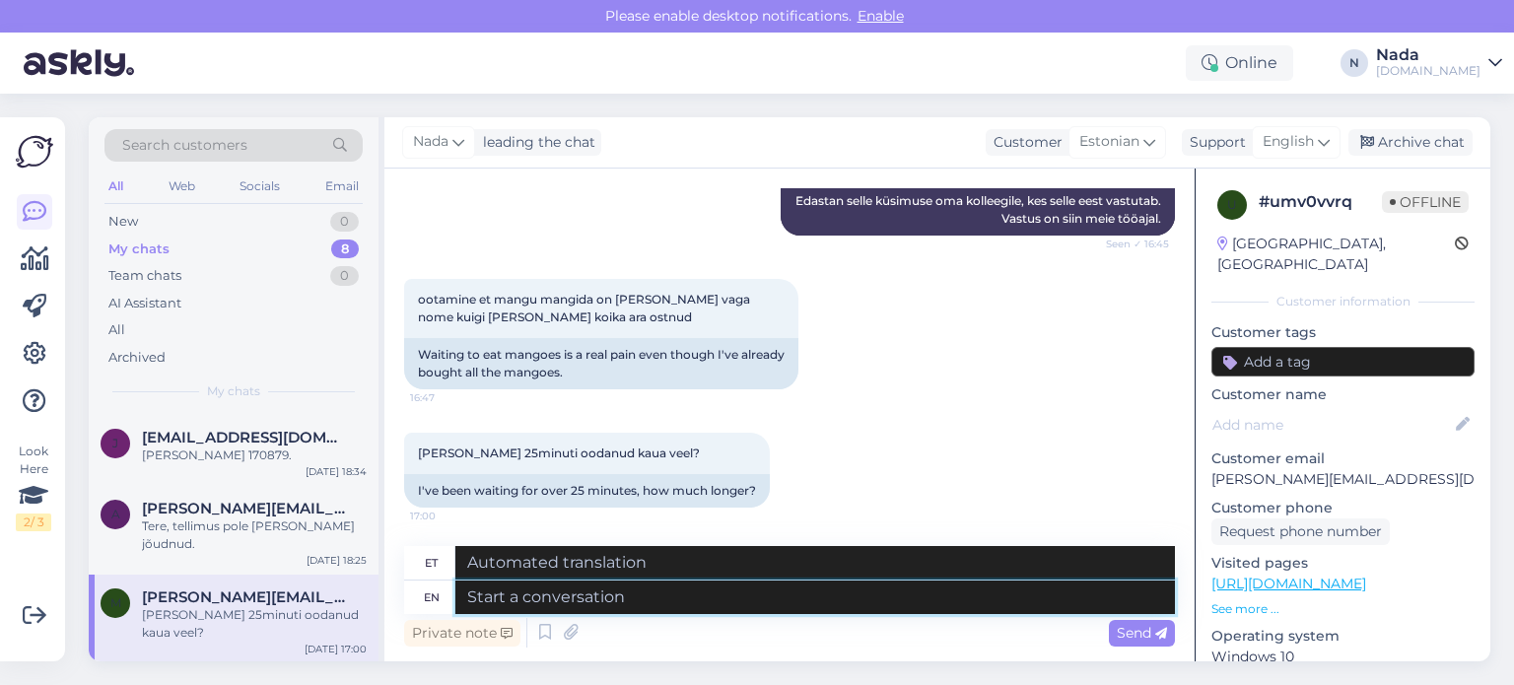
click at [804, 594] on textarea at bounding box center [815, 598] width 720 height 34
paste textarea "Please share with us your order number if you still haven't received it."
type textarea "Please share with us your order number if you still haven't received it."
type textarea "Palun jagage meiega oma tellimuse numbrit, kui te pole seda ikka veel kätte saa…"
type textarea "Please share with us your order number if you still haven't received it."
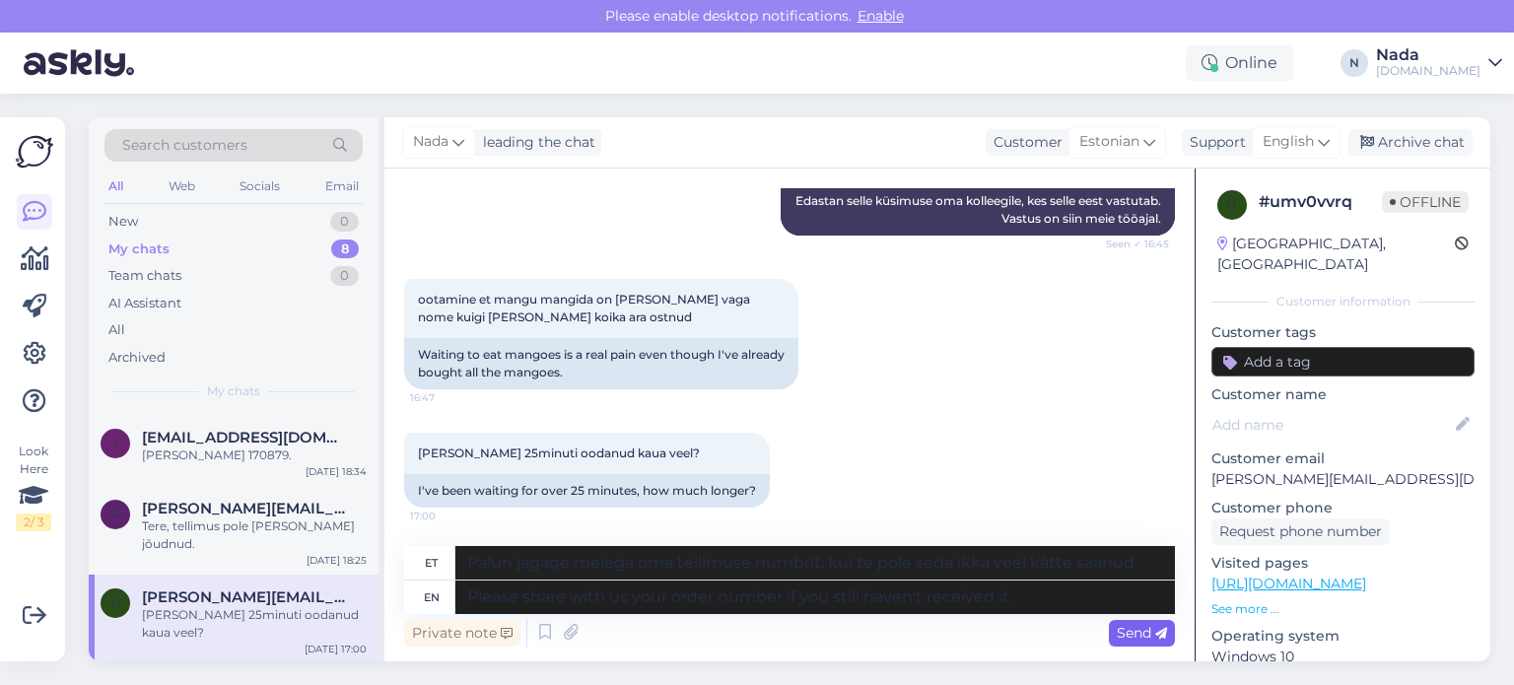
click at [1137, 621] on div "Send" at bounding box center [1142, 633] width 66 height 27
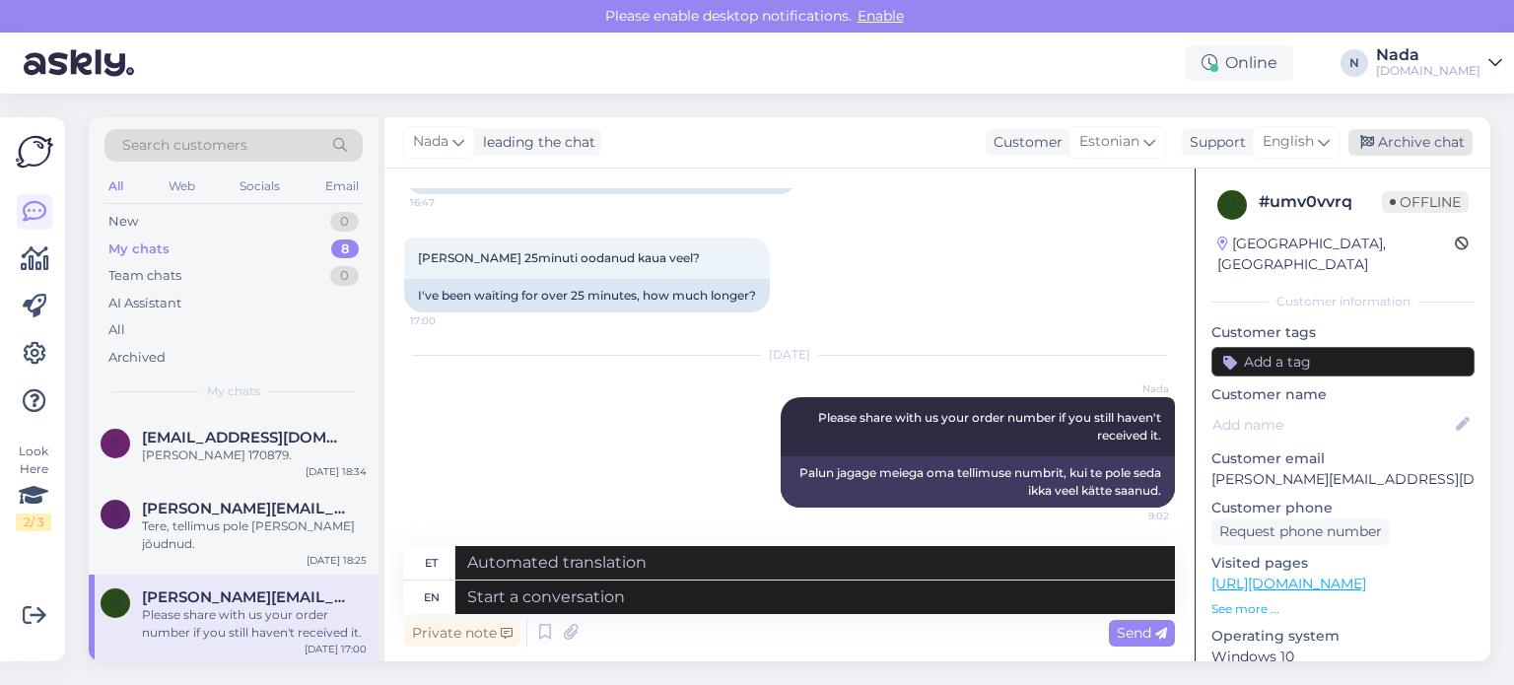
click at [1404, 149] on div "Archive chat" at bounding box center [1410, 142] width 124 height 27
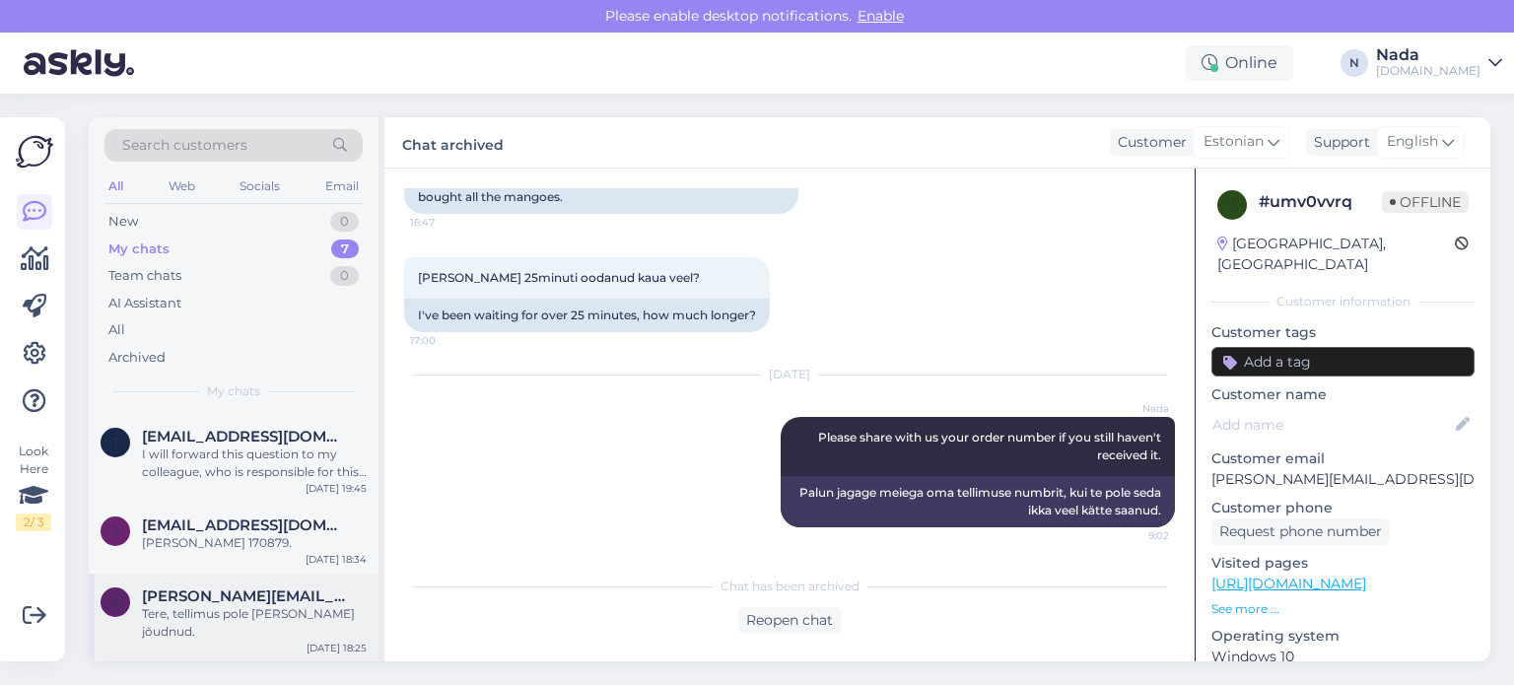
click at [267, 627] on div "Tere, tellimus pole [PERSON_NAME] jõudnud." at bounding box center [254, 622] width 225 height 35
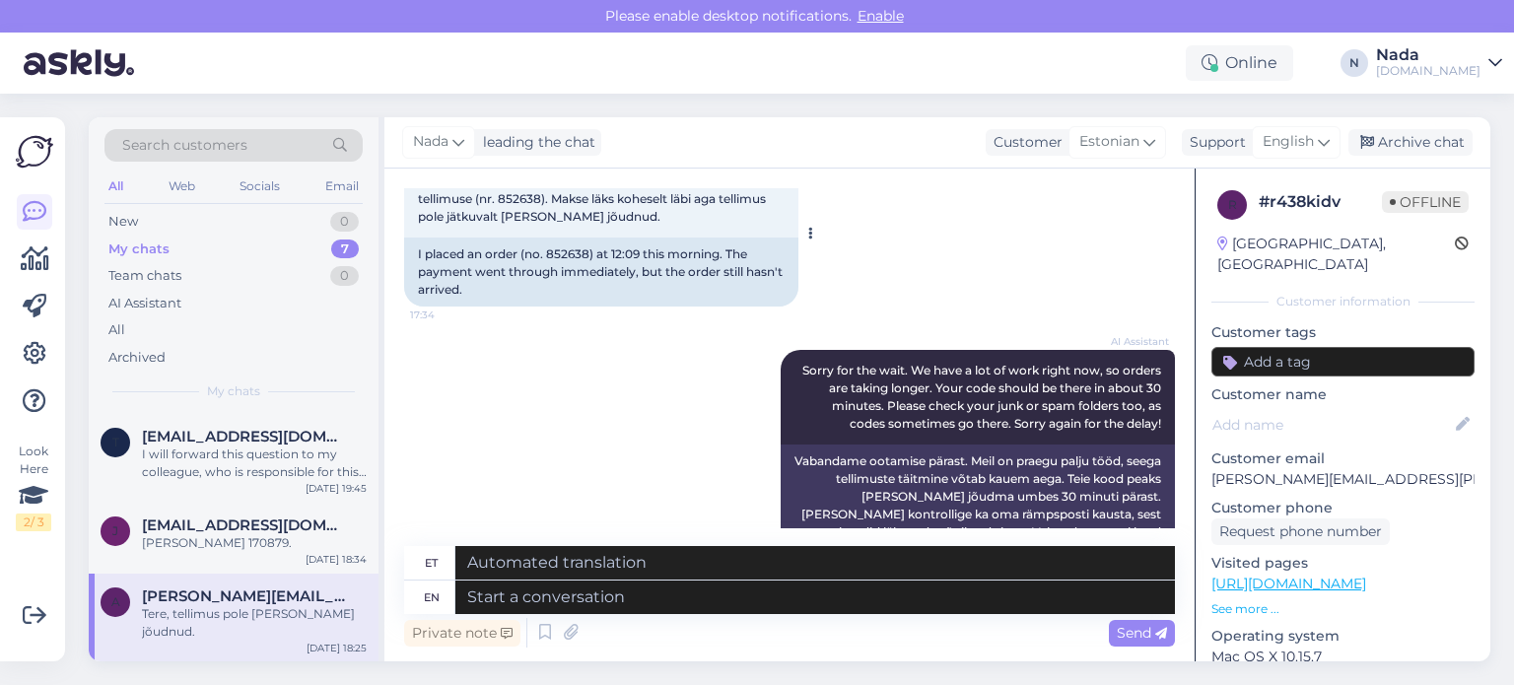
click at [572, 238] on div "I placed an order (no. 852638) at 12:09 this morning. The payment went through …" at bounding box center [601, 272] width 394 height 69
copy div "852638"
click at [710, 606] on textarea at bounding box center [815, 598] width 720 height 34
paste textarea "Thank you for your patience. It looks like your order is completed and emailed …"
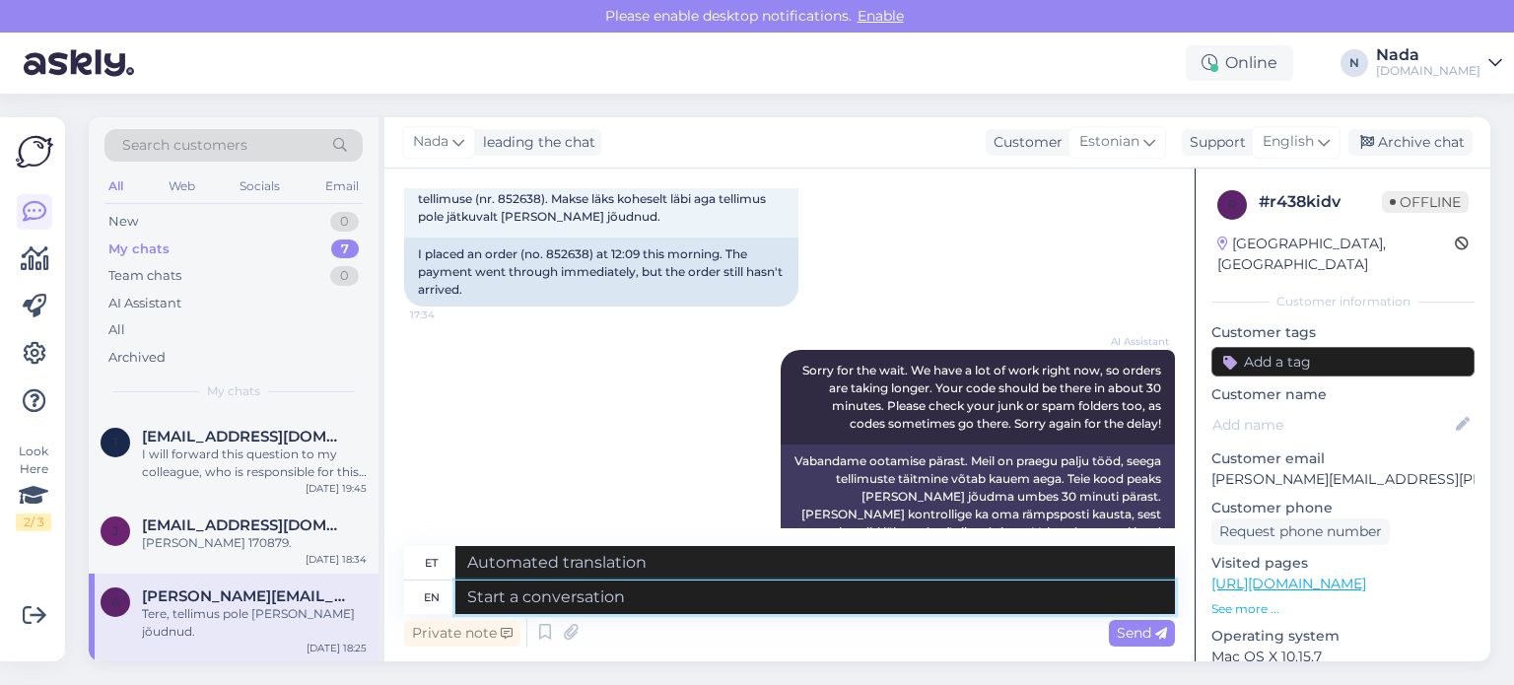
type textarea "Thank you for your patience. It looks like your order is completed and emailed …"
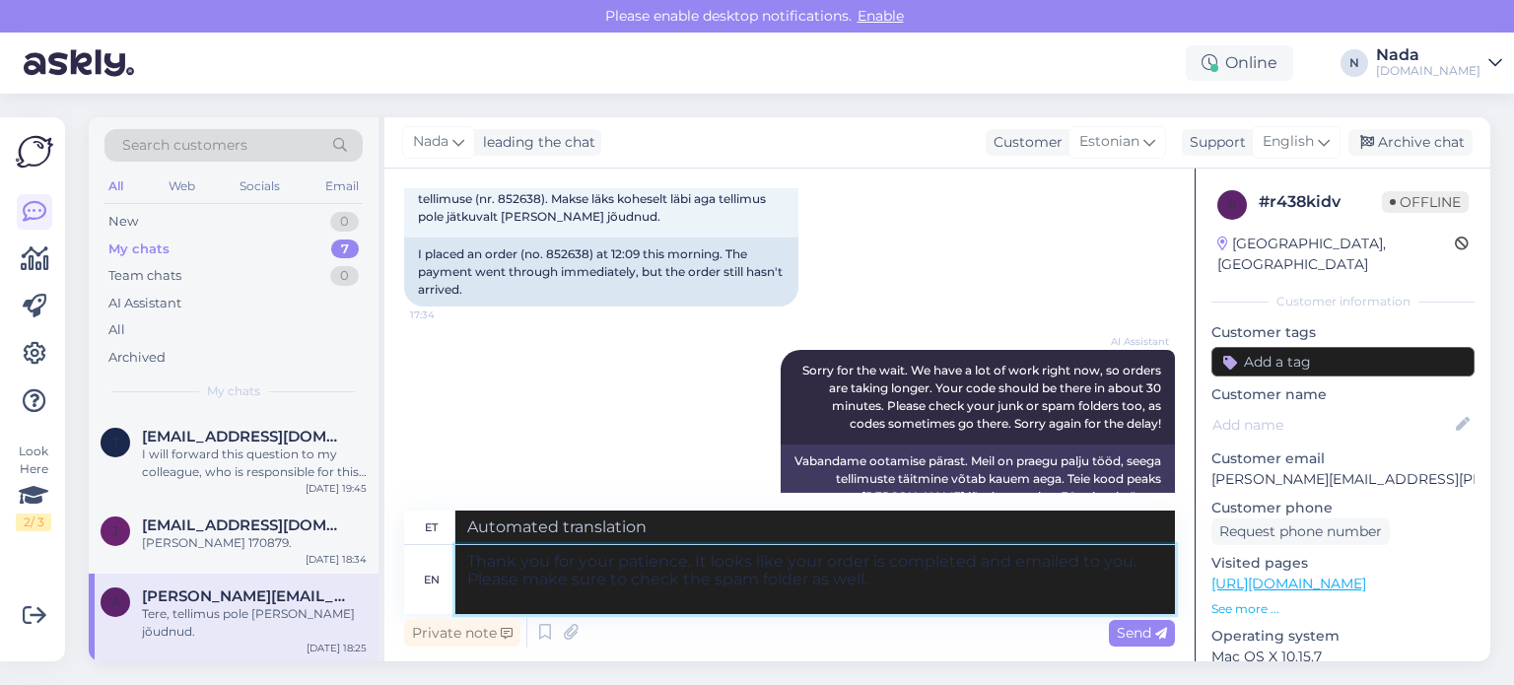
type textarea "Täname kannatlikkuse eest. Paistab, et teie tellimus on esitatud ja teile e-pos…"
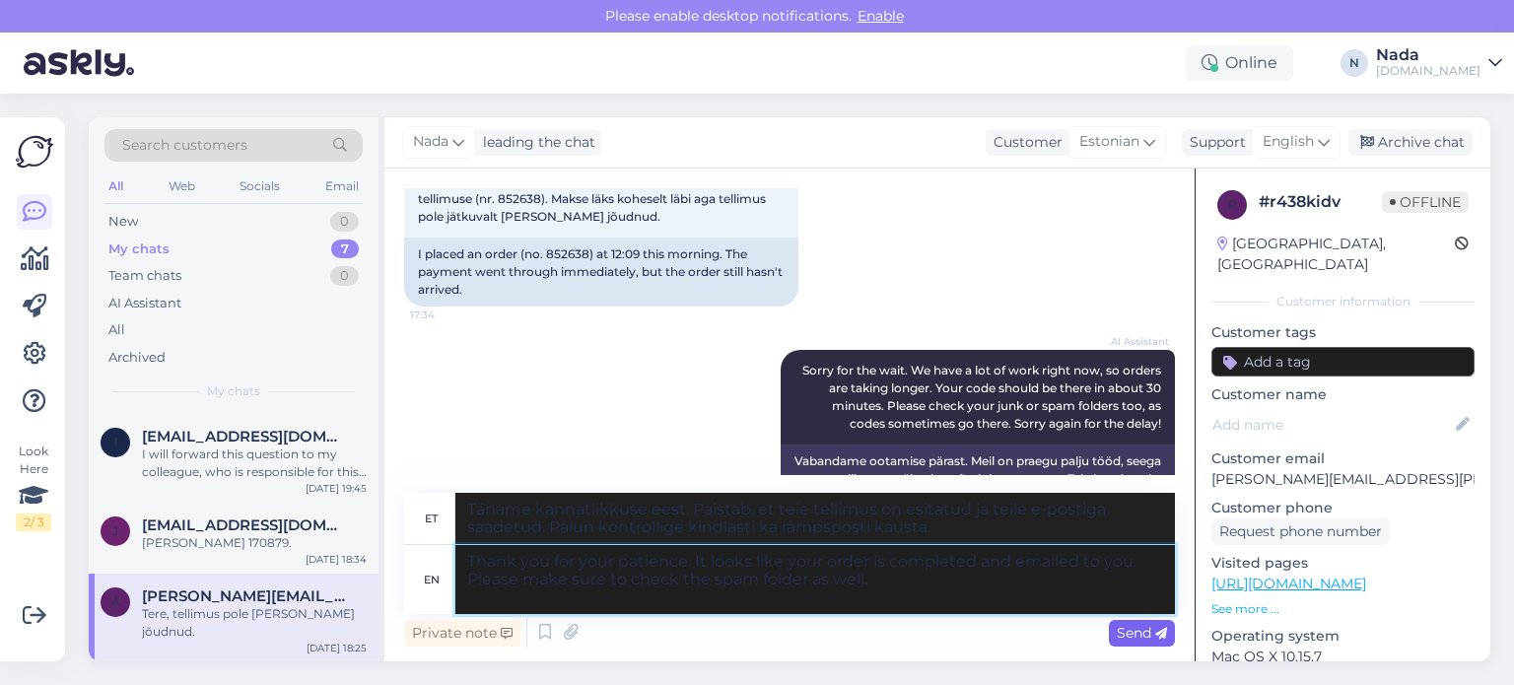
type textarea "Thank you for your patience. It looks like your order is completed and emailed …"
click at [1155, 635] on icon at bounding box center [1161, 634] width 12 height 12
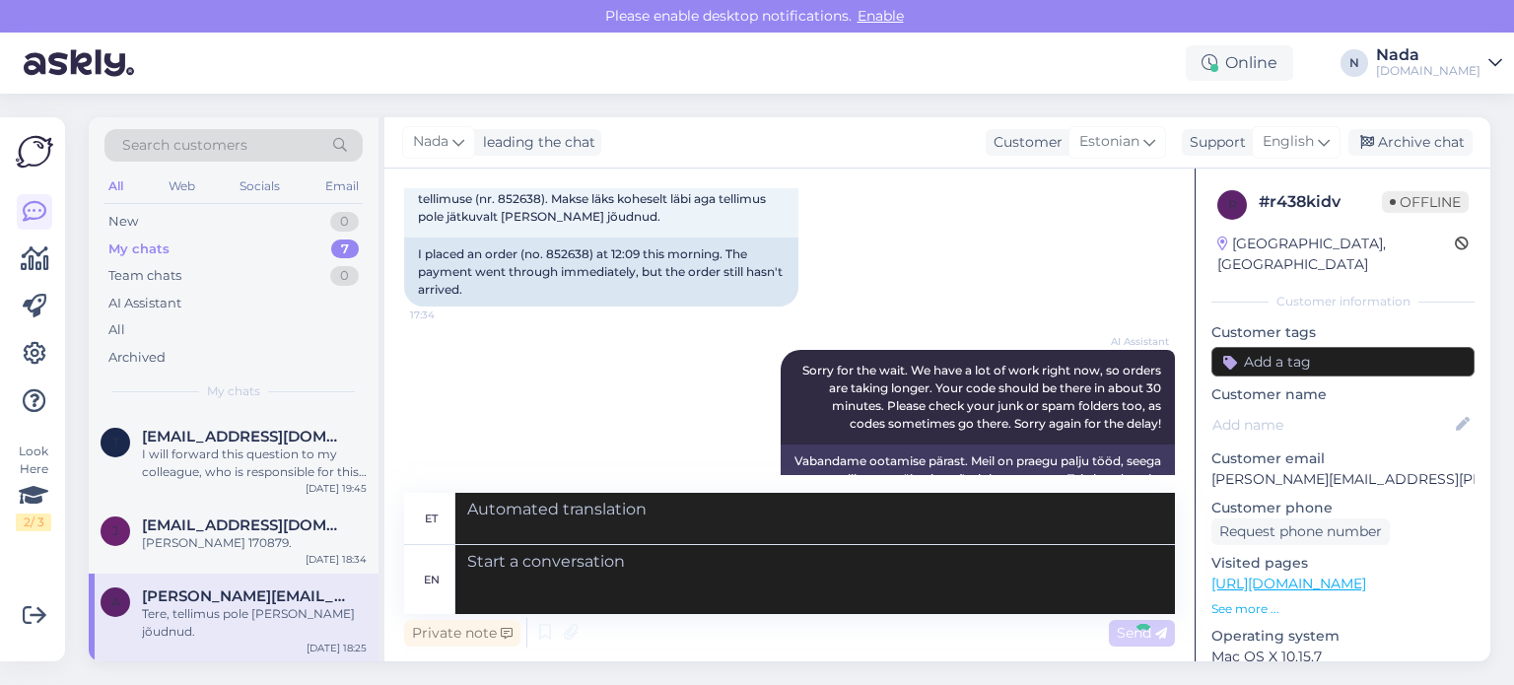
scroll to position [895, 0]
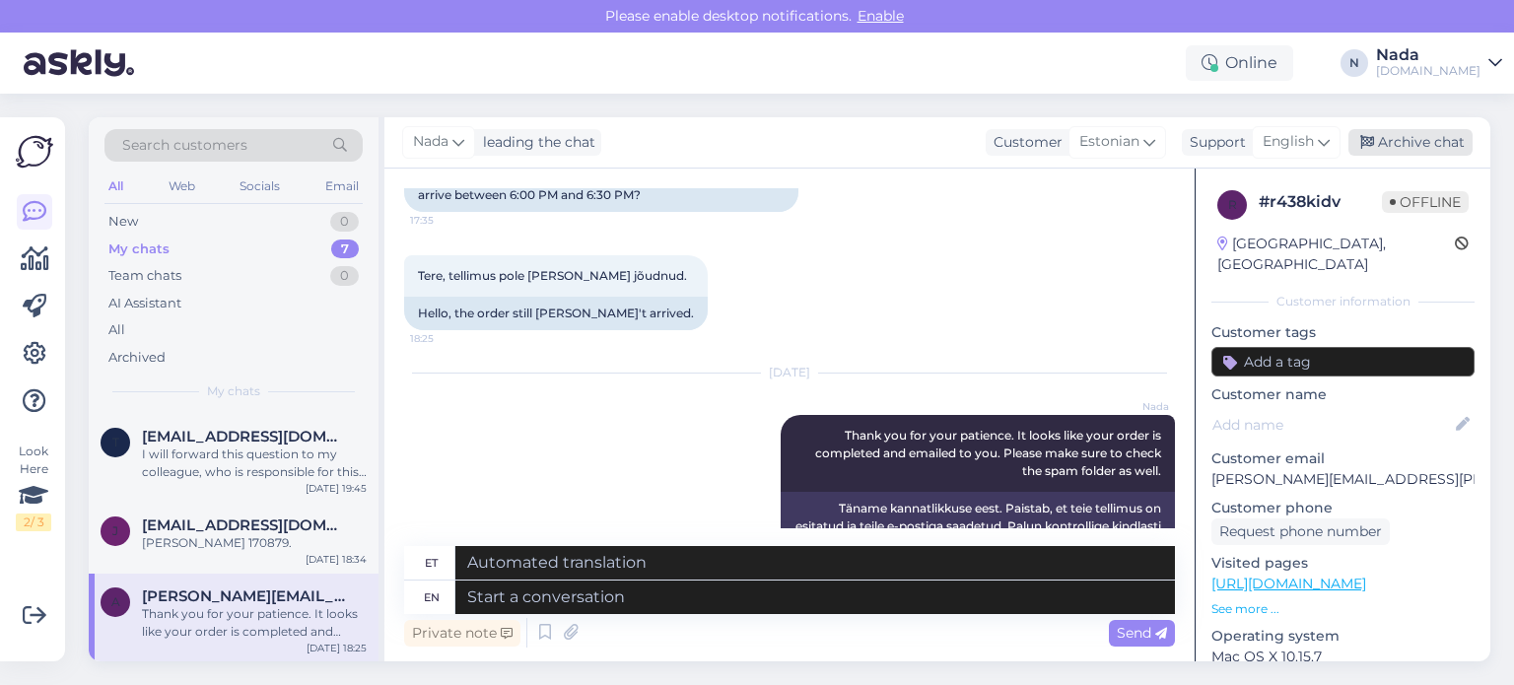
click at [1415, 137] on div "Archive chat" at bounding box center [1410, 142] width 124 height 27
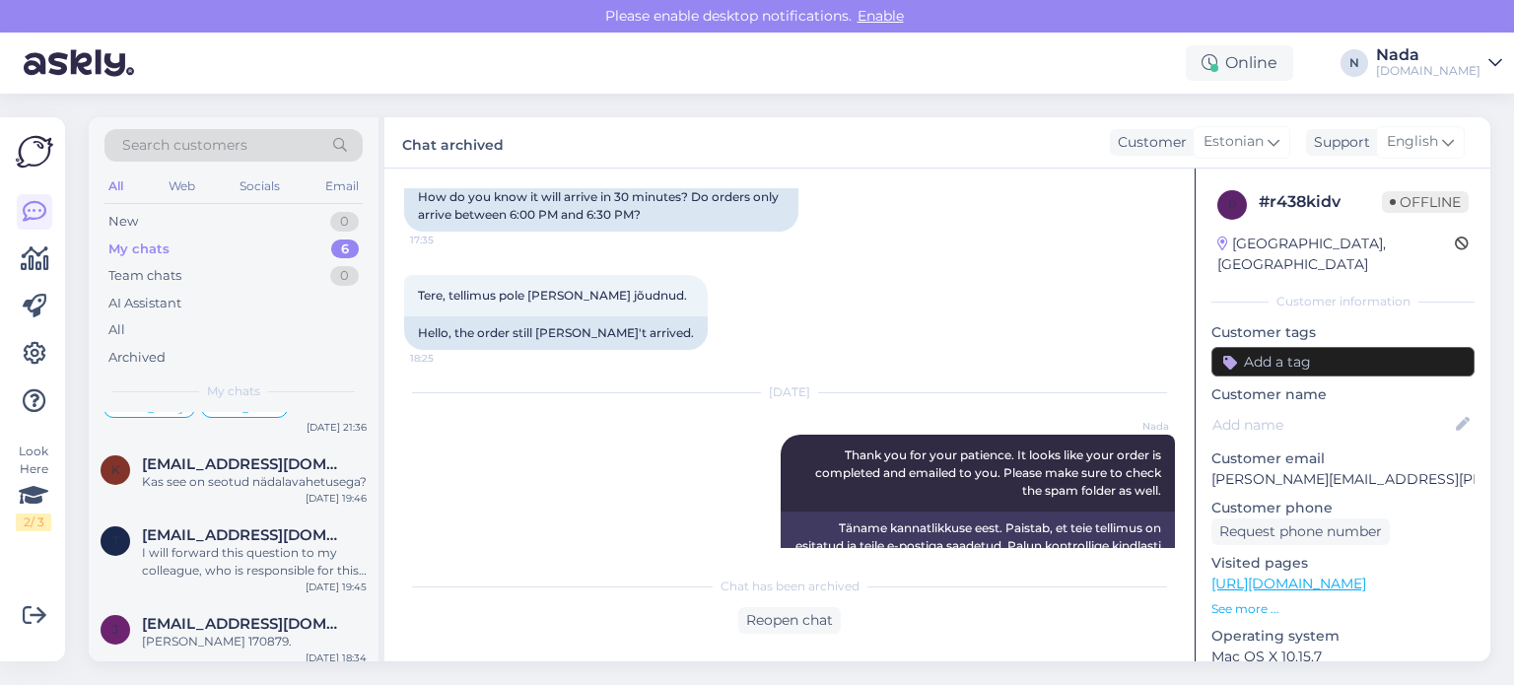
scroll to position [269, 0]
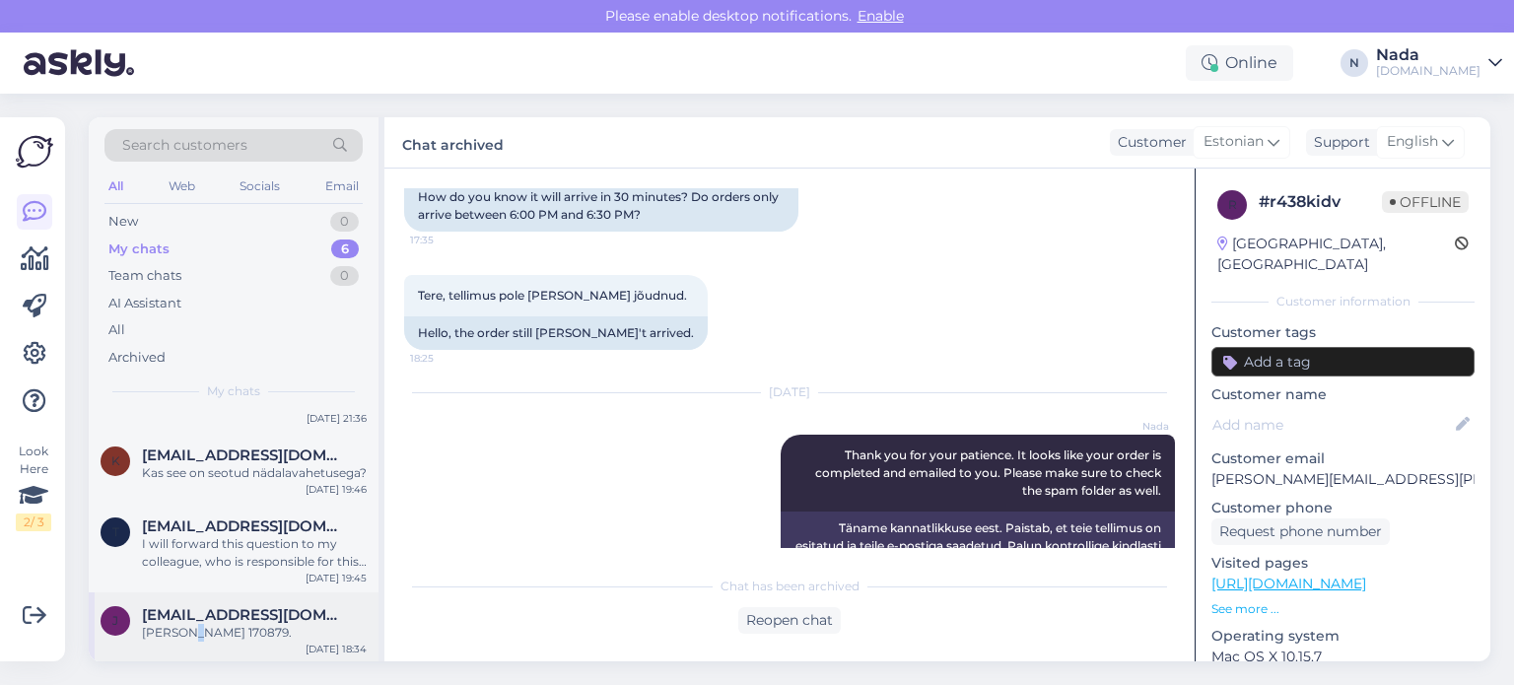
click at [185, 632] on div "[PERSON_NAME] 170879." at bounding box center [254, 633] width 225 height 18
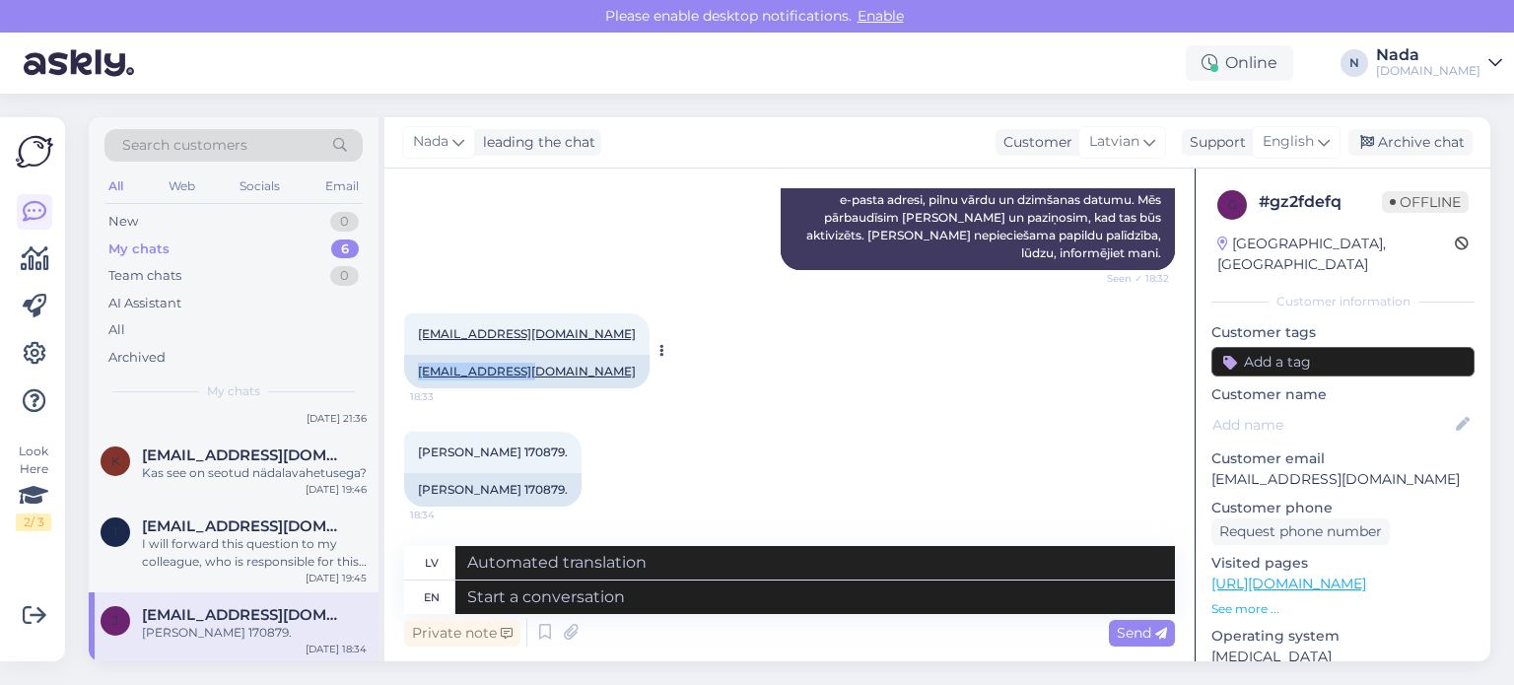
drag, startPoint x: 410, startPoint y: 367, endPoint x: 521, endPoint y: 366, distance: 111.4
click at [521, 366] on div "[EMAIL_ADDRESS][DOMAIN_NAME]" at bounding box center [526, 372] width 245 height 34
click at [756, 394] on div "[EMAIL_ADDRESS][DOMAIN_NAME] 18:33 [EMAIL_ADDRESS][DOMAIN_NAME]" at bounding box center [789, 351] width 771 height 118
drag, startPoint x: 408, startPoint y: 330, endPoint x: 611, endPoint y: 338, distance: 203.2
click at [611, 338] on div "[EMAIL_ADDRESS][DOMAIN_NAME] 18:33 [EMAIL_ADDRESS][DOMAIN_NAME]" at bounding box center [526, 350] width 245 height 75
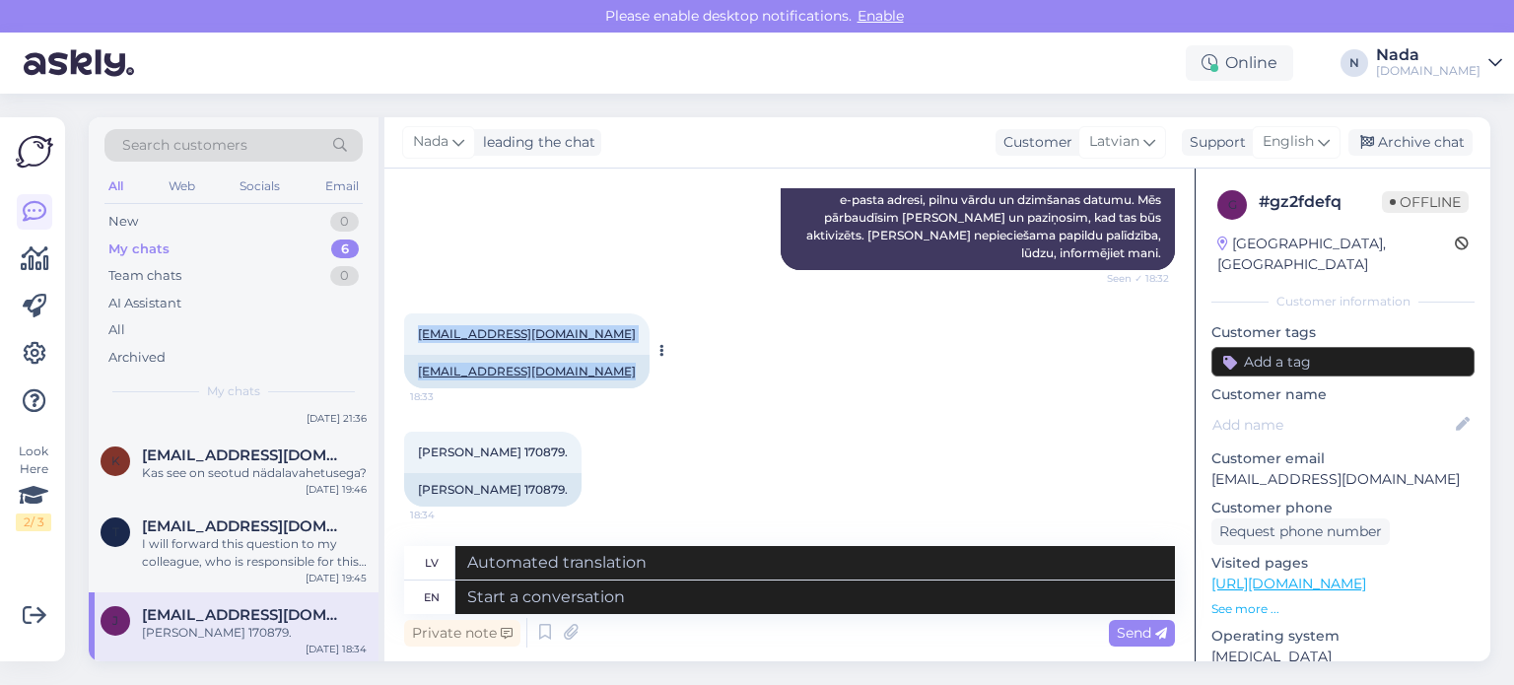
copy div "[EMAIL_ADDRESS][DOMAIN_NAME] 18:33 [EMAIL_ADDRESS][DOMAIN_NAME]"
click at [690, 369] on div "[EMAIL_ADDRESS][DOMAIN_NAME] 18:33 [EMAIL_ADDRESS][DOMAIN_NAME]" at bounding box center [789, 351] width 771 height 118
drag, startPoint x: 409, startPoint y: 330, endPoint x: 593, endPoint y: 326, distance: 184.4
click at [590, 325] on div "[EMAIL_ADDRESS][DOMAIN_NAME] 18:33" at bounding box center [526, 333] width 245 height 41
copy link "[EMAIL_ADDRESS][DOMAIN_NAME]"
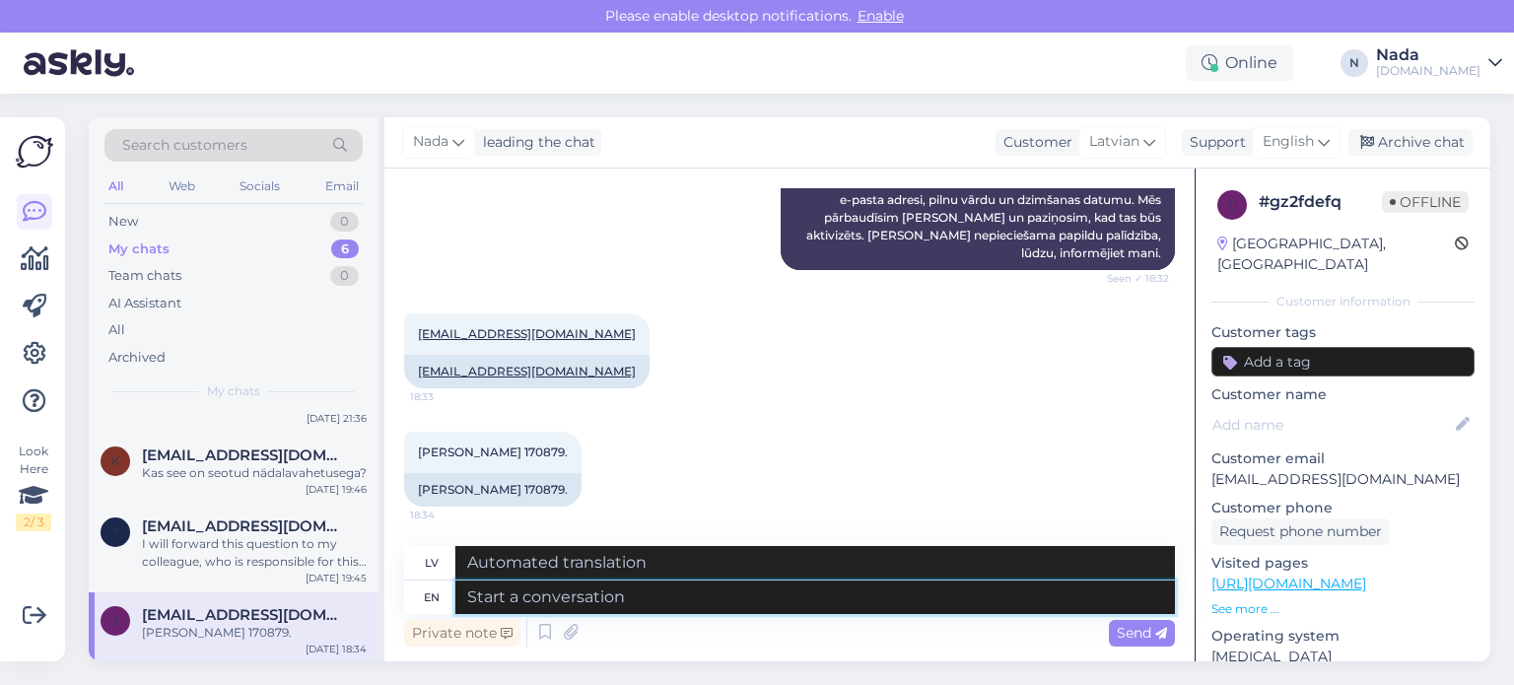
click at [678, 593] on textarea at bounding box center [815, 598] width 720 height 34
paste textarea "Thank you for your patience. We've reactivated your account, please try to logi…"
type textarea "Thank you for your patience. We've reactivated your account, please try to logi…"
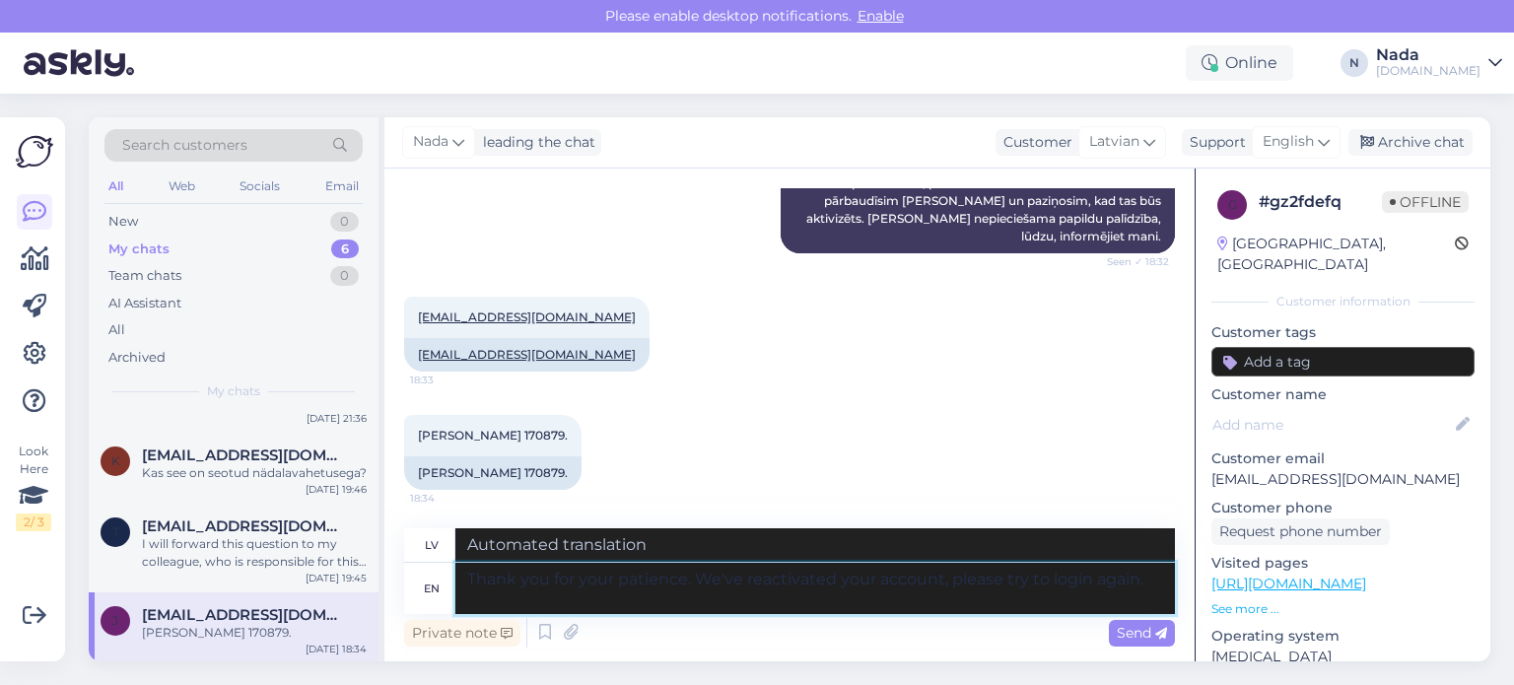
type textarea "Paldies par jūsu pacietību. Mēs esam atkārtoti aktivizējuši [PERSON_NAME], lūdz…"
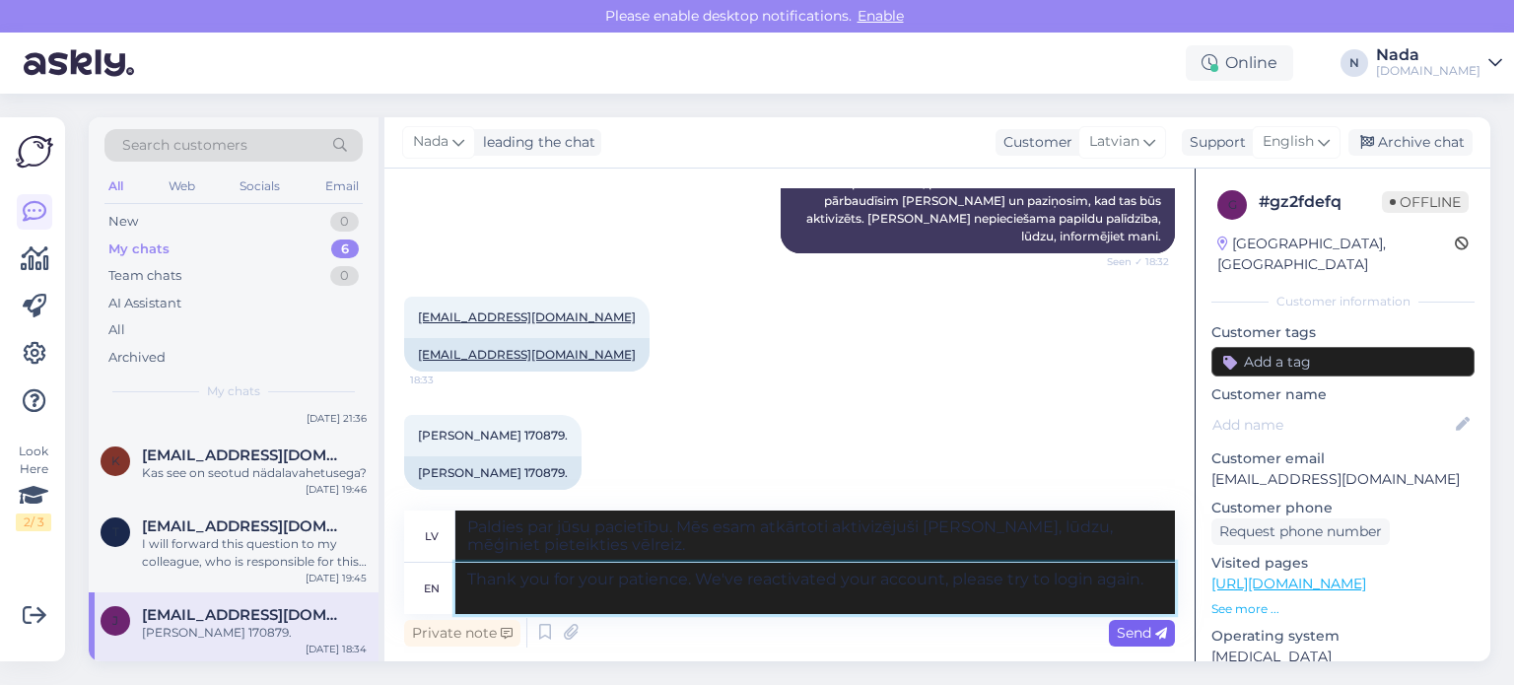
type textarea "Thank you for your patience. We've reactivated your account, please try to logi…"
click at [1134, 623] on div "Send" at bounding box center [1142, 633] width 66 height 27
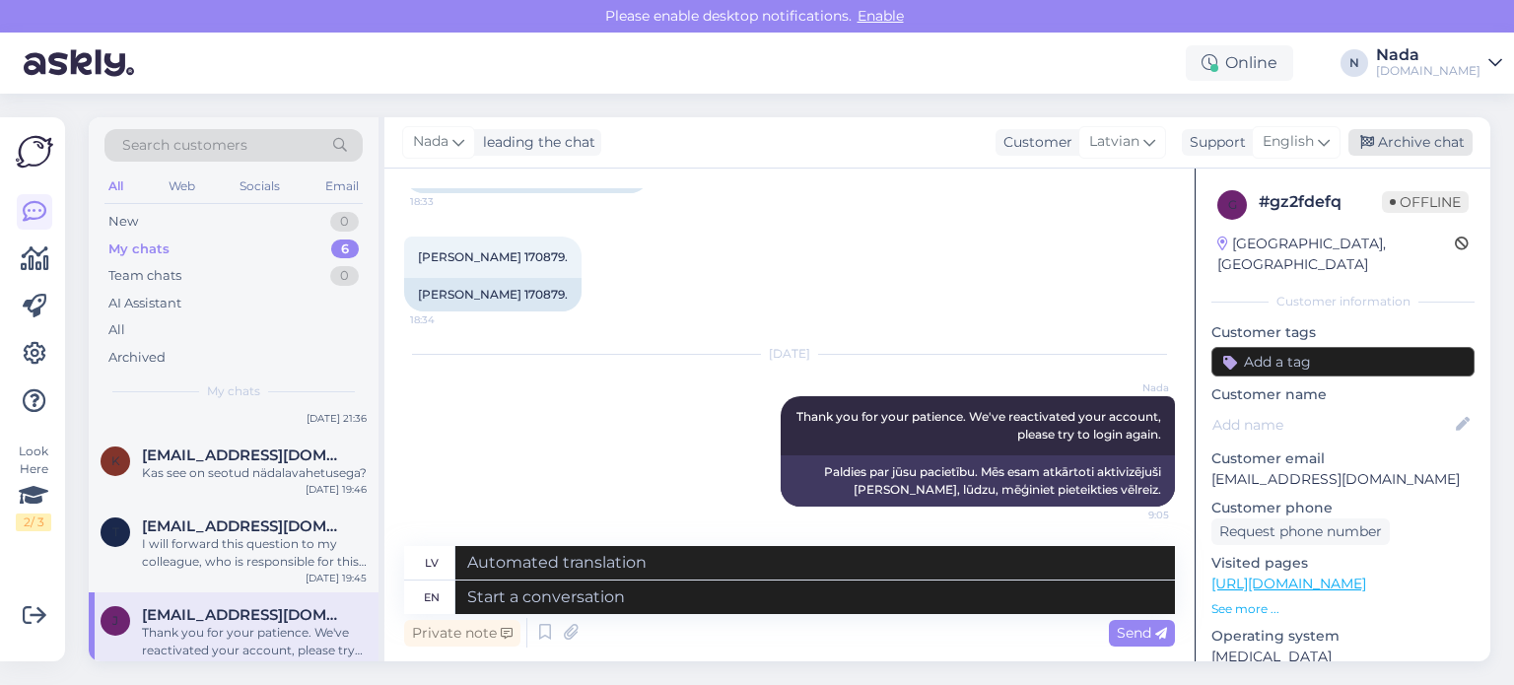
click at [1452, 138] on div "Archive chat" at bounding box center [1410, 142] width 124 height 27
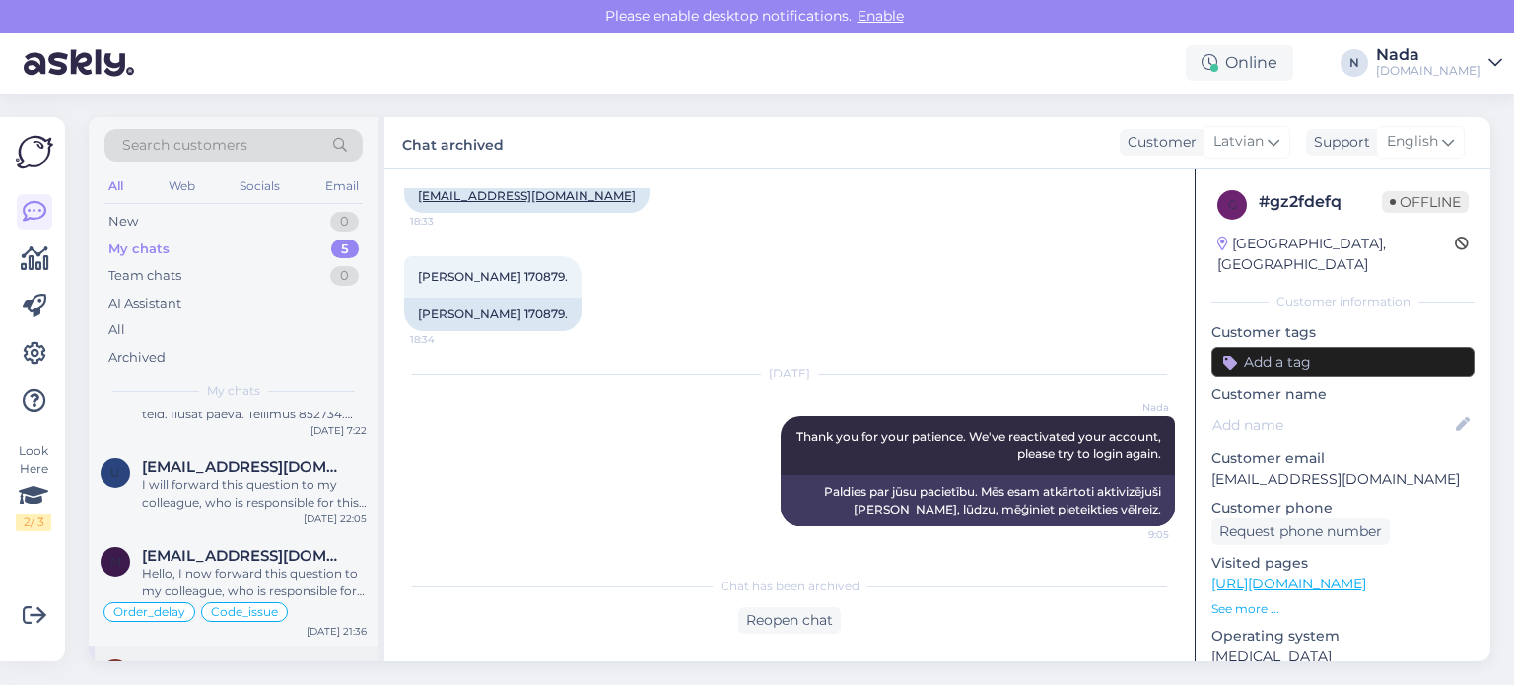
scroll to position [198, 0]
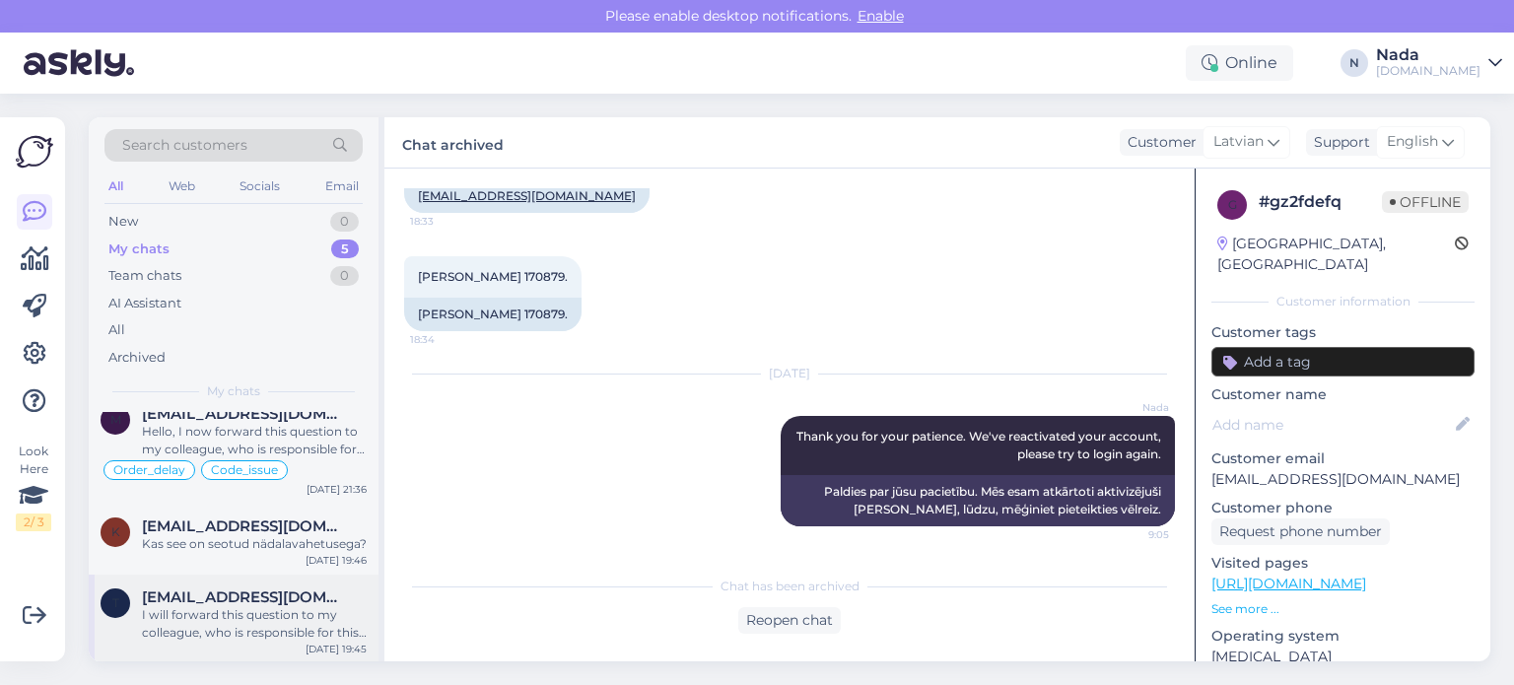
click at [252, 594] on span "[EMAIL_ADDRESS][DOMAIN_NAME]" at bounding box center [244, 597] width 205 height 18
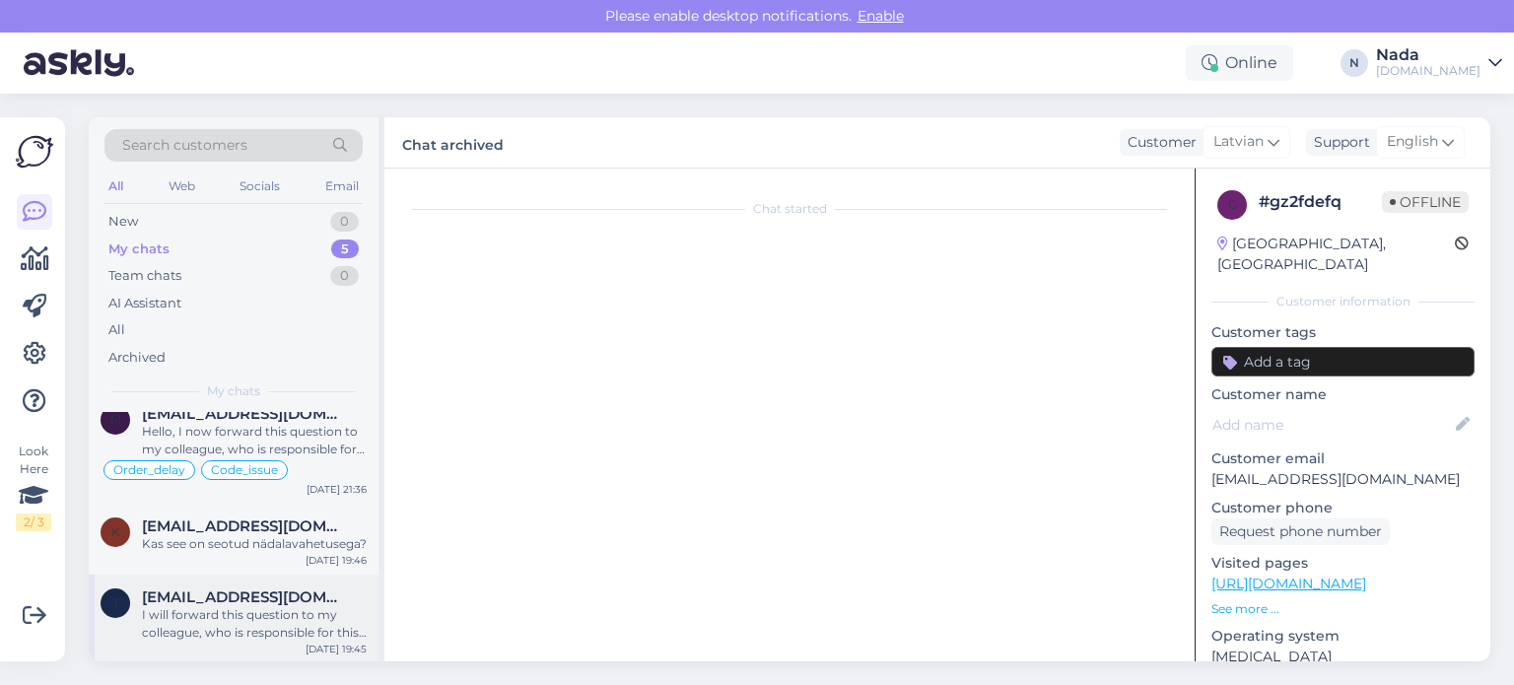
scroll to position [1055, 0]
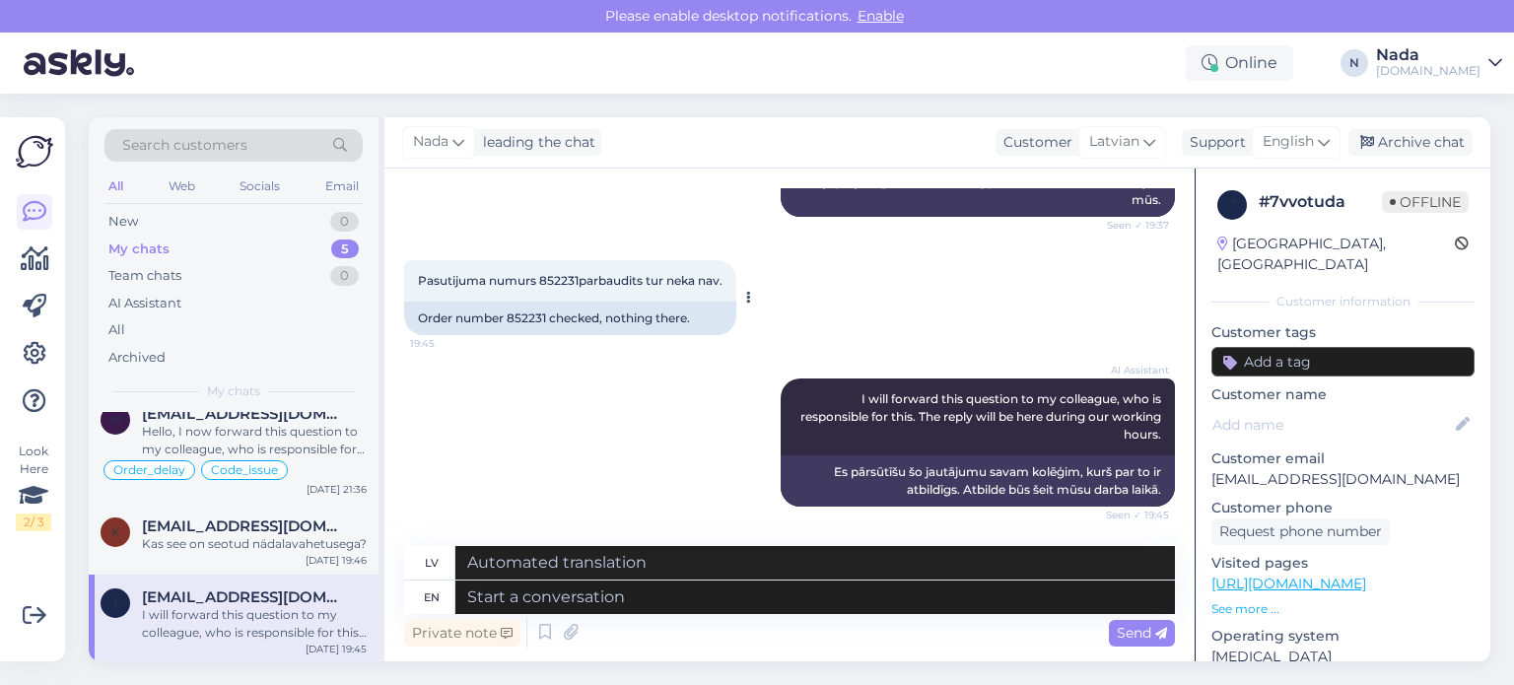
click at [514, 307] on div "Order number 852231 checked, nothing there." at bounding box center [570, 319] width 332 height 34
click at [514, 306] on div "Order number 852231 checked, nothing there." at bounding box center [570, 319] width 332 height 34
copy div "852231"
click at [738, 603] on textarea at bounding box center [815, 598] width 720 height 34
click at [710, 605] on textarea at bounding box center [815, 598] width 720 height 34
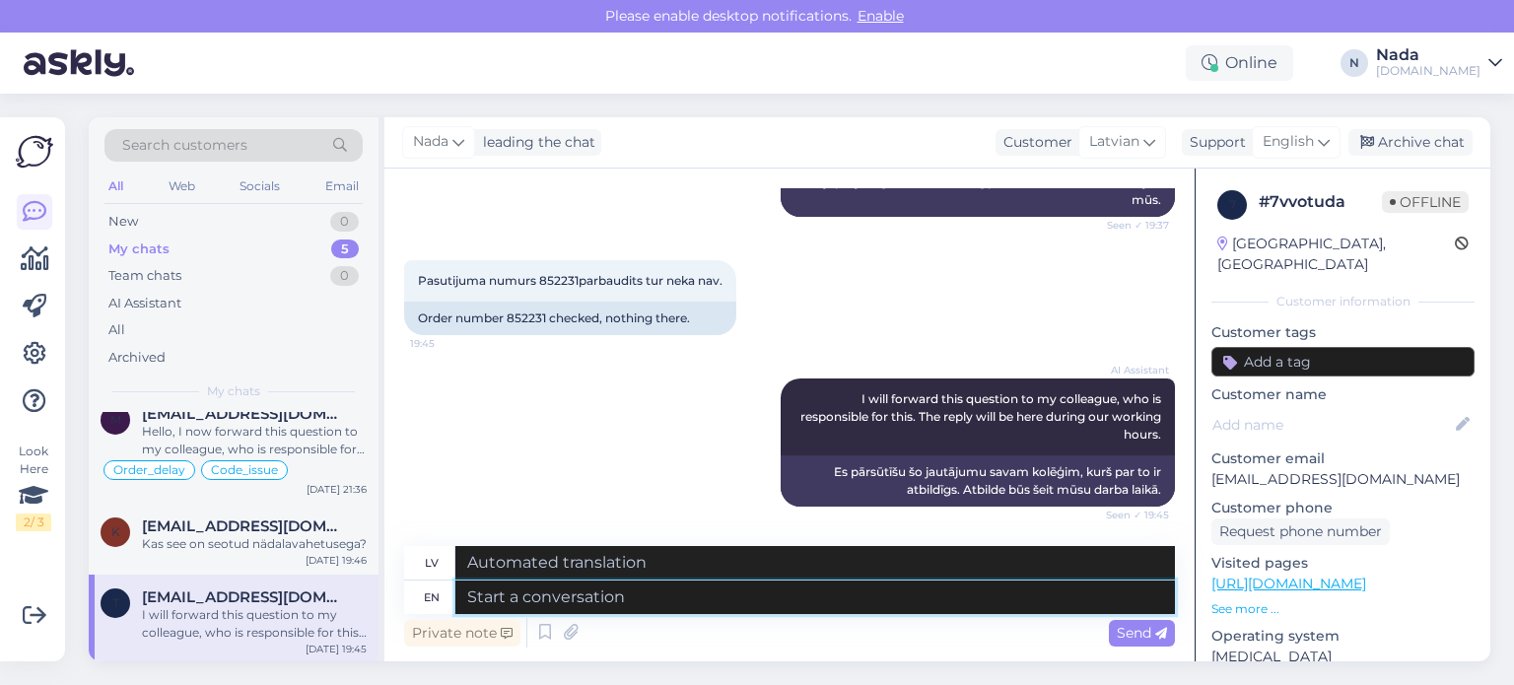
paste textarea "Thank you for your patience. It looks like your order is completed and emailed …"
type textarea "Thank you for your patience. It looks like your order is completed and emailed …"
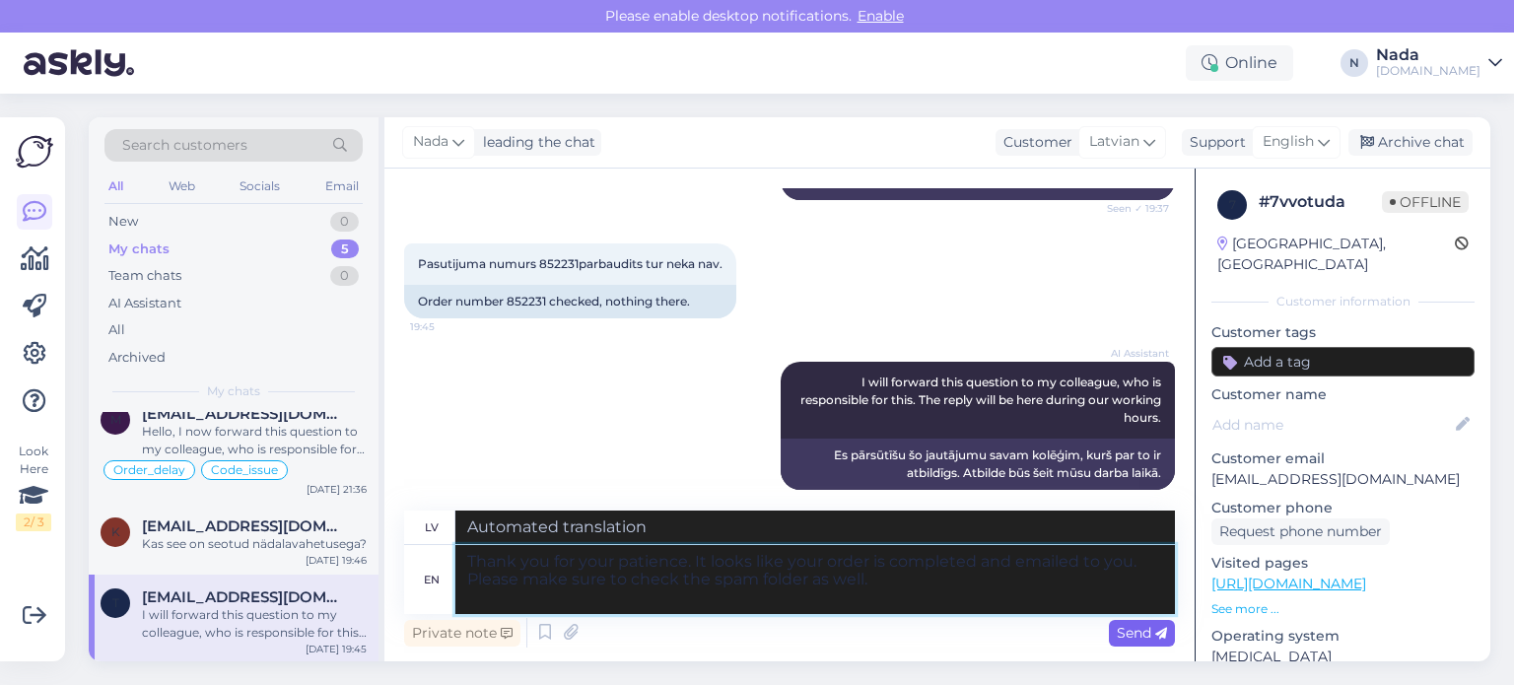
type textarea "Paldies par jūsu pacietību. Izskatās, ka jūsu pasūtījums ir pabeigts un nosūtīt…"
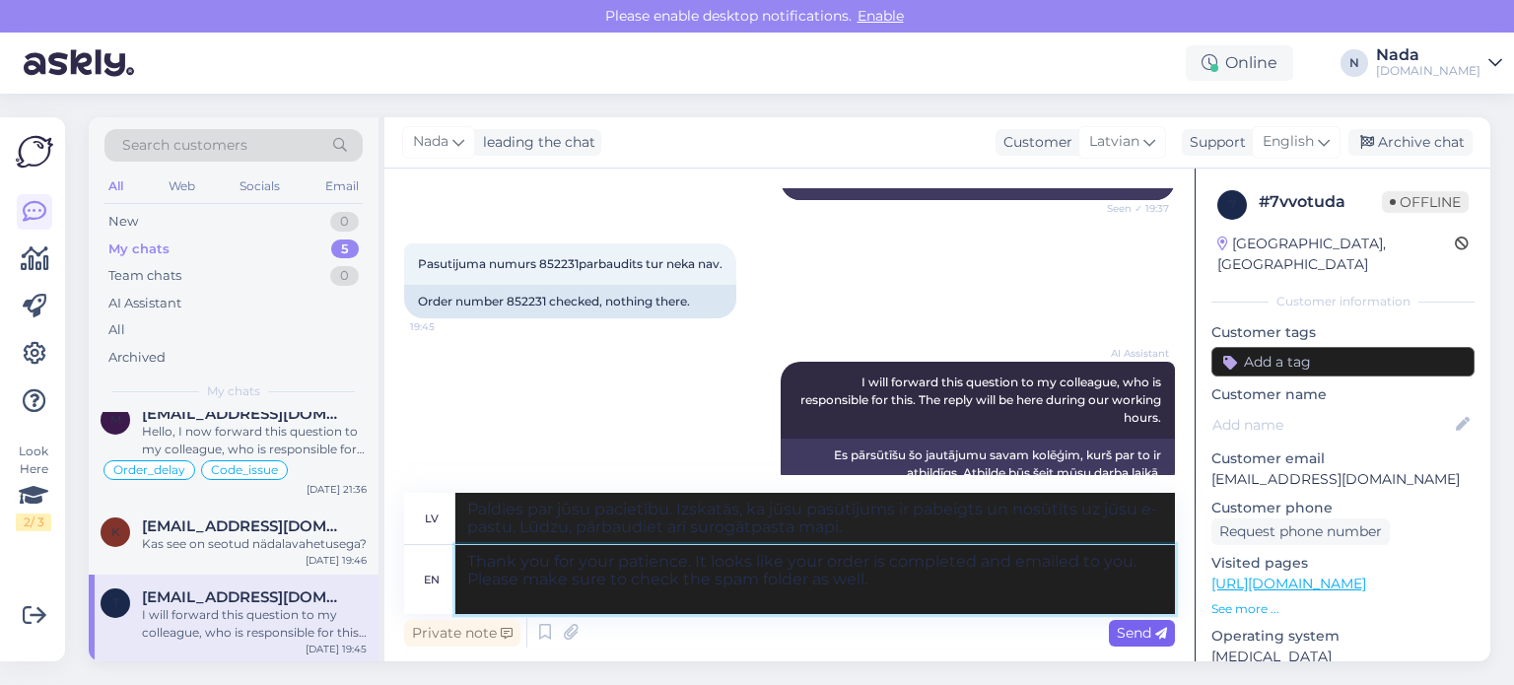
type textarea "Thank you for your patience. It looks like your order is completed and emailed …"
click at [1158, 629] on icon at bounding box center [1161, 634] width 12 height 12
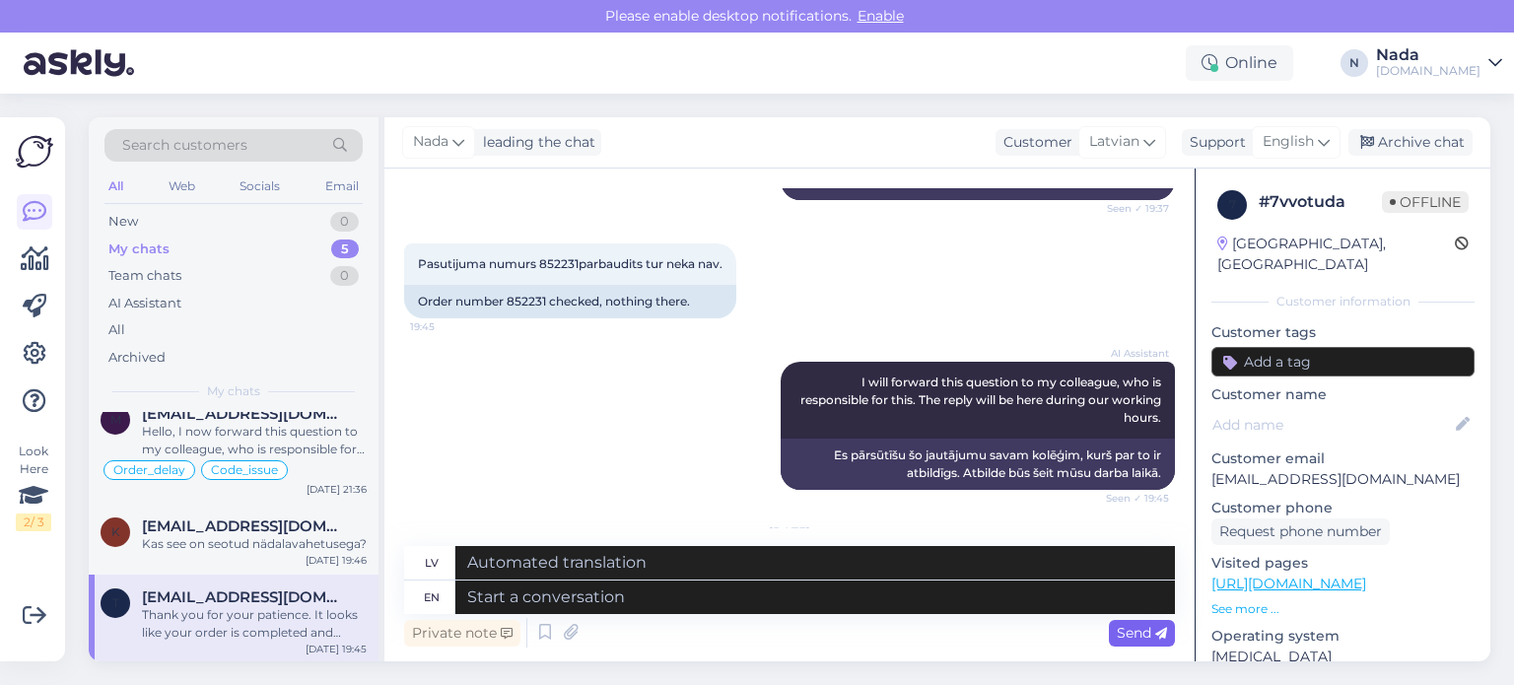
scroll to position [1285, 0]
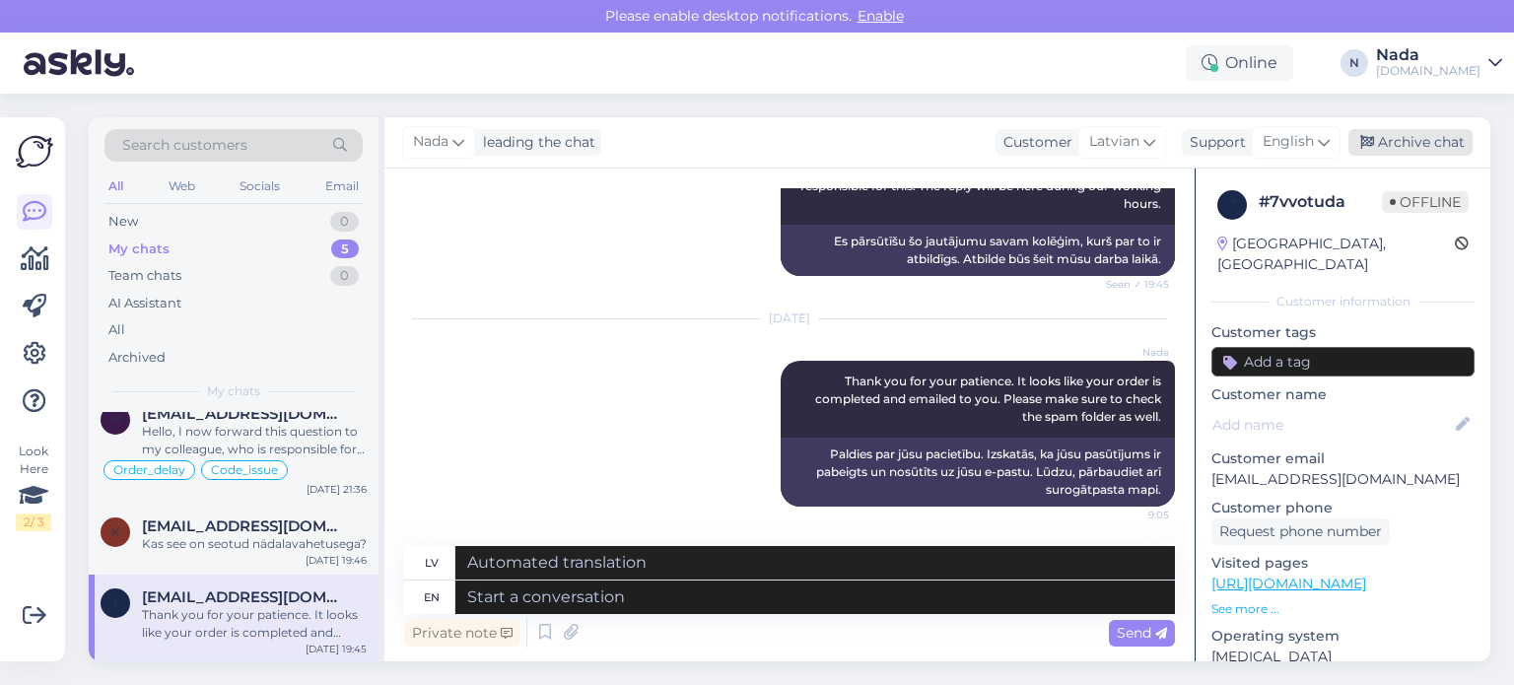
click at [1406, 152] on div "Archive chat" at bounding box center [1410, 142] width 124 height 27
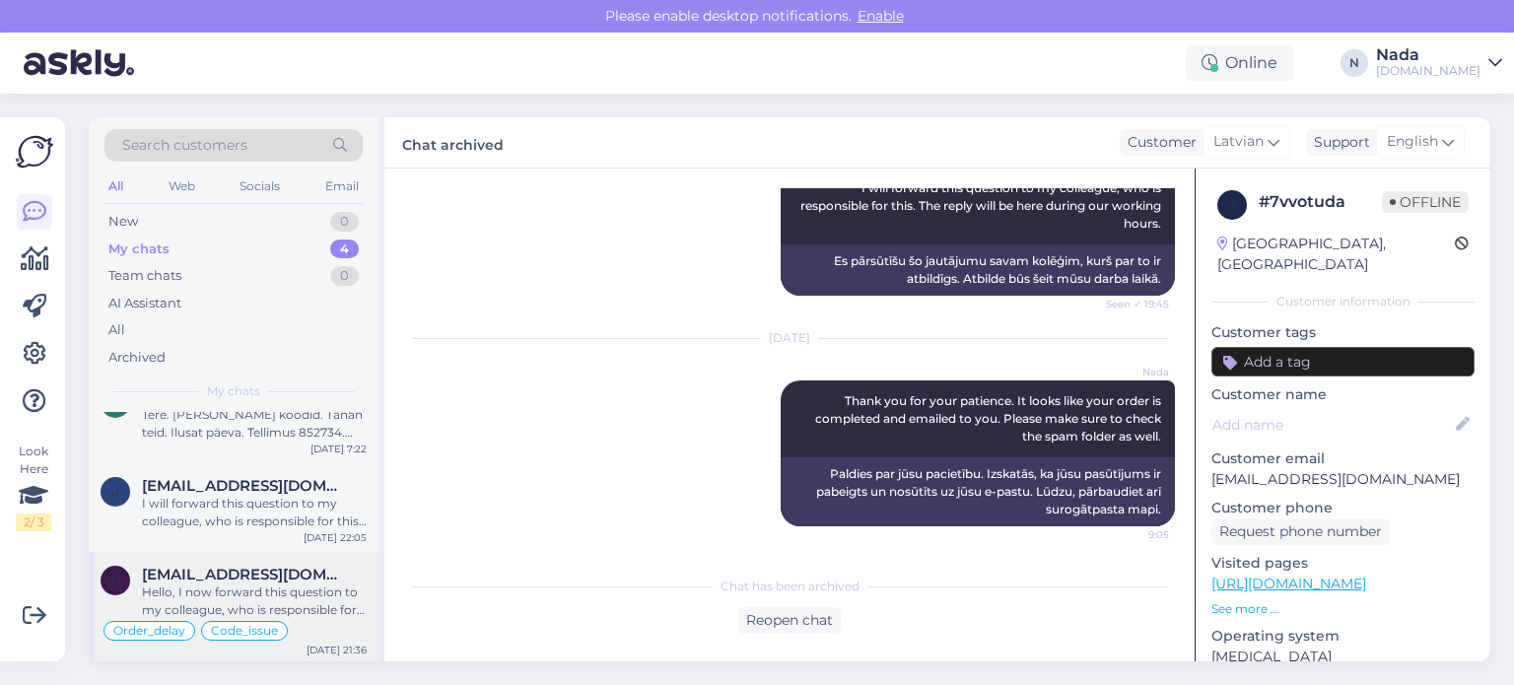
scroll to position [110, 0]
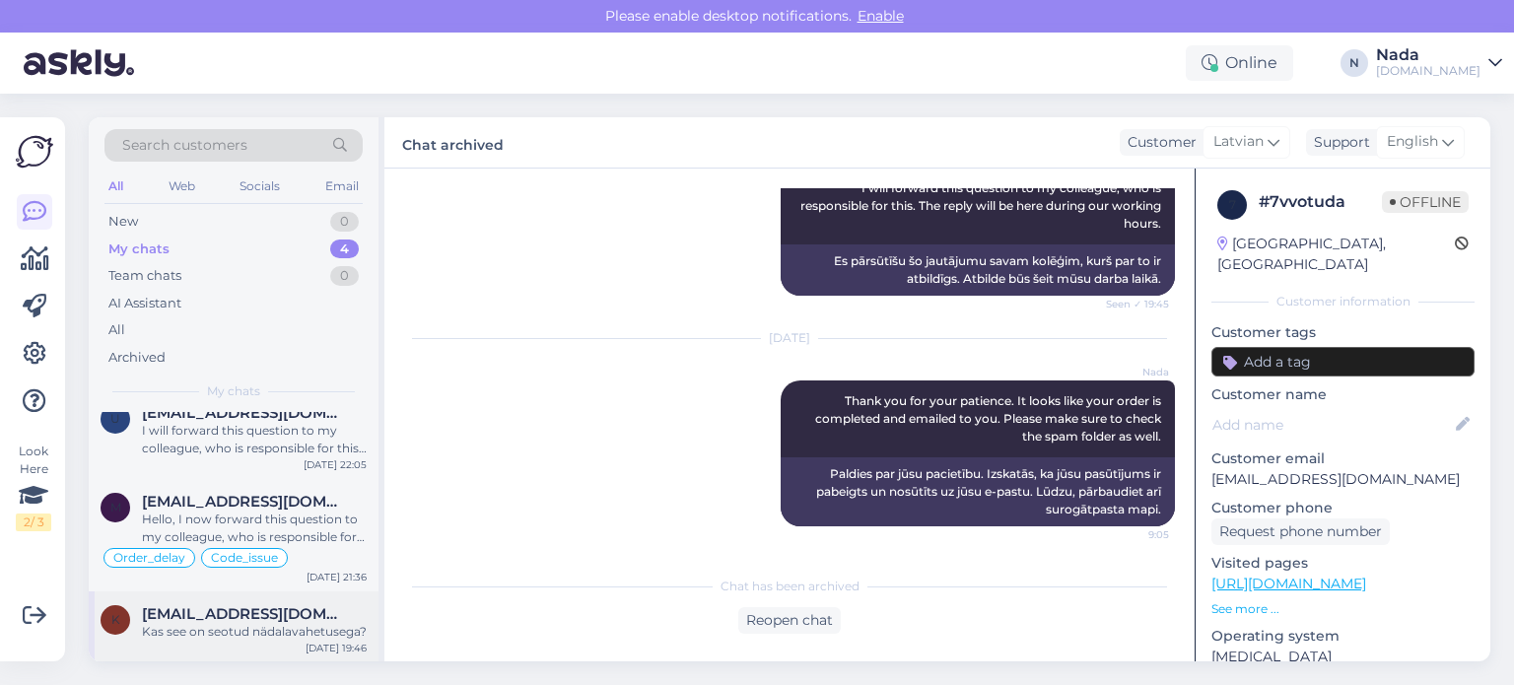
click at [267, 621] on div "[EMAIL_ADDRESS][DOMAIN_NAME]" at bounding box center [254, 614] width 225 height 18
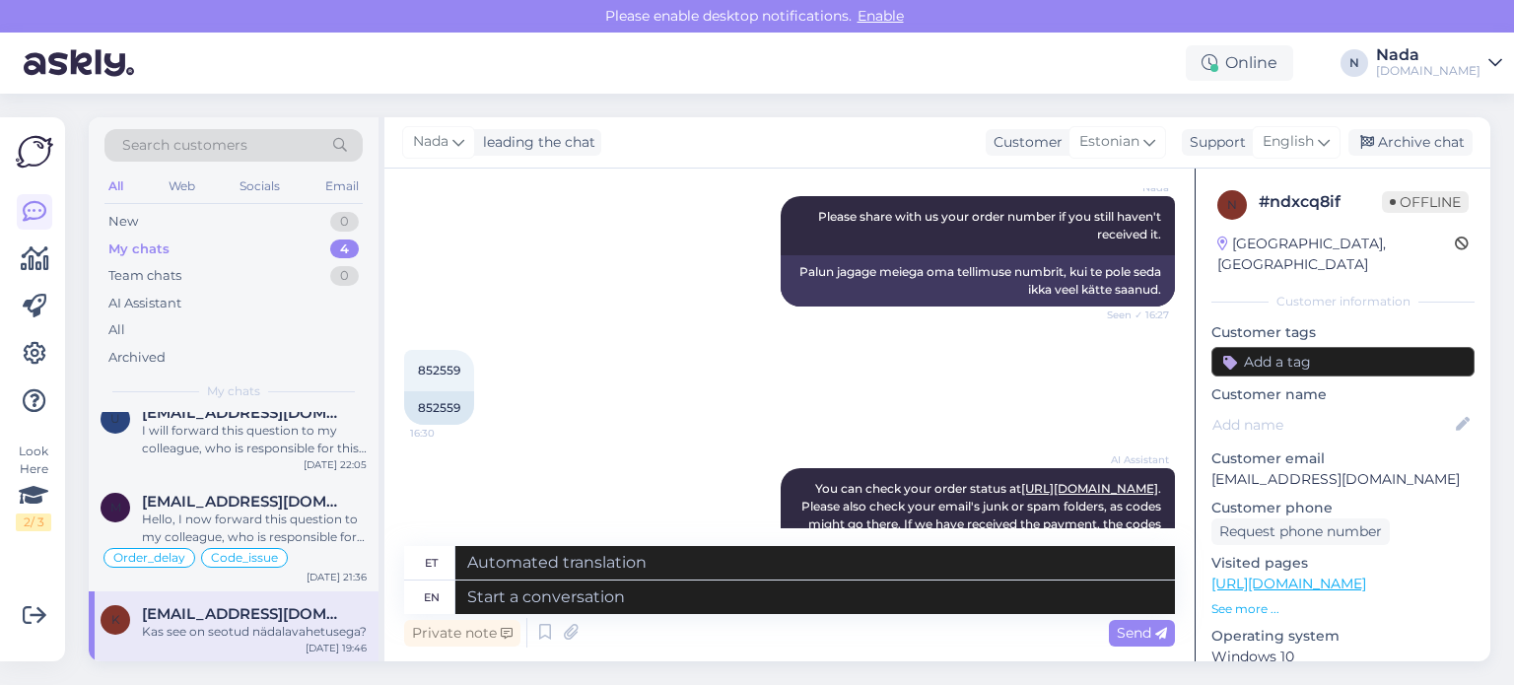
scroll to position [2137, 0]
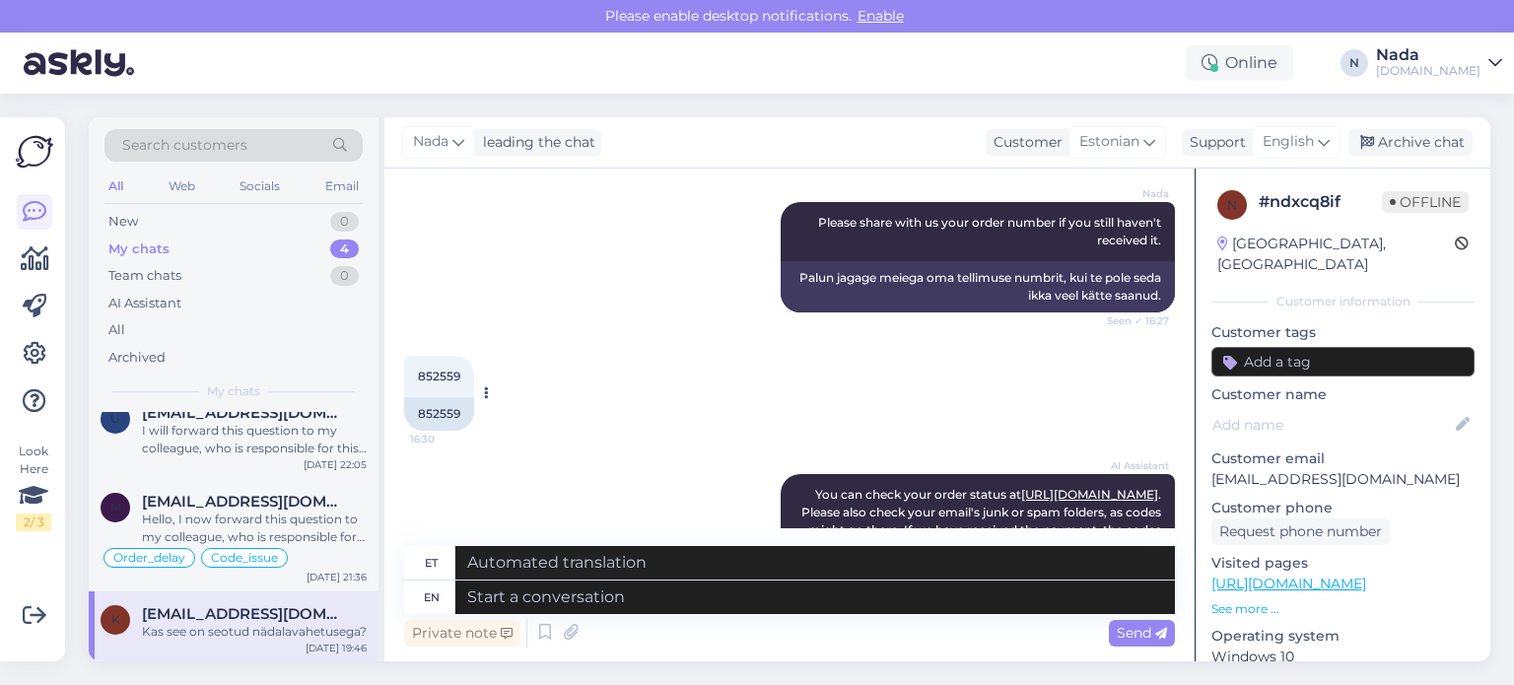
click at [449, 397] on div "852559" at bounding box center [439, 414] width 70 height 34
copy div "852559"
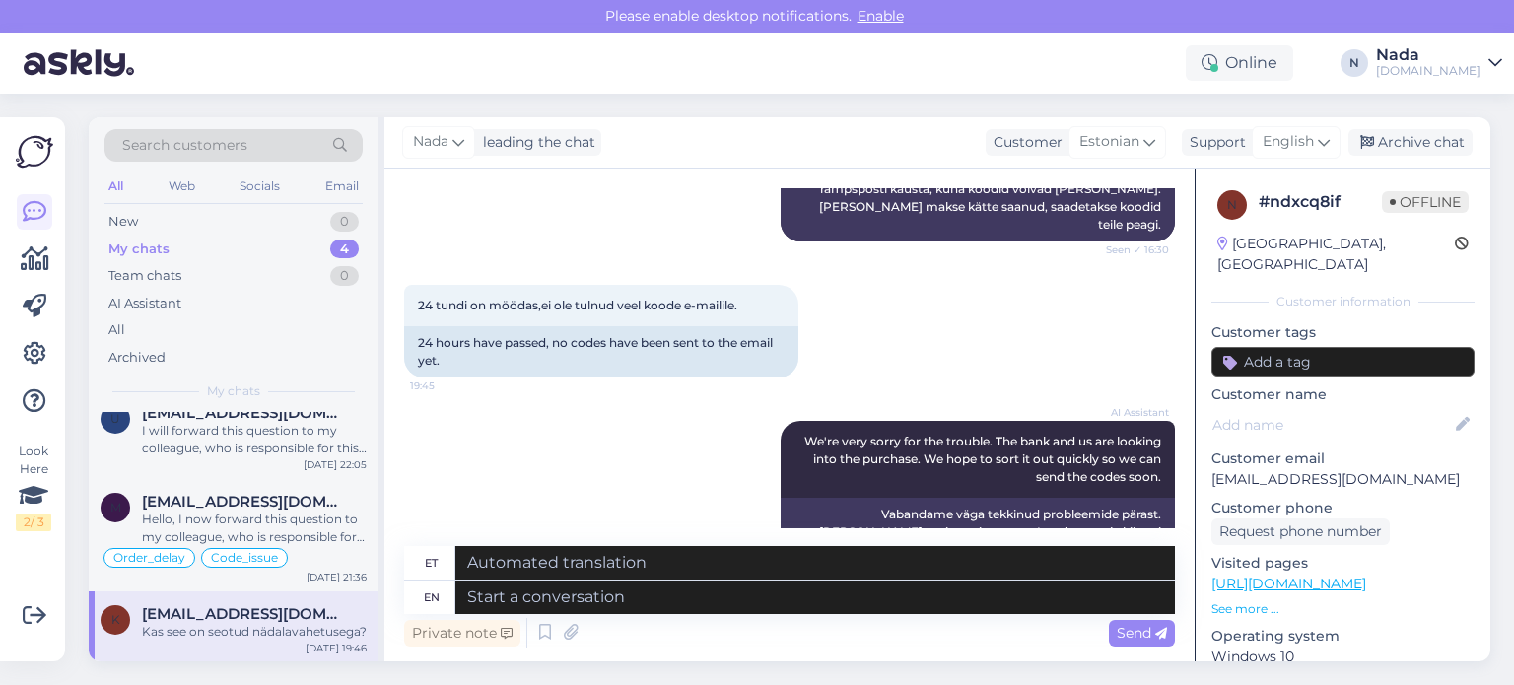
scroll to position [2630, 0]
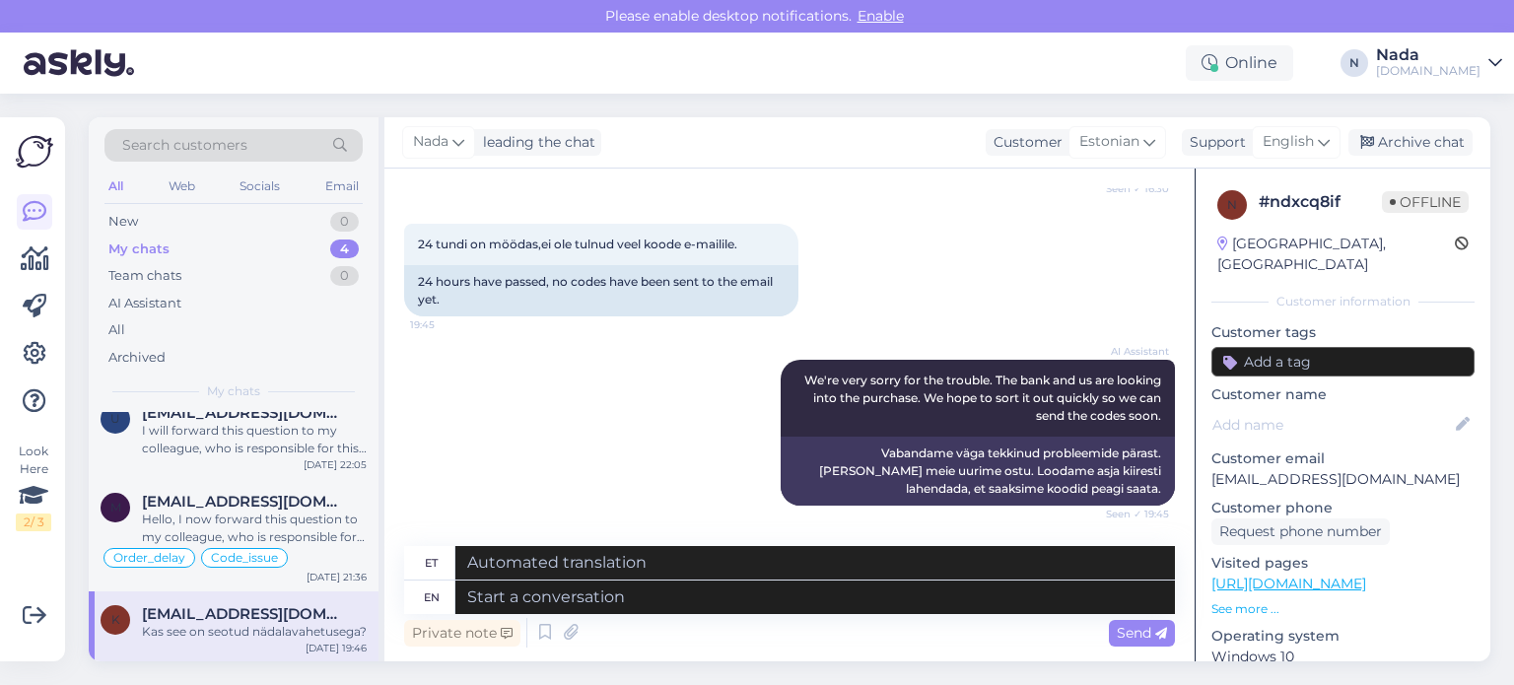
click at [705, 618] on div "Private note Send" at bounding box center [789, 632] width 771 height 37
click at [715, 590] on textarea at bounding box center [815, 598] width 720 height 34
paste textarea "Thank you for your patience. It looks like your order is completed and emailed …"
type textarea "Thank you for your patience. It looks like your order is completed and emailed …"
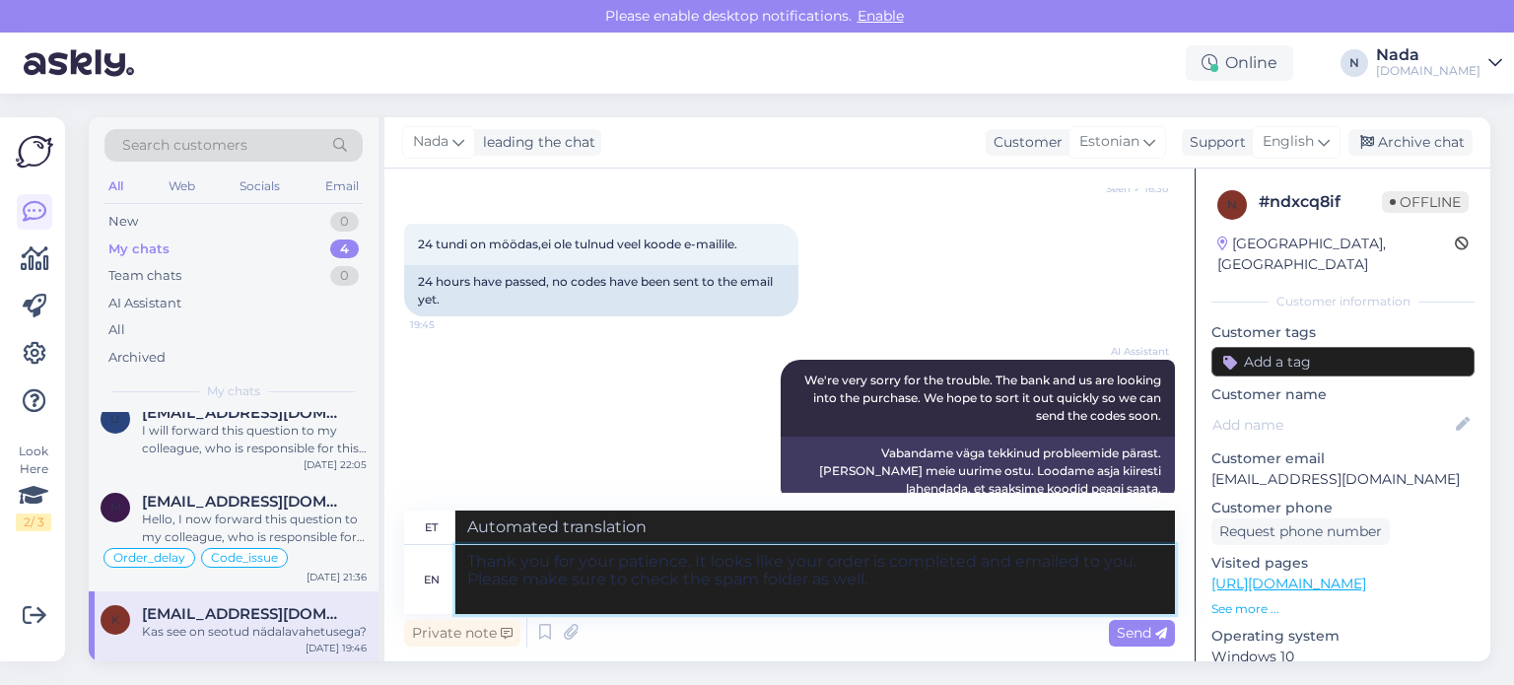
type textarea "Täname kannatlikkuse eest. Paistab, et teie tellimus on esitatud ja teile e-pos…"
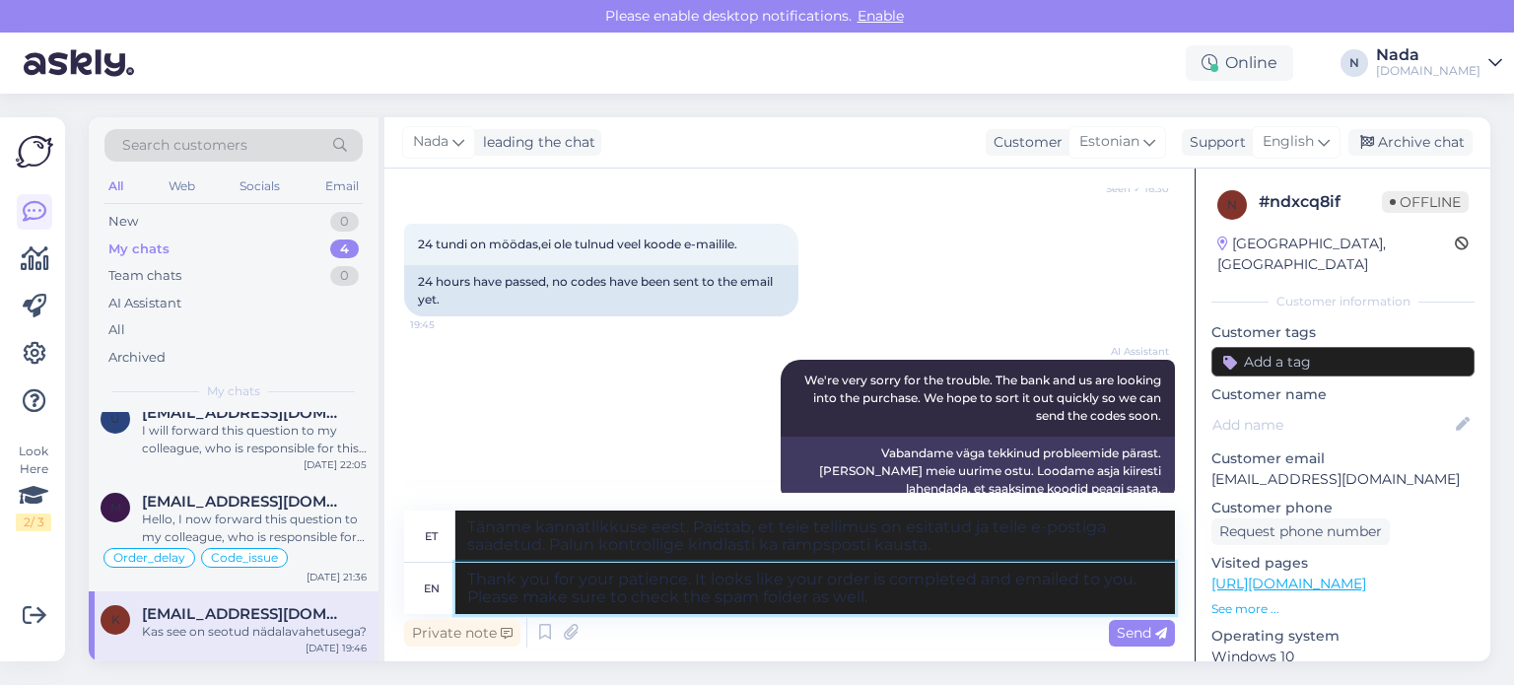
type textarea "Thank you for your patience. It looks like your order is completed and emailed …"
click at [1134, 626] on div "Send" at bounding box center [1142, 633] width 66 height 27
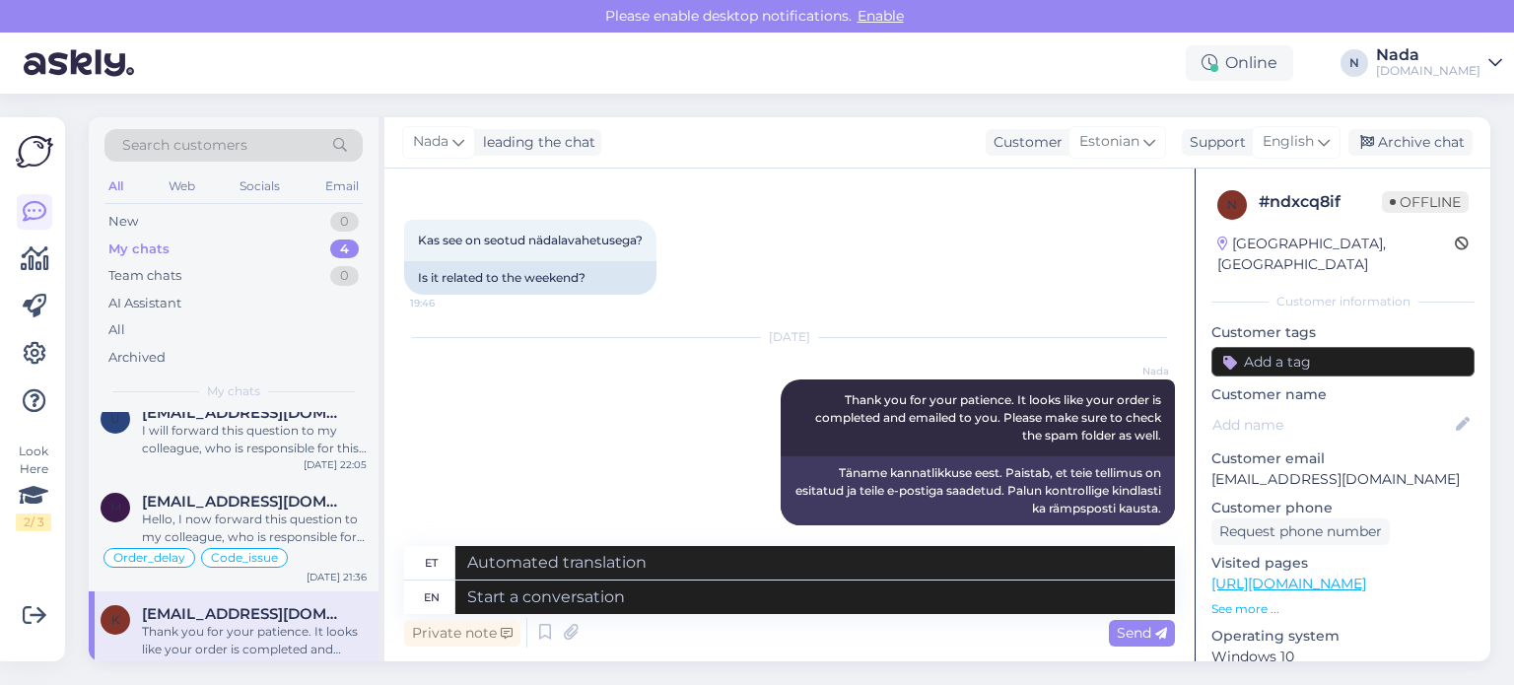
click at [1435, 157] on div "[PERSON_NAME] leading the chat Customer Estonian Support English Archive chat" at bounding box center [937, 142] width 1106 height 51
drag, startPoint x: 1445, startPoint y: 145, endPoint x: 1421, endPoint y: 160, distance: 27.9
click at [1445, 146] on div "Archive chat" at bounding box center [1410, 142] width 124 height 27
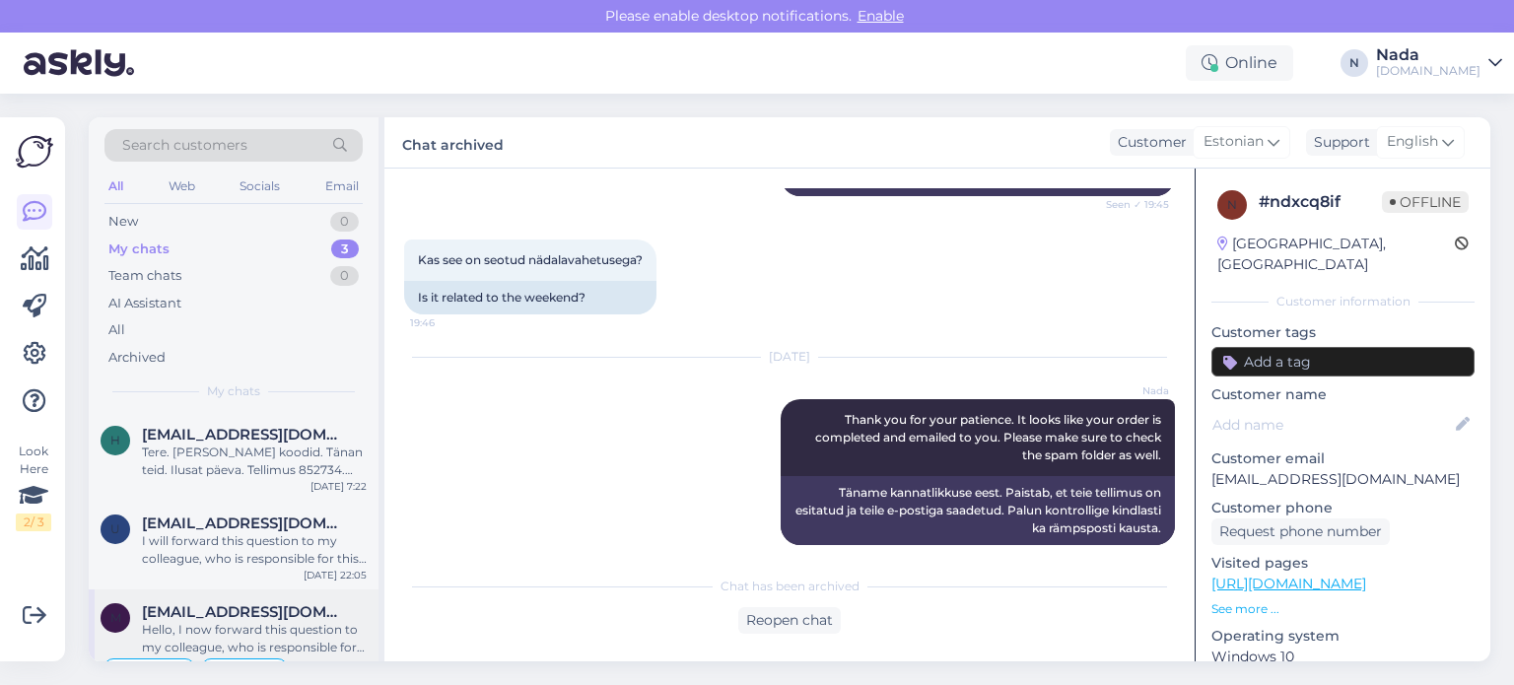
scroll to position [39, 0]
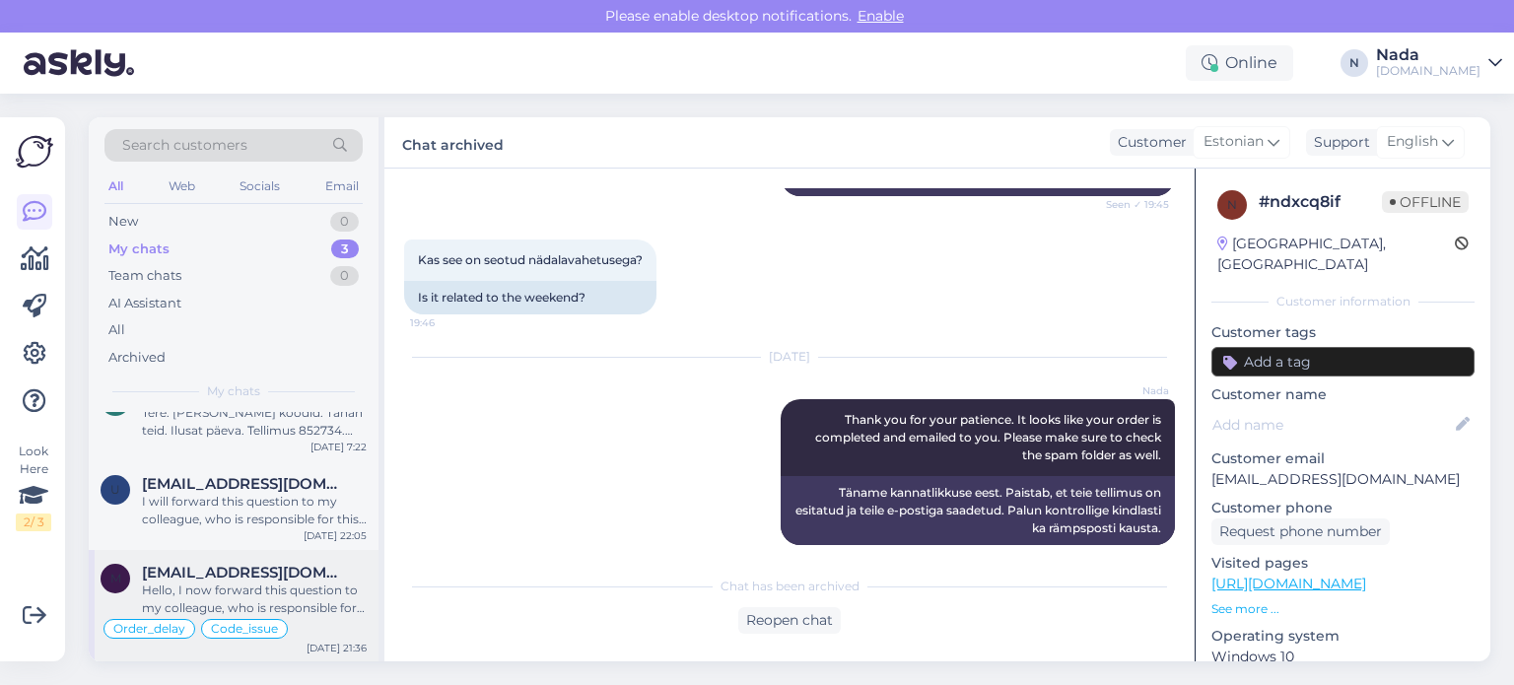
click at [307, 589] on div "Hello, I now forward this question to my colleague, who is responsible for this…" at bounding box center [254, 599] width 225 height 35
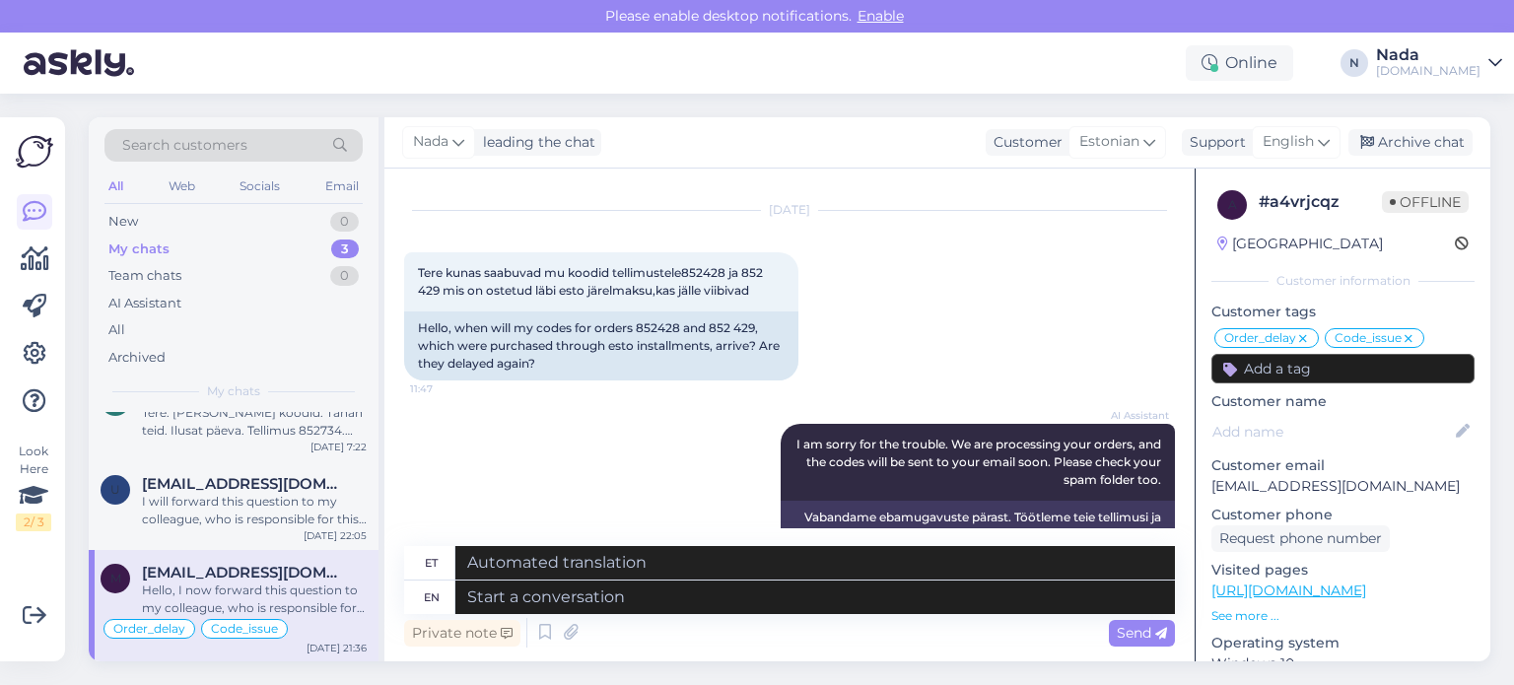
scroll to position [14521, 0]
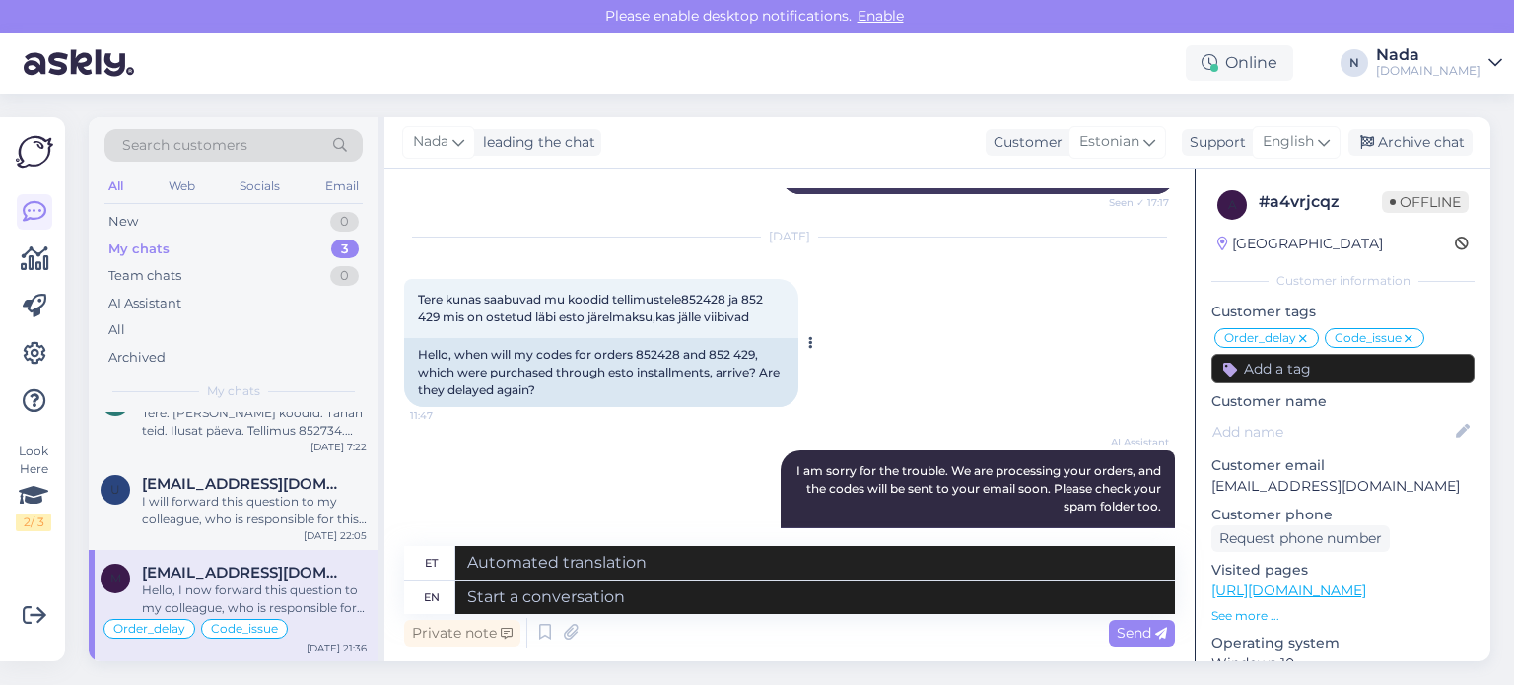
click at [651, 338] on div "Hello, when will my codes for orders 852428 and 852 429, which were purchased t…" at bounding box center [601, 372] width 394 height 69
copy div "852428"
drag, startPoint x: 1441, startPoint y: 142, endPoint x: 1418, endPoint y: 154, distance: 25.6
click at [1441, 143] on div "Archive chat" at bounding box center [1410, 142] width 124 height 27
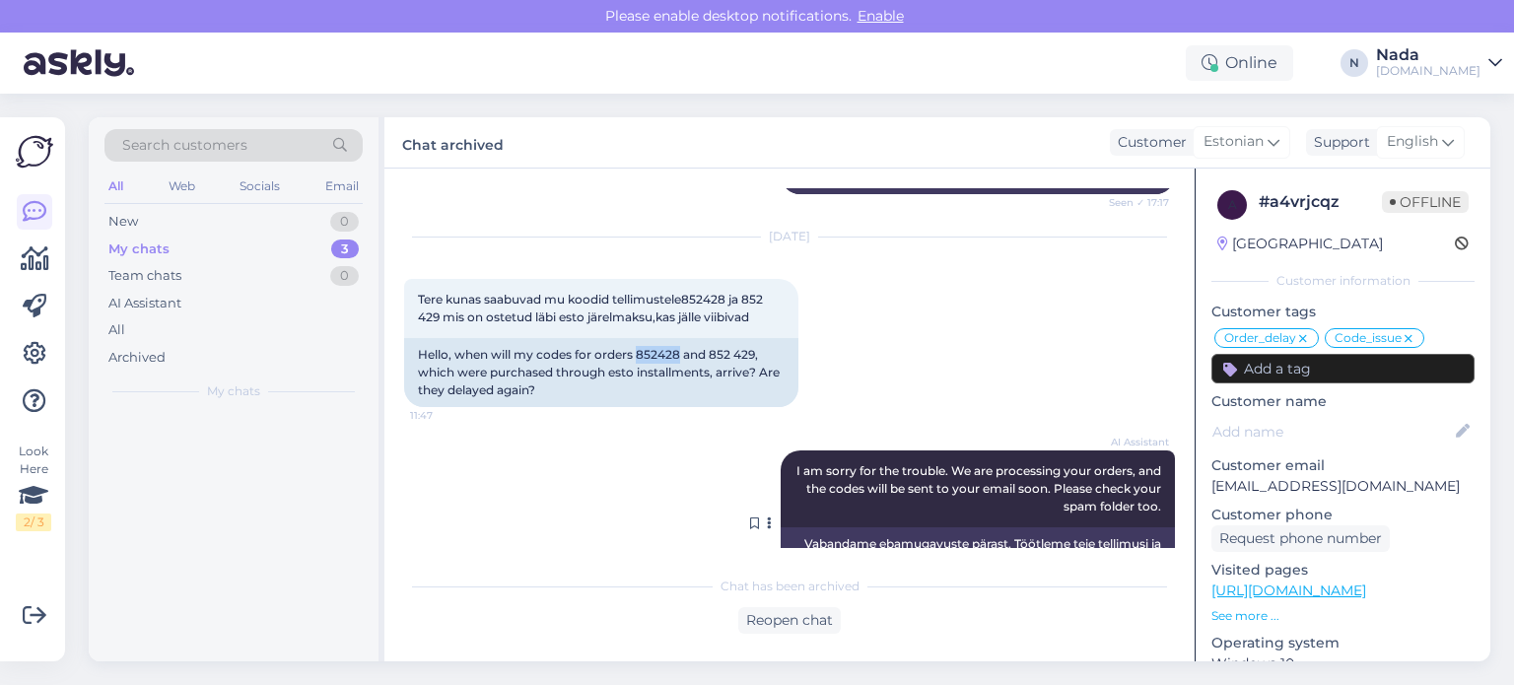
scroll to position [0, 0]
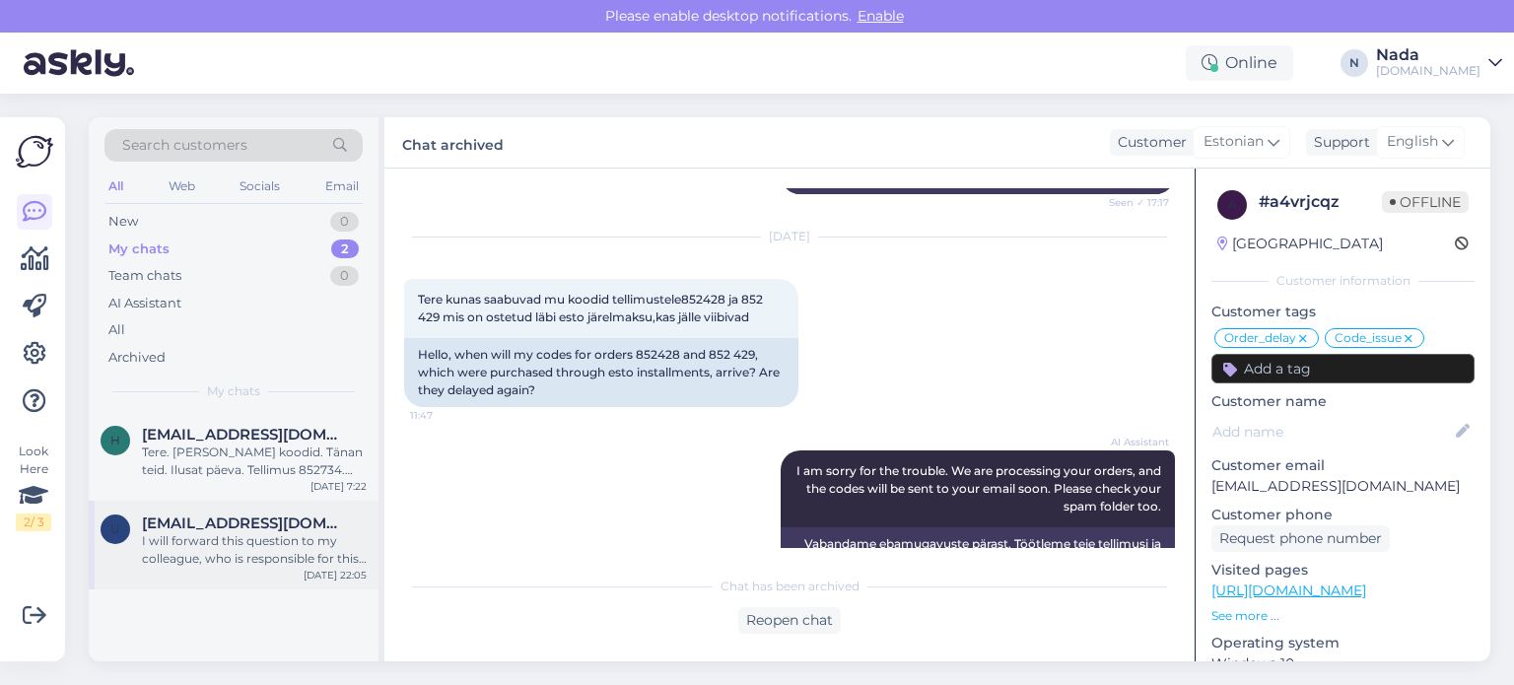
click at [336, 562] on div "I will forward this question to my colleague, who is responsible for this. The …" at bounding box center [254, 549] width 225 height 35
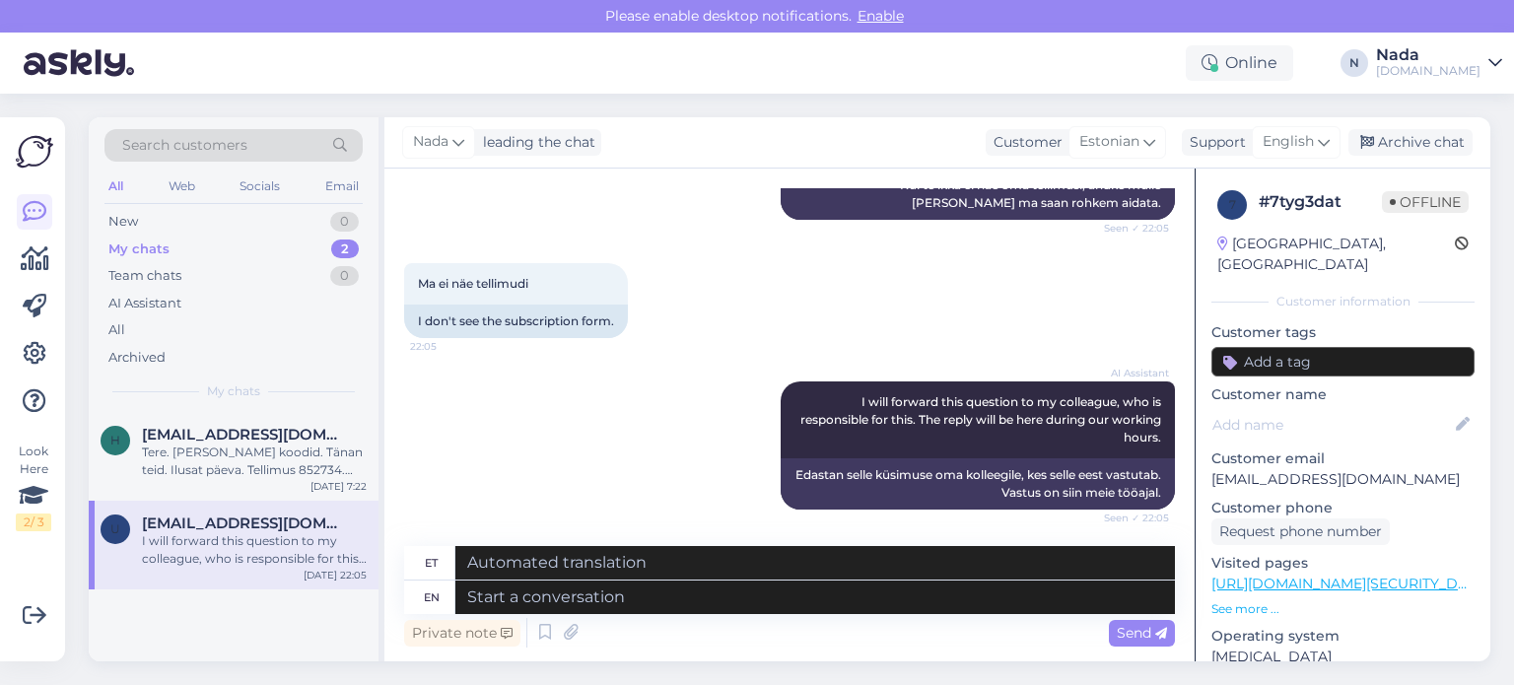
scroll to position [1463, 0]
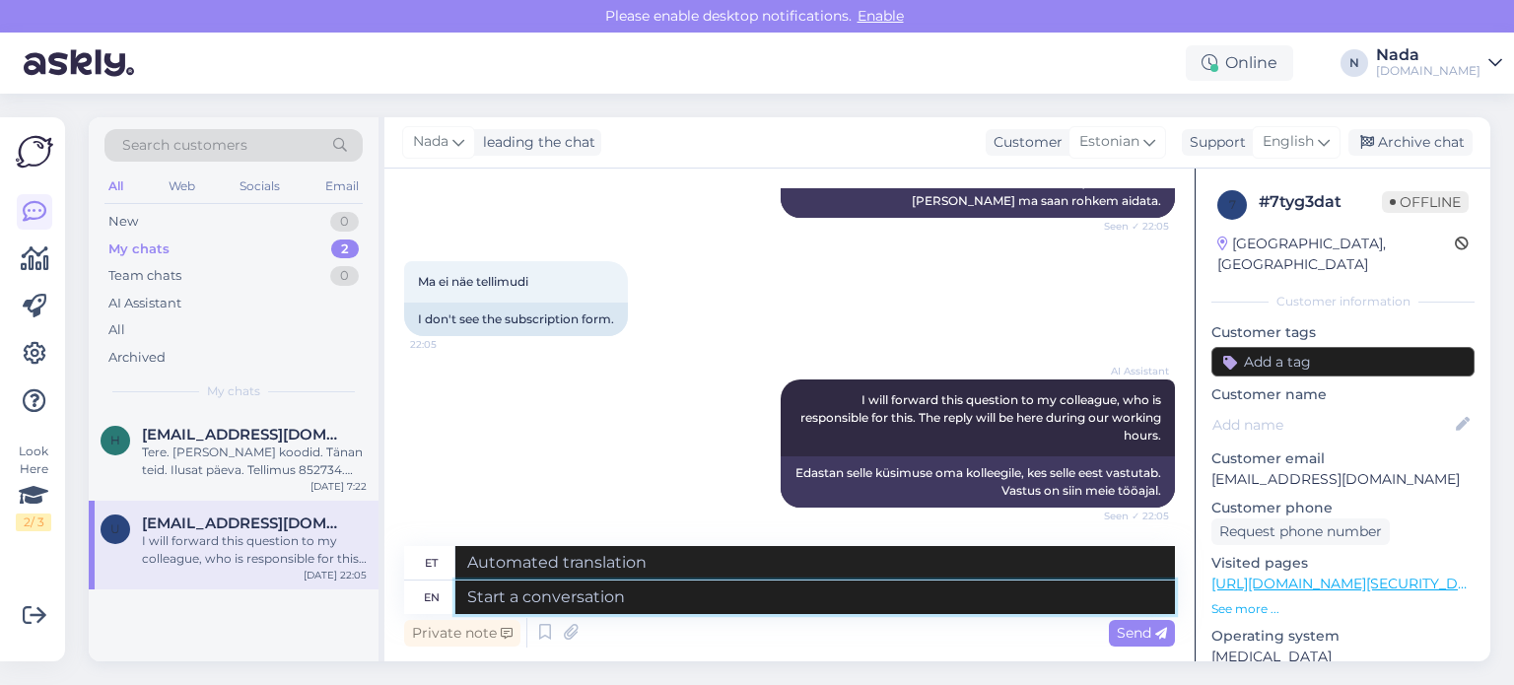
click at [659, 589] on textarea at bounding box center [815, 598] width 720 height 34
click at [667, 570] on textarea at bounding box center [815, 563] width 720 height 34
paste textarea "Please share with us your order number if you still haven't received it."
type textarea "Please share with us your order number if you still haven't received it."
click at [1133, 630] on span "Send" at bounding box center [1142, 633] width 50 height 18
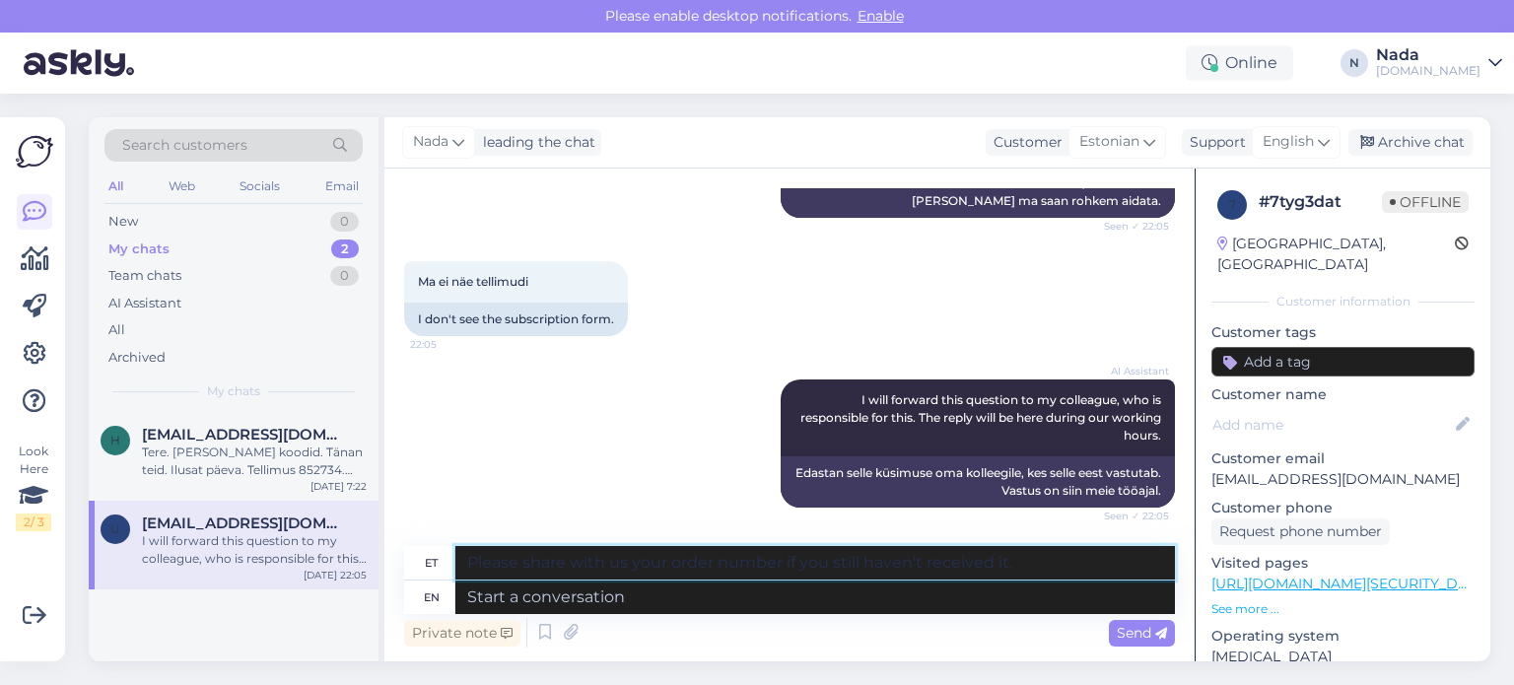
click at [985, 559] on textarea "Please share with us your order number if you still haven't received it." at bounding box center [815, 563] width 720 height 34
click at [911, 590] on textarea at bounding box center [815, 598] width 720 height 34
paste textarea "Please share with us your order number if you still haven't received it."
type textarea "Please share with us your order number if you still haven't received it."
type textarea "Palun jagage meiega oma tellimuse numbrit, kui te pole seda ikka veel kätte saa…"
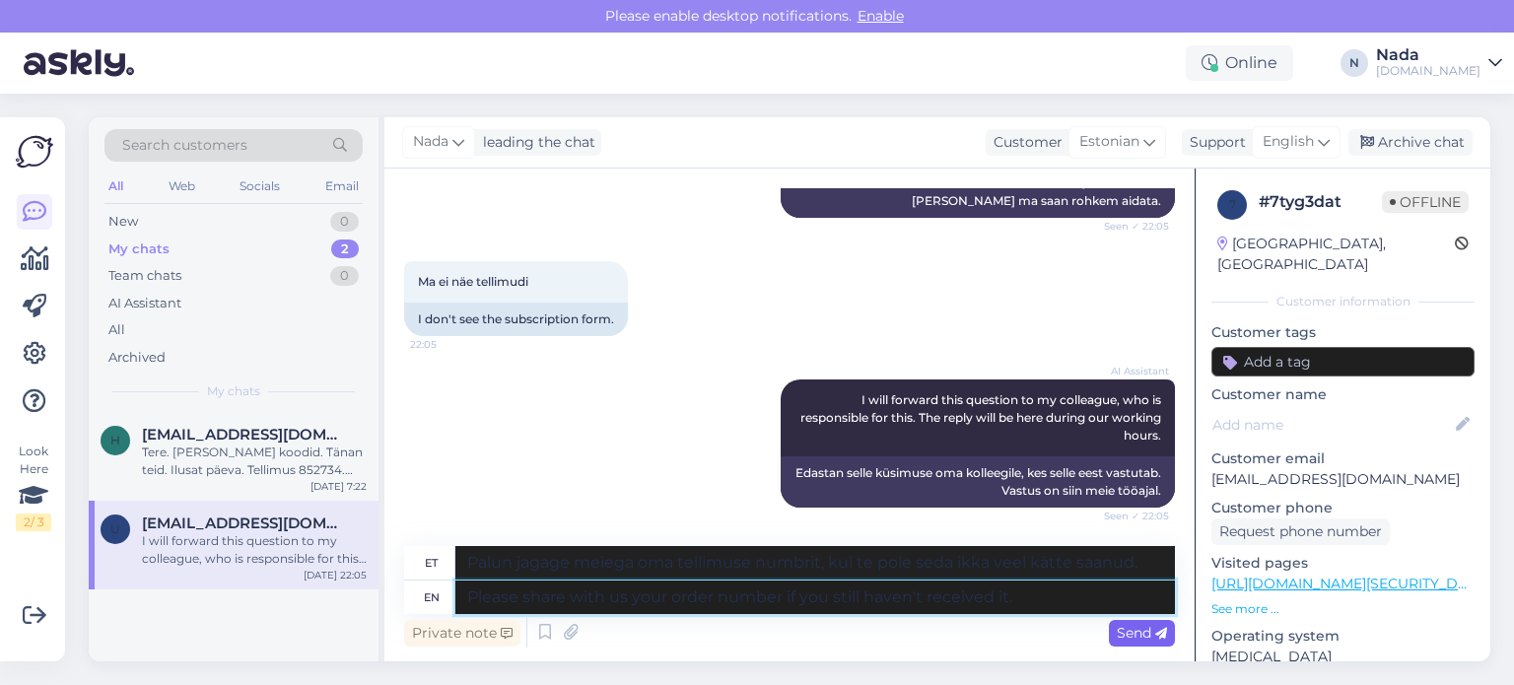
type textarea "Please share with us your order number if you still haven't received it."
click at [1148, 626] on span "Send" at bounding box center [1142, 633] width 50 height 18
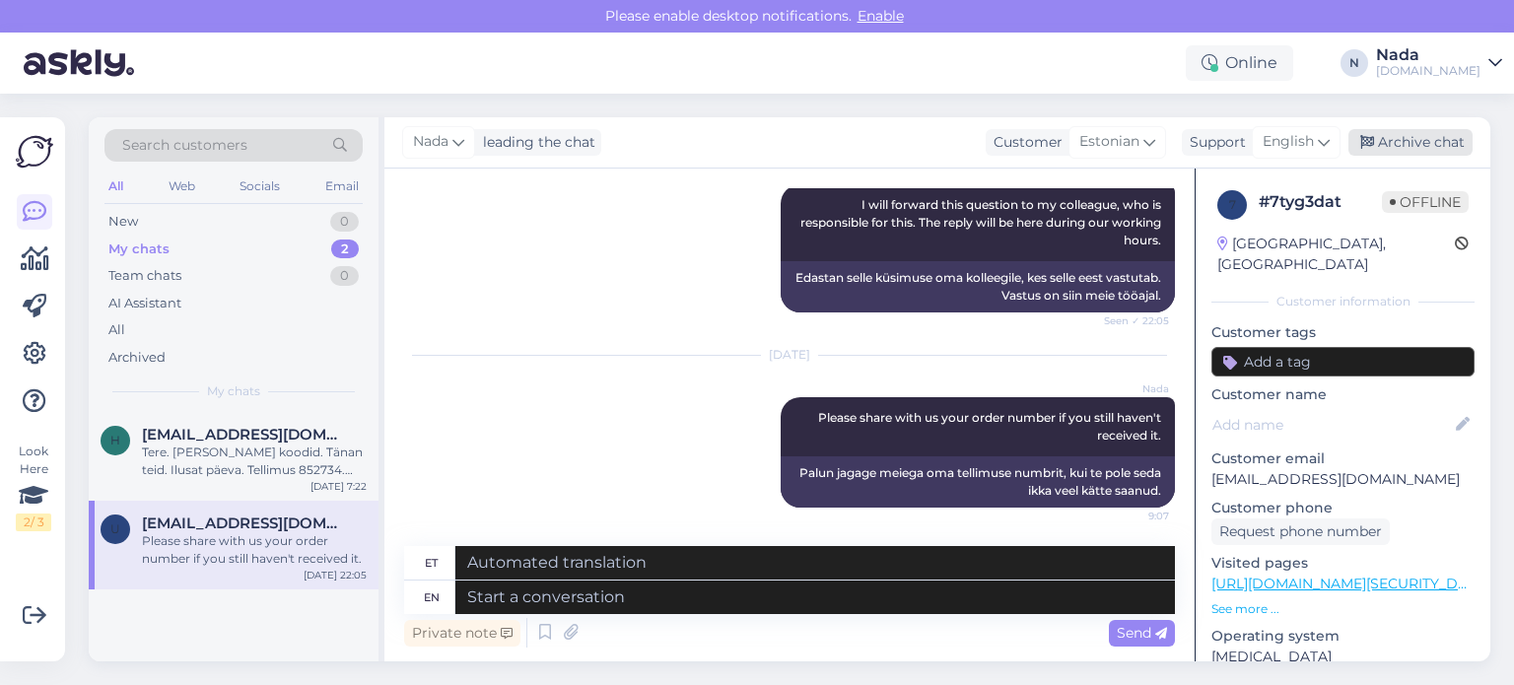
drag, startPoint x: 1412, startPoint y: 144, endPoint x: 1402, endPoint y: 151, distance: 12.0
click at [1412, 145] on div "Archive chat" at bounding box center [1410, 142] width 124 height 27
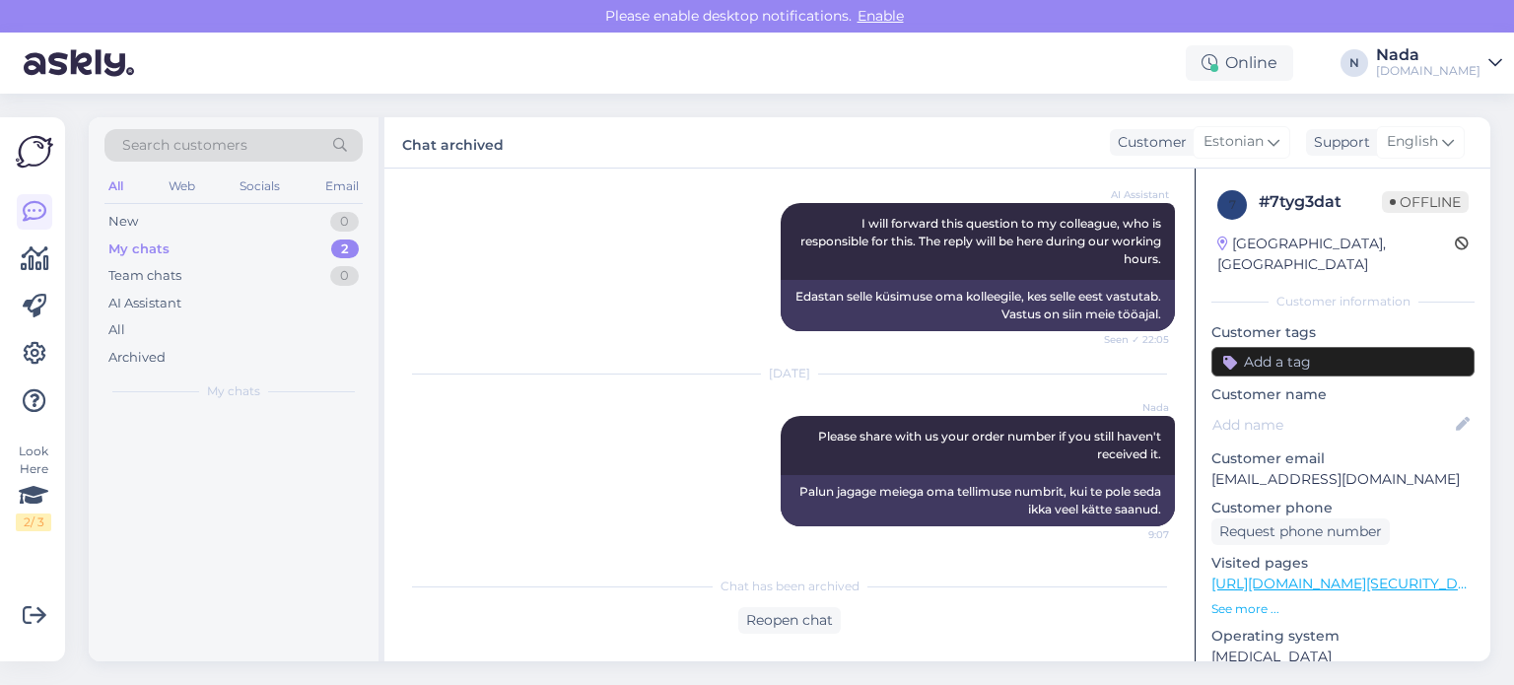
scroll to position [1638, 0]
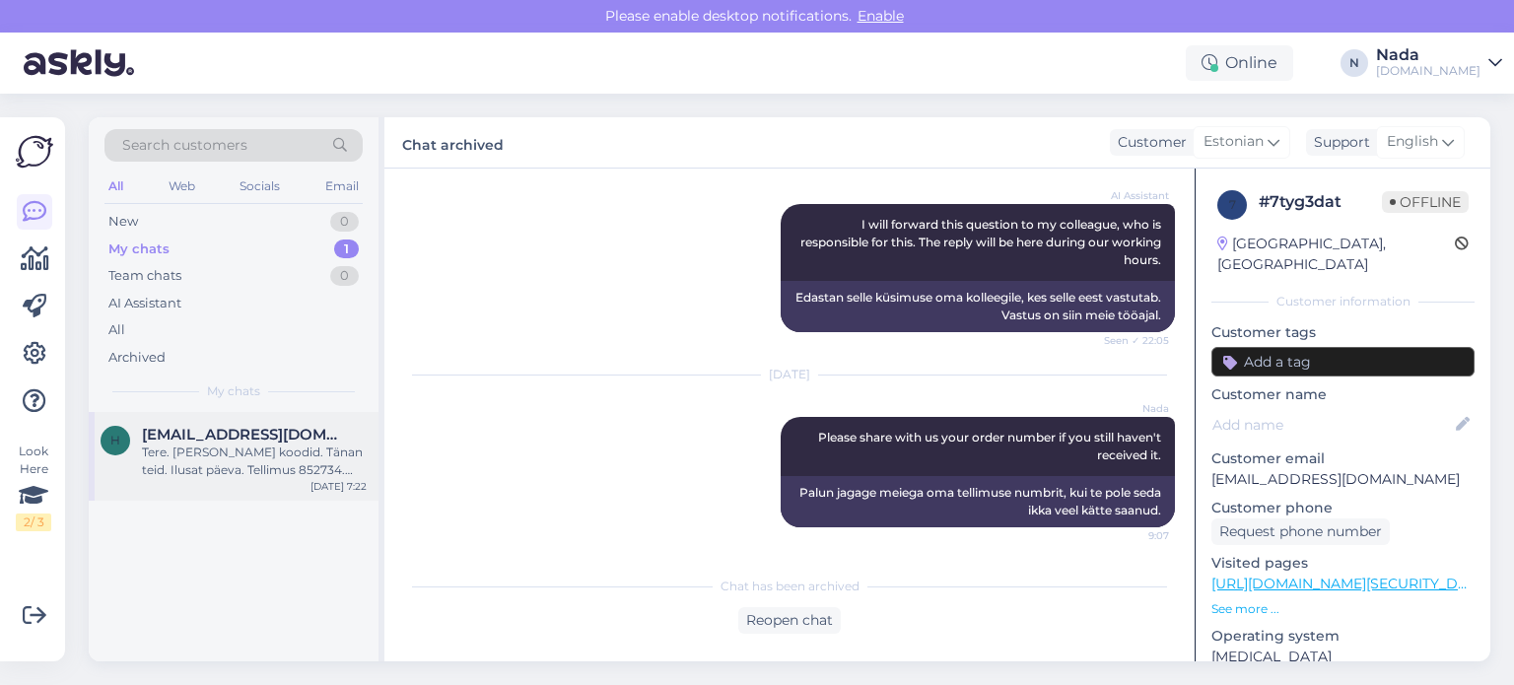
click at [217, 468] on div "Tere. [PERSON_NAME] koodid. Tänan teid. Ilusat päeva. Tellimus 852734. [GEOGRAP…" at bounding box center [254, 461] width 225 height 35
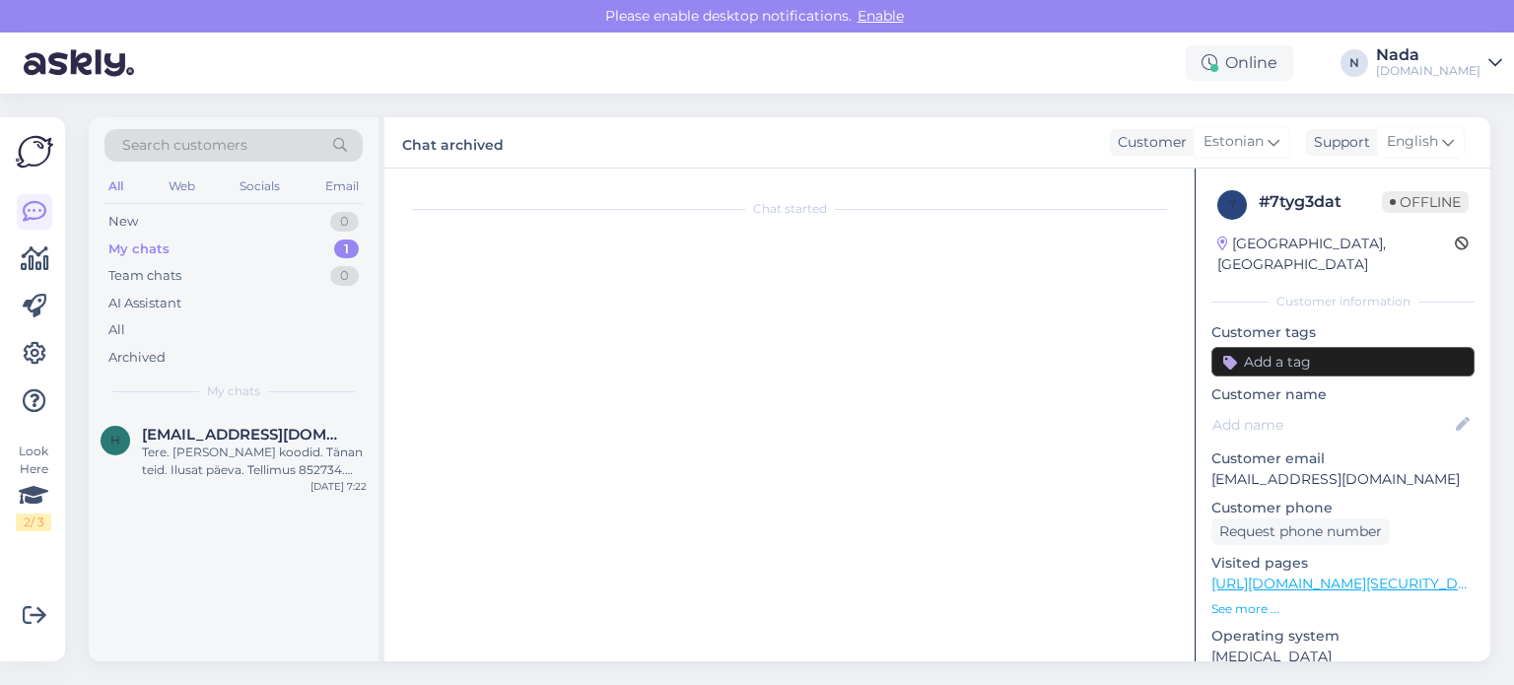
scroll to position [10001, 0]
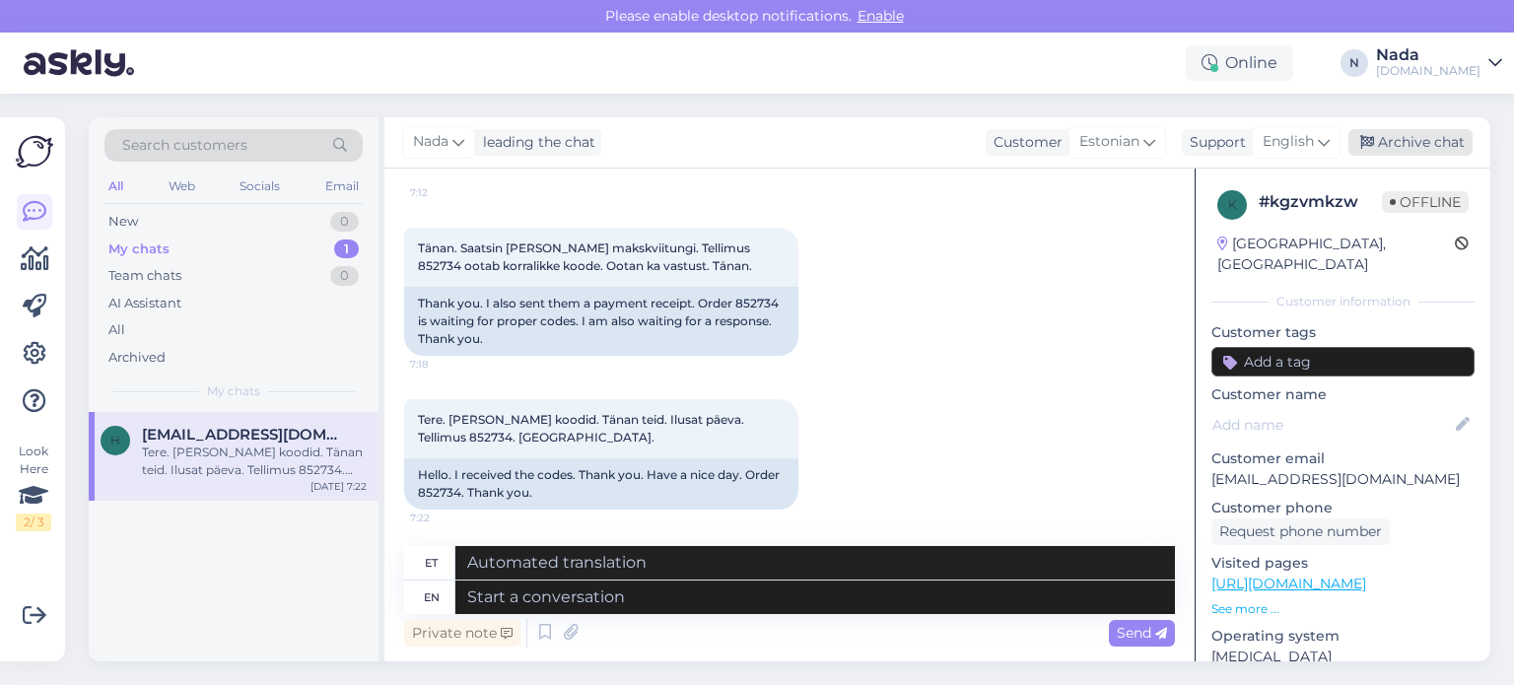
click at [1421, 132] on div "Archive chat" at bounding box center [1410, 142] width 124 height 27
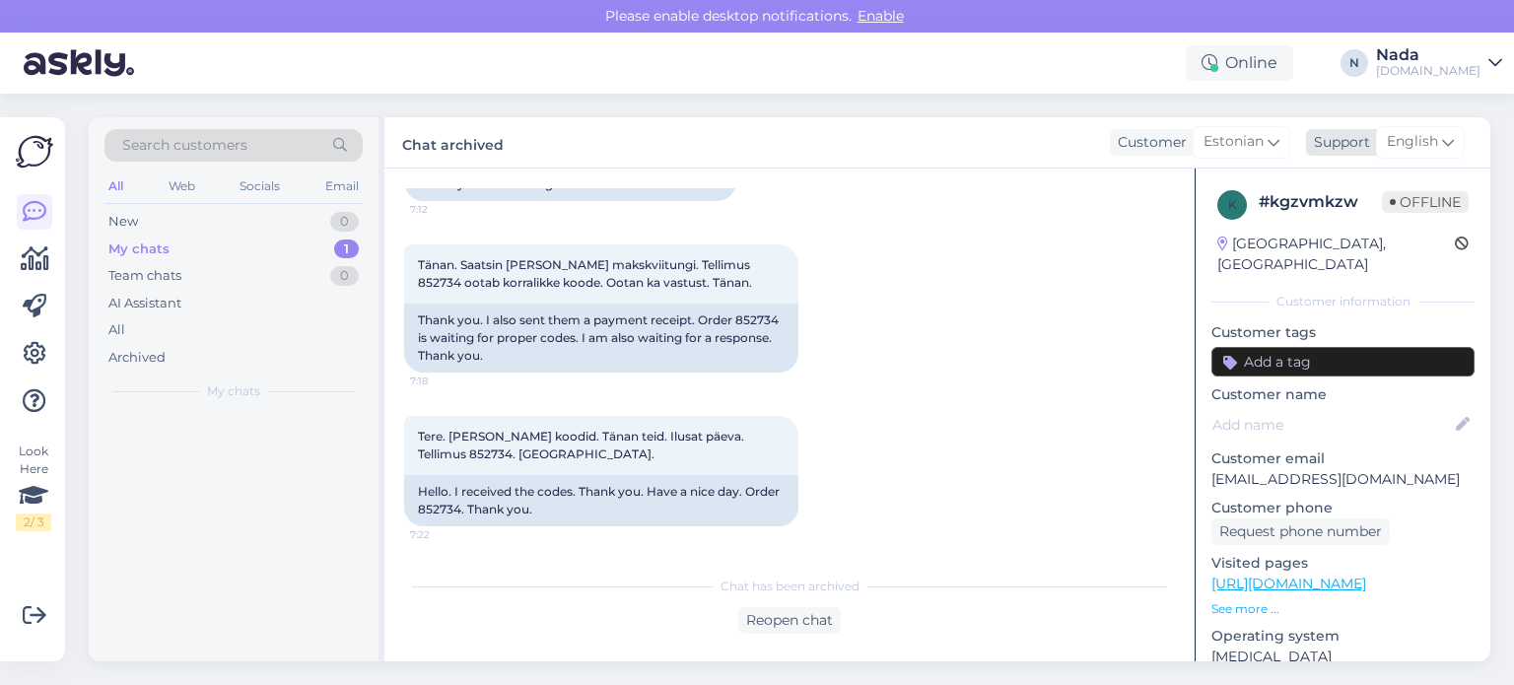
scroll to position [9981, 0]
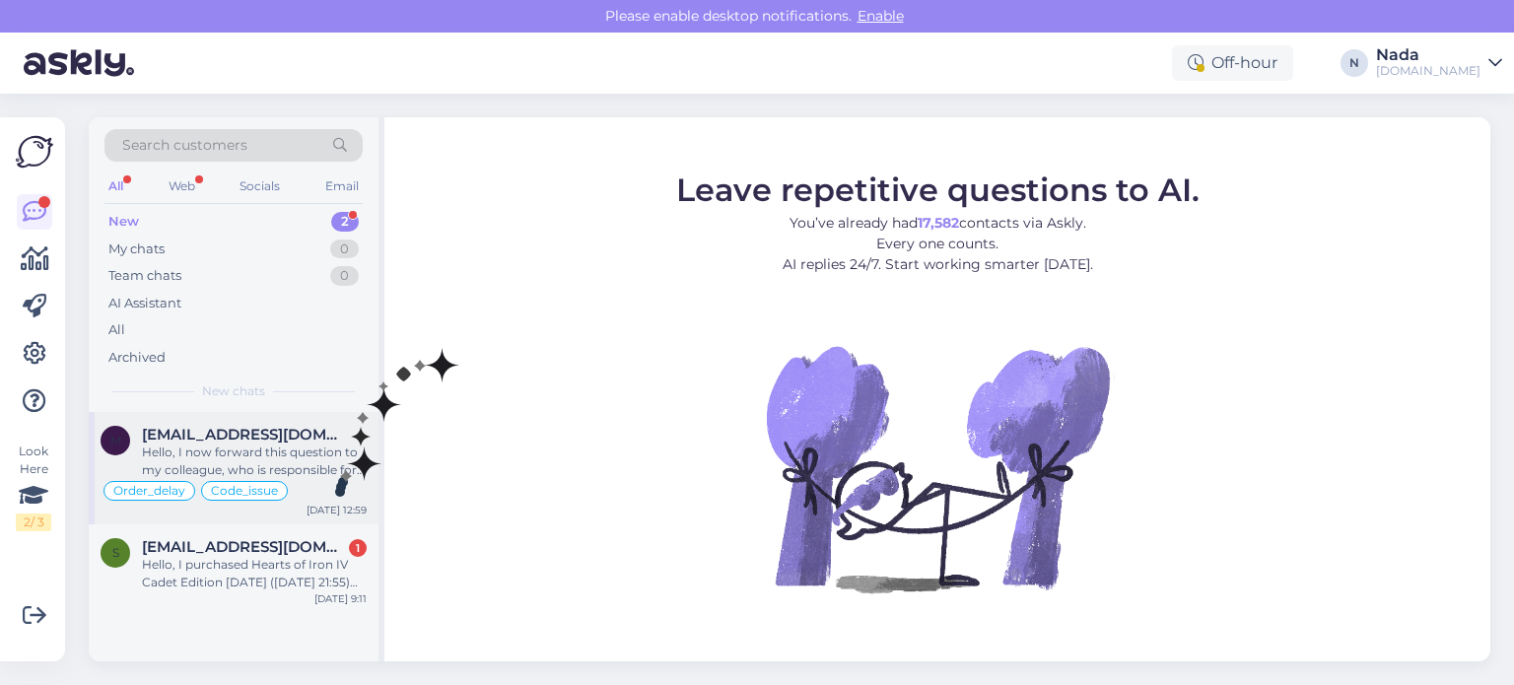
click at [333, 480] on div "Order_delay Code_issue" at bounding box center [234, 491] width 266 height 24
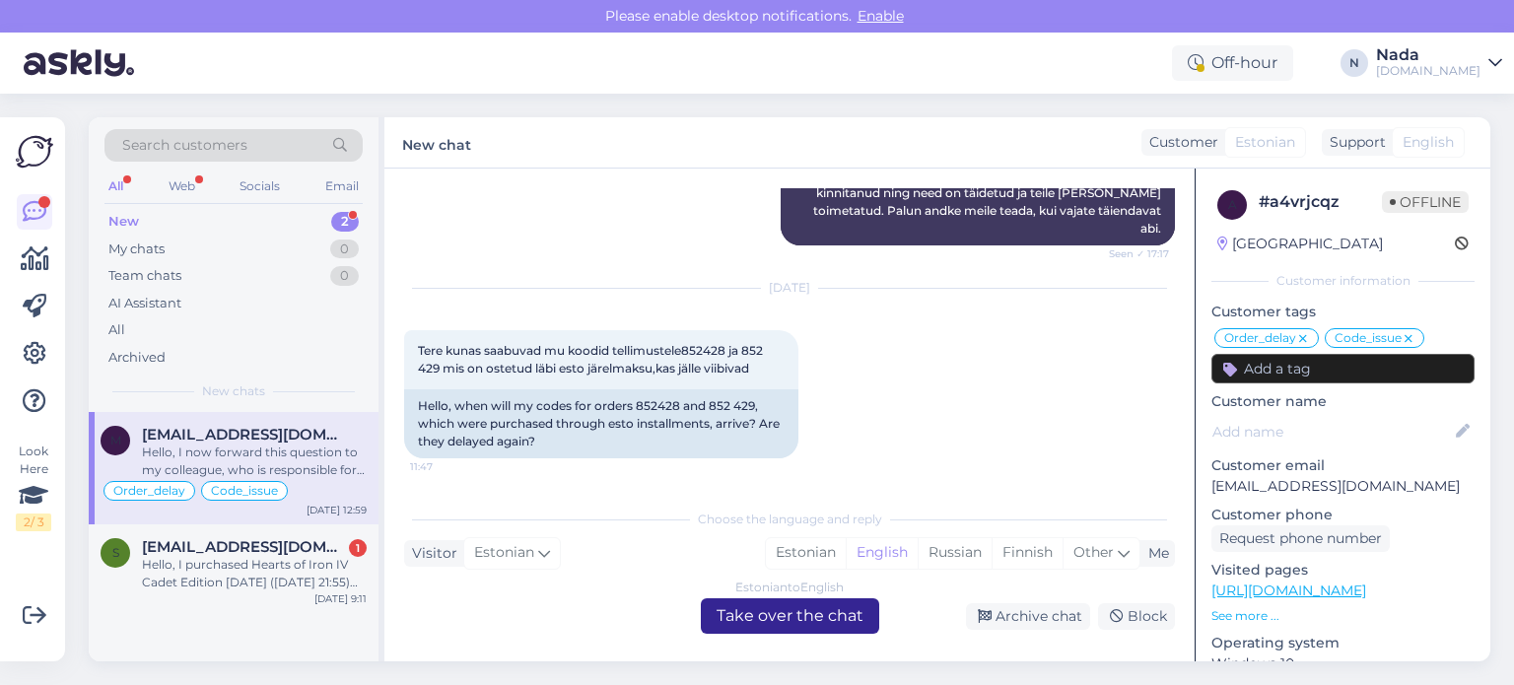
scroll to position [14099, 0]
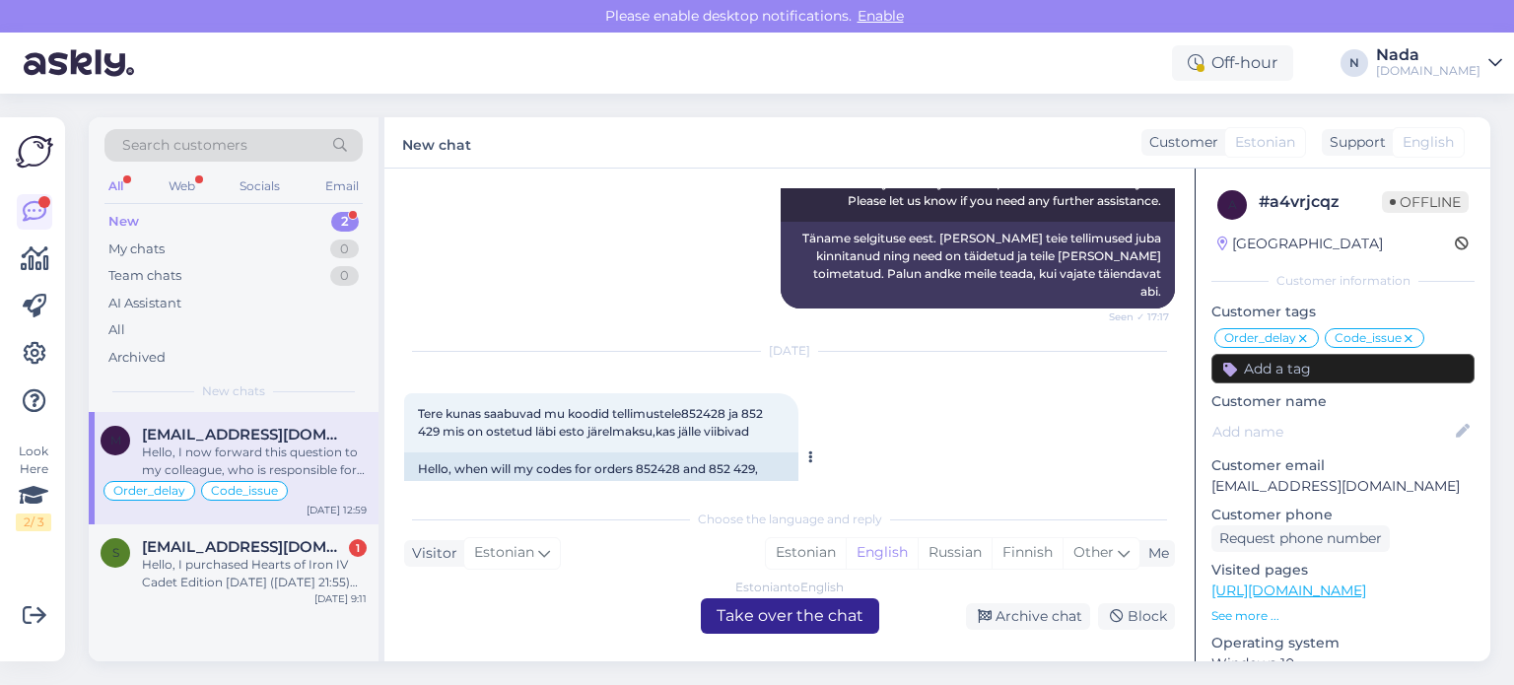
click at [671, 452] on div "Hello, when will my codes for orders 852428 and 852 429, which were purchased t…" at bounding box center [601, 486] width 394 height 69
copy div "852428"
drag, startPoint x: 1369, startPoint y: 488, endPoint x: 1213, endPoint y: 498, distance: 156.0
click at [1213, 498] on div "a # a4vrjcqz Offline Estonia Customer information Customer tags Order_delay Cod…" at bounding box center [1343, 588] width 295 height 838
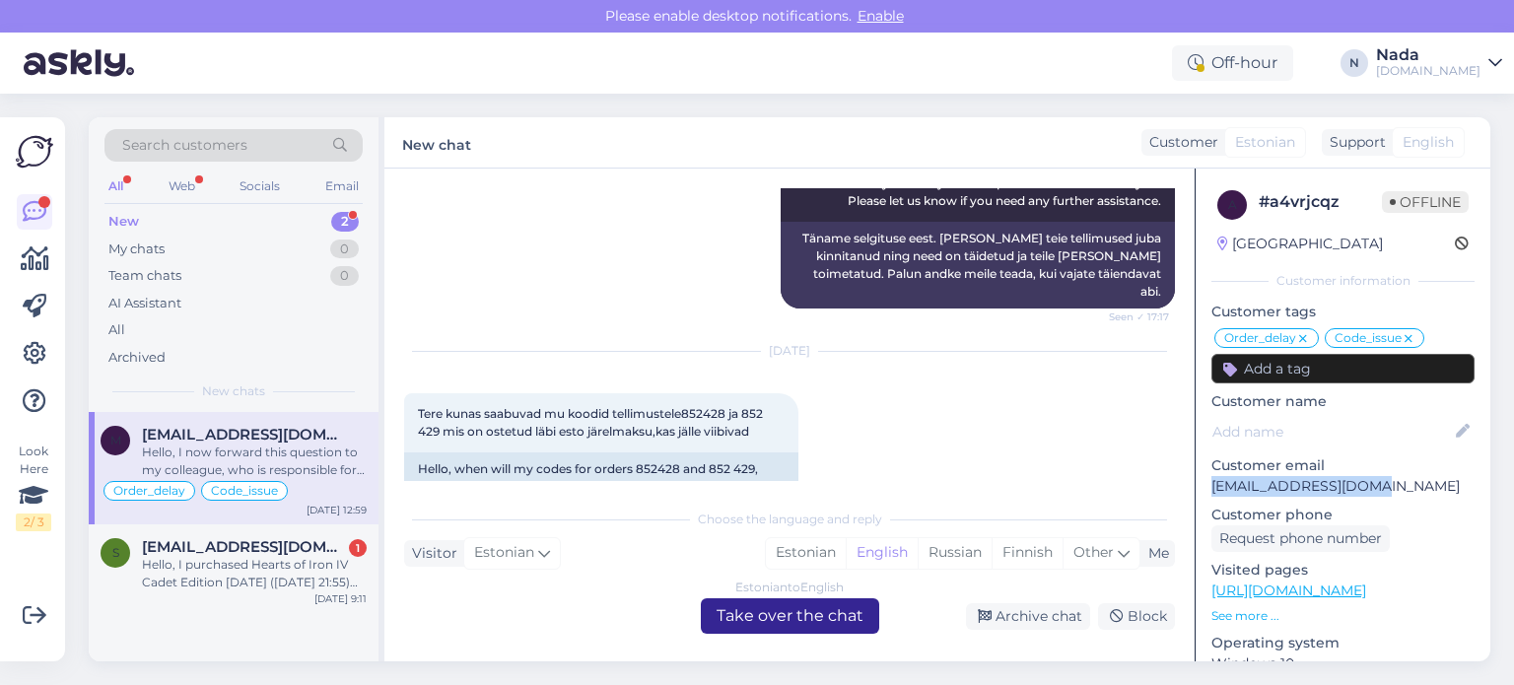
copy p "[EMAIL_ADDRESS][DOMAIN_NAME]"
drag, startPoint x: 611, startPoint y: 368, endPoint x: 713, endPoint y: 362, distance: 101.7
click at [713, 452] on div "Hello, when will my codes for orders 852428 and 852 429, which were purchased t…" at bounding box center [601, 486] width 394 height 69
copy div "esto installments"
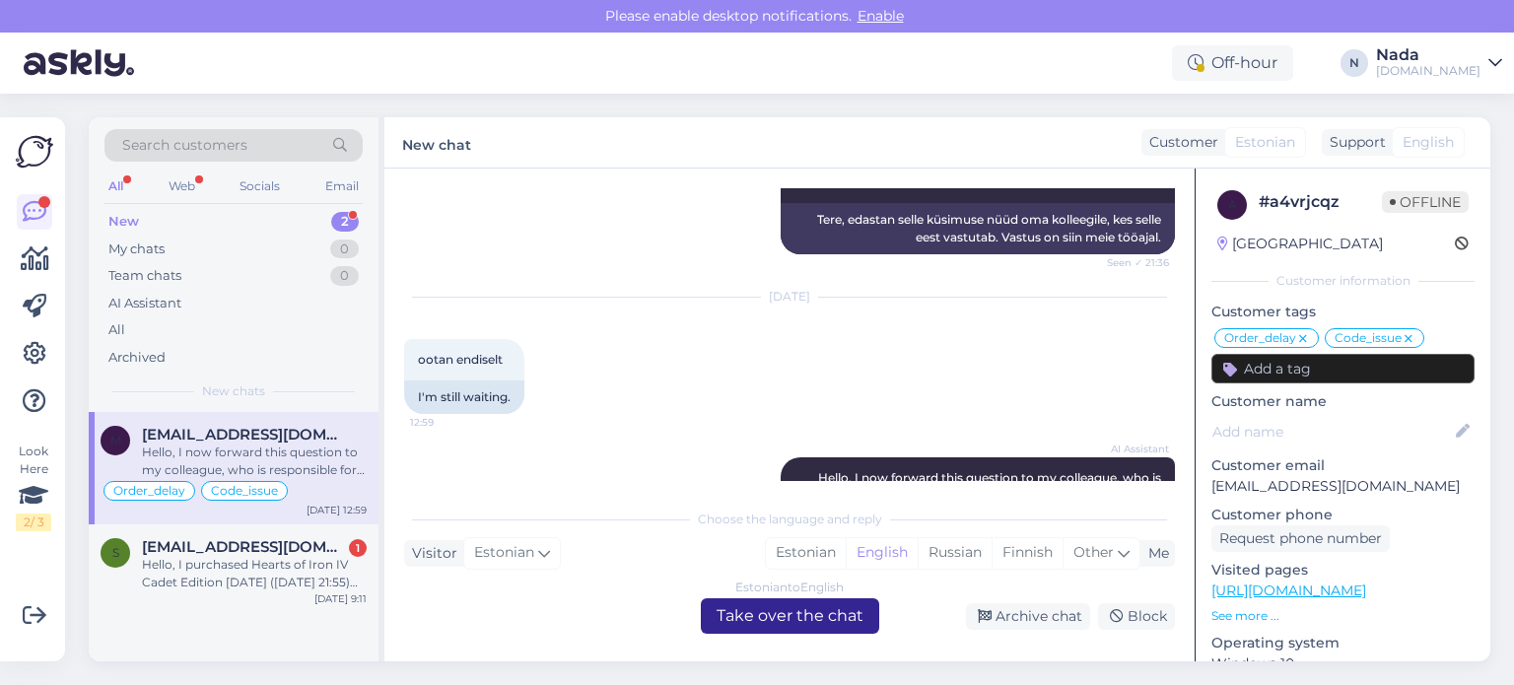
scroll to position [15183, 0]
click at [1014, 616] on div "Archive chat" at bounding box center [1028, 616] width 124 height 27
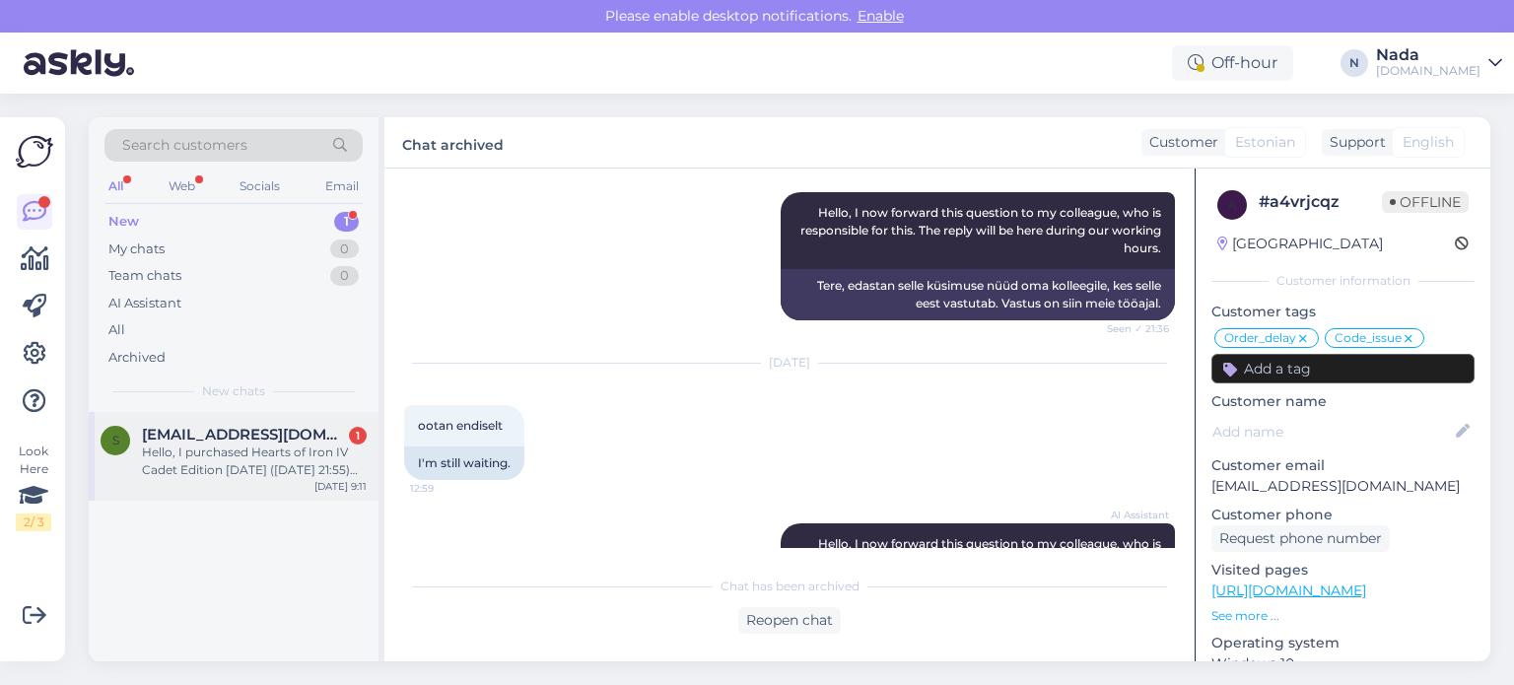
click at [248, 464] on div "Hello, I purchased Hearts of Iron IV Cadet Edition yesterday (14.09.2025 at 21:…" at bounding box center [254, 461] width 225 height 35
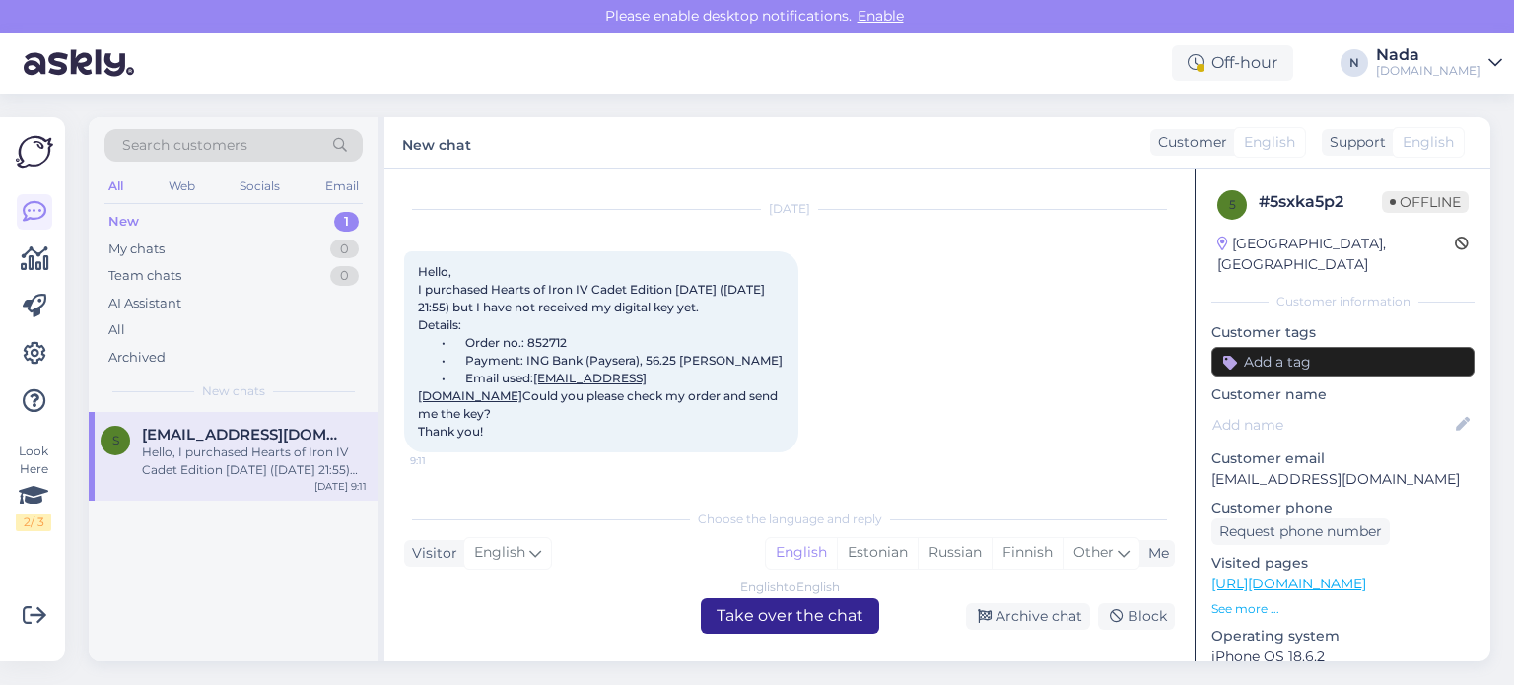
click at [761, 618] on div "English to English Take over the chat" at bounding box center [790, 615] width 178 height 35
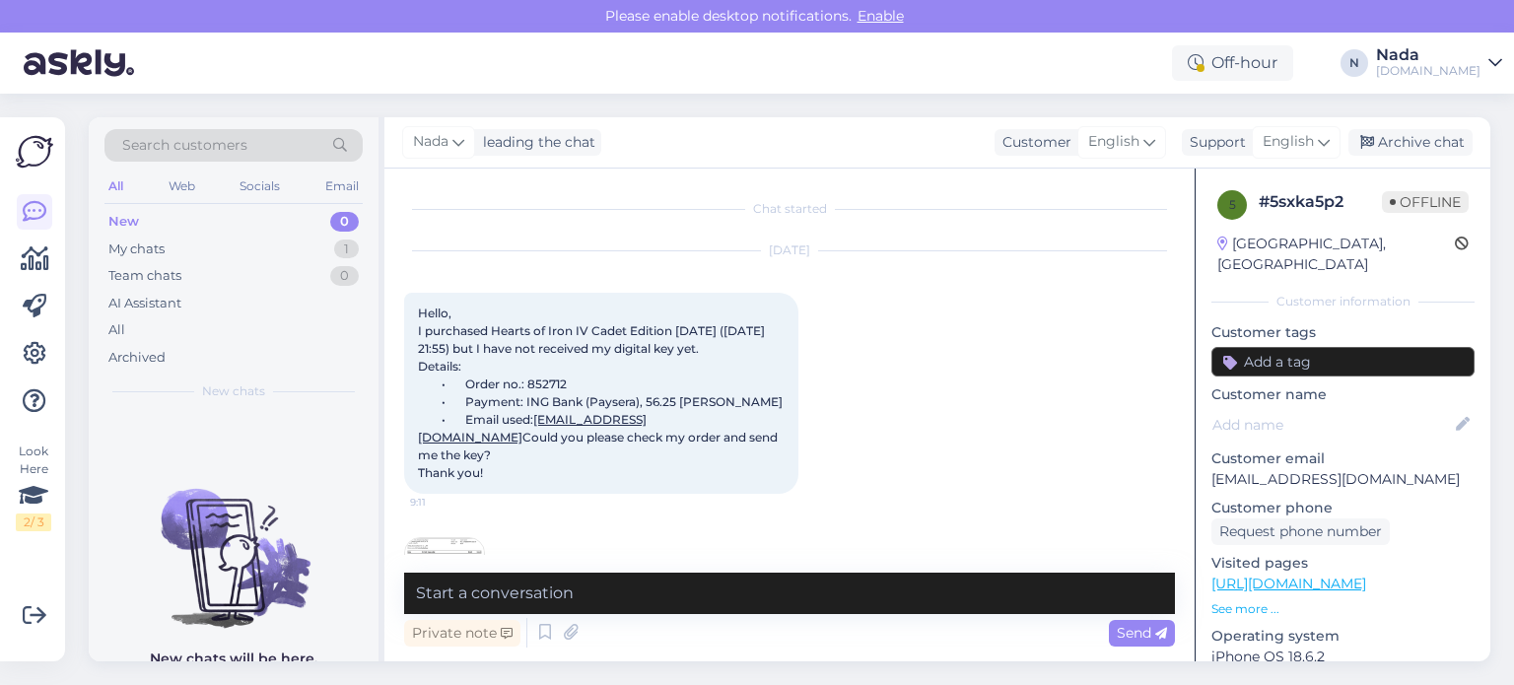
scroll to position [0, 0]
click at [551, 404] on span "Hello, I purchased Hearts of Iron IV Cadet Edition yesterday (14.09.2025 at 21:…" at bounding box center [600, 393] width 365 height 174
copy span "852712"
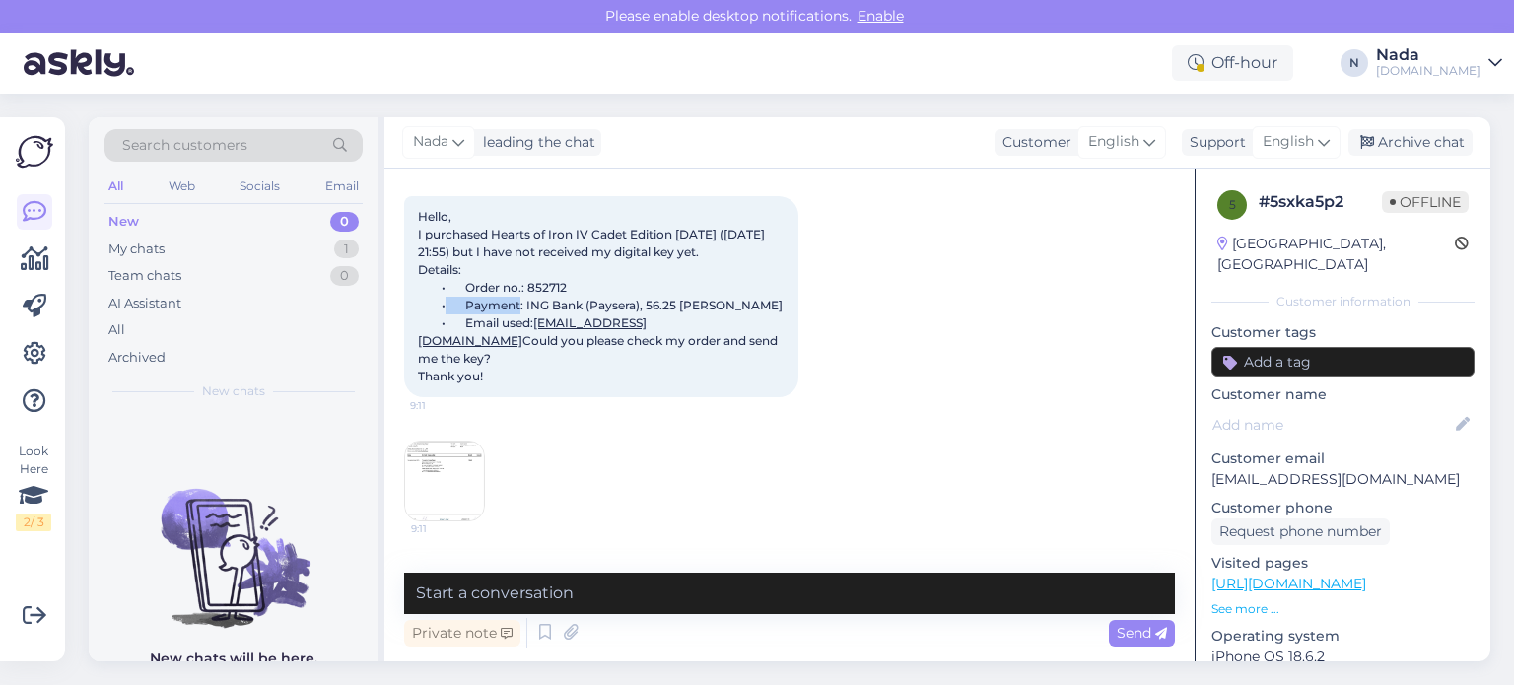
scroll to position [99, 0]
click at [438, 453] on img at bounding box center [444, 479] width 79 height 79
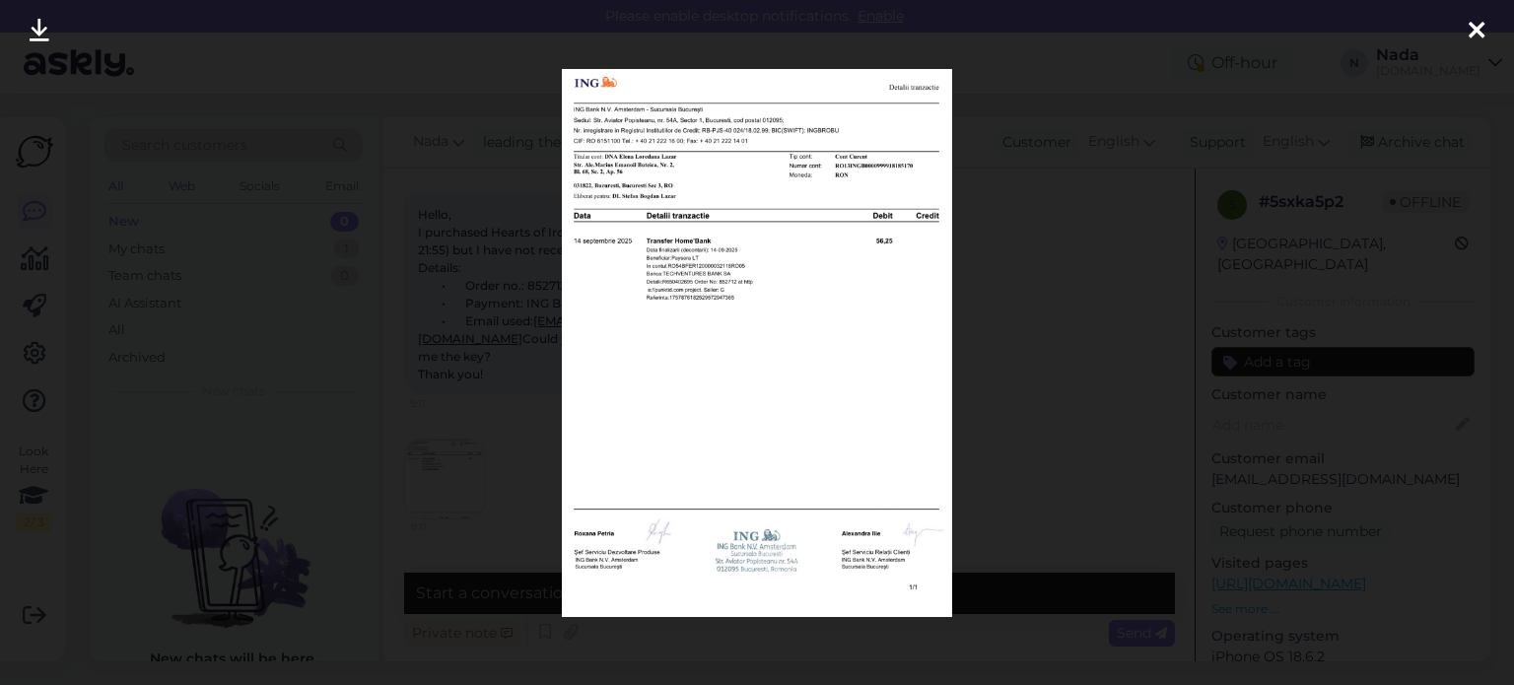
click at [464, 366] on div at bounding box center [757, 342] width 1514 height 685
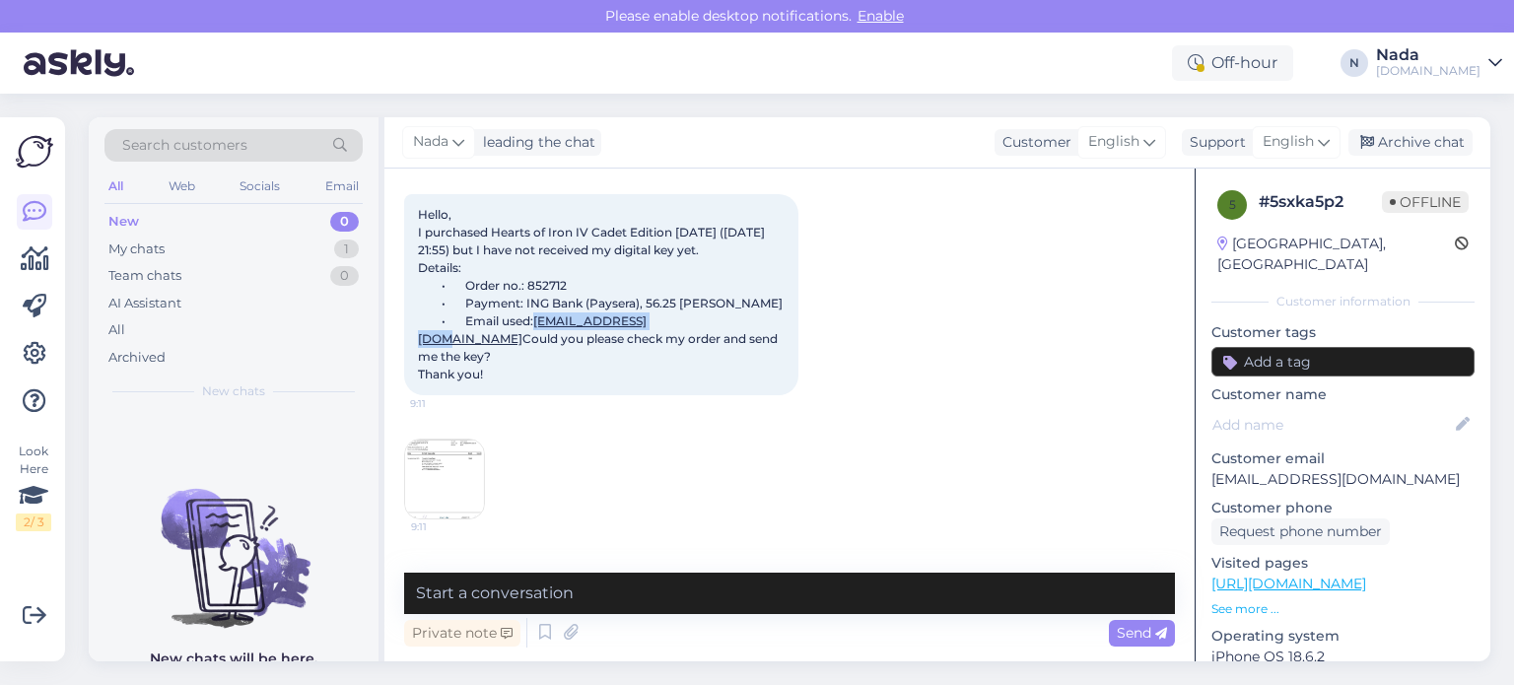
drag, startPoint x: 683, startPoint y: 337, endPoint x: 544, endPoint y: 344, distance: 139.2
click at [544, 344] on div "Hello, I purchased Hearts of Iron IV Cadet Edition yesterday (14.09.2025 at 21:…" at bounding box center [601, 294] width 394 height 201
copy link "sidk64839@gmail.com"
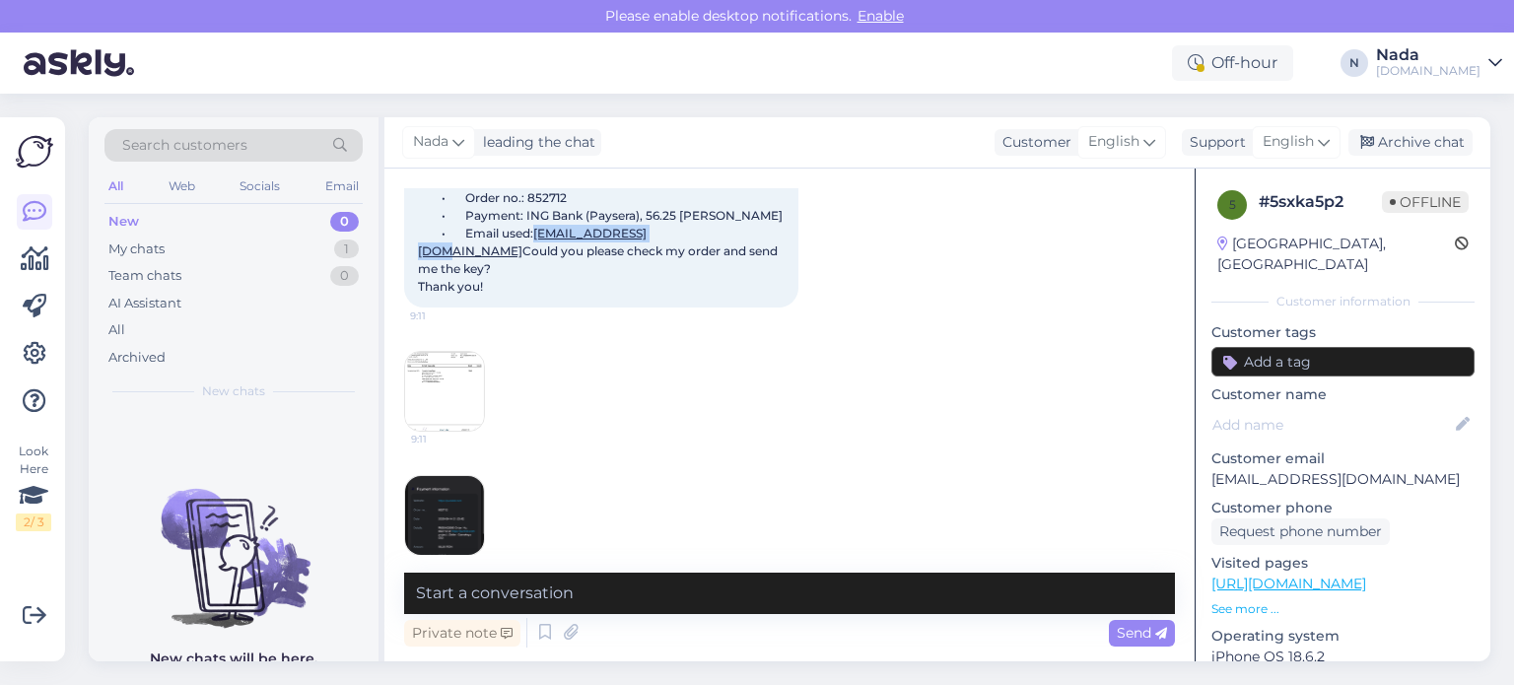
scroll to position [208, 0]
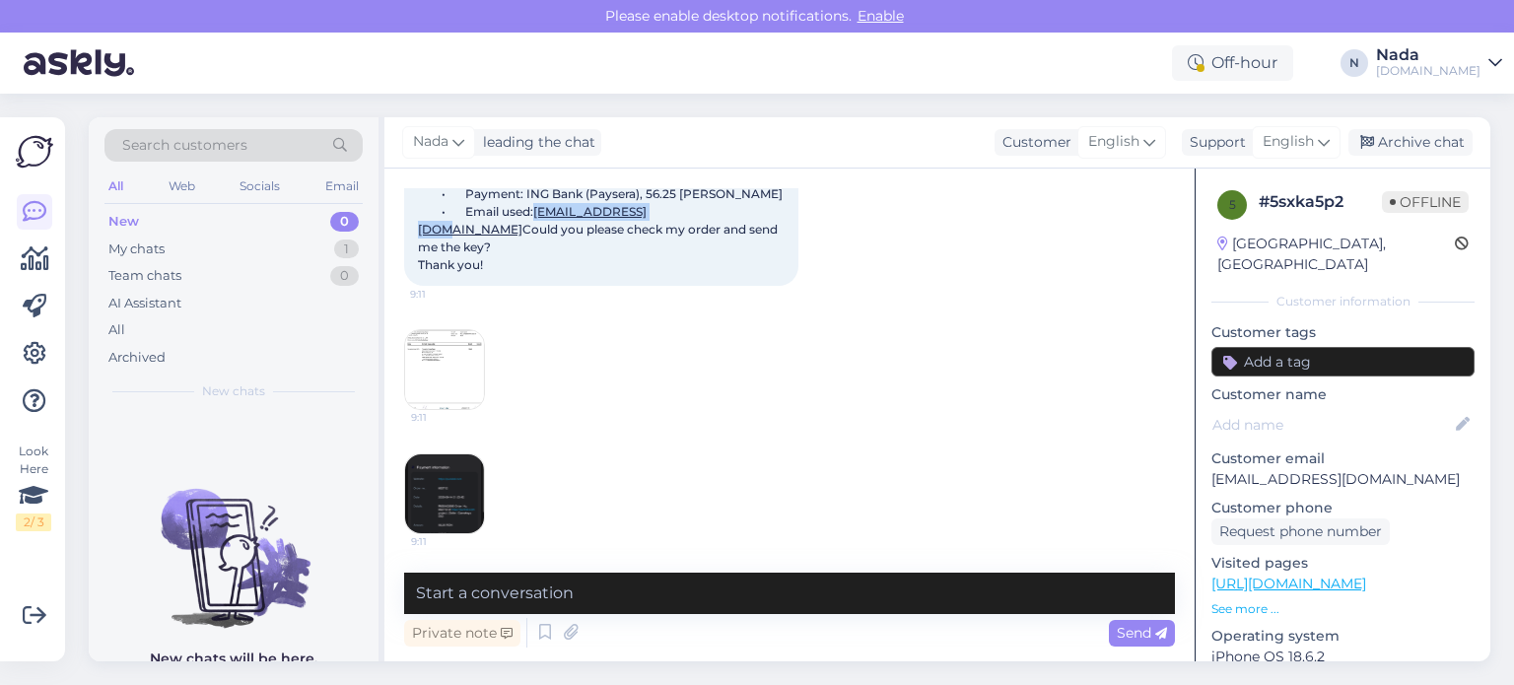
click at [460, 379] on img at bounding box center [444, 369] width 79 height 79
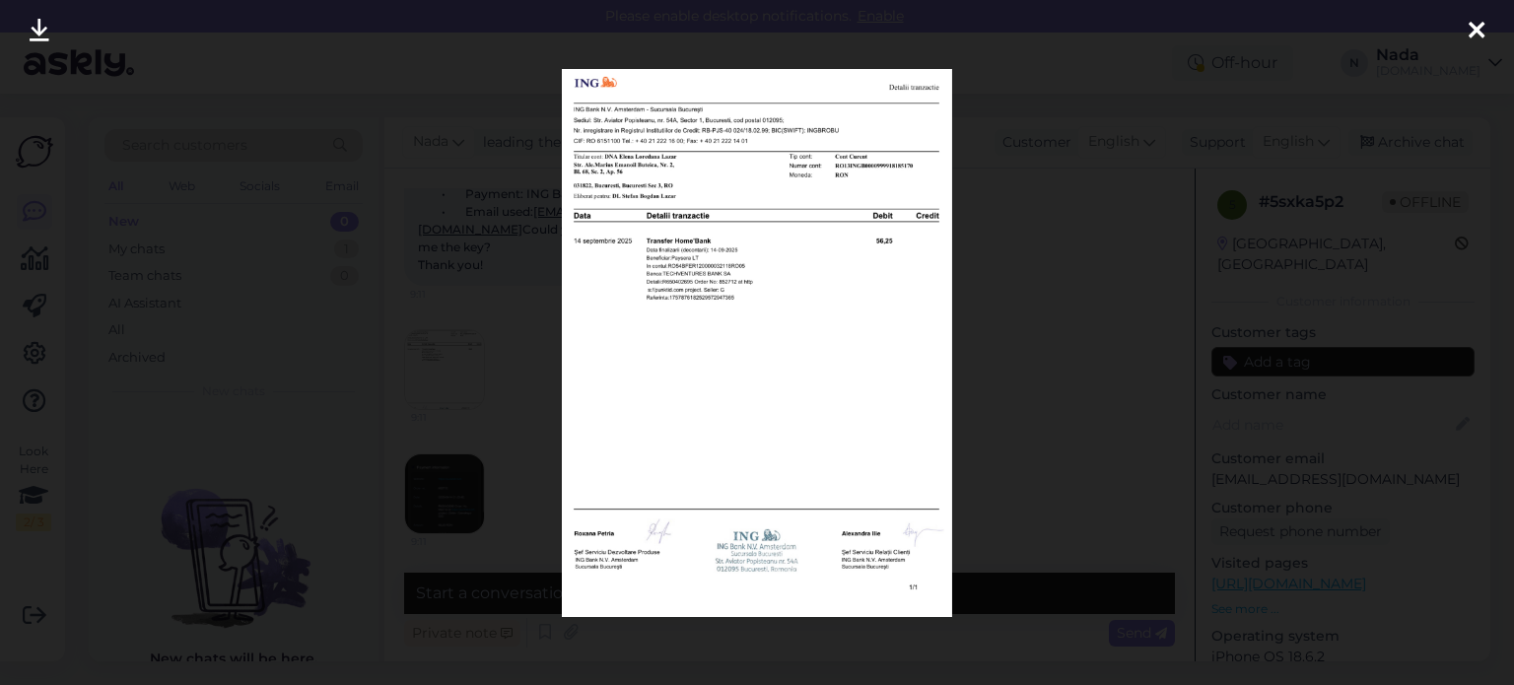
click at [481, 484] on div at bounding box center [757, 342] width 1514 height 685
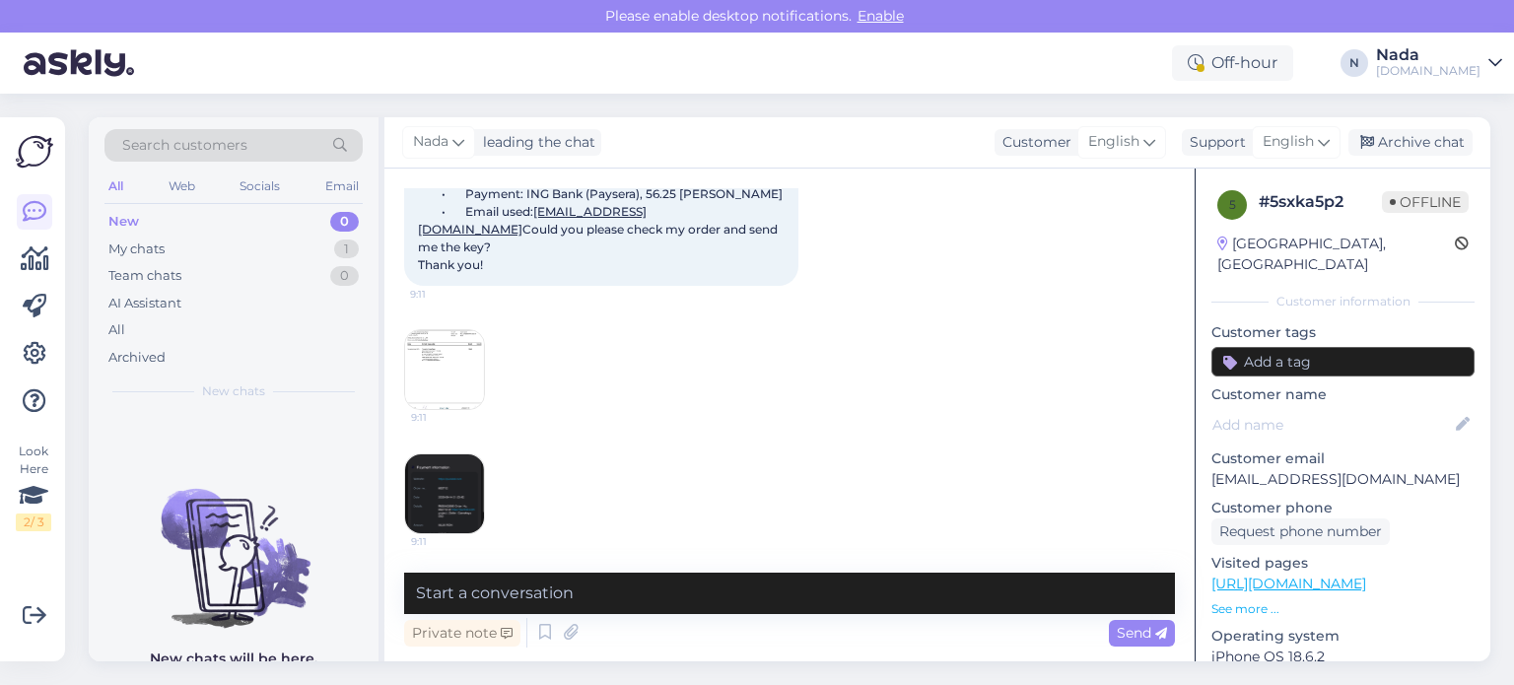
click at [452, 504] on img at bounding box center [444, 493] width 79 height 79
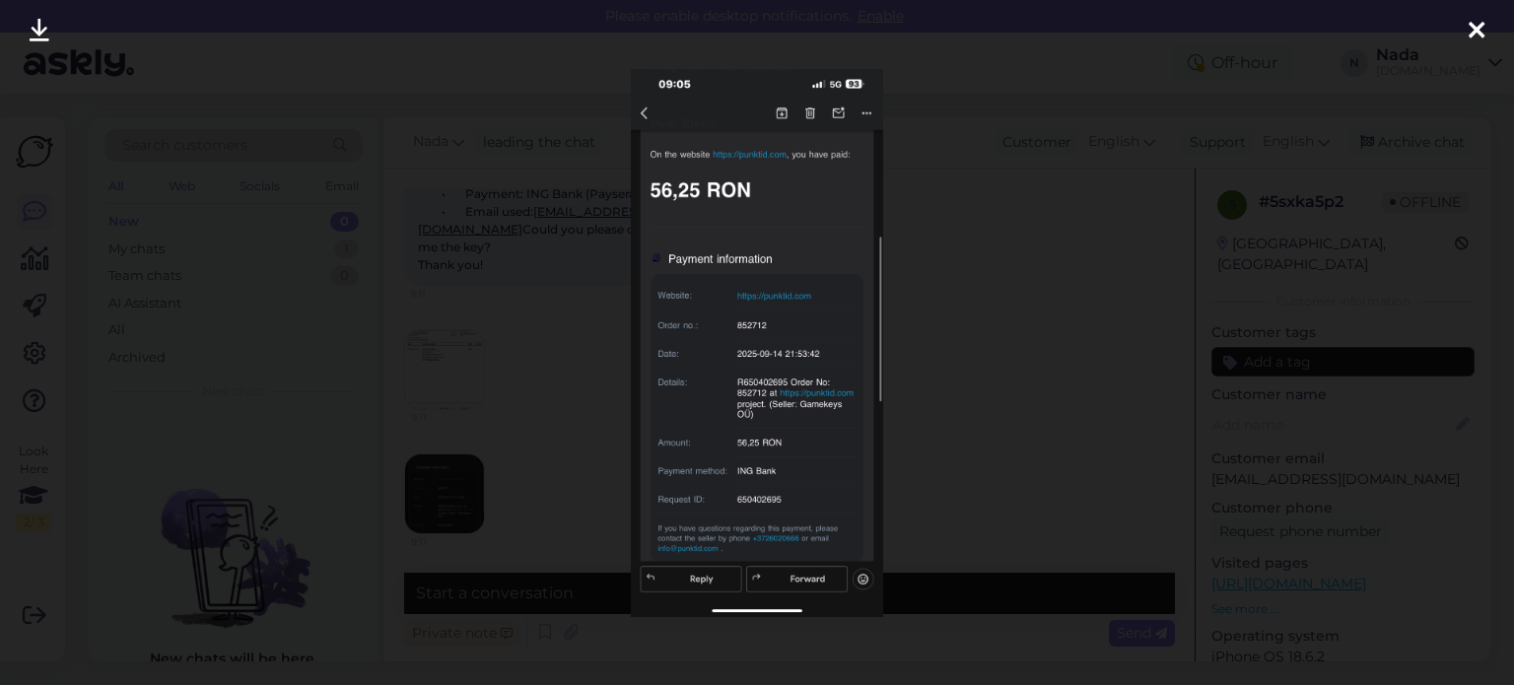
click at [995, 366] on div at bounding box center [757, 342] width 1514 height 685
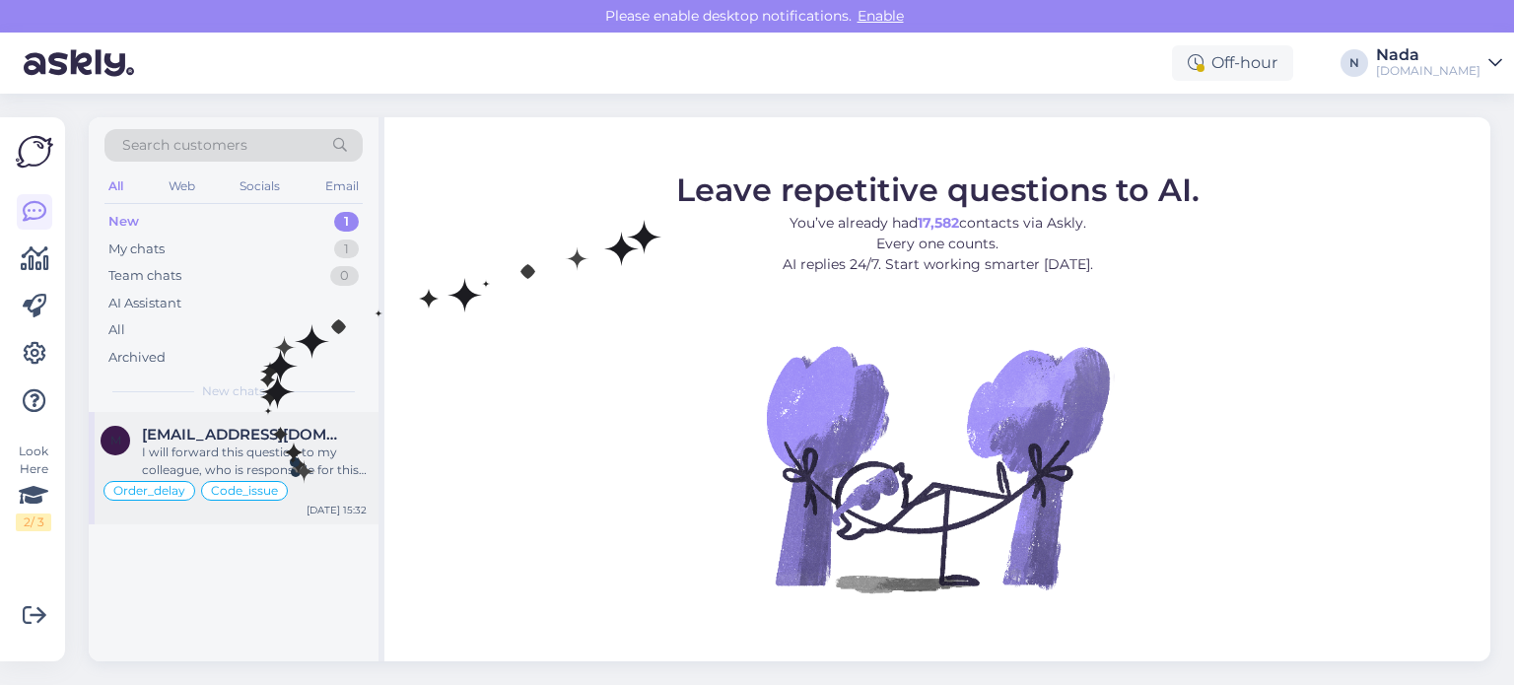
click at [292, 465] on div "I will forward this question to my colleague, who is responsible for this. The …" at bounding box center [254, 461] width 225 height 35
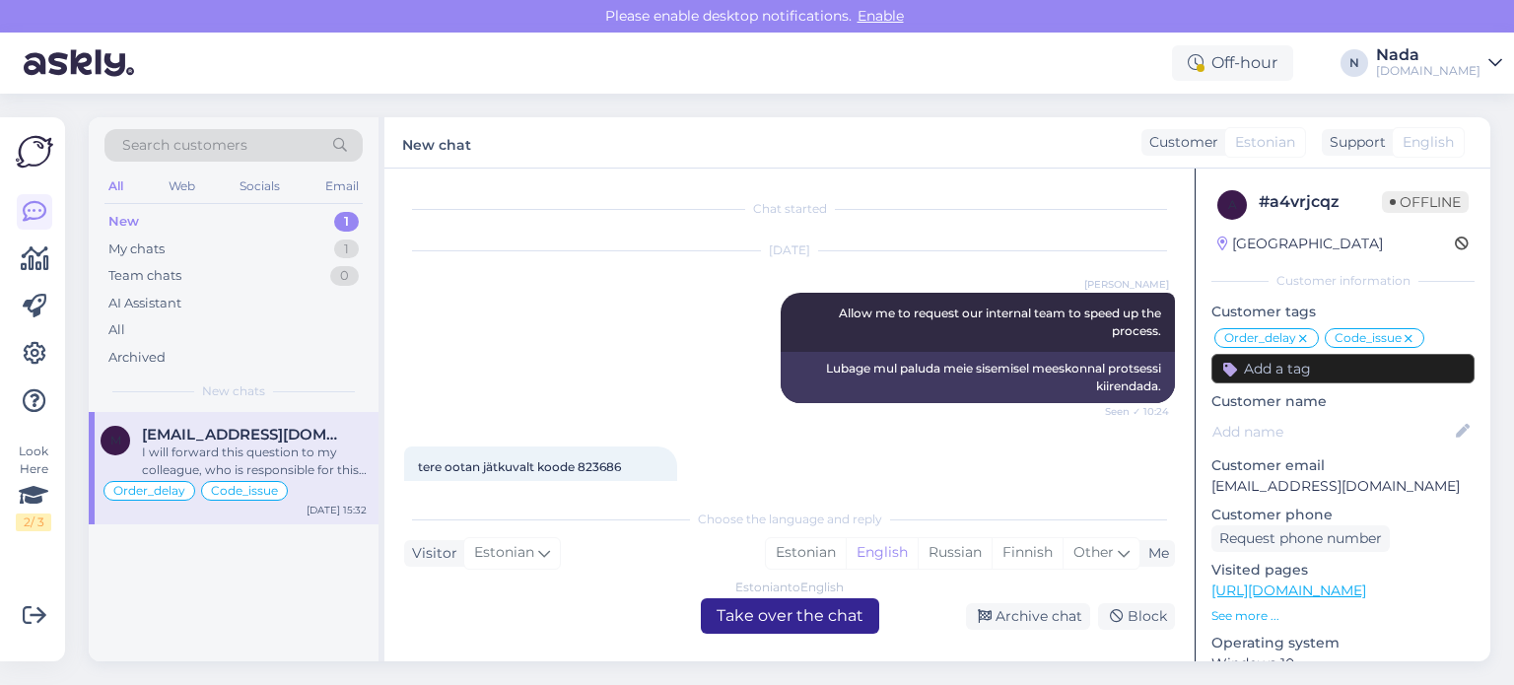
scroll to position [15284, 0]
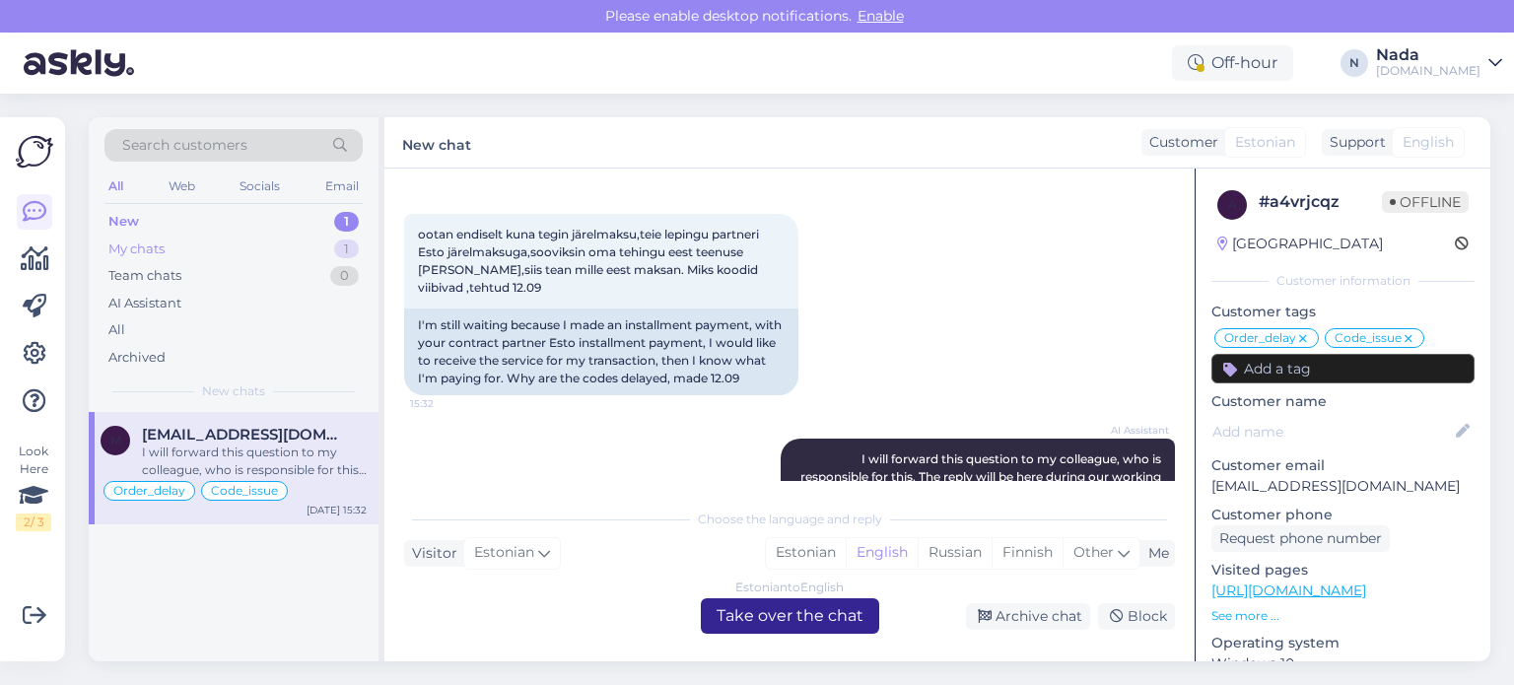
click at [145, 256] on div "My chats" at bounding box center [136, 250] width 56 height 20
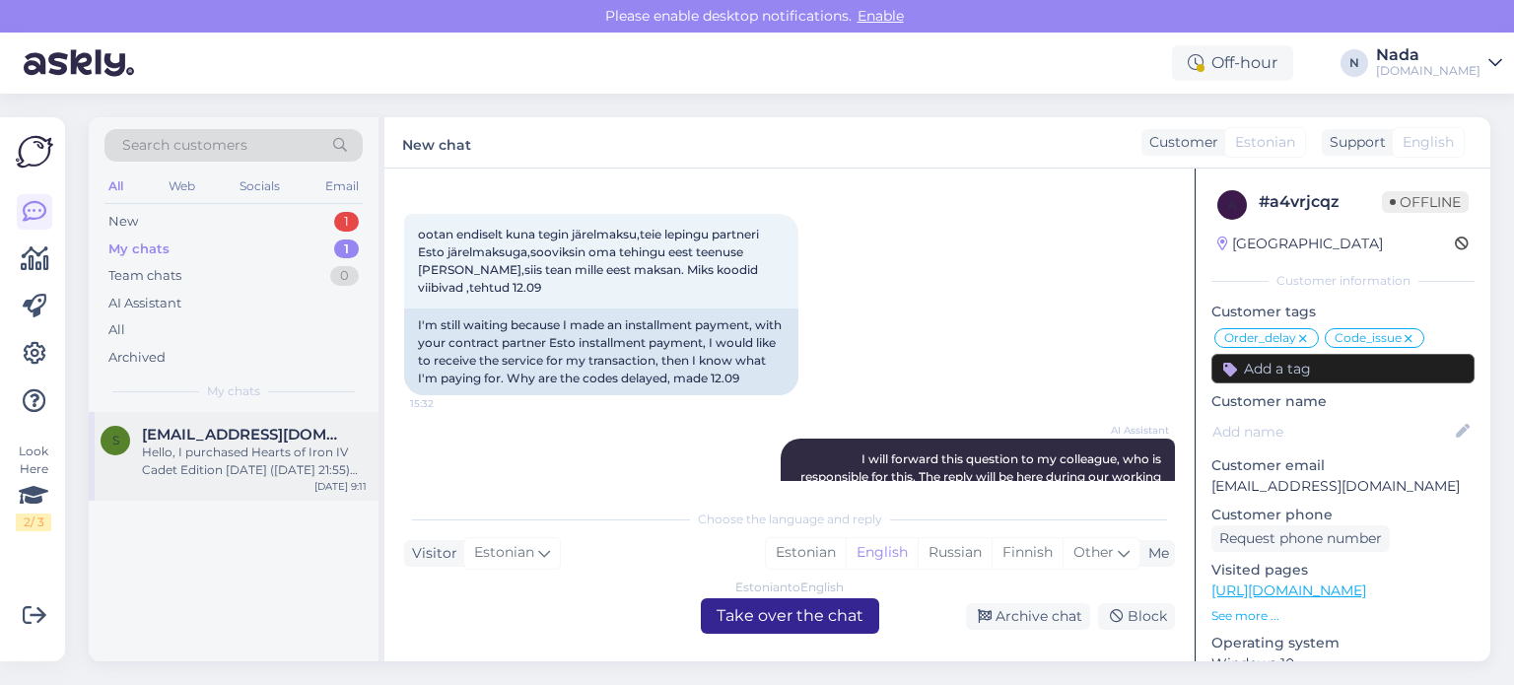
click at [204, 450] on div "Hello, I purchased Hearts of Iron IV Cadet Edition yesterday (14.09.2025 at 21:…" at bounding box center [254, 461] width 225 height 35
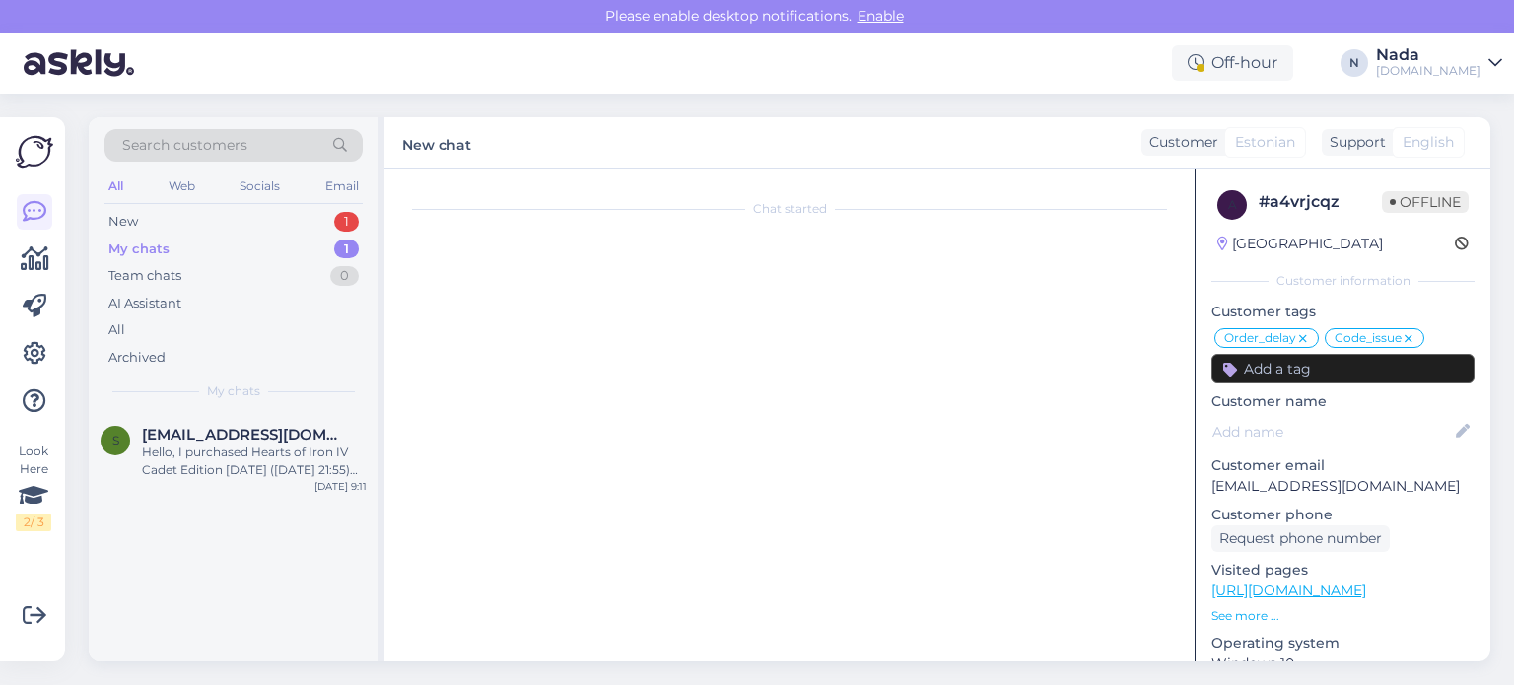
scroll to position [41, 0]
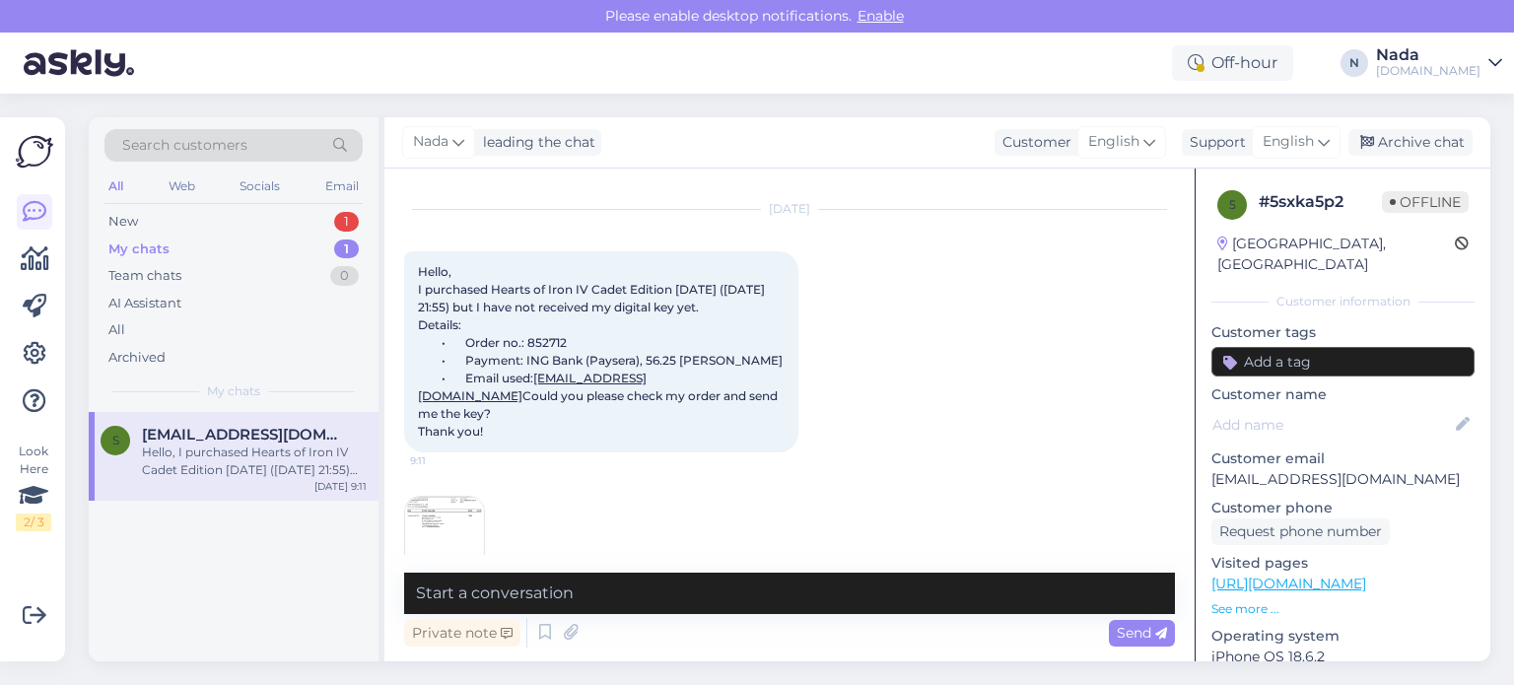
click at [542, 354] on span "Hello, I purchased Hearts of Iron IV Cadet Edition yesterday (14.09.2025 at 21:…" at bounding box center [600, 351] width 365 height 174
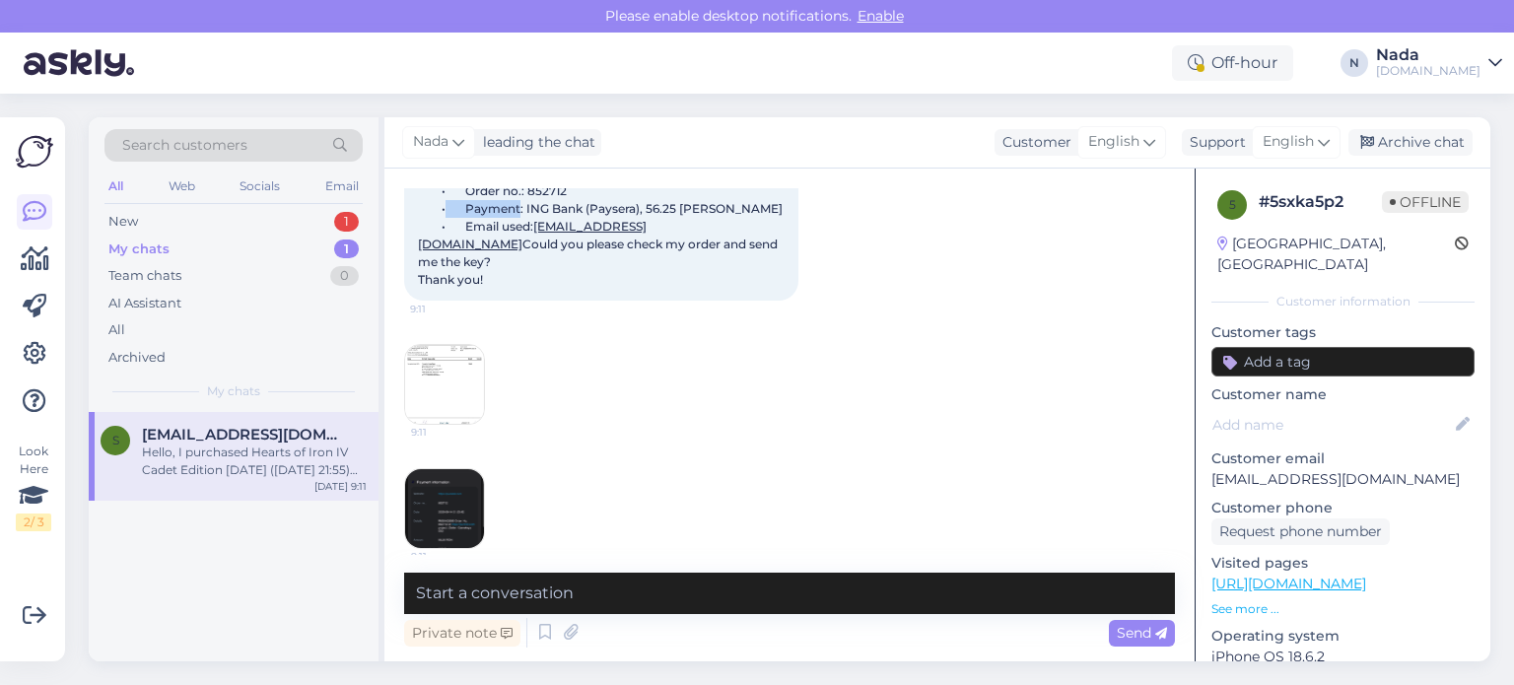
scroll to position [208, 0]
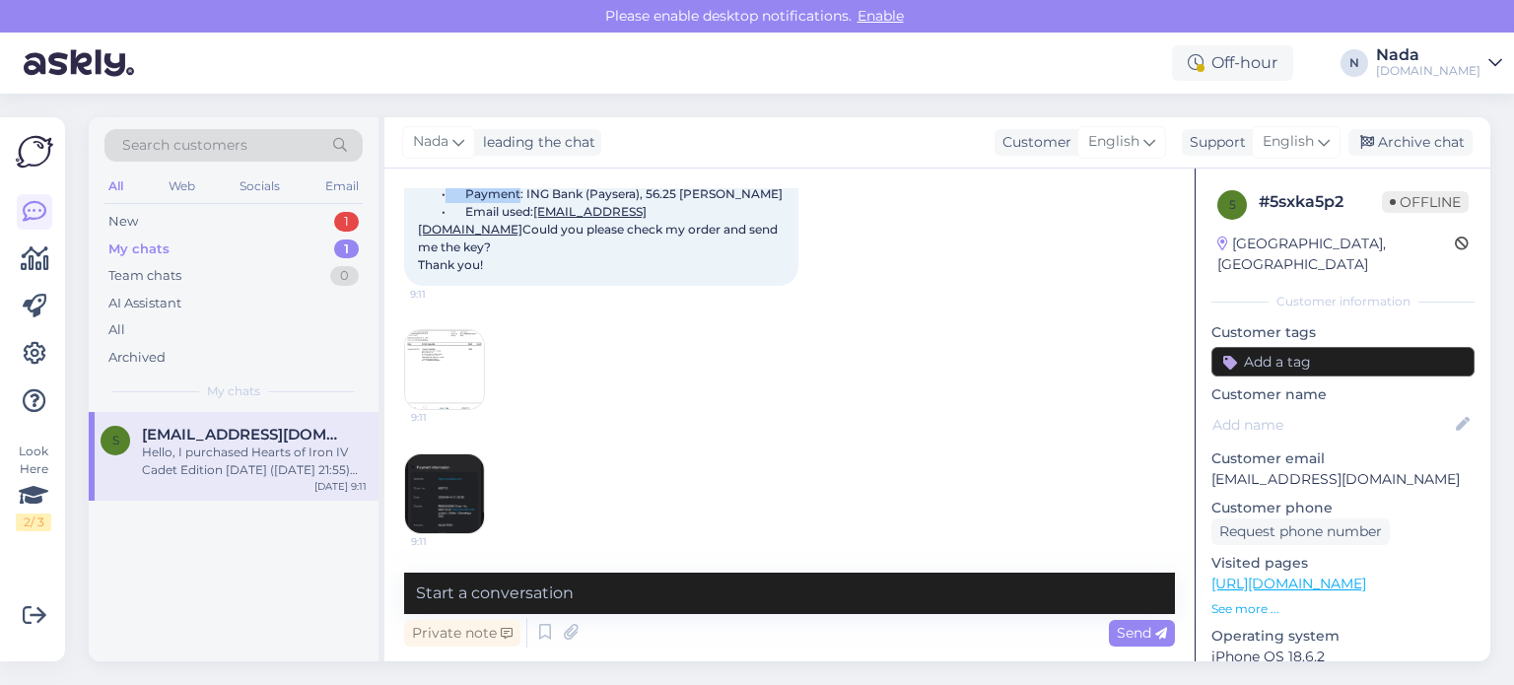
click at [442, 500] on img at bounding box center [444, 493] width 79 height 79
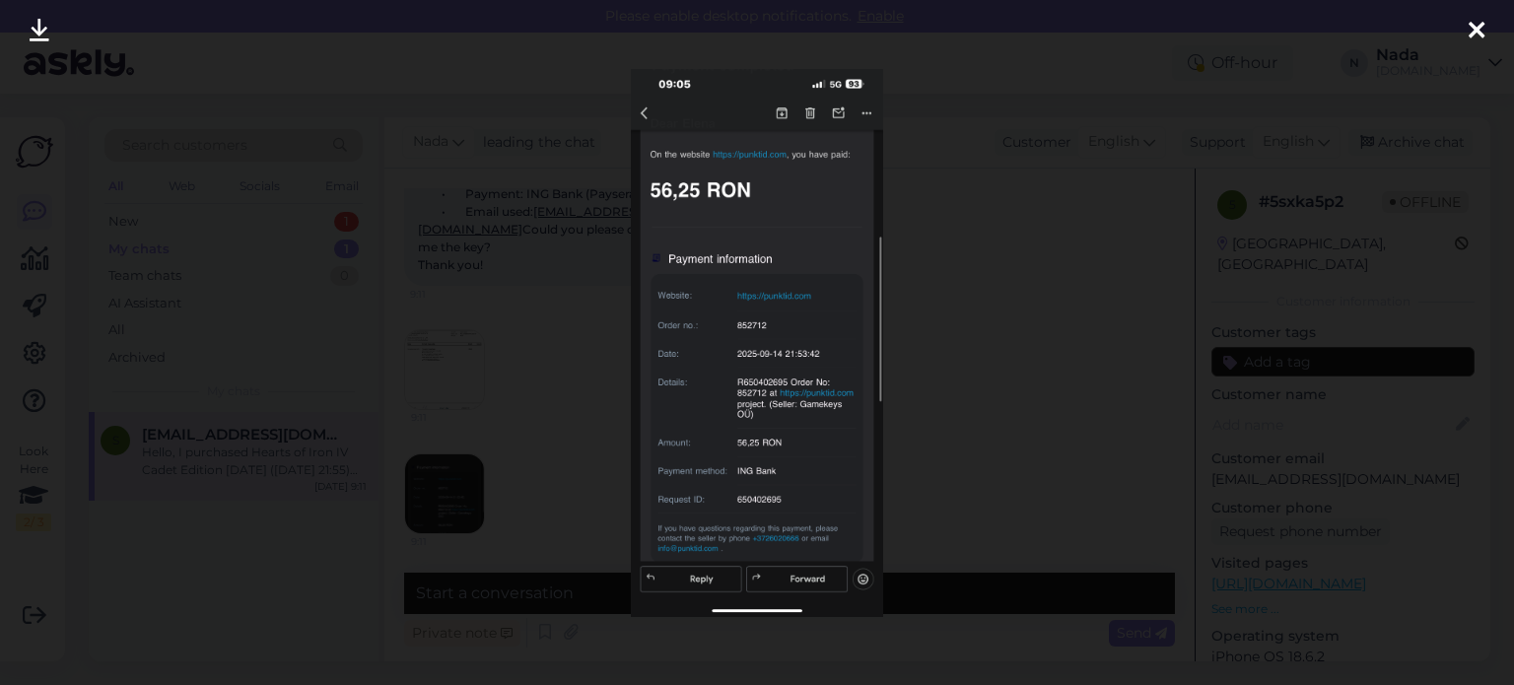
click at [1024, 423] on div at bounding box center [757, 342] width 1514 height 685
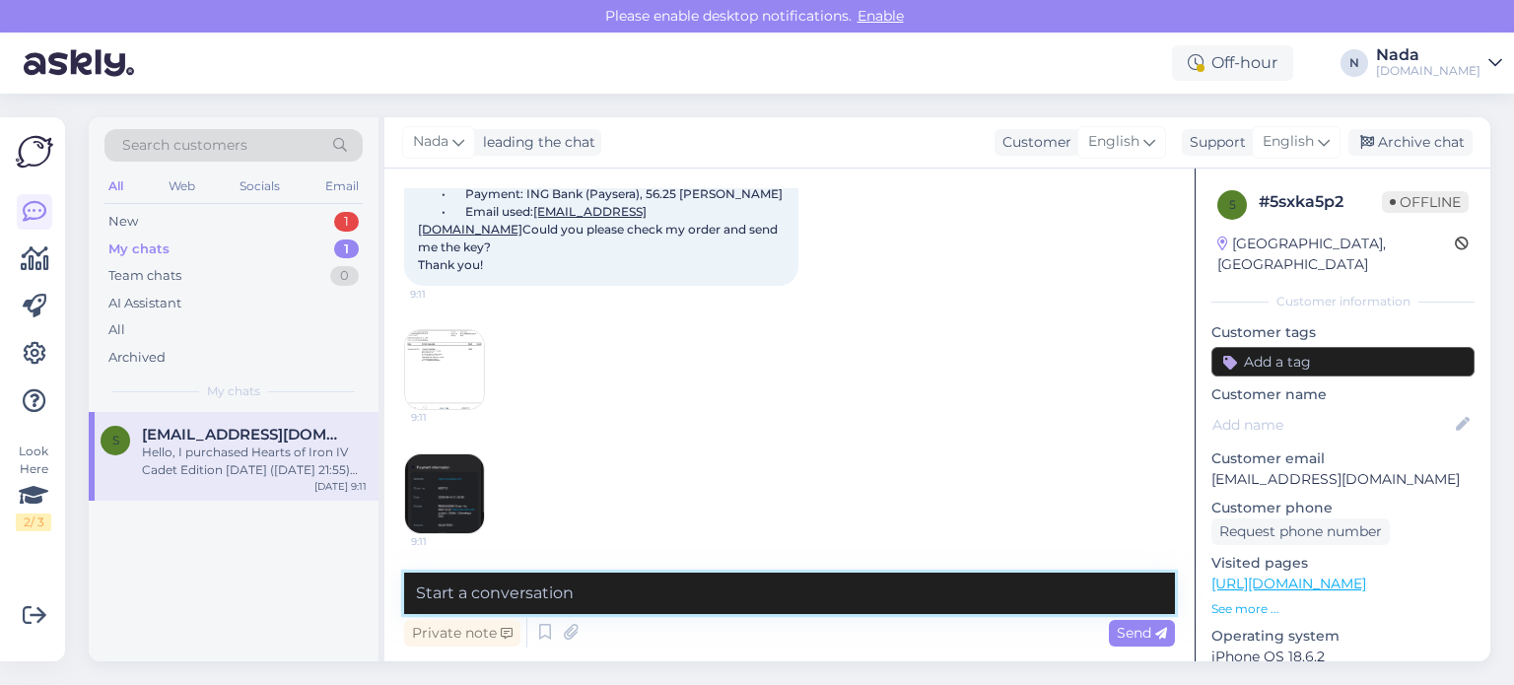
click at [863, 604] on textarea at bounding box center [789, 593] width 771 height 41
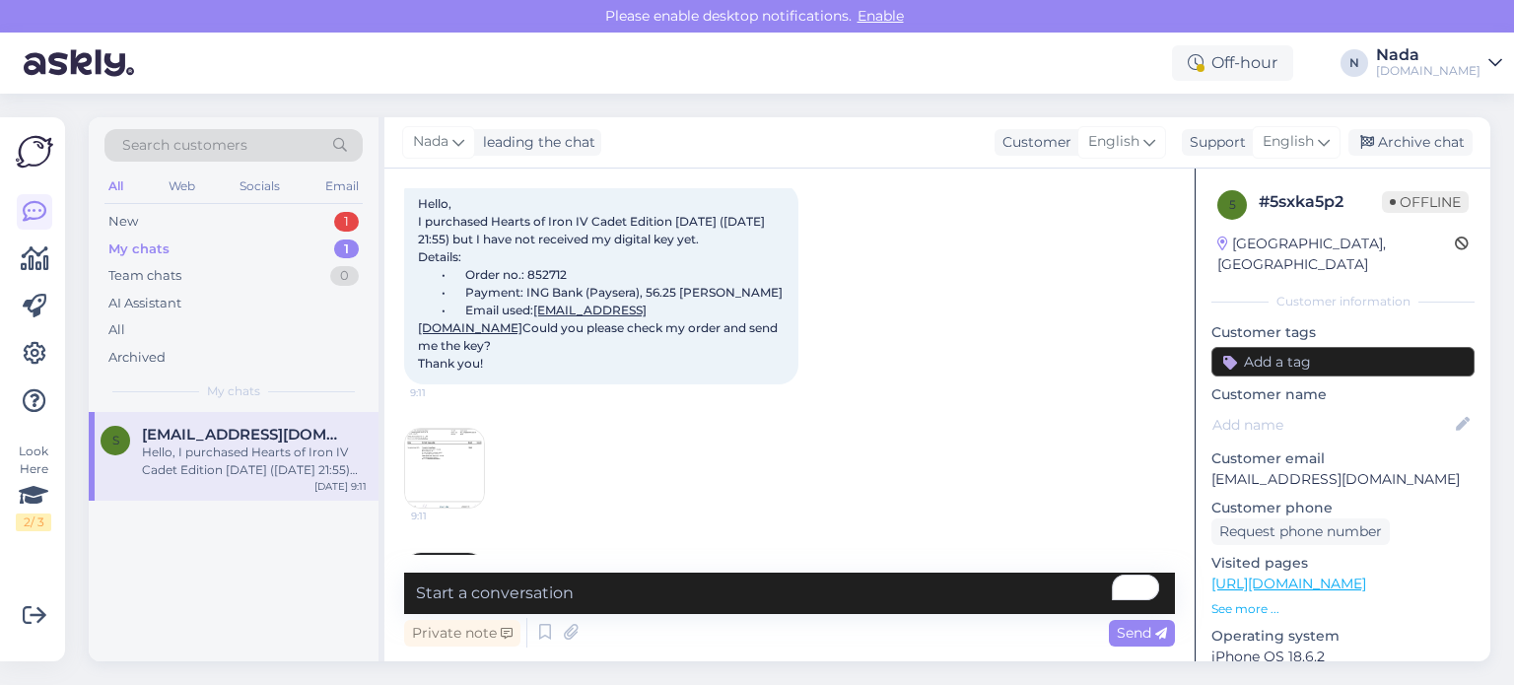
click at [562, 282] on div "Hello, I purchased Hearts of Iron IV Cadet Edition yesterday (14.09.2025 at 21:…" at bounding box center [601, 283] width 394 height 201
click at [560, 294] on span "Hello, I purchased Hearts of Iron IV Cadet Edition yesterday (14.09.2025 at 21:…" at bounding box center [600, 283] width 365 height 174
copy span "852712"
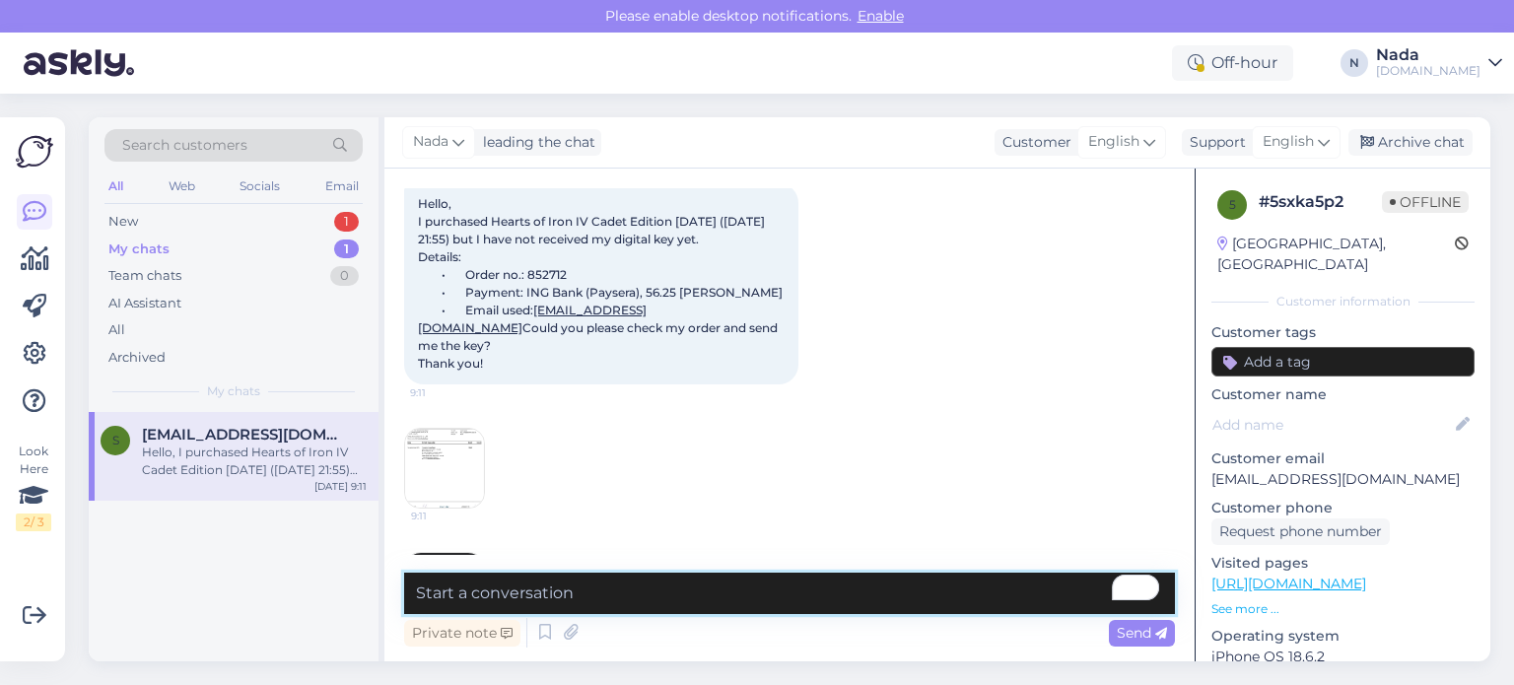
drag, startPoint x: 662, startPoint y: 600, endPoint x: 676, endPoint y: 594, distance: 15.0
click at [662, 600] on textarea "To enrich screen reader interactions, please activate Accessibility in Grammarl…" at bounding box center [789, 593] width 771 height 41
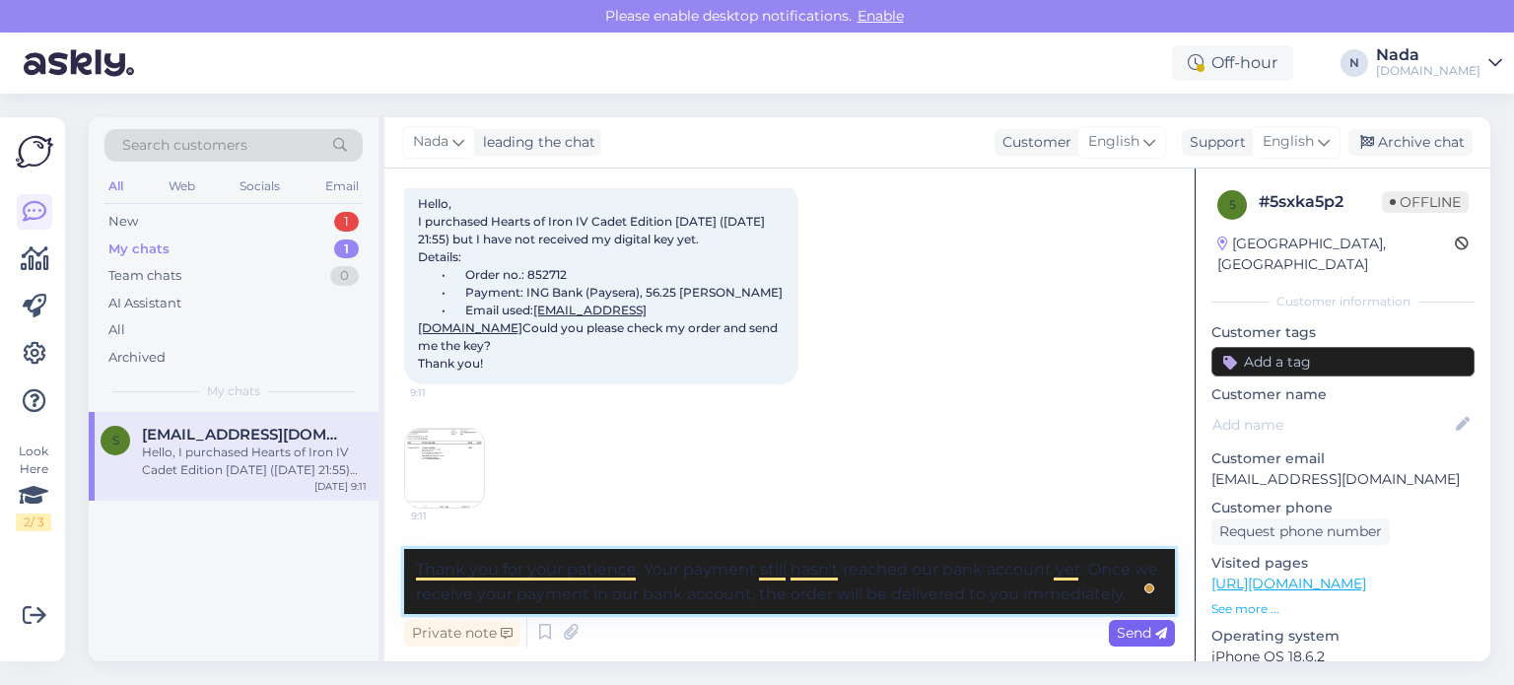
type textarea "Thank you for your patience. Your payment still hasn't reached our bank account…"
click at [1152, 638] on span "Send" at bounding box center [1142, 633] width 50 height 18
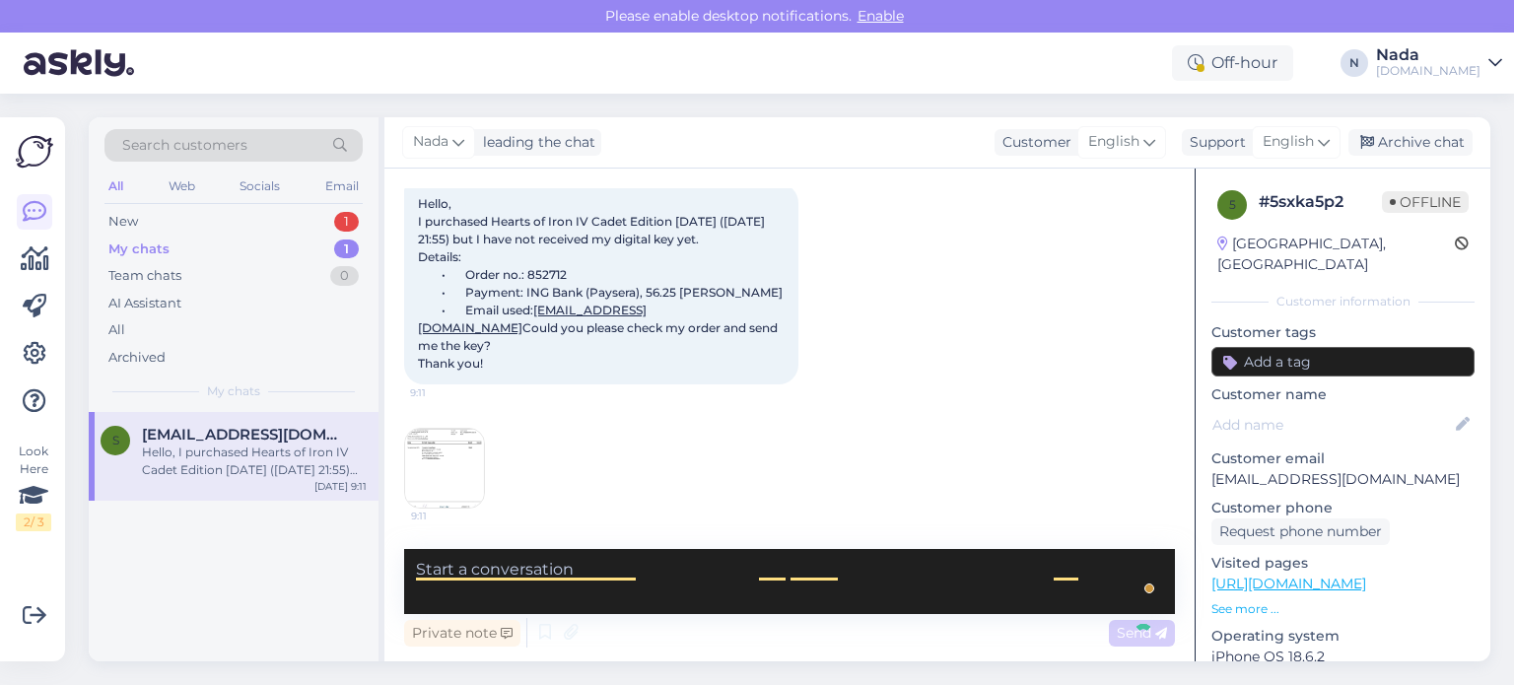
scroll to position [346, 0]
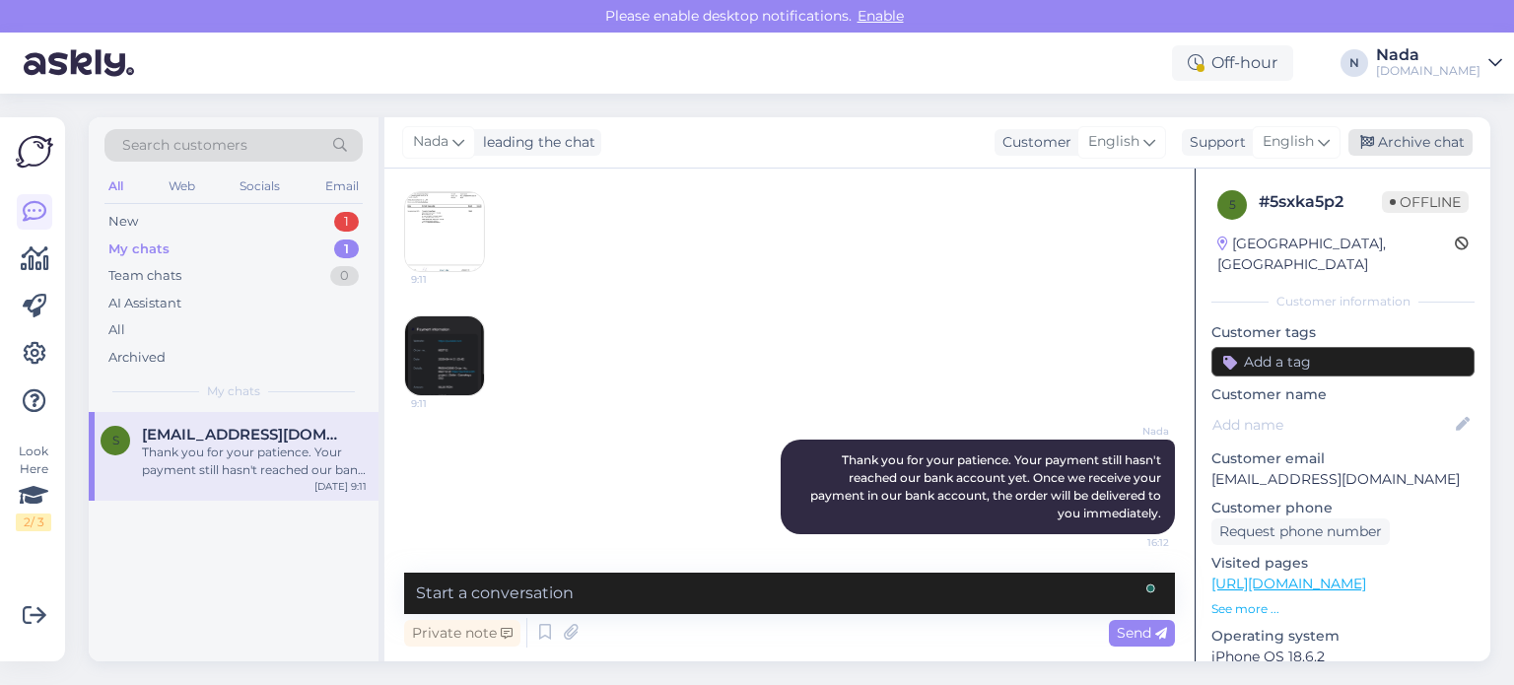
click at [1442, 148] on div "Archive chat" at bounding box center [1410, 142] width 124 height 27
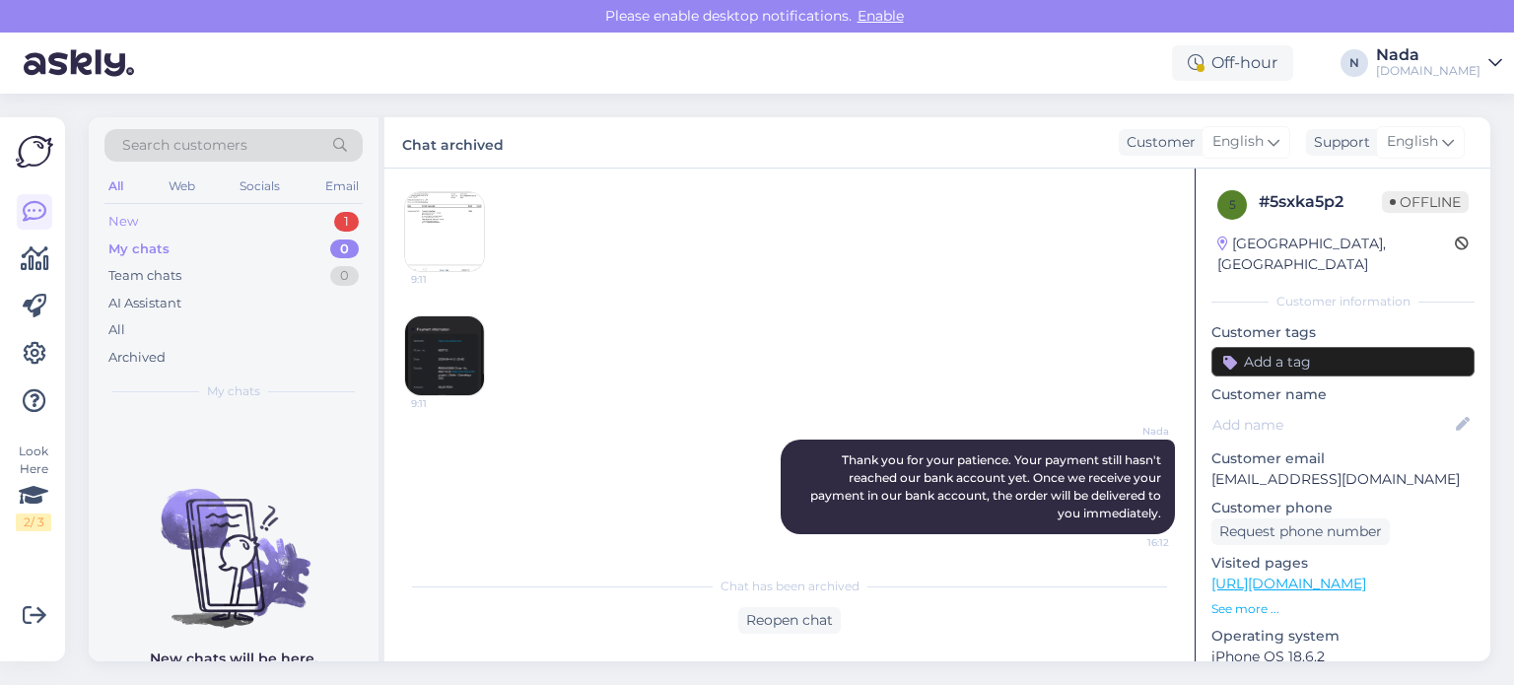
click at [150, 224] on div "New 1" at bounding box center [233, 222] width 258 height 28
